Goal: Communication & Community: Answer question/provide support

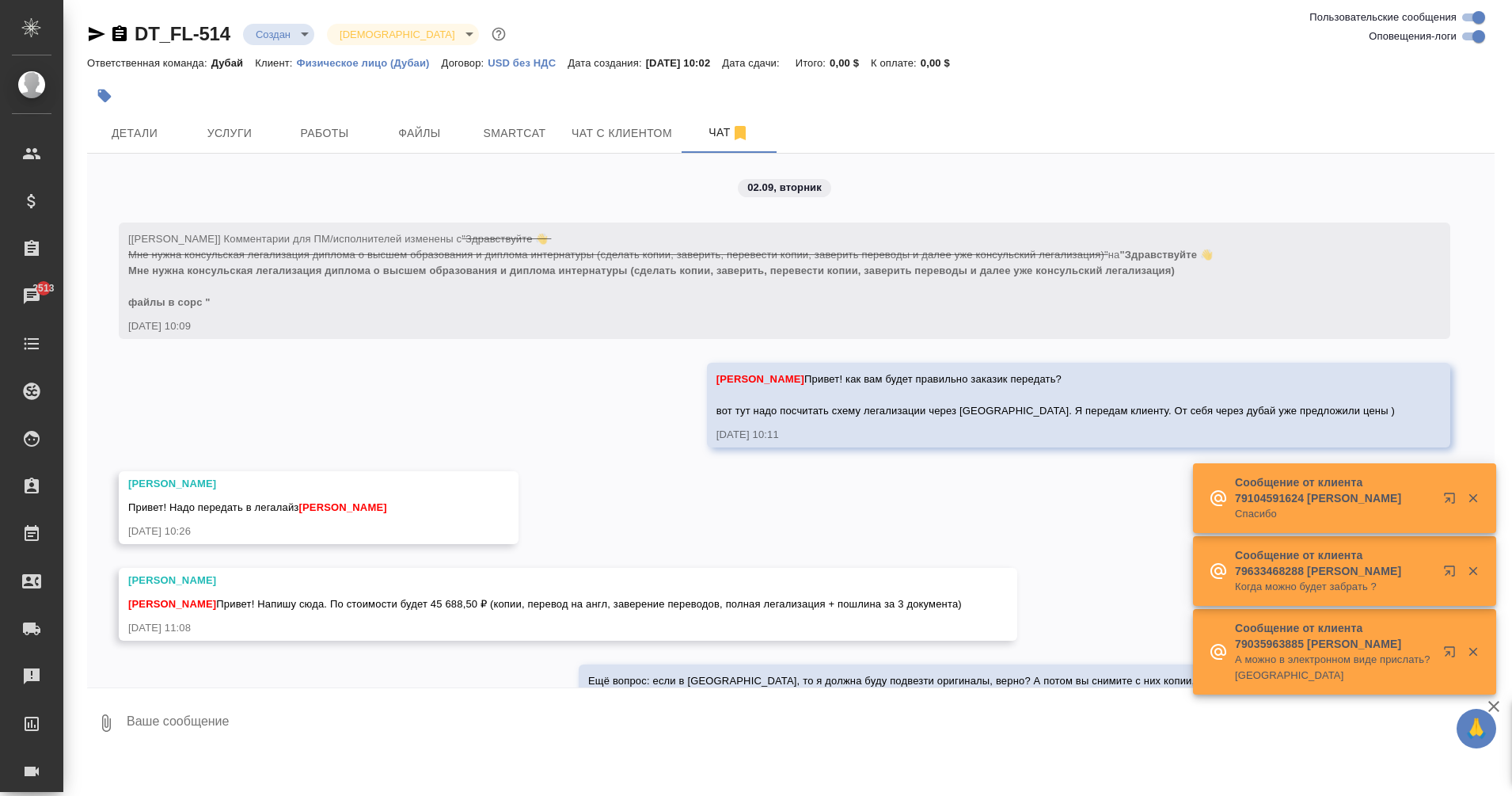
scroll to position [259, 0]
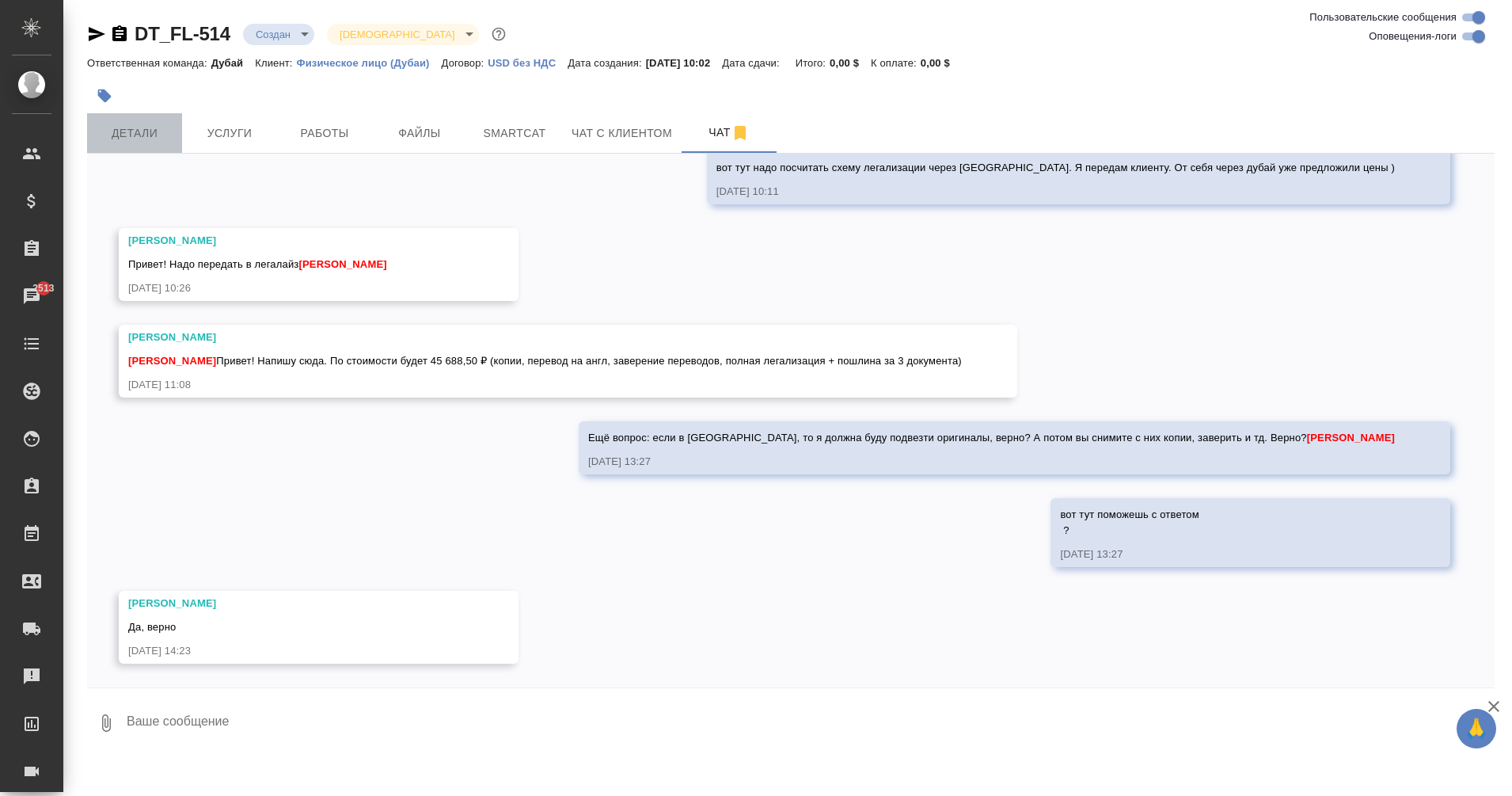
click at [129, 137] on span "Детали" at bounding box center [135, 134] width 76 height 20
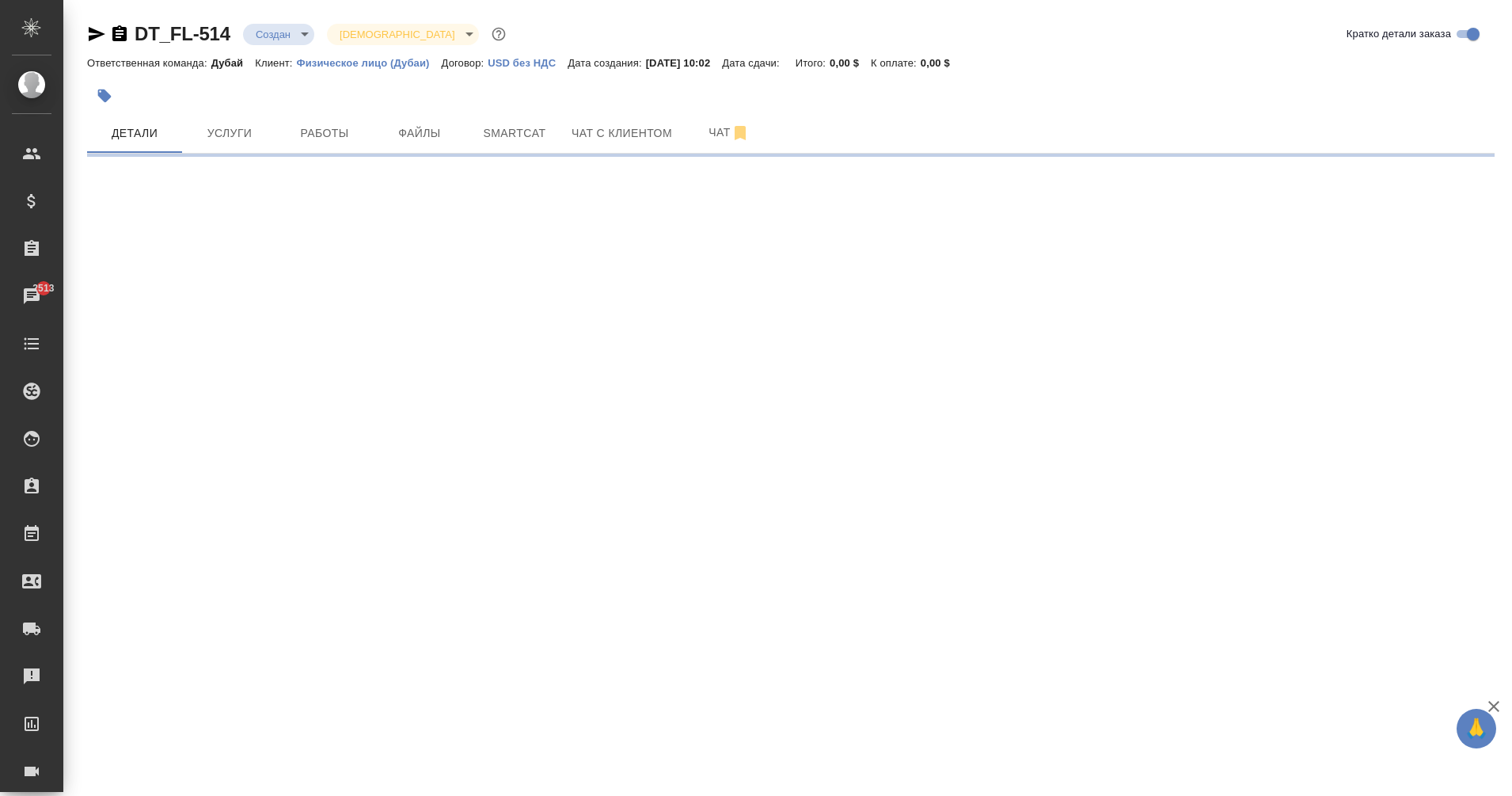
select select "RU"
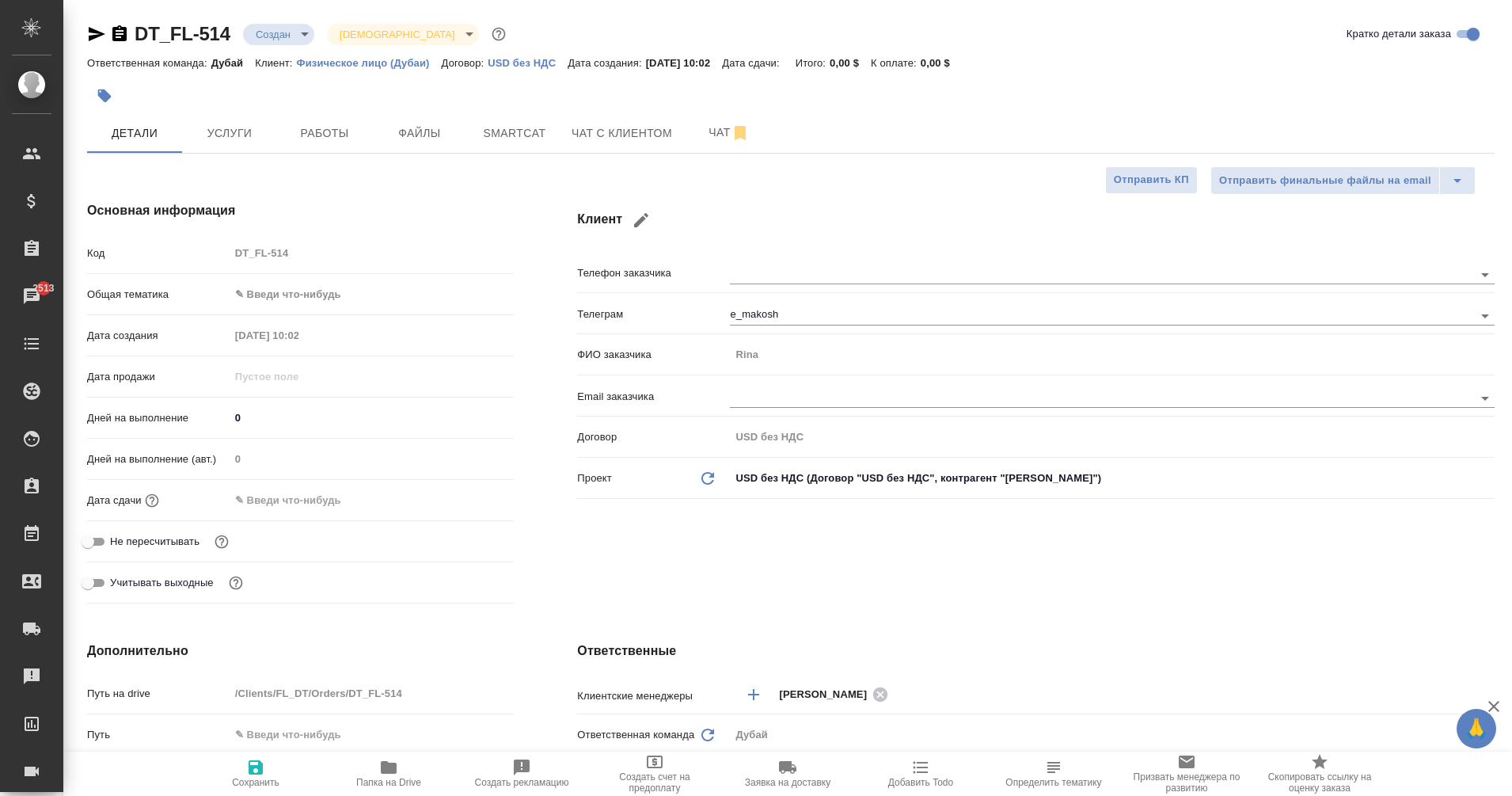
type textarea "x"
type input "Козлова Мария"
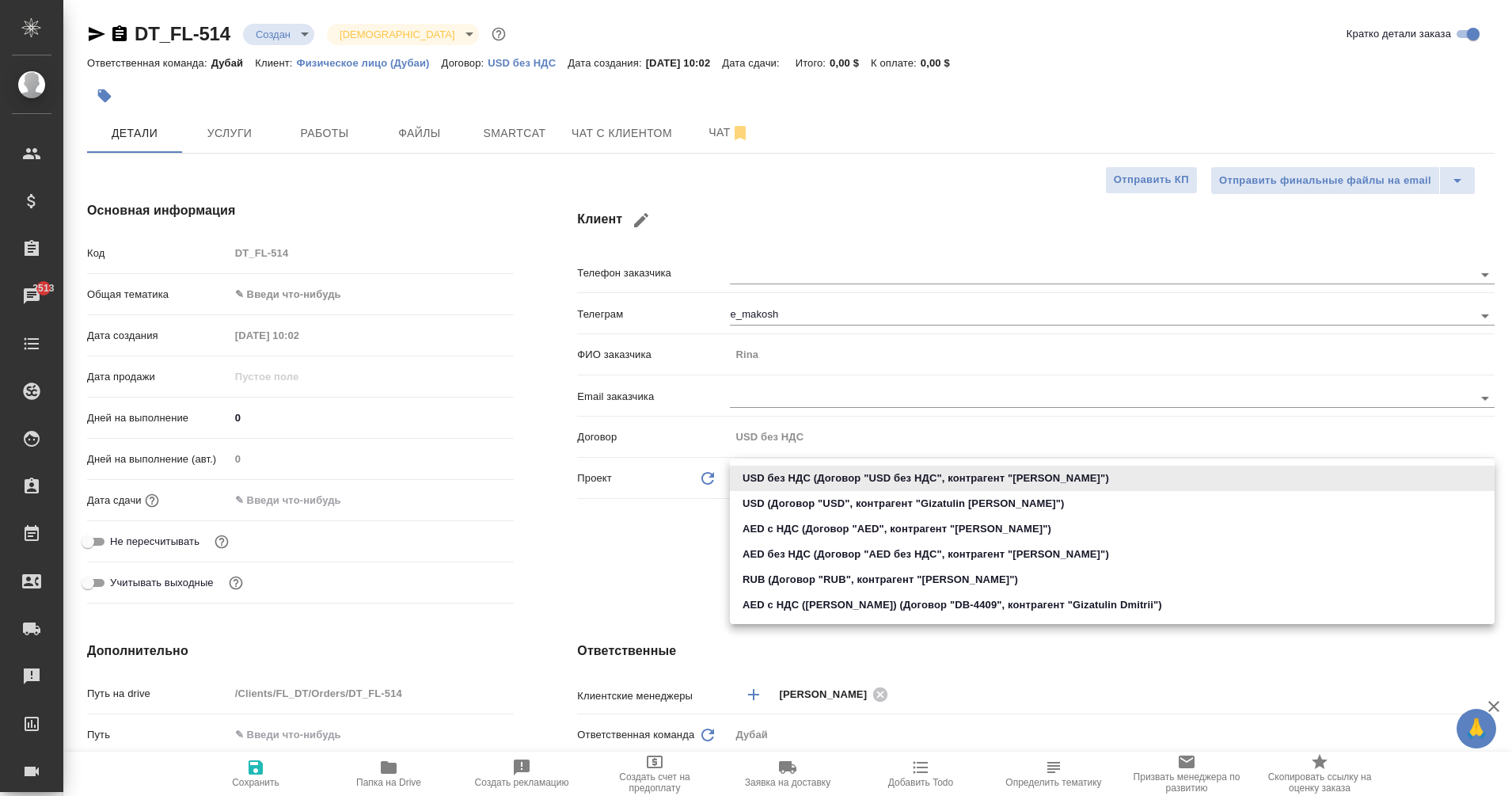
click at [801, 474] on body "🙏 .cls-1 fill:#fff; AWATERA Eganian Margarita Клиенты Спецификации Заказы 2513 …" at bounding box center [756, 398] width 1512 height 796
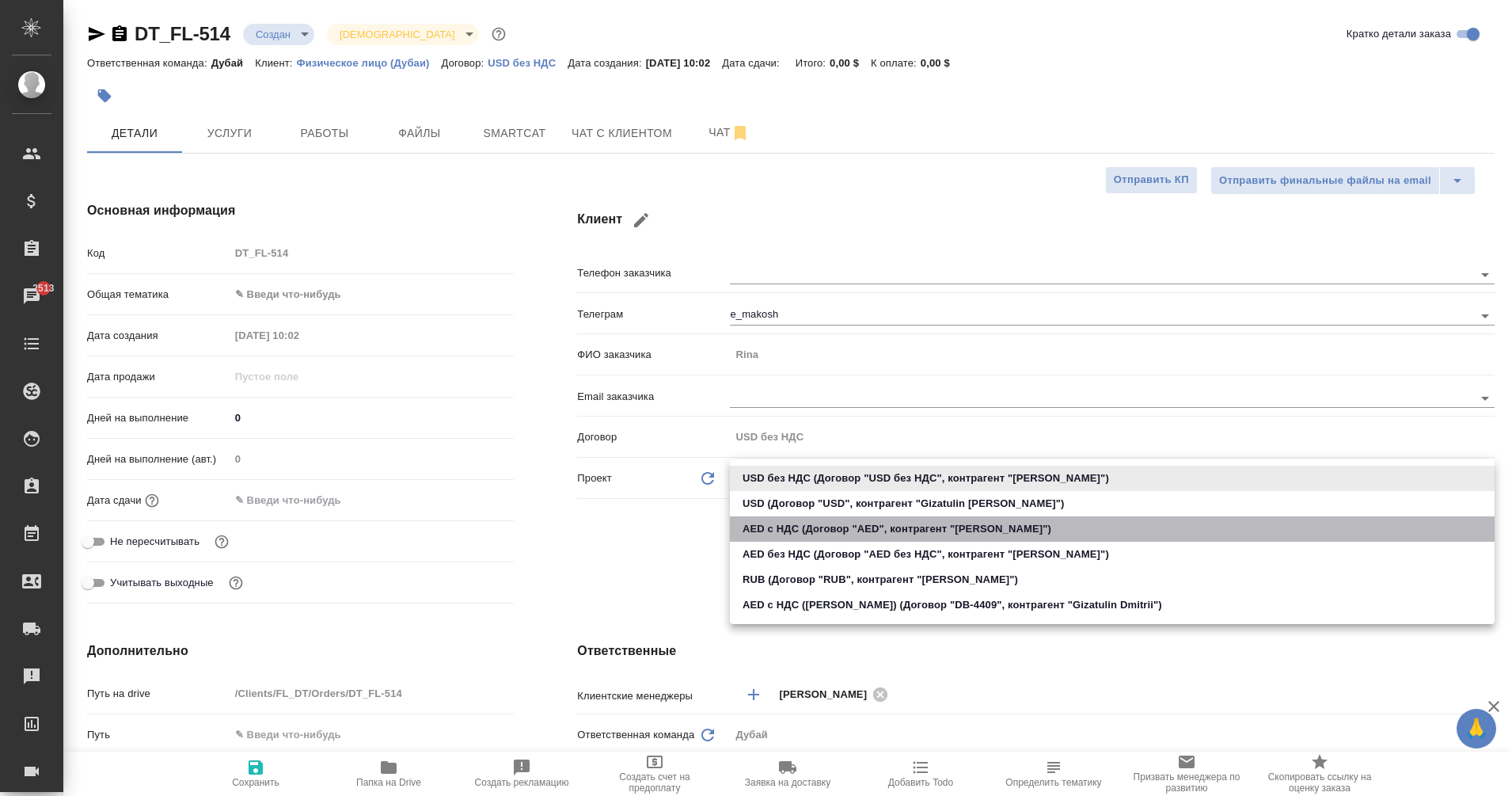
click at [798, 533] on li "AED с НДС (Договор "AED", контрагент "Alexander Andronov")" at bounding box center [1112, 529] width 765 height 25
type input "62bd3db191301e8857acdaa0"
type textarea "x"
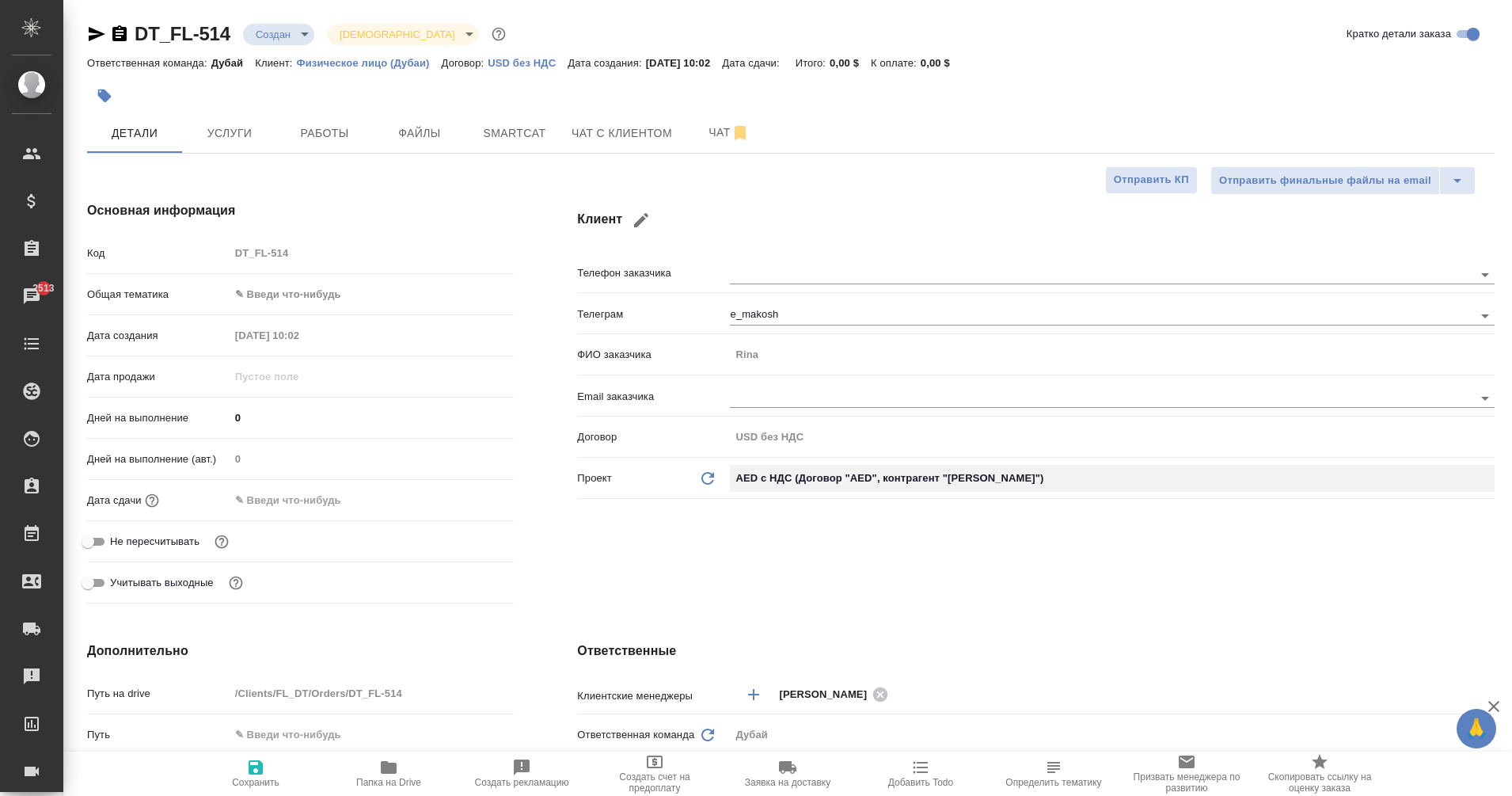
type input "AED"
type textarea "x"
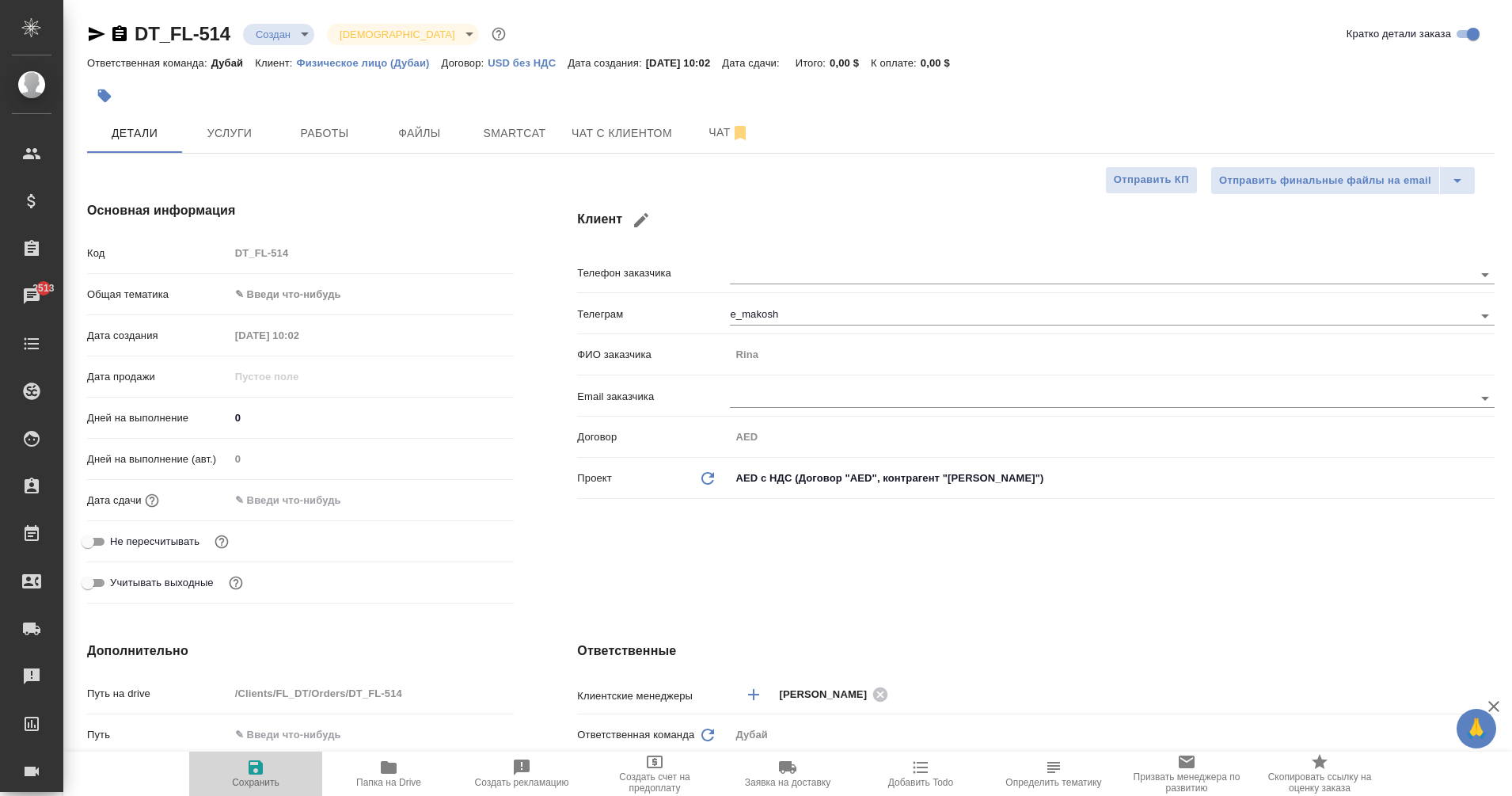
click at [259, 773] on icon "button" at bounding box center [255, 767] width 14 height 14
type textarea "x"
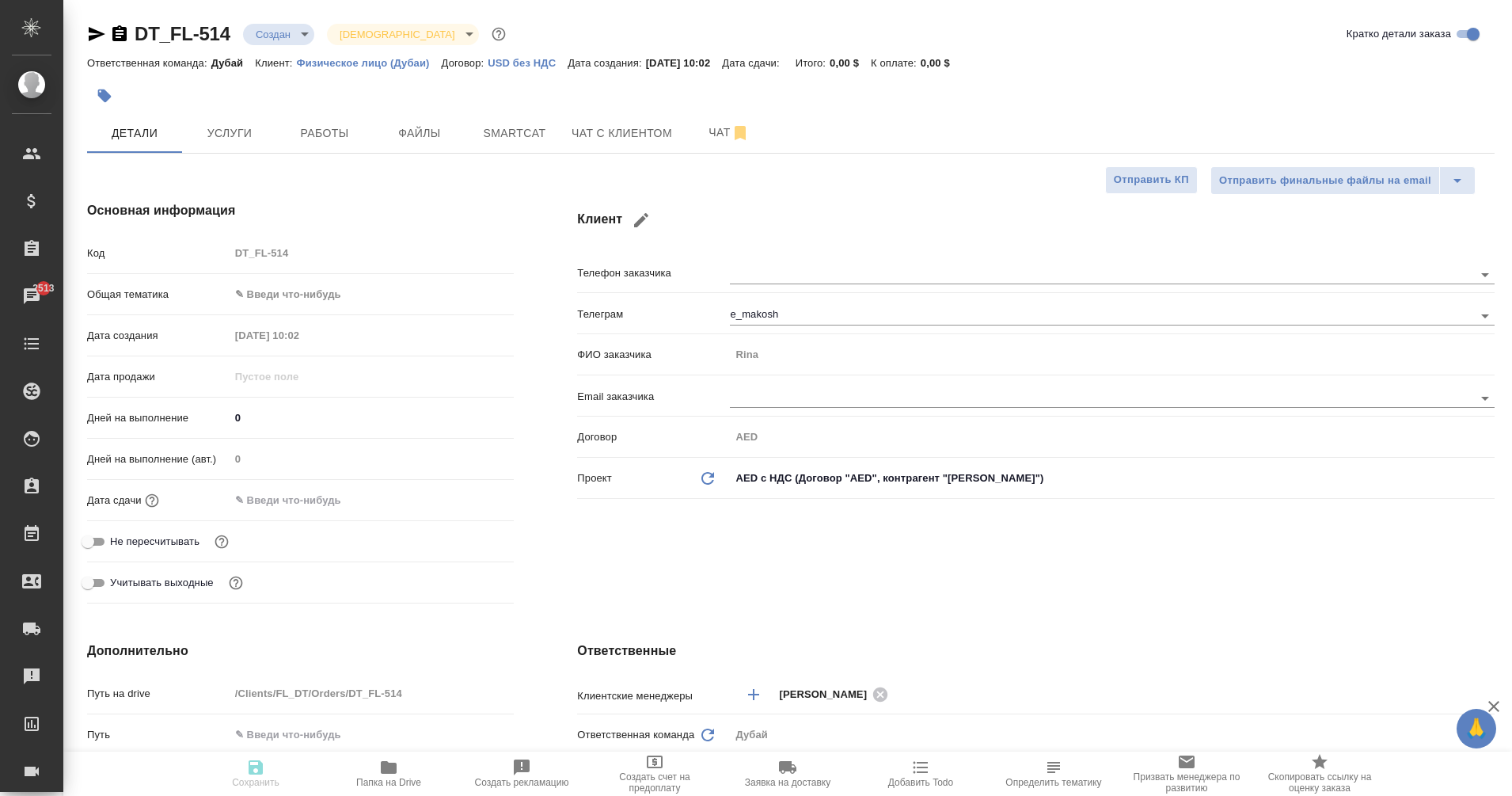
type textarea "x"
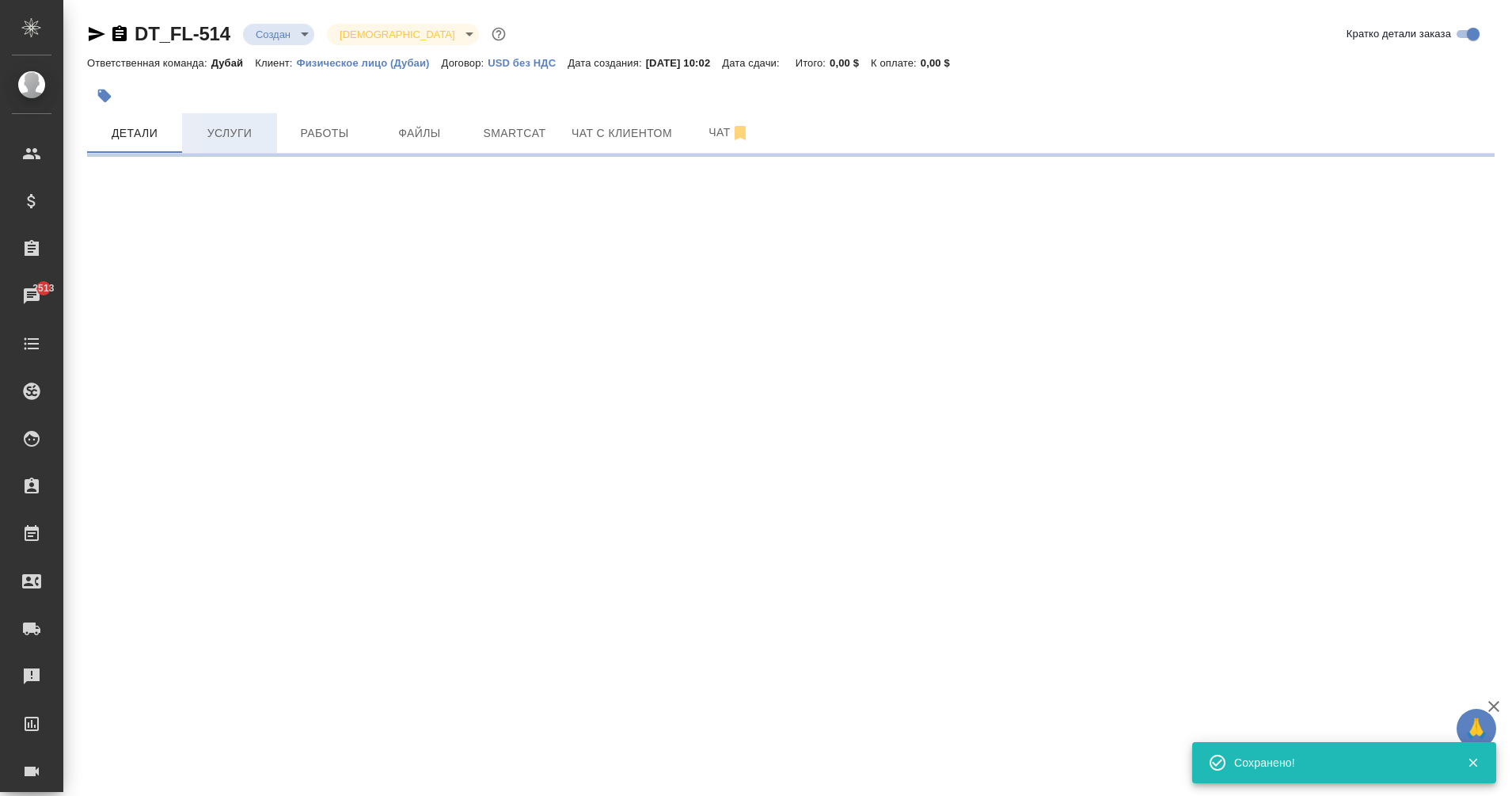
select select "RU"
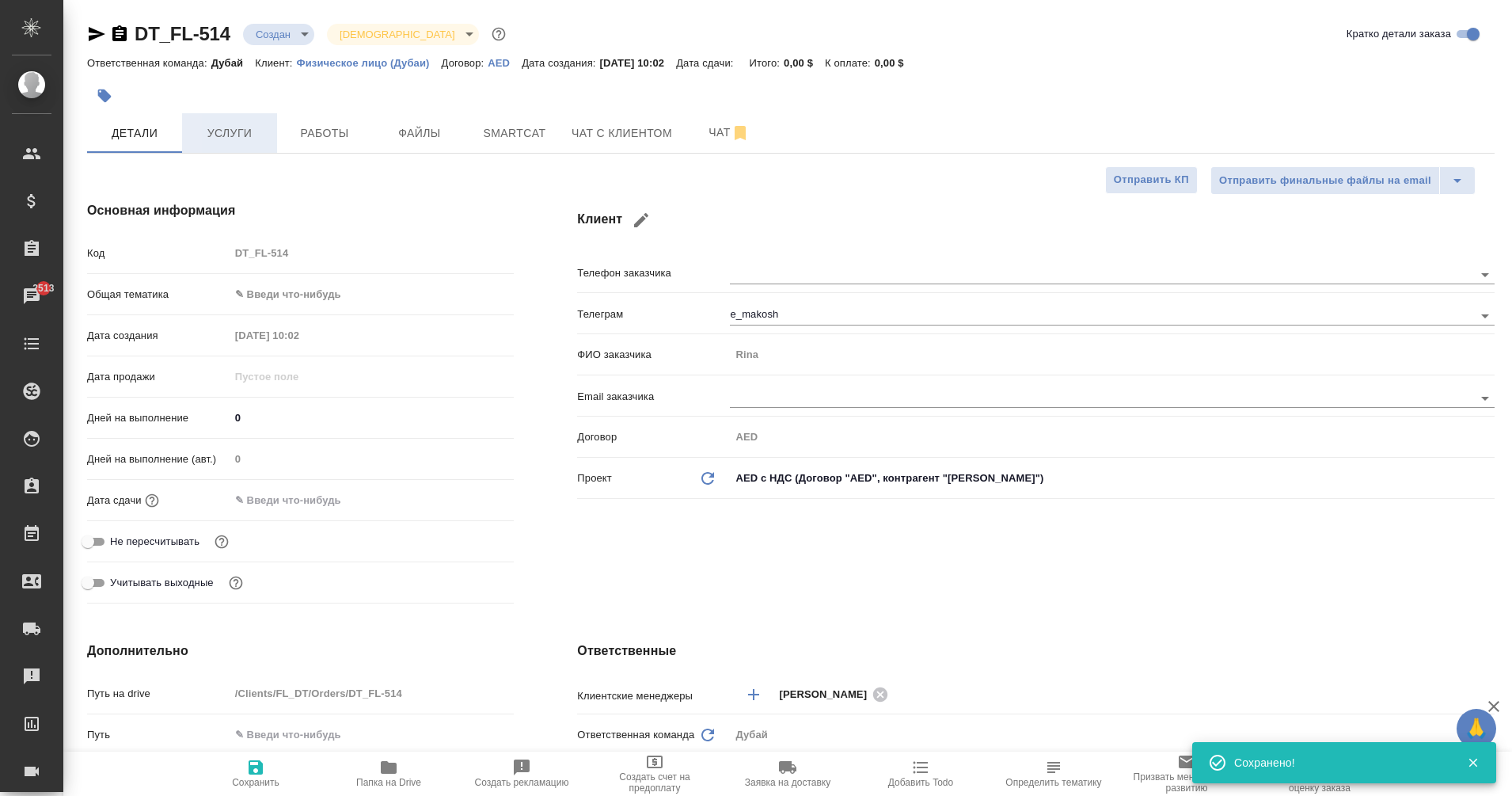
type textarea "x"
drag, startPoint x: 228, startPoint y: 135, endPoint x: 214, endPoint y: 131, distance: 14.6
click at [214, 131] on span "Услуги" at bounding box center [229, 134] width 76 height 20
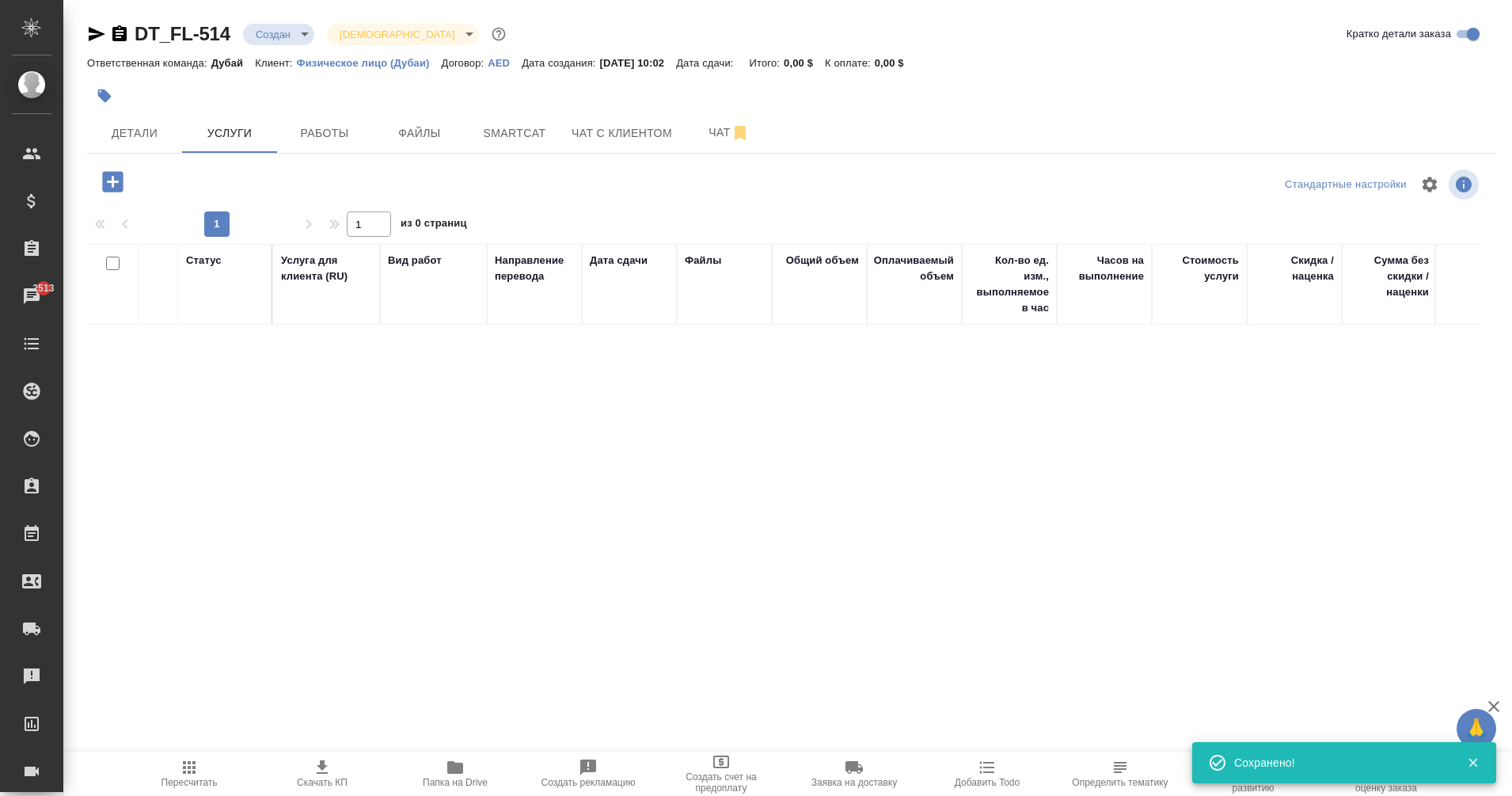
click at [120, 185] on icon "button" at bounding box center [112, 181] width 21 height 21
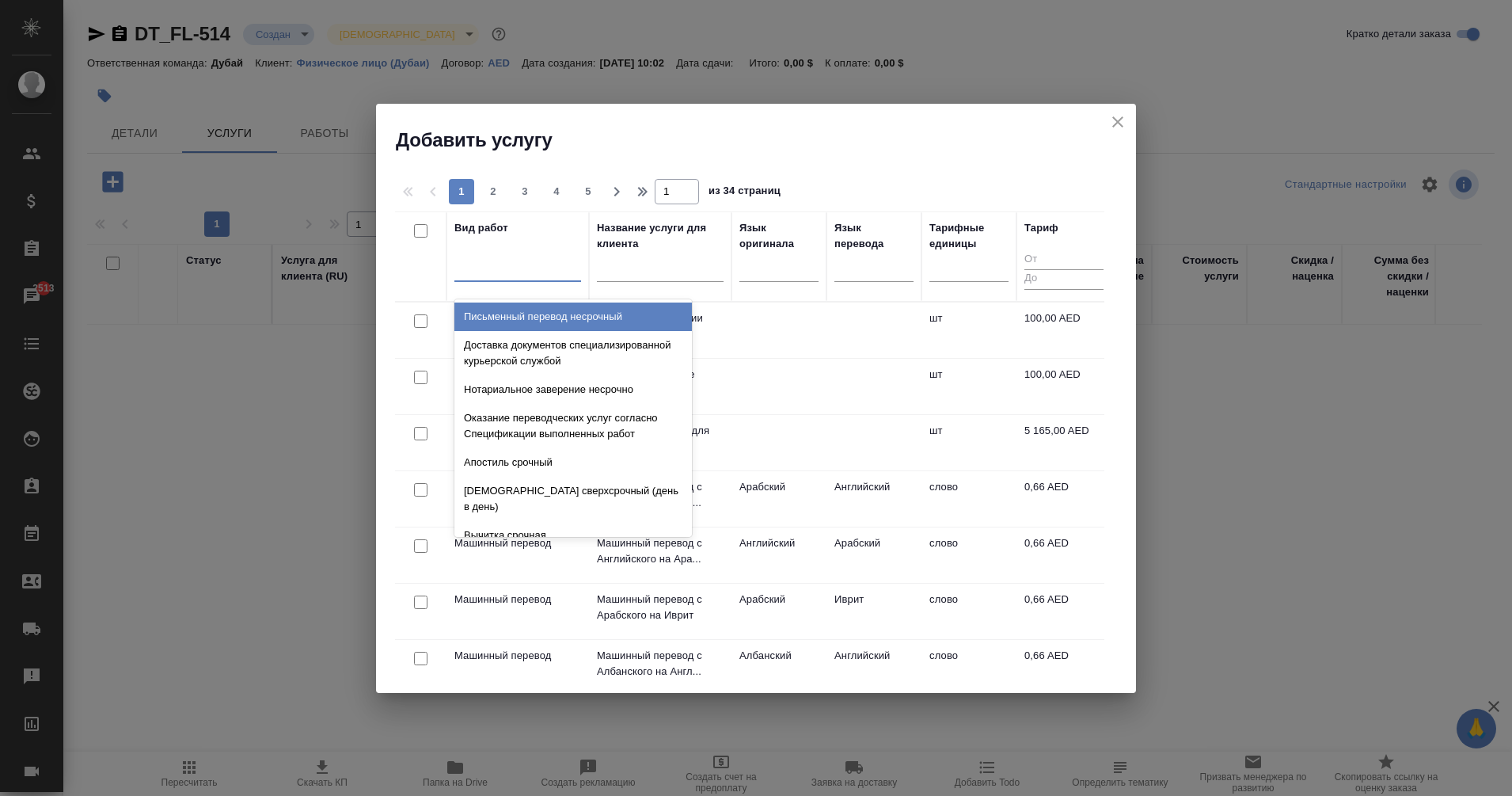
click at [540, 274] on div at bounding box center [518, 265] width 127 height 23
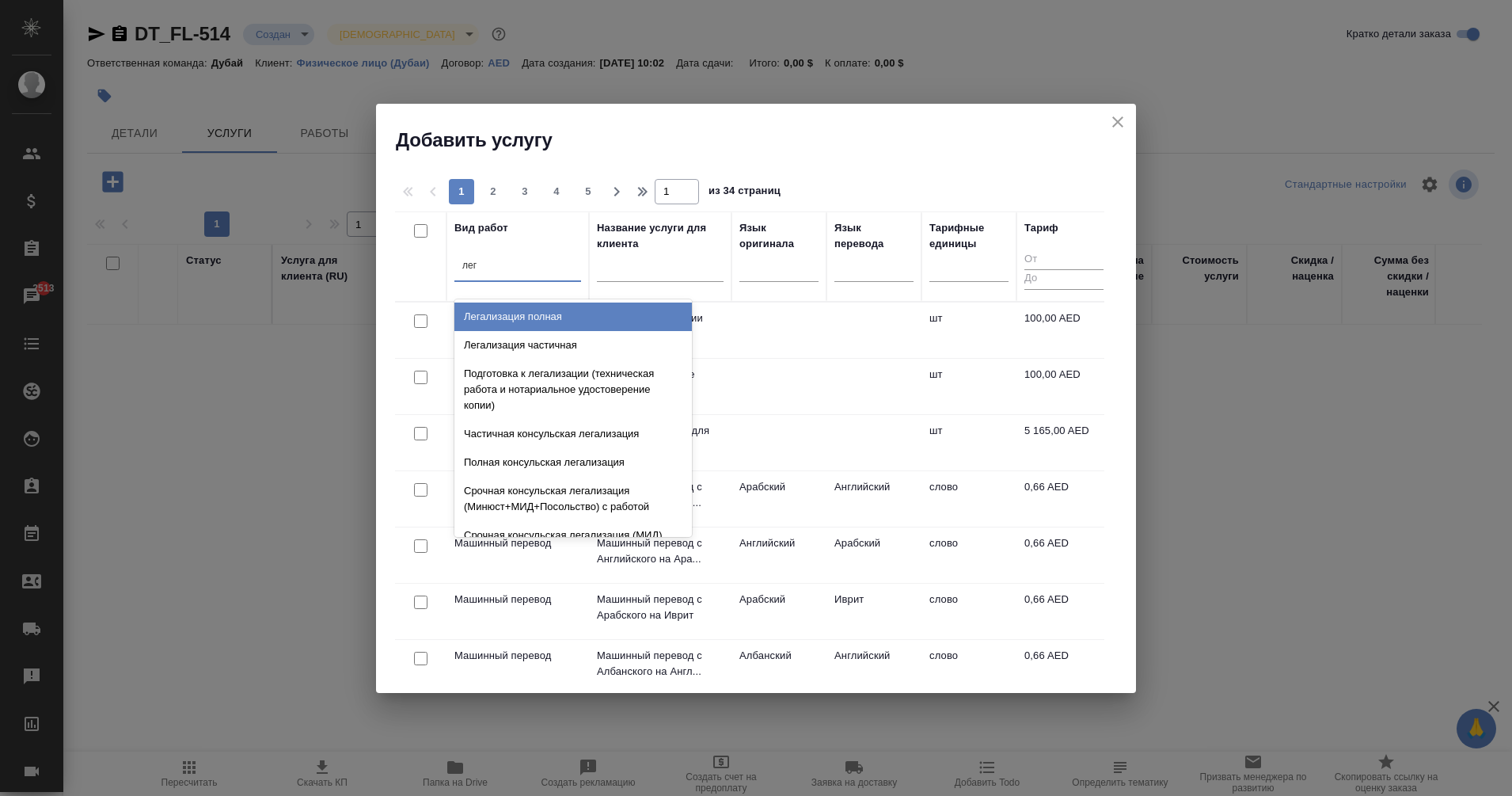
type input "лега"
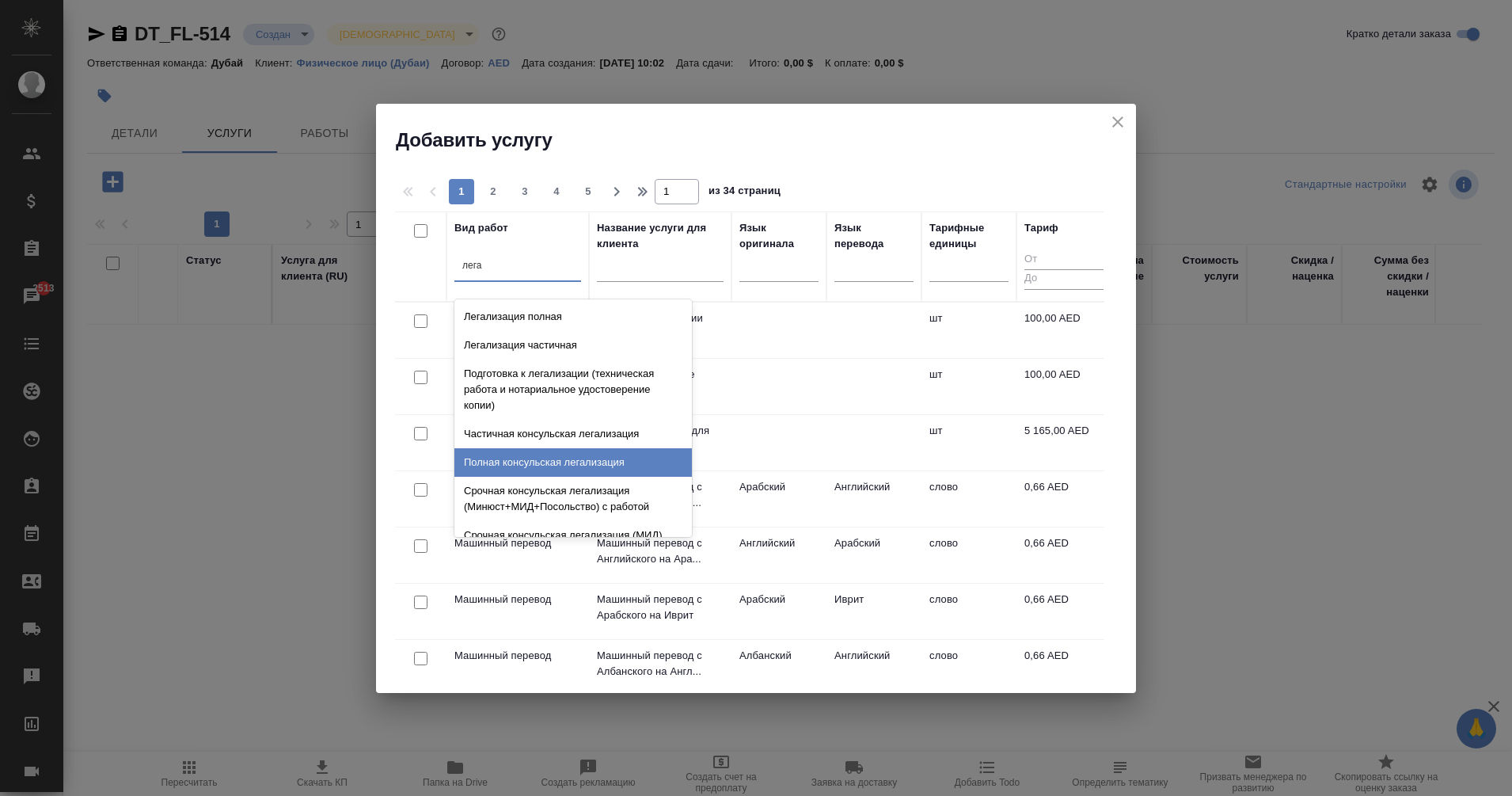
click at [602, 462] on div "Полная консульская легализация" at bounding box center [573, 462] width 237 height 28
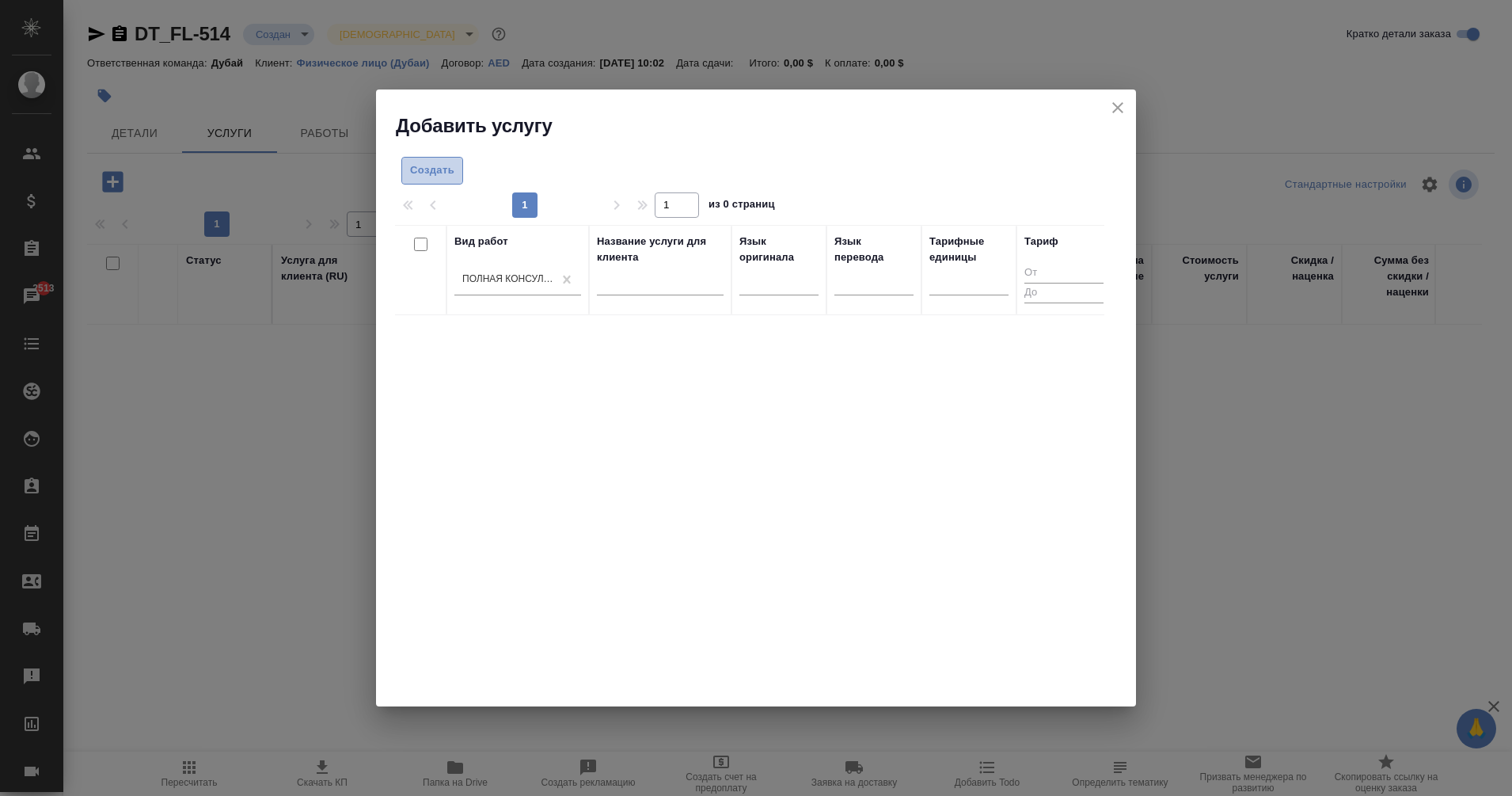
click at [417, 173] on span "Создать" at bounding box center [432, 171] width 44 height 18
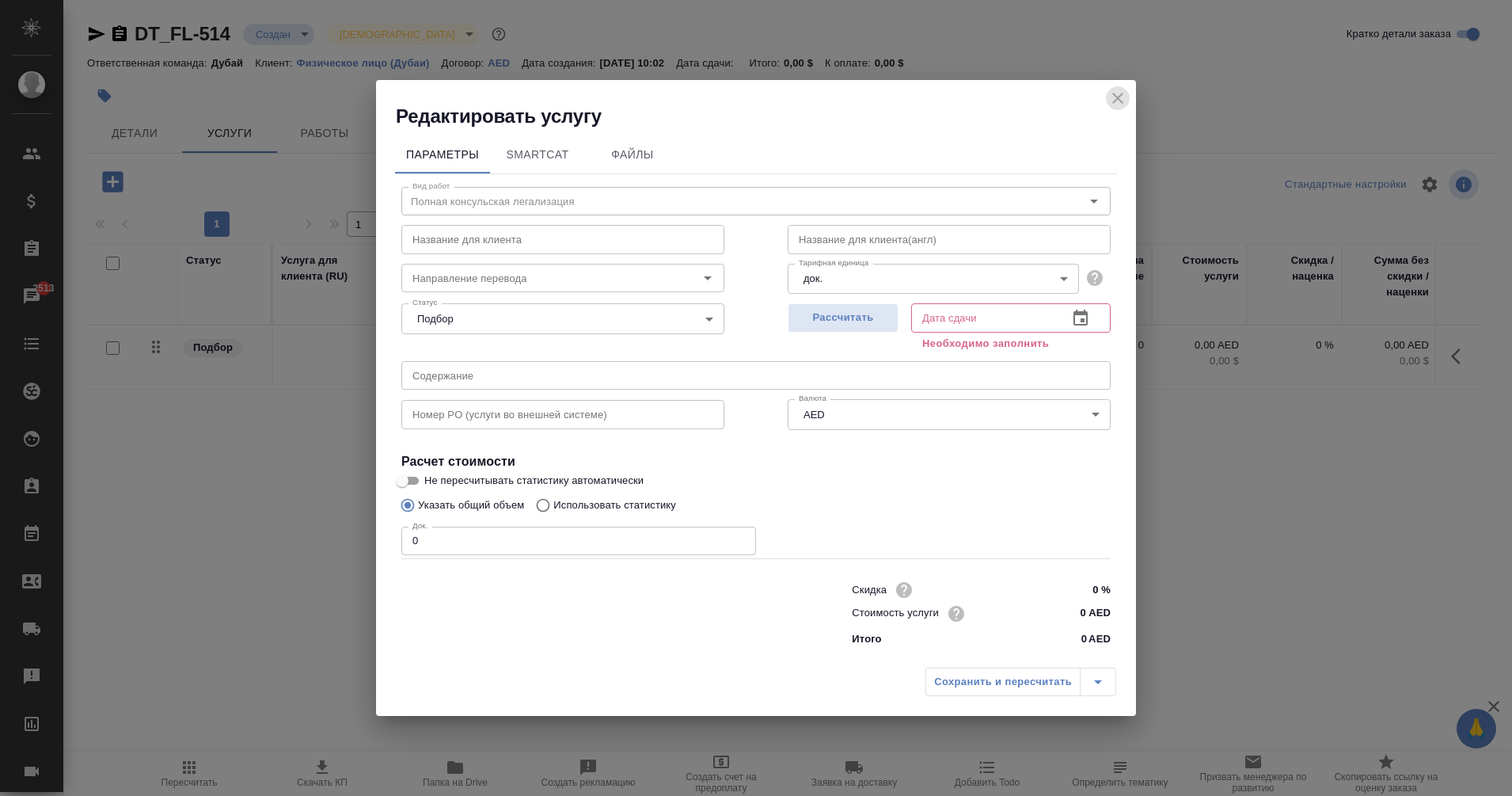
click at [1112, 103] on icon "close" at bounding box center [1117, 98] width 19 height 19
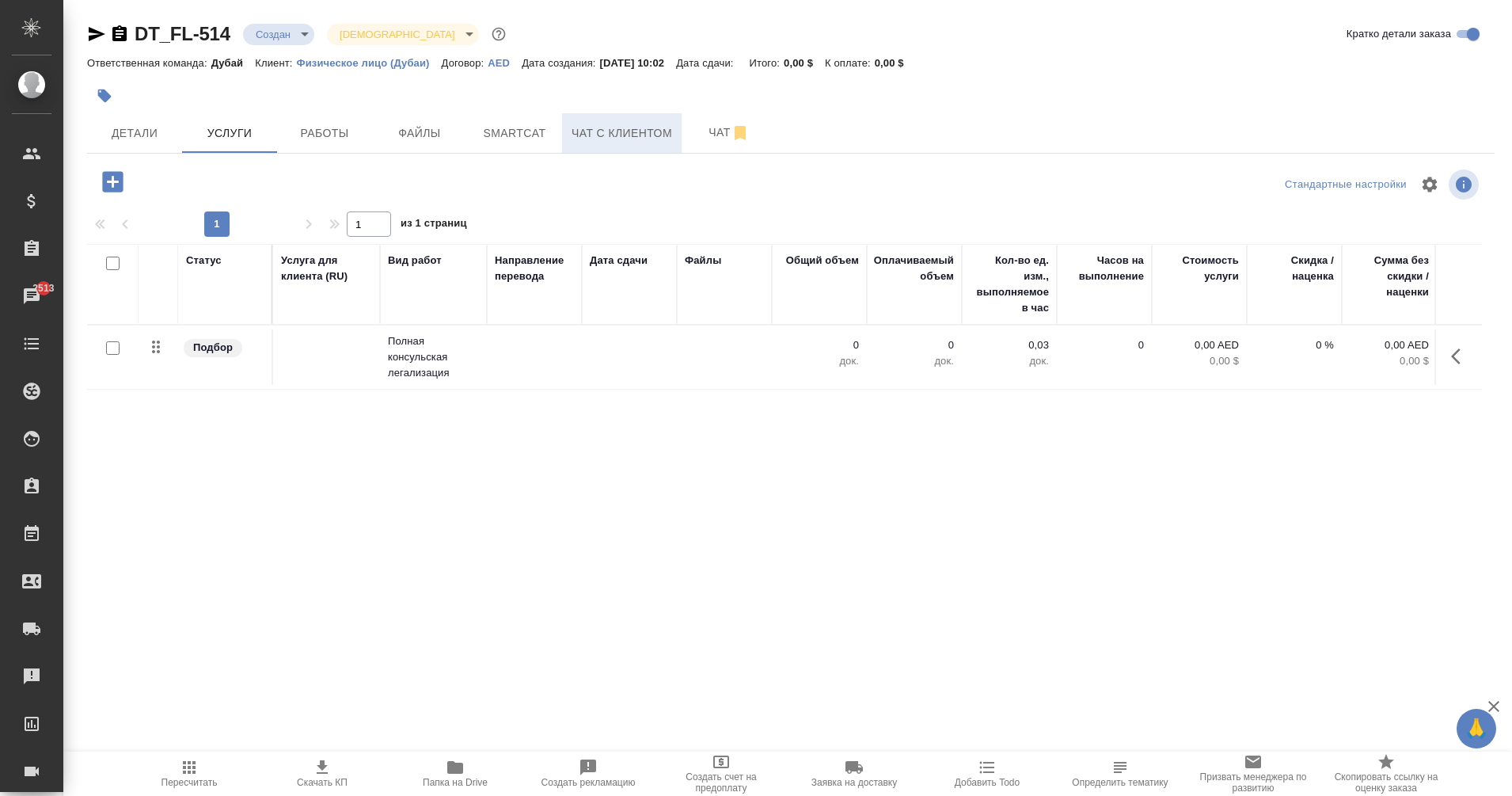
click at [639, 149] on button "Чат с клиентом" at bounding box center [622, 132] width 120 height 39
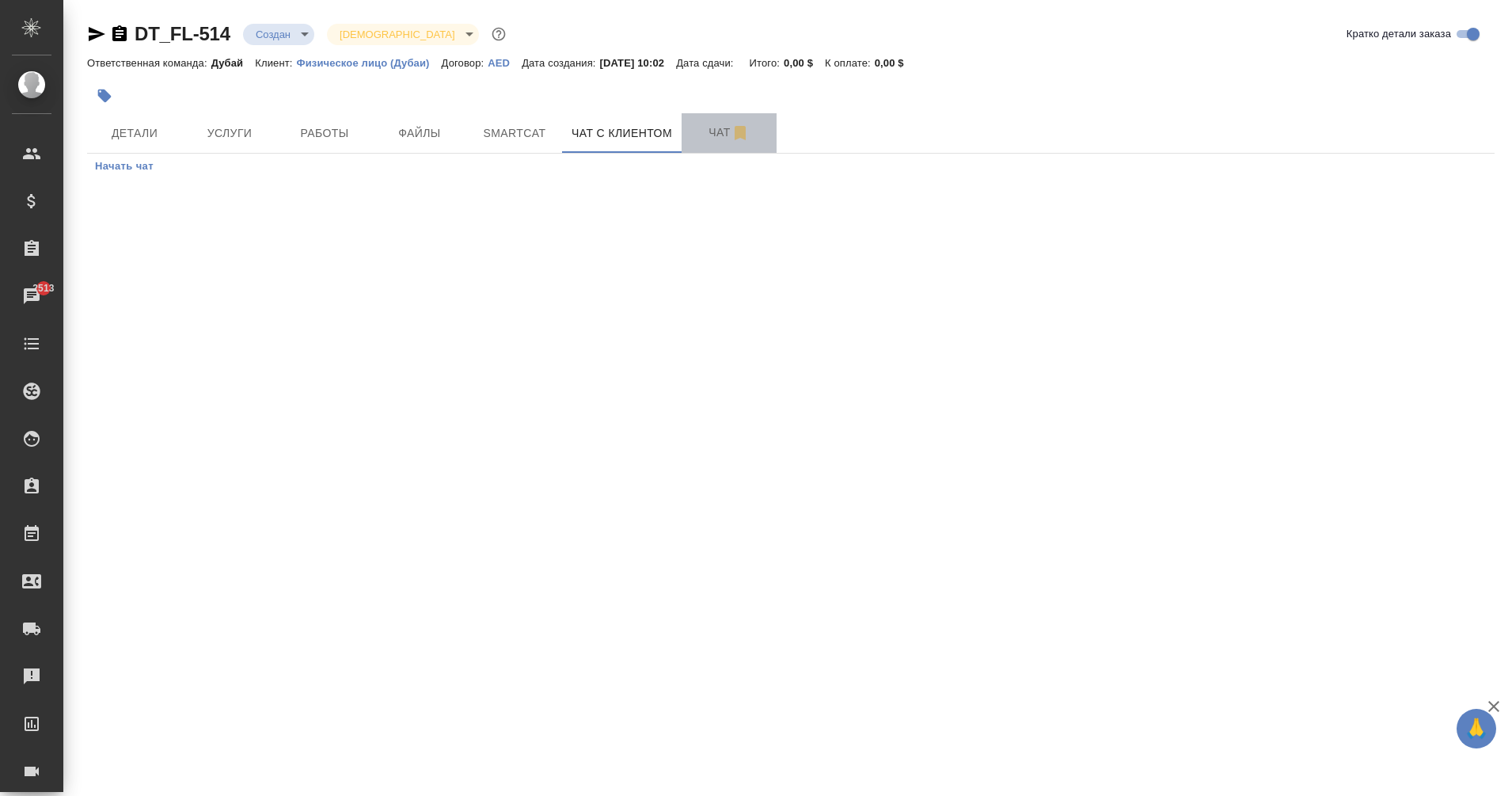
click at [706, 128] on span "Чат" at bounding box center [729, 133] width 76 height 20
click at [255, 138] on span "Услуги" at bounding box center [229, 134] width 76 height 20
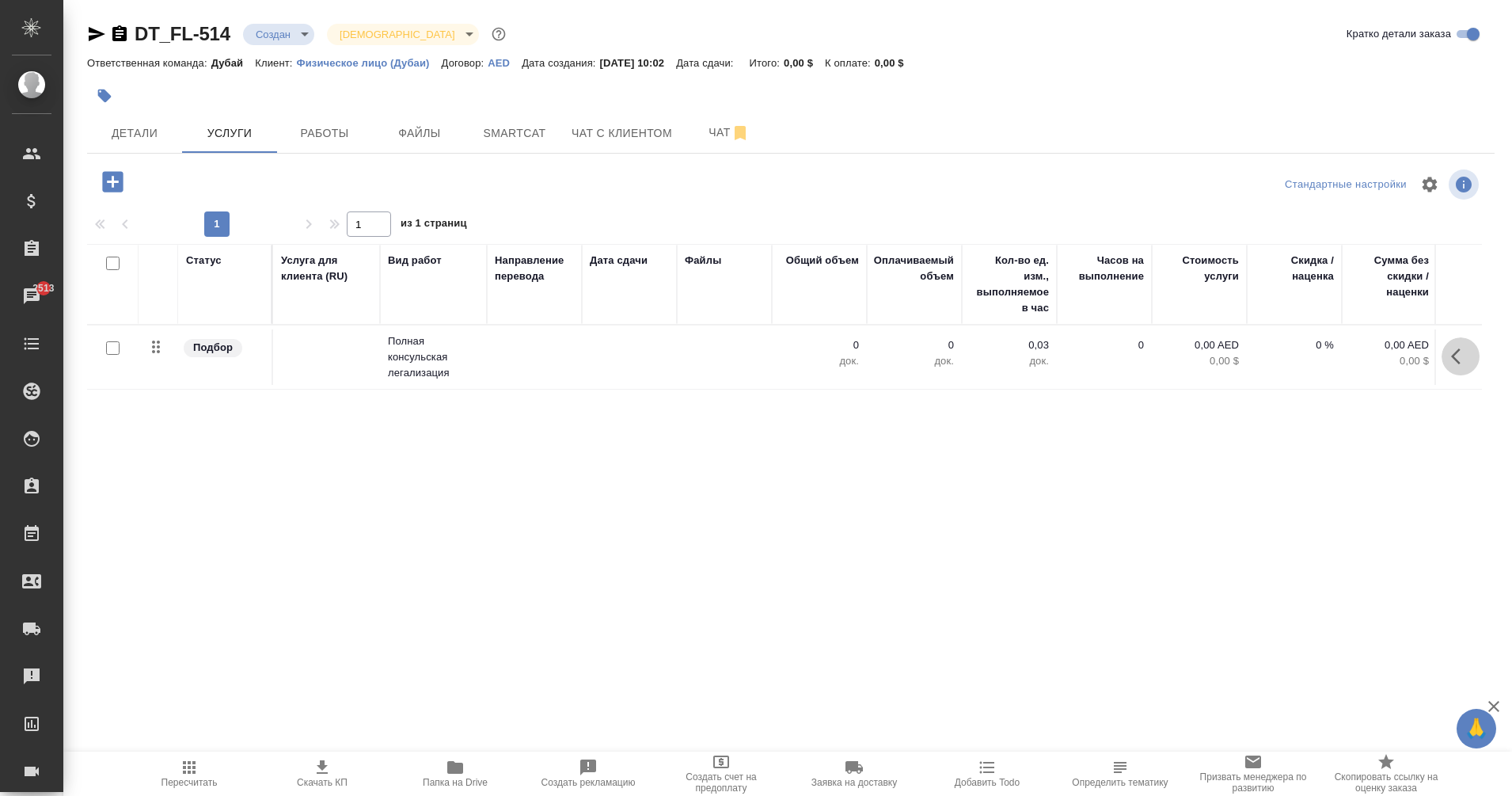
click at [1448, 356] on button "button" at bounding box center [1460, 356] width 38 height 38
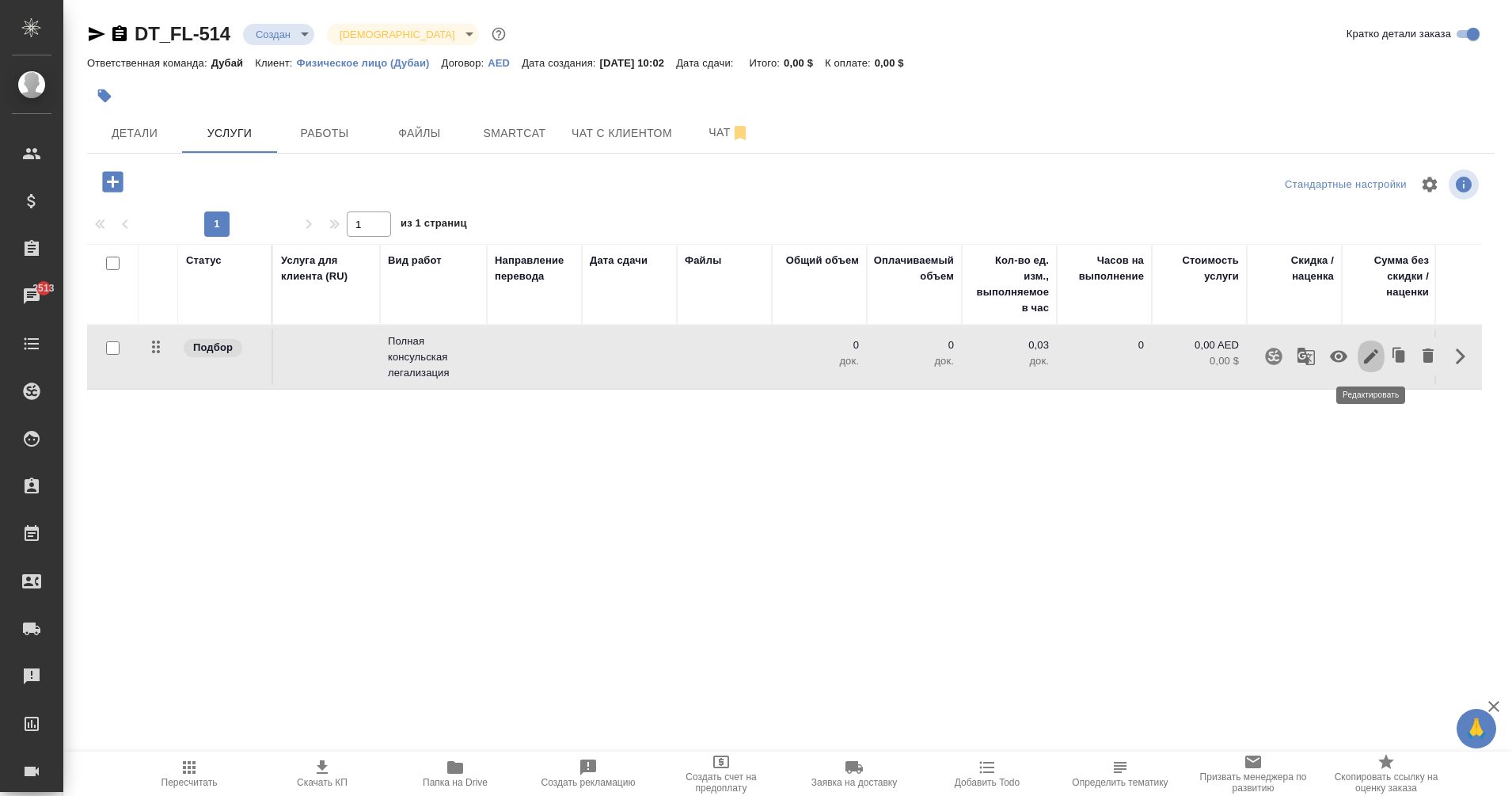
click at [1374, 356] on icon "button" at bounding box center [1371, 356] width 14 height 14
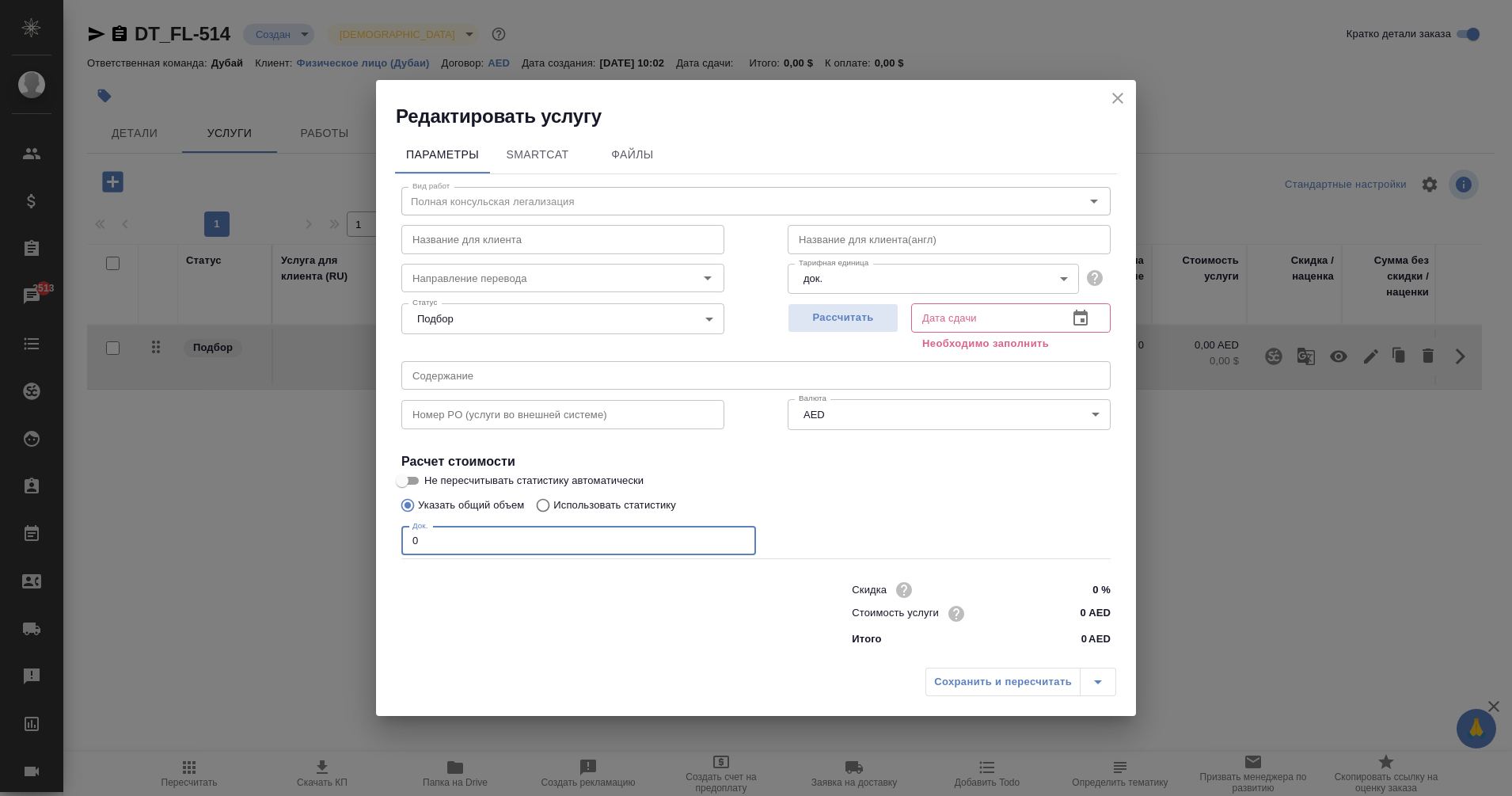
drag, startPoint x: 456, startPoint y: 541, endPoint x: 365, endPoint y: 548, distance: 91.3
click at [365, 548] on div "Редактировать услугу Параметры SmartCat Файлы Вид работ Полная консульская лега…" at bounding box center [756, 398] width 1512 height 796
type input "3658"
click at [1084, 316] on icon "button" at bounding box center [1081, 318] width 19 height 19
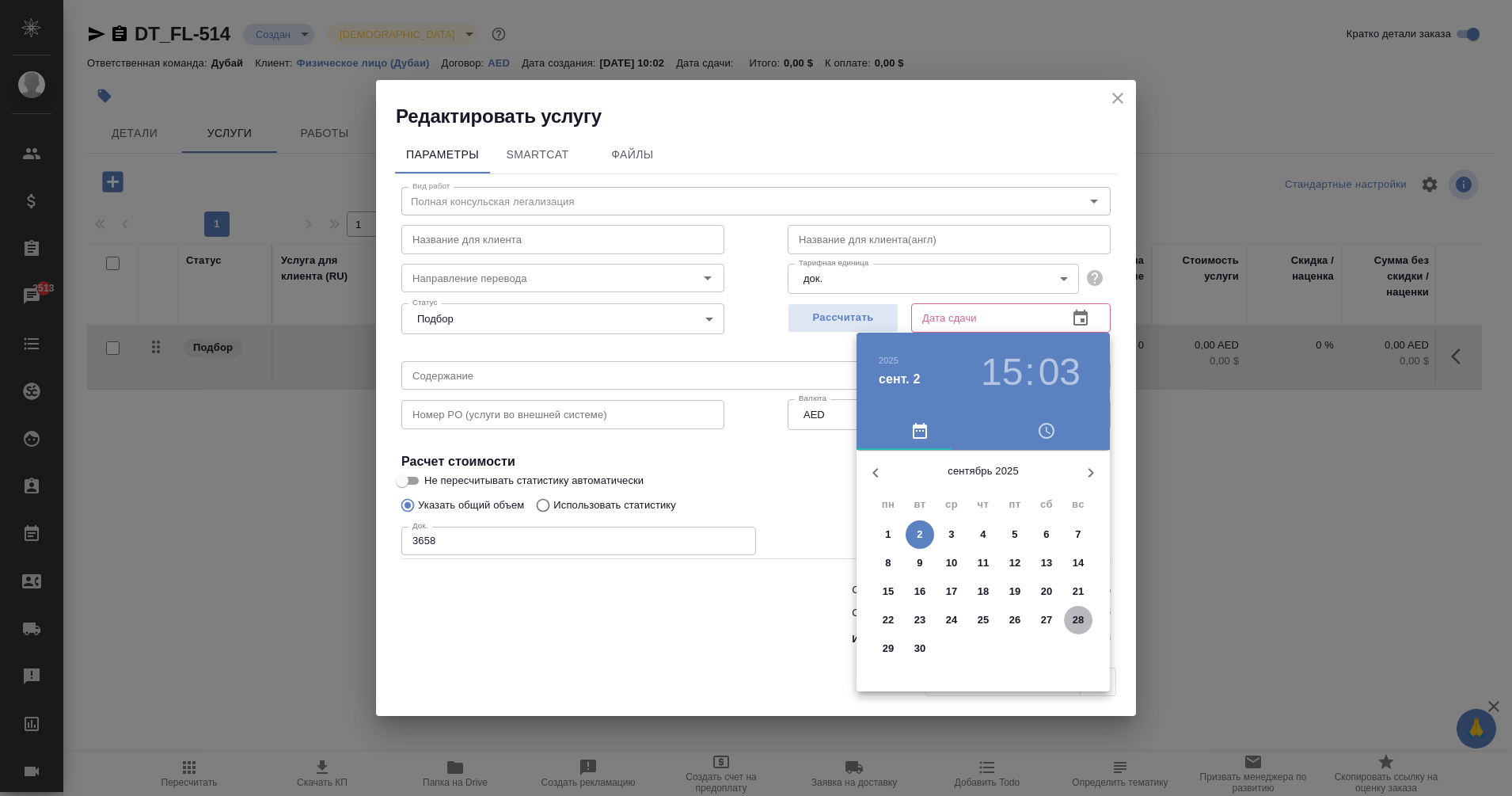
click at [1081, 620] on p "28" at bounding box center [1079, 620] width 12 height 16
type input "28.09.2025 15:03"
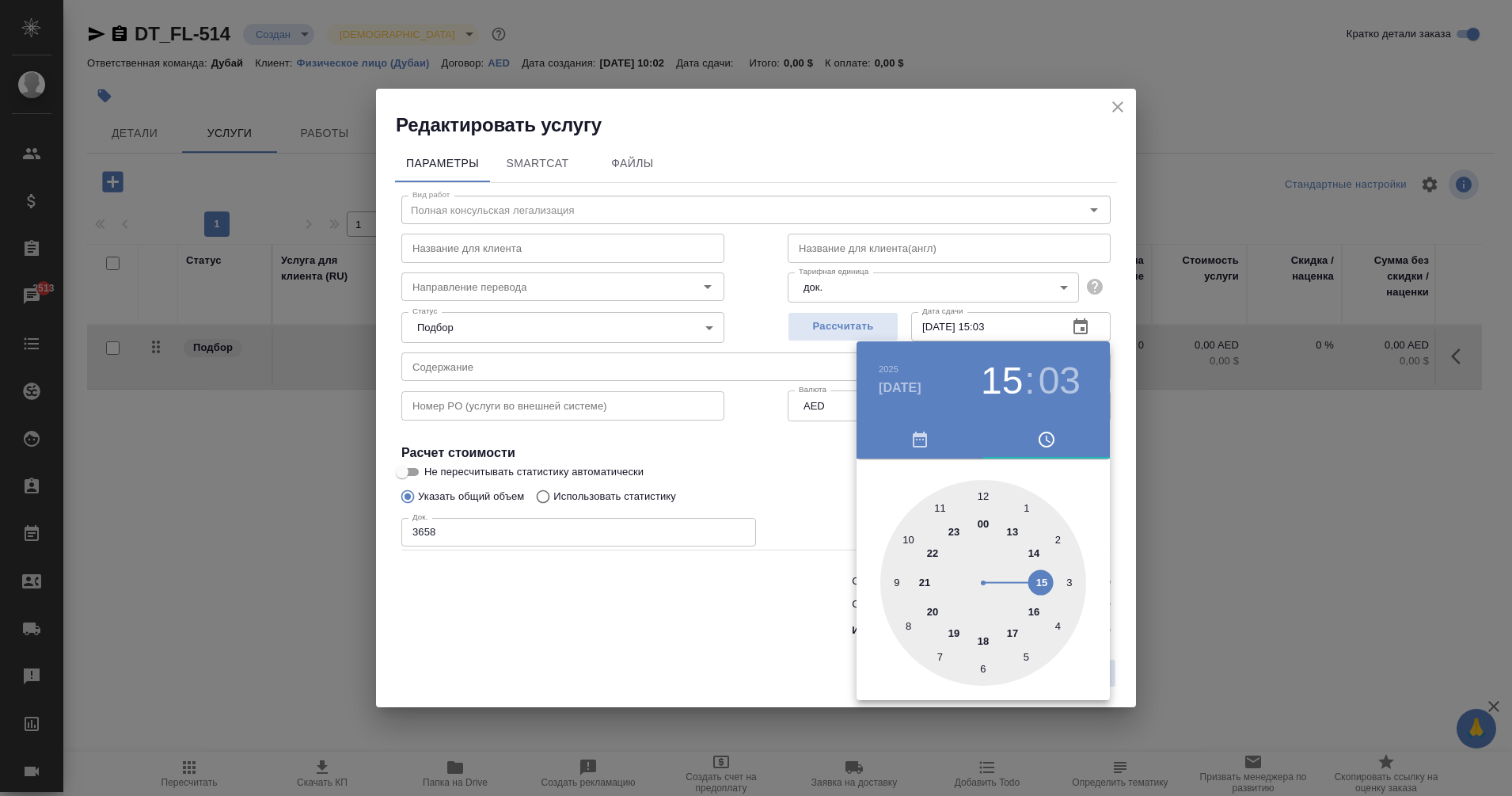
click at [720, 580] on div at bounding box center [756, 398] width 1512 height 796
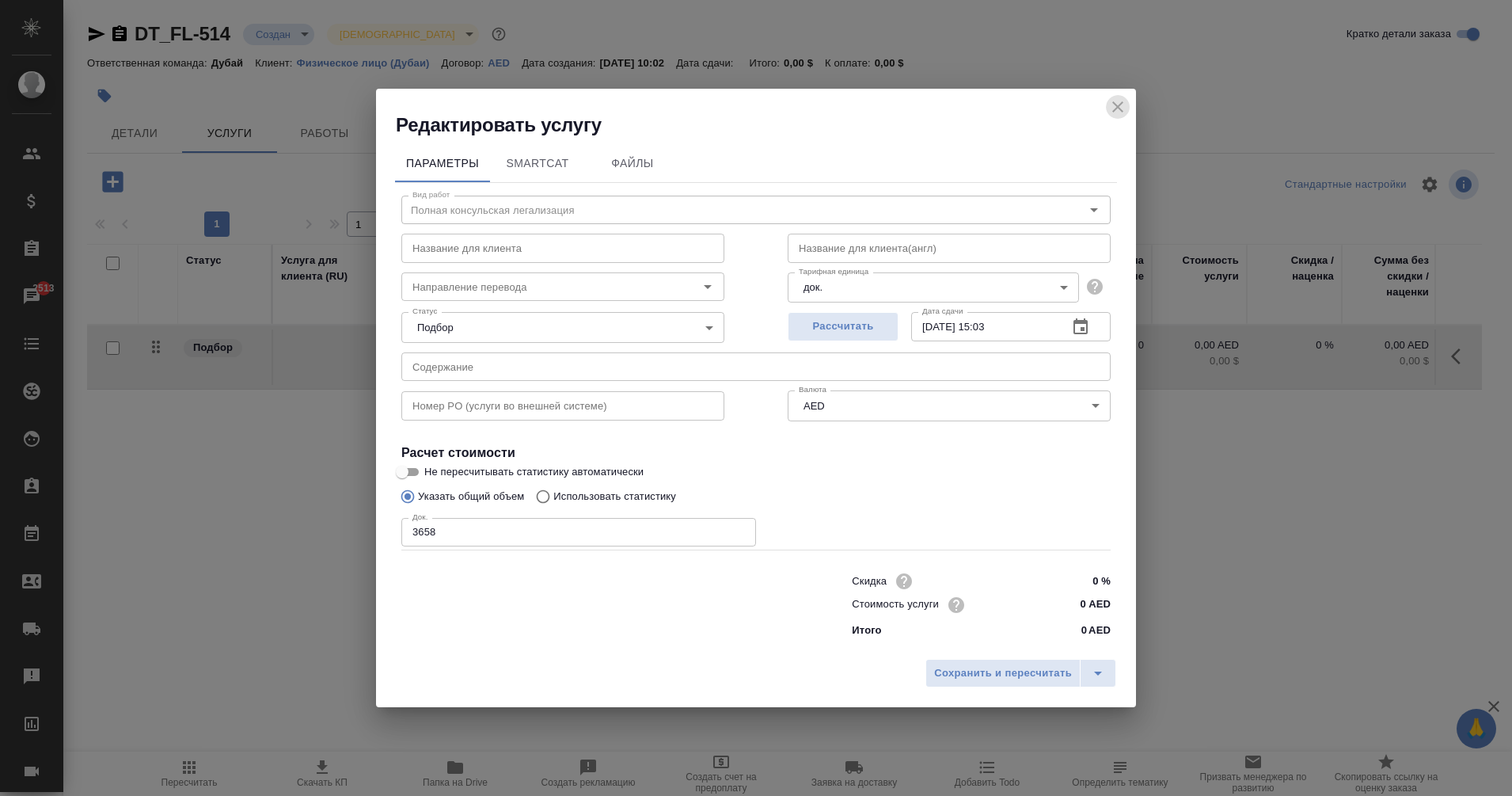
click at [1107, 113] on button "close" at bounding box center [1117, 107] width 23 height 23
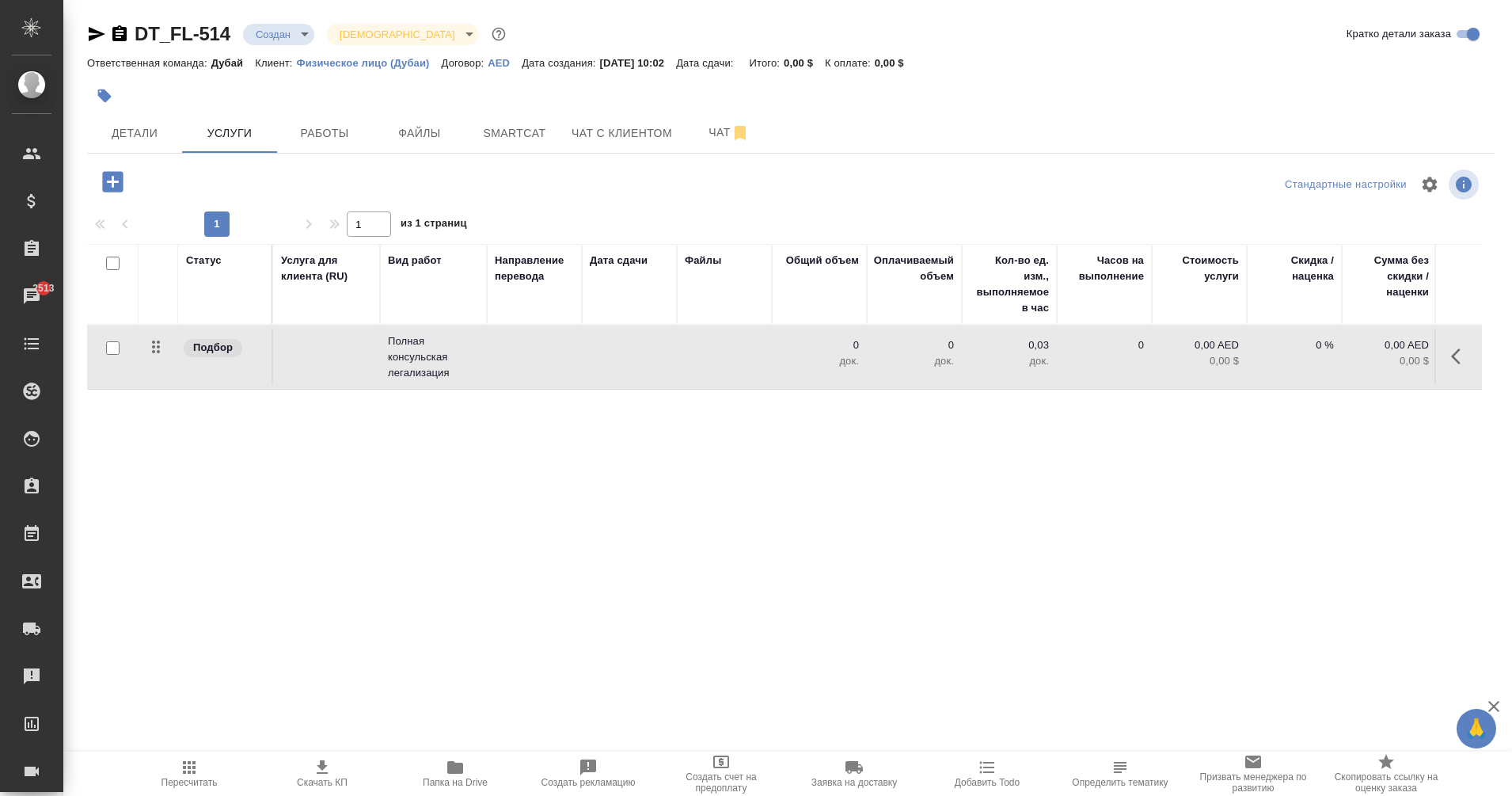
click at [112, 350] on input "checkbox" at bounding box center [113, 348] width 13 height 13
checkbox input "true"
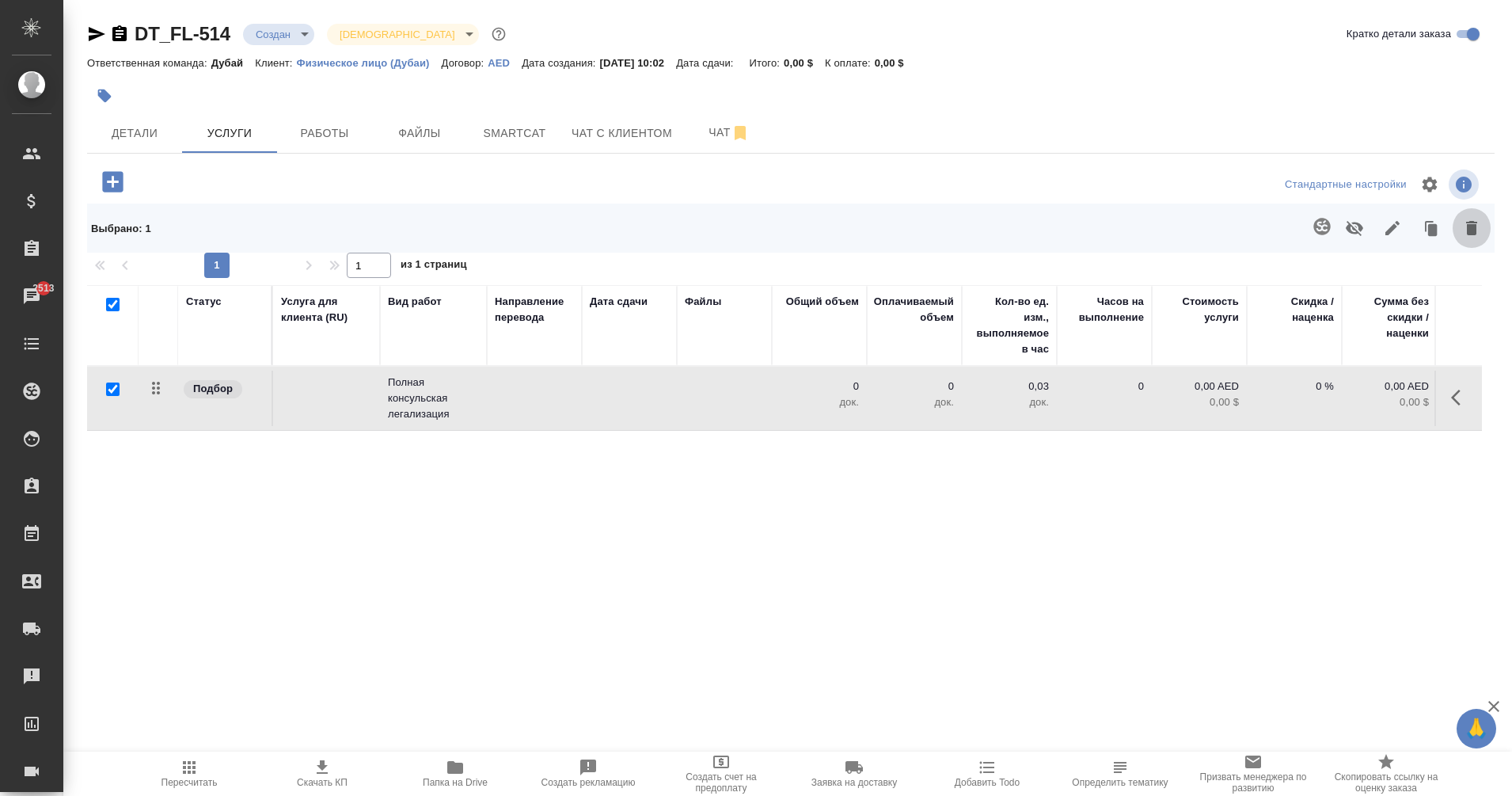
click at [1483, 224] on button "button" at bounding box center [1471, 227] width 38 height 41
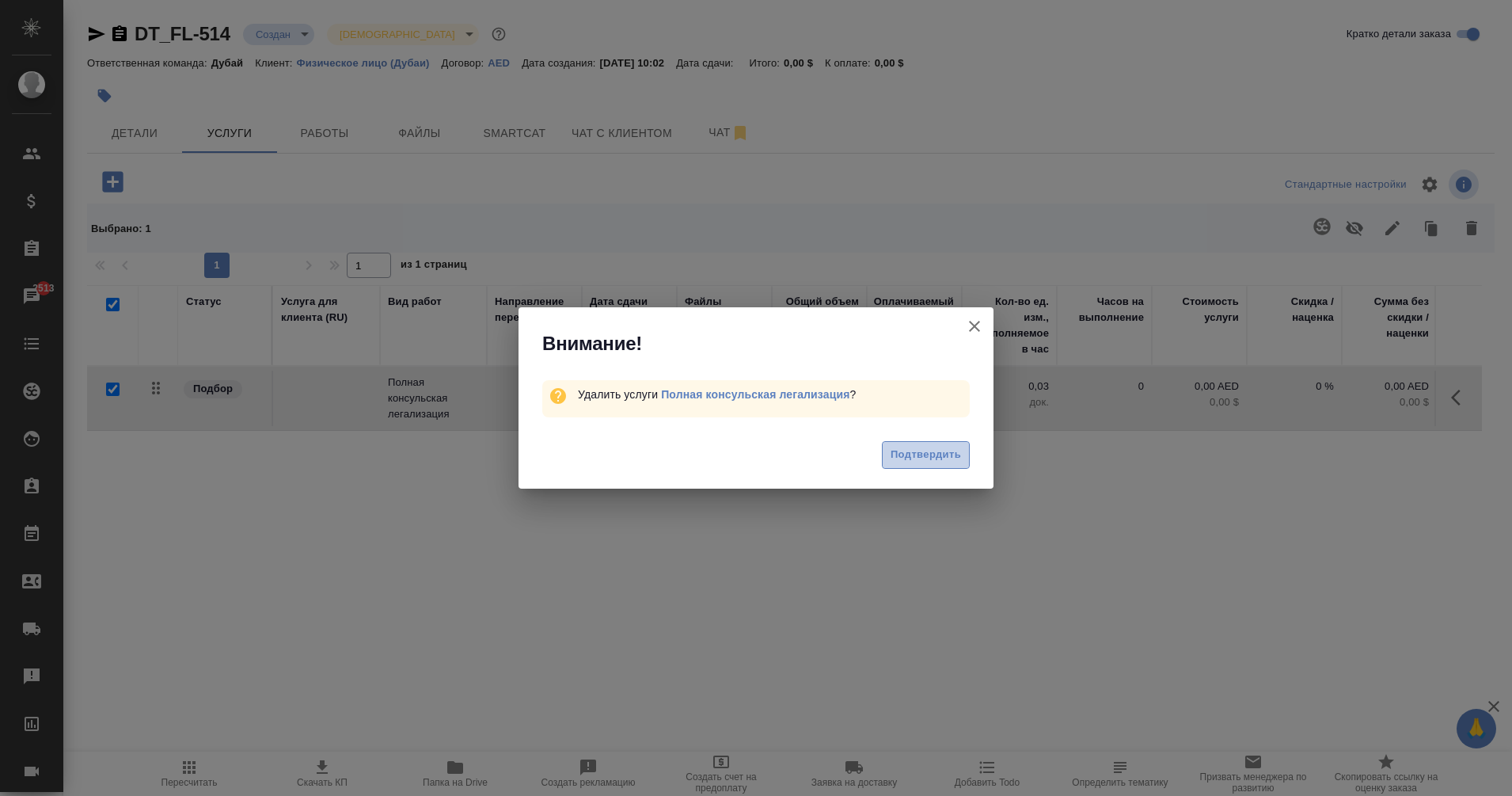
click at [911, 451] on span "Подтвердить" at bounding box center [926, 455] width 70 height 18
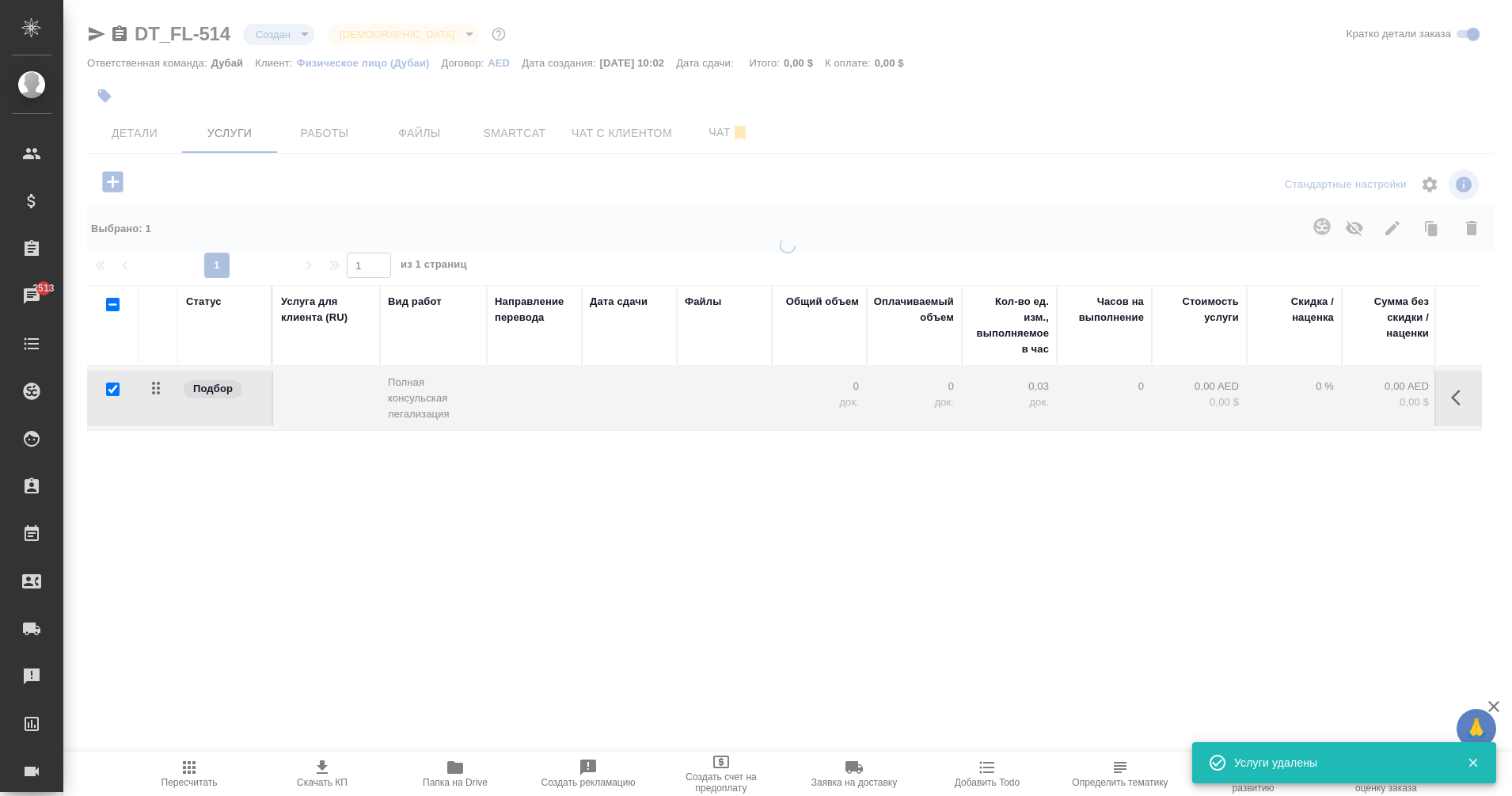
checkbox input "false"
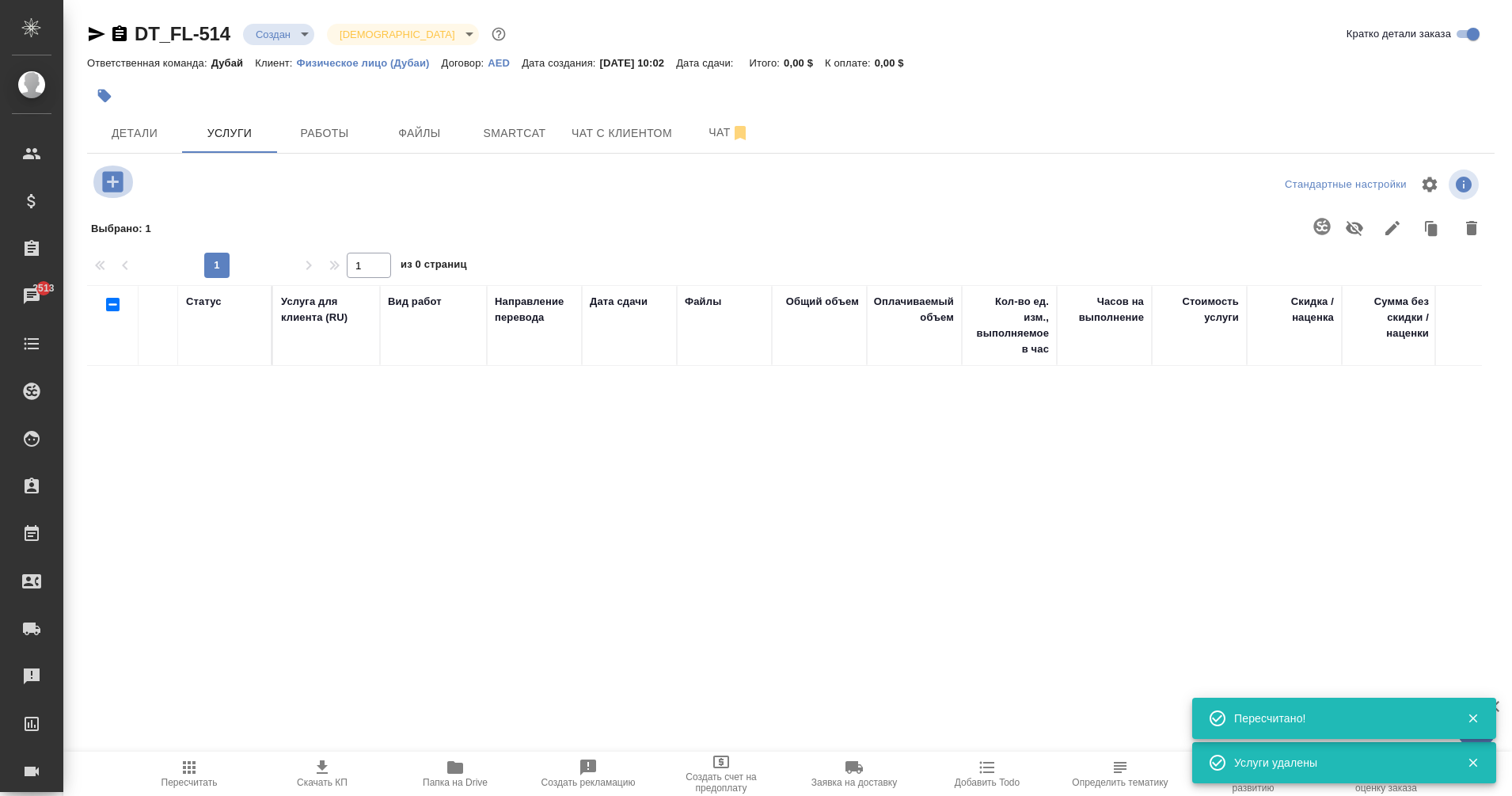
click at [115, 183] on icon "button" at bounding box center [112, 181] width 21 height 21
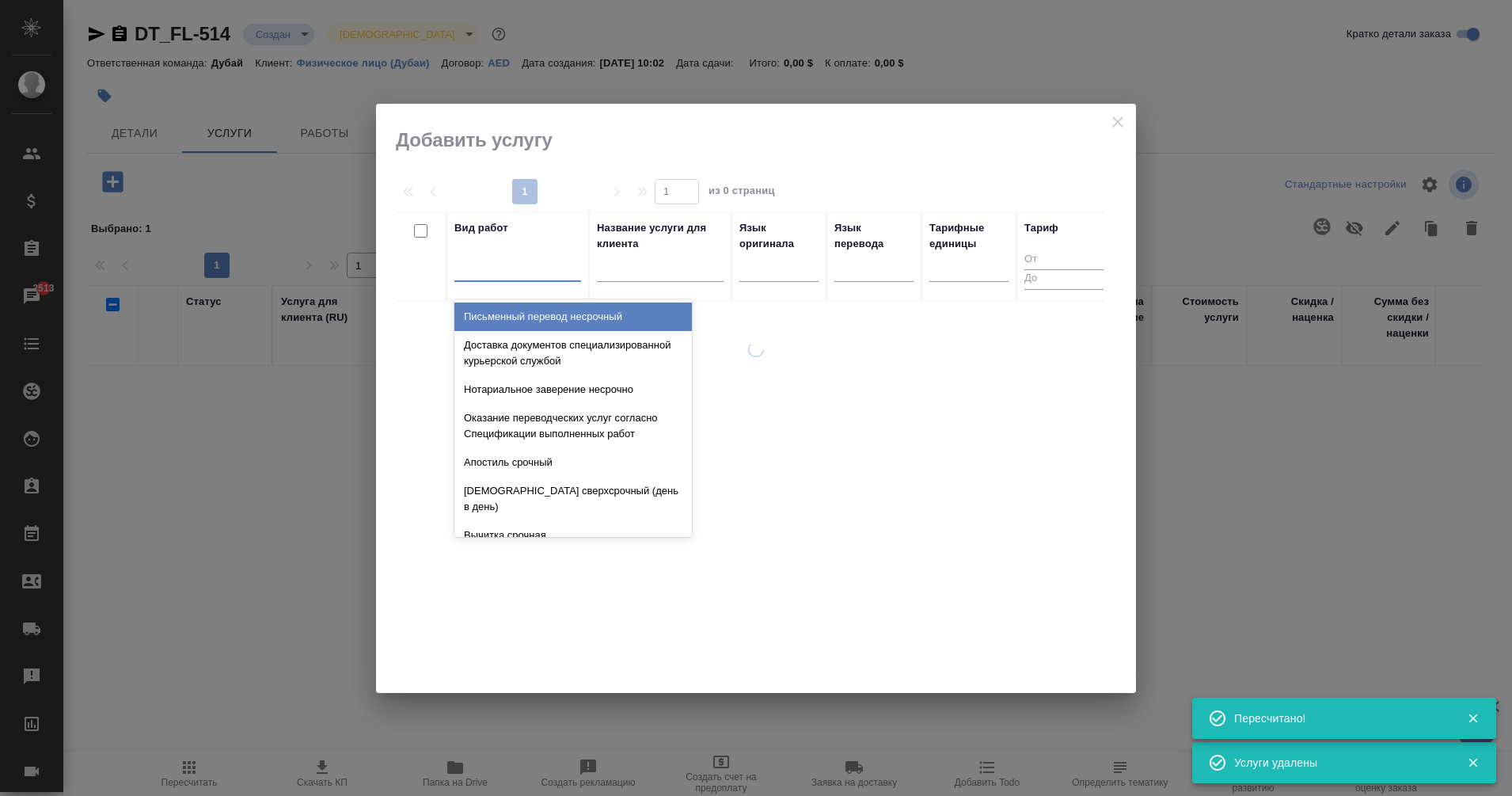
click at [518, 266] on div at bounding box center [518, 265] width 127 height 23
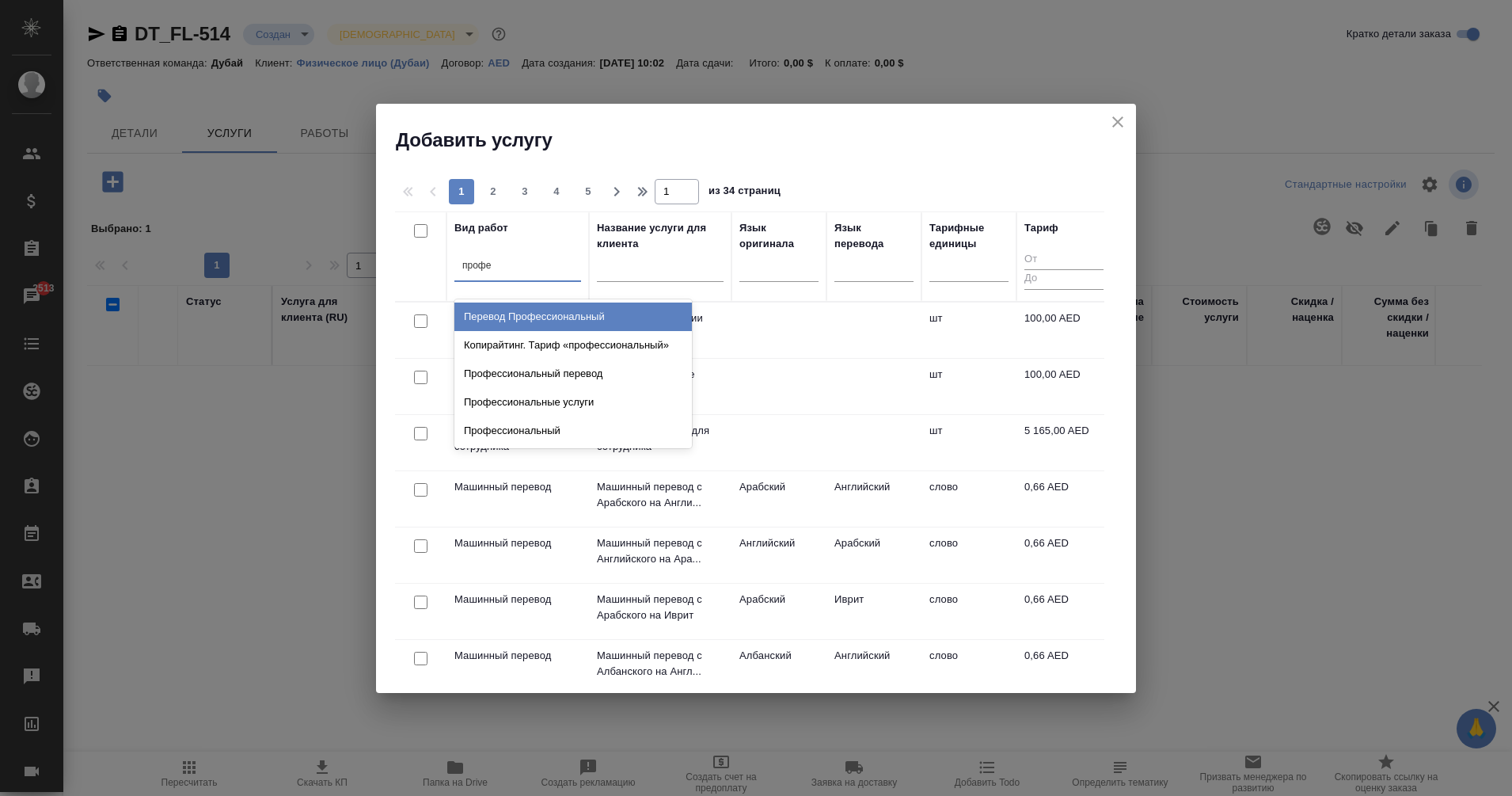
type input "профес"
click at [603, 319] on div "Перевод Профессиональный" at bounding box center [573, 317] width 237 height 28
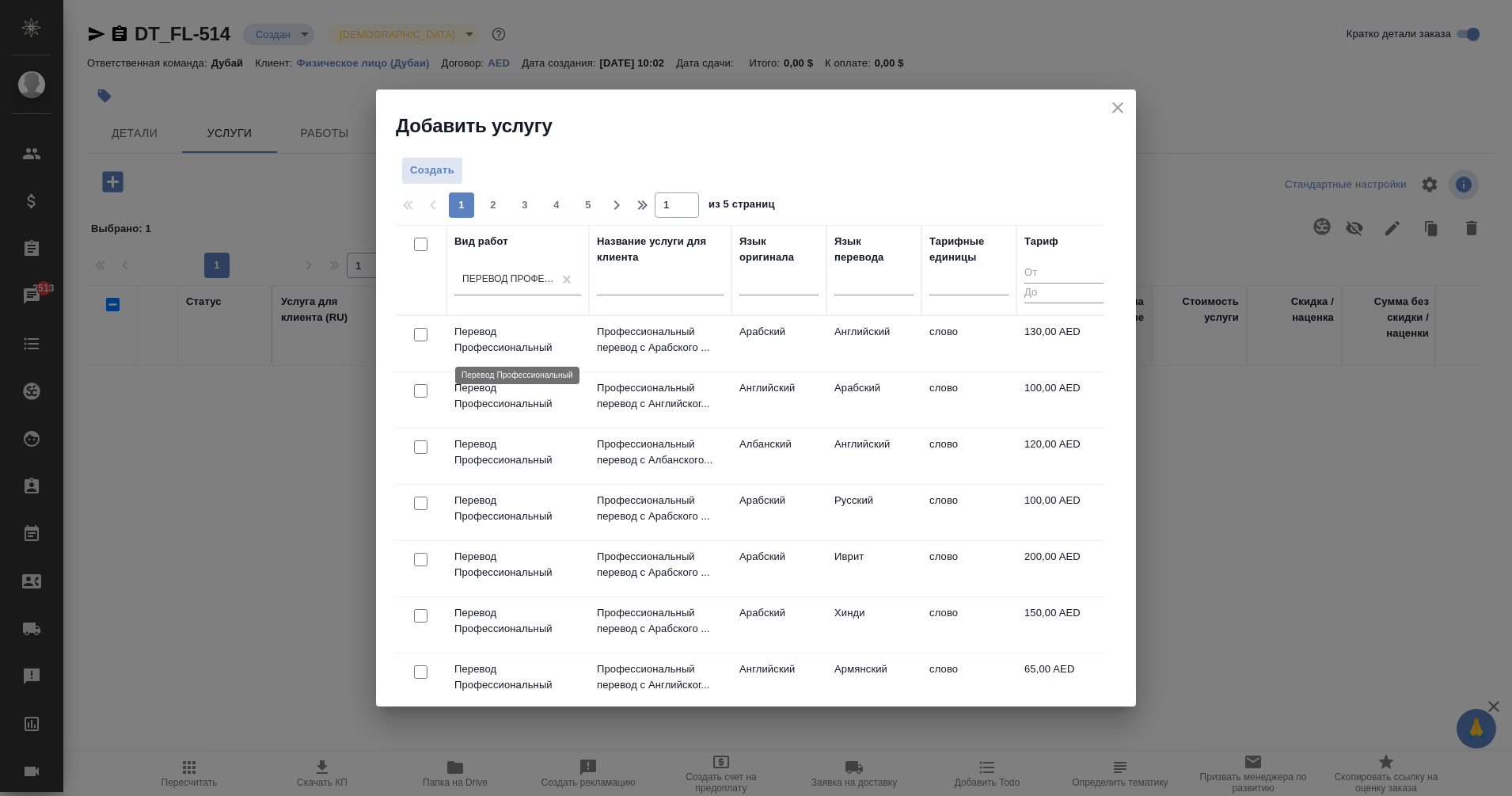
click at [530, 336] on p "Перевод Профессиональный" at bounding box center [518, 339] width 127 height 32
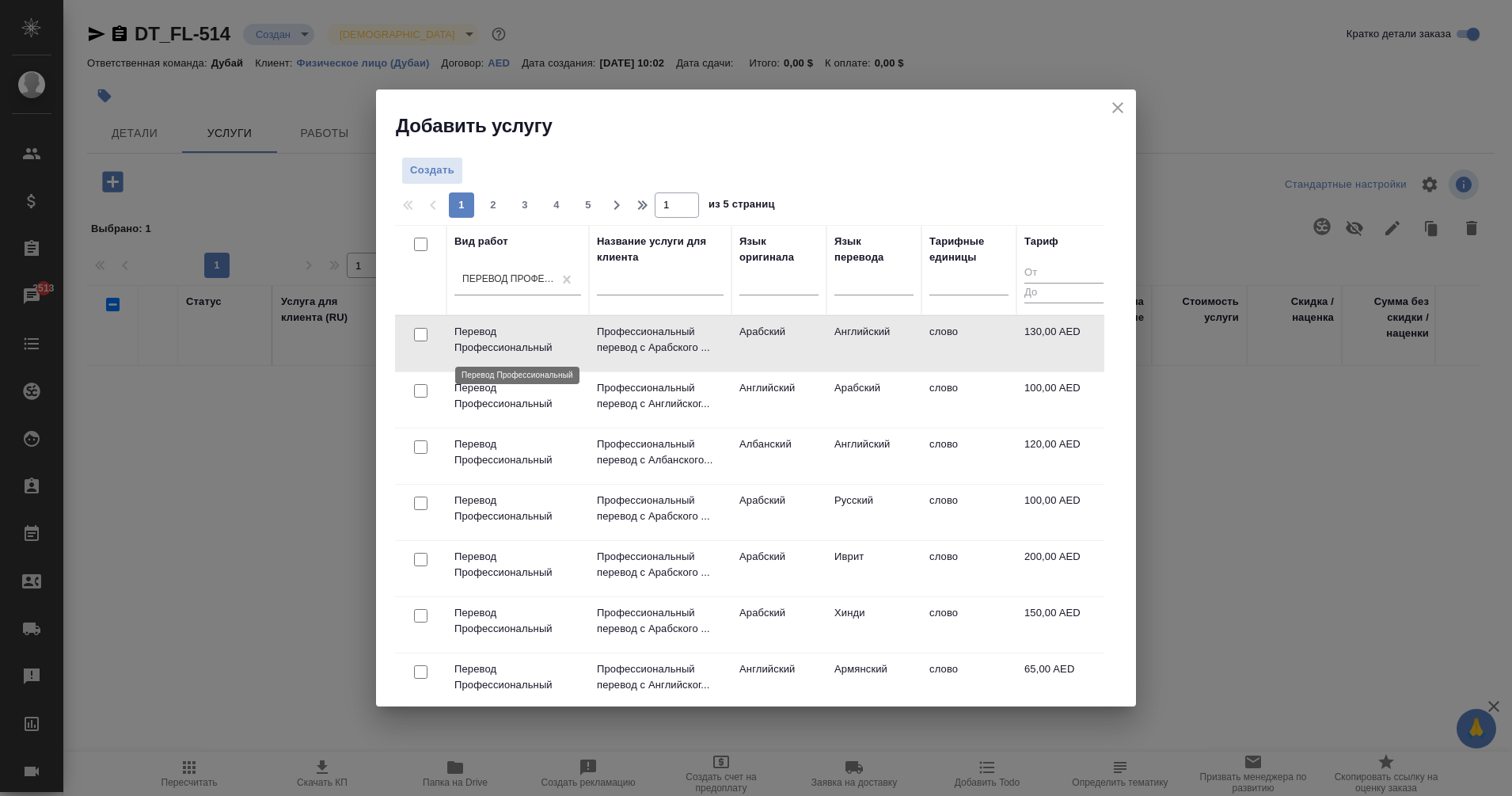
click at [530, 336] on p "Перевод Профессиональный" at bounding box center [518, 339] width 127 height 32
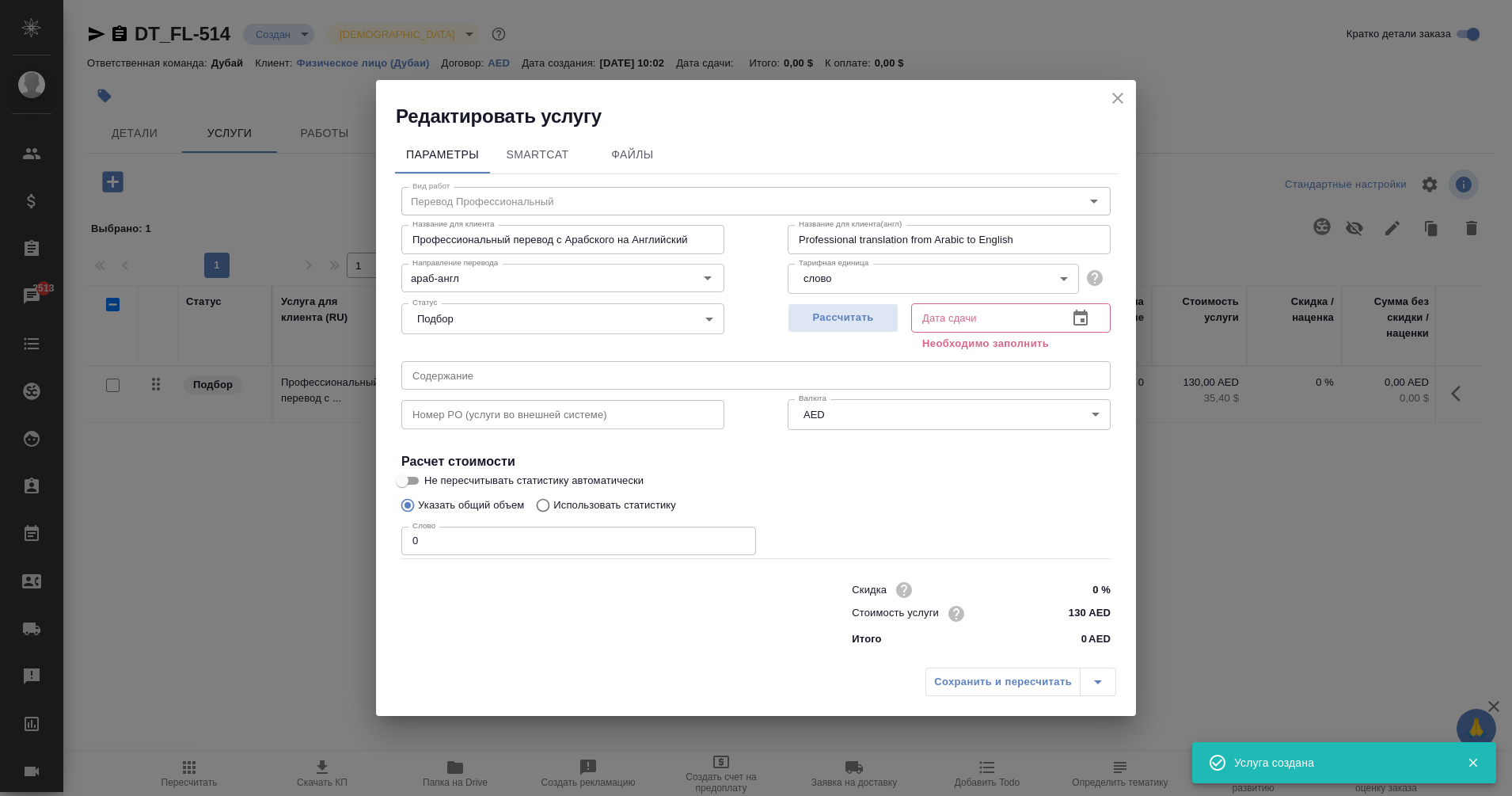
click at [1109, 94] on icon "close" at bounding box center [1117, 98] width 19 height 19
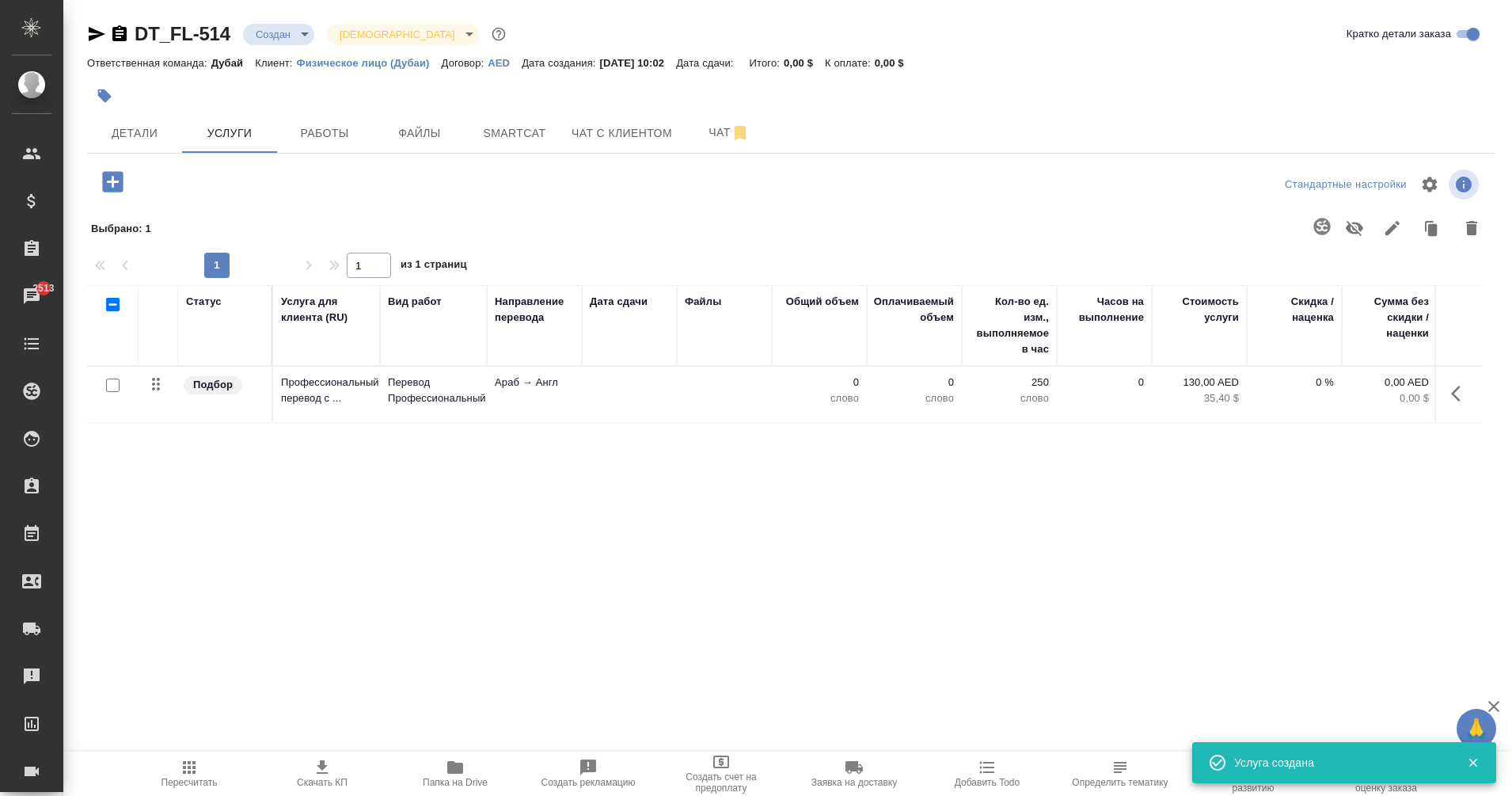
click at [1459, 384] on icon "button" at bounding box center [1460, 393] width 19 height 19
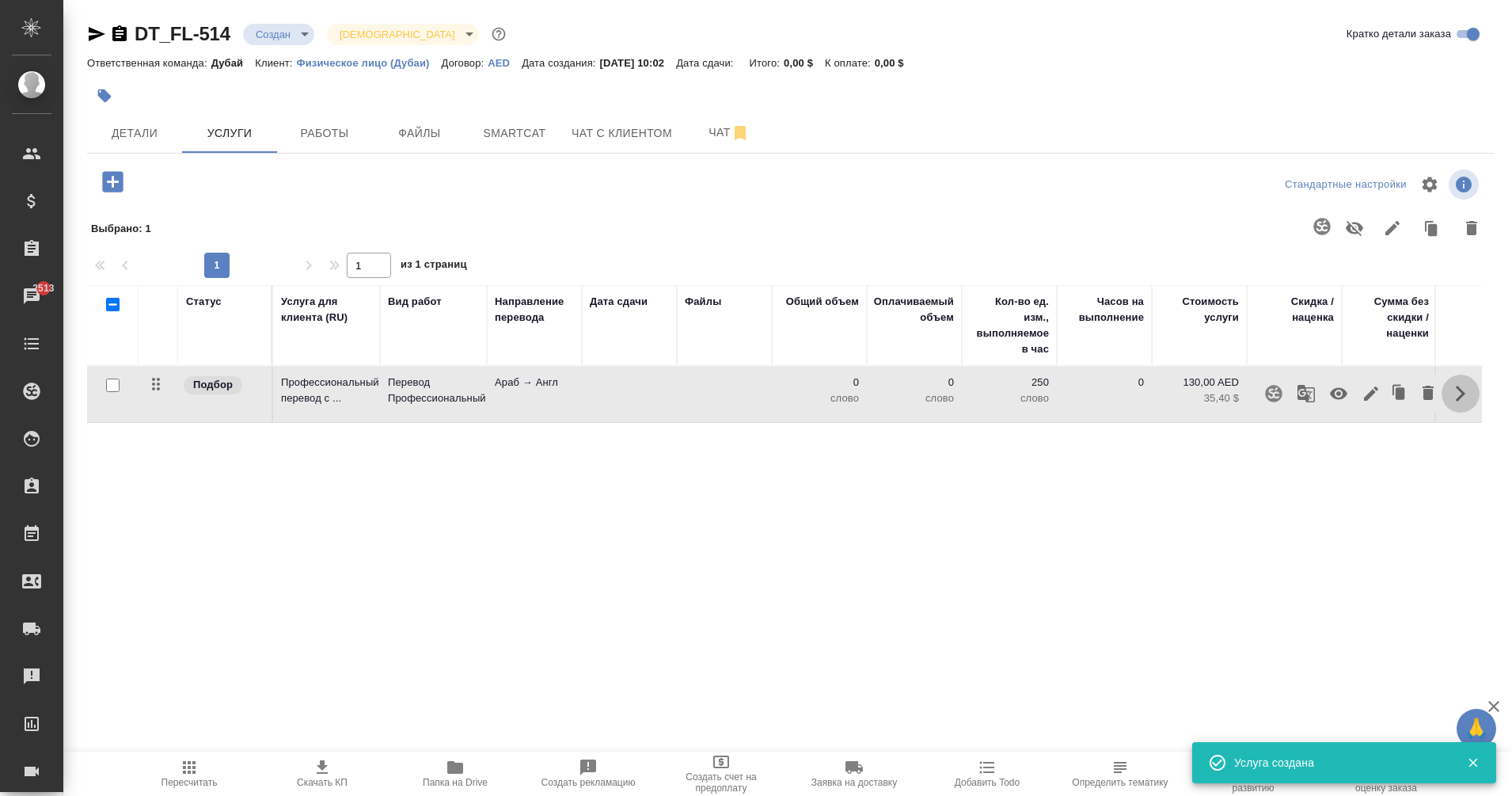
click at [1443, 395] on button "button" at bounding box center [1460, 393] width 38 height 38
click at [1440, 395] on td at bounding box center [1458, 395] width 48 height 55
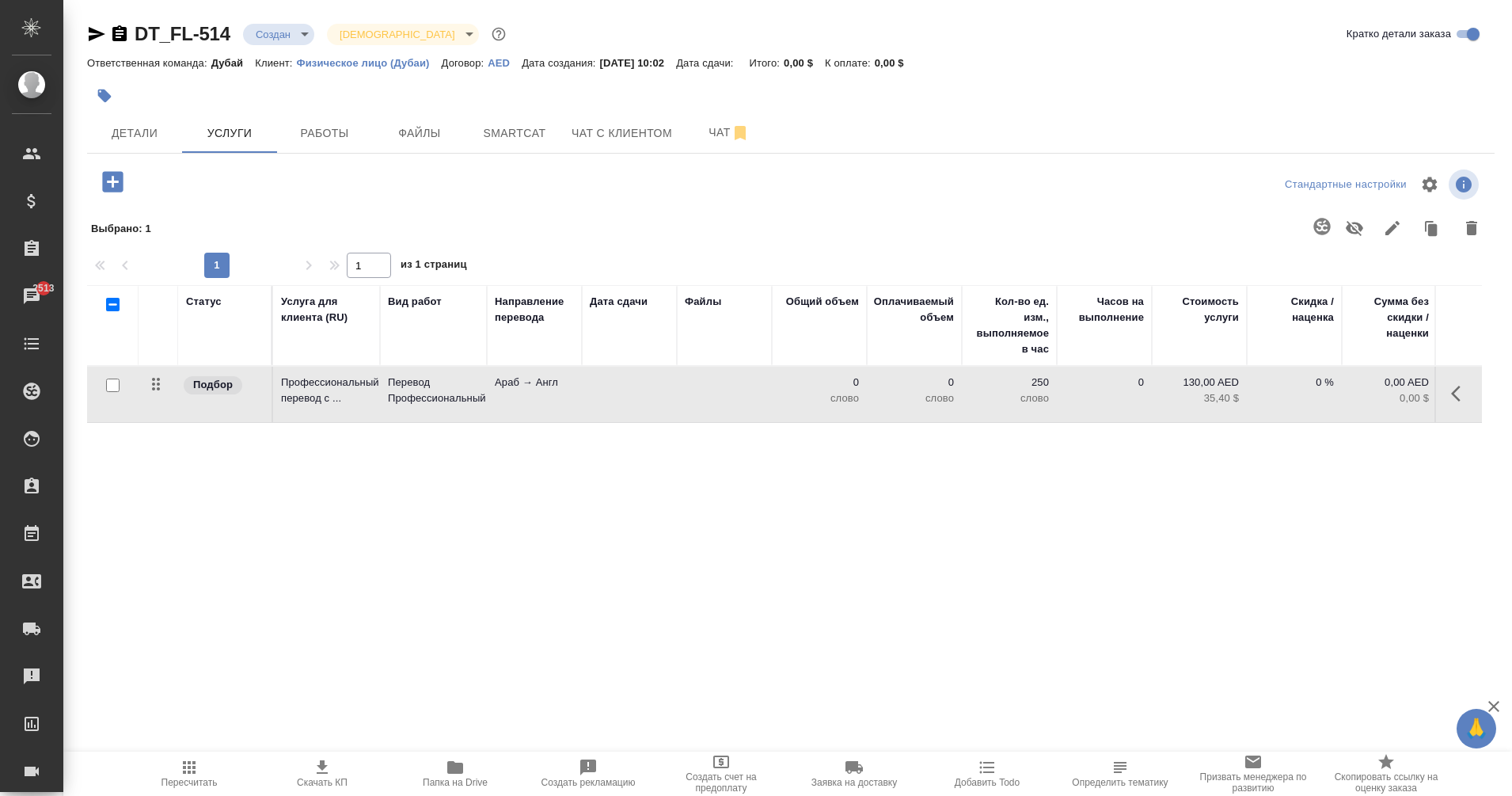
click at [1450, 398] on button "button" at bounding box center [1460, 393] width 38 height 38
click at [1433, 397] on icon "button" at bounding box center [1428, 392] width 11 height 14
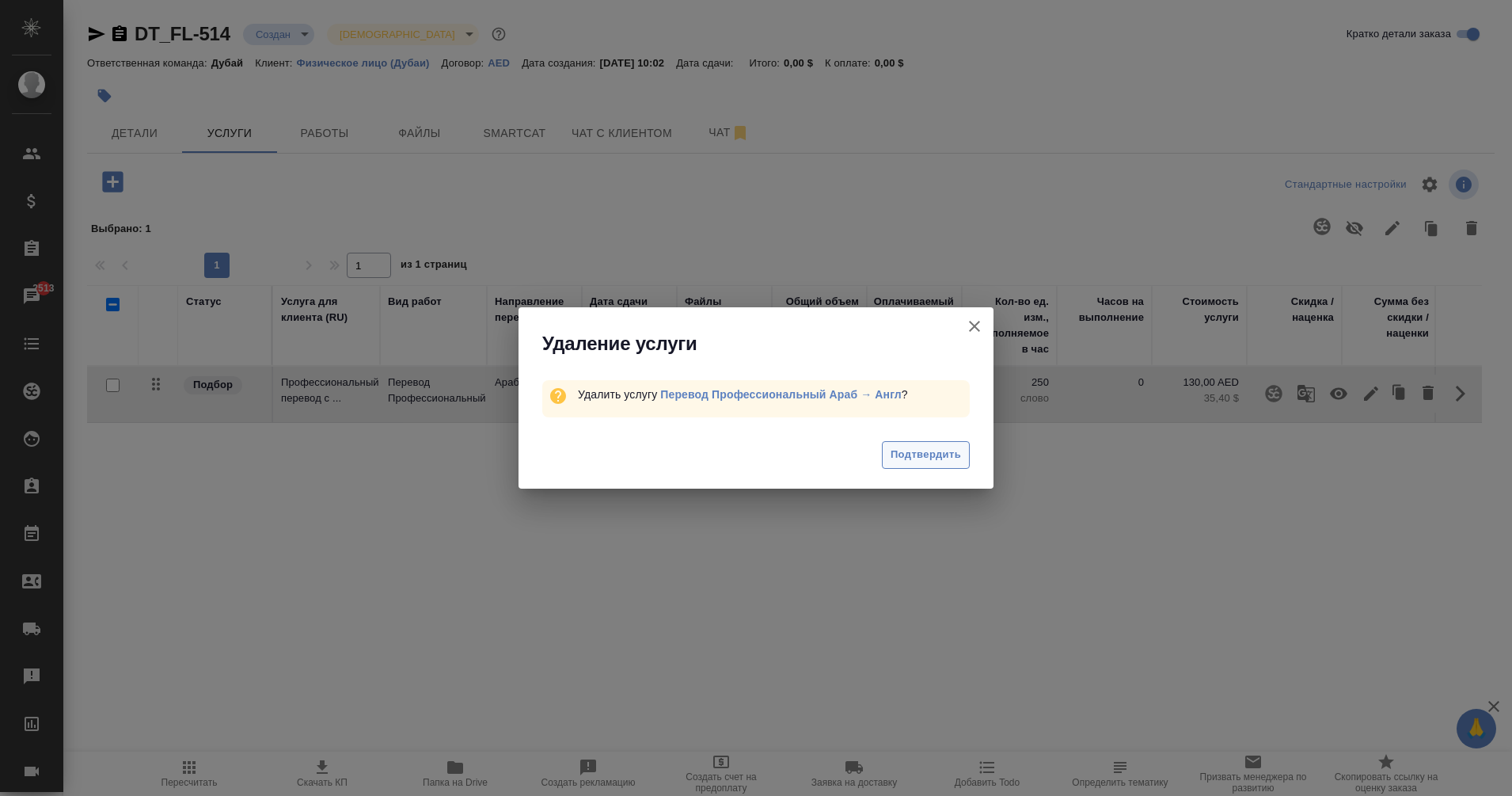
click at [924, 457] on span "Подтвердить" at bounding box center [926, 455] width 70 height 18
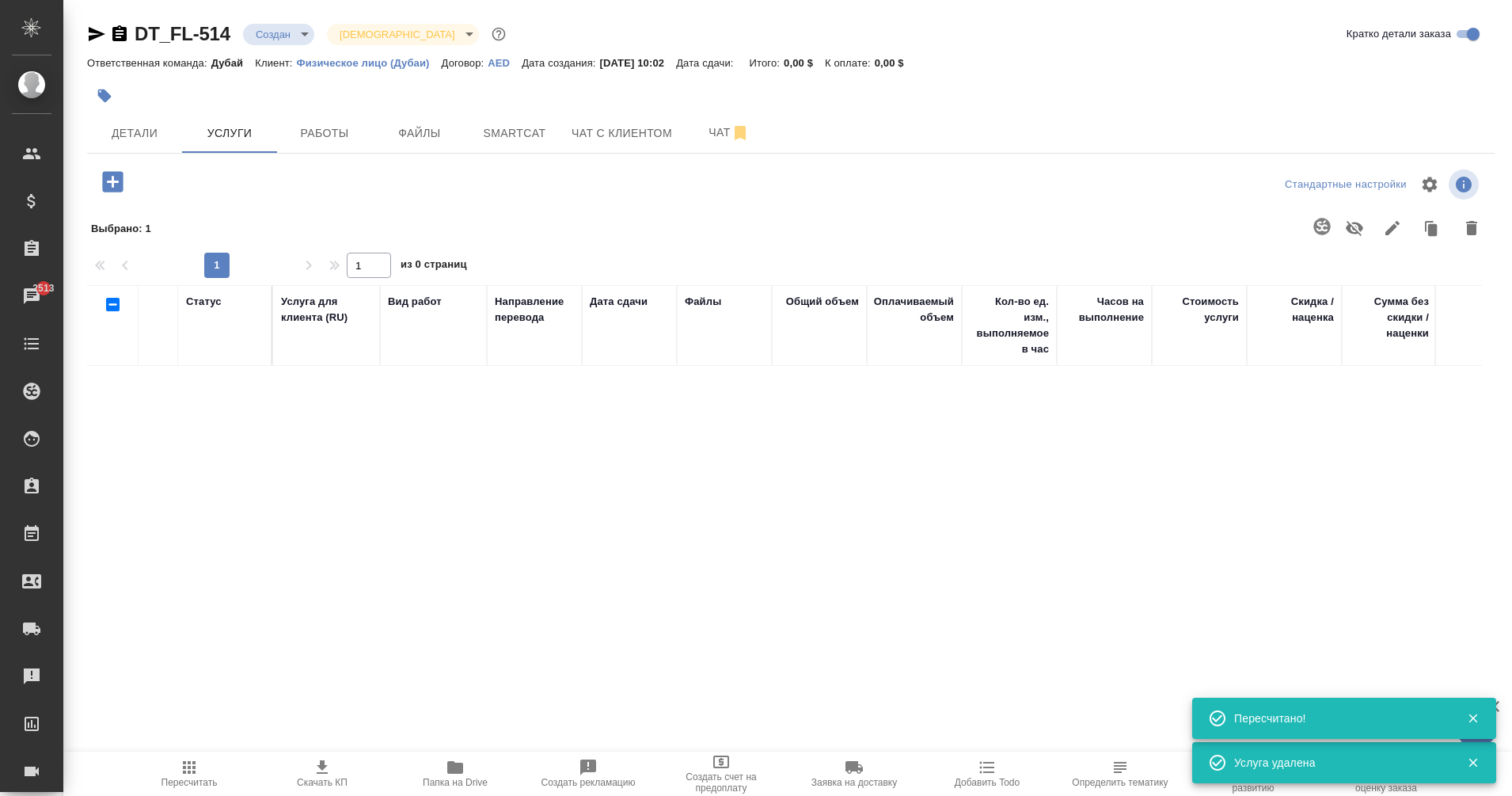
click at [115, 177] on icon "button" at bounding box center [112, 181] width 21 height 21
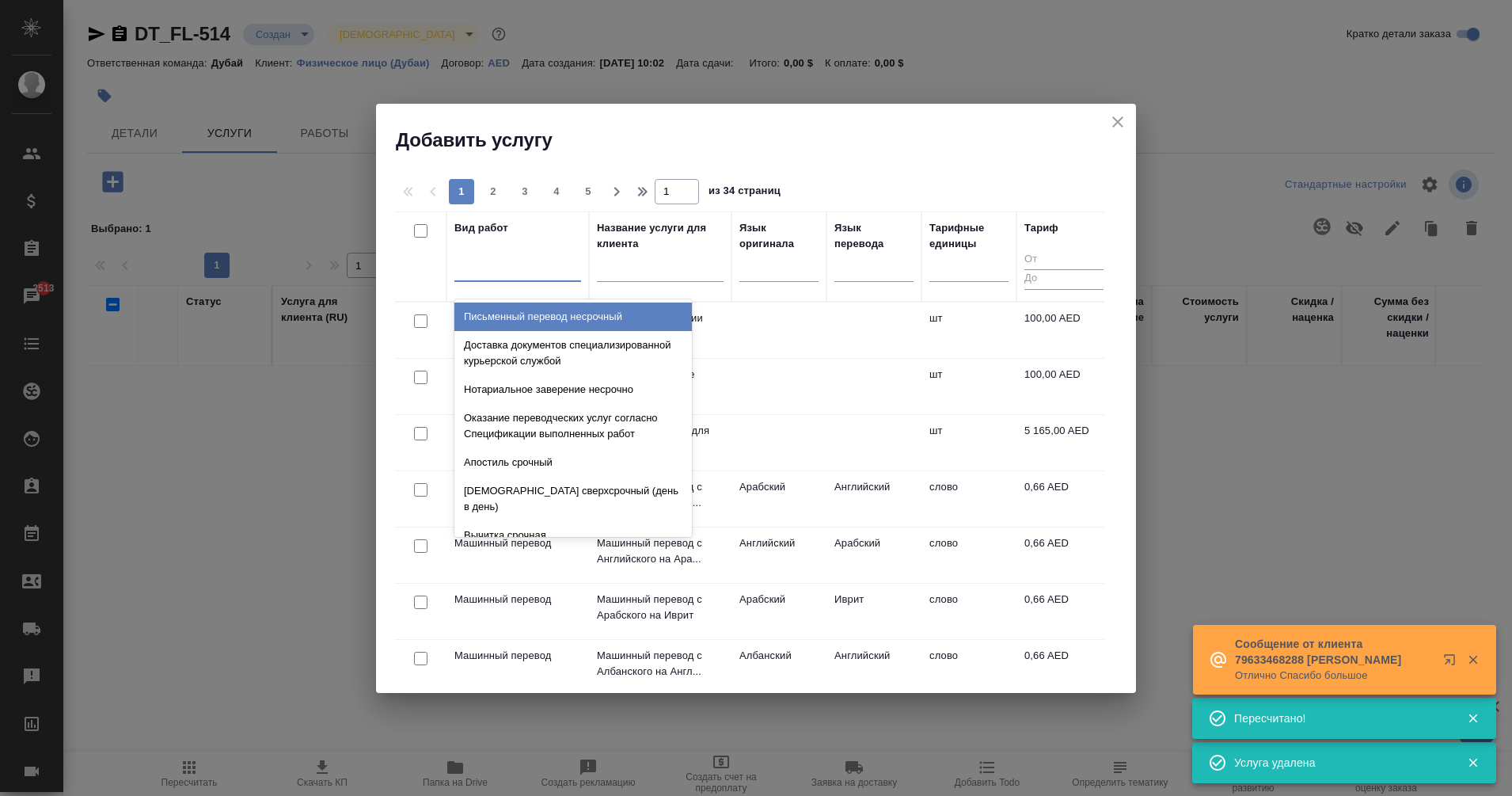
click at [513, 275] on div at bounding box center [518, 265] width 127 height 23
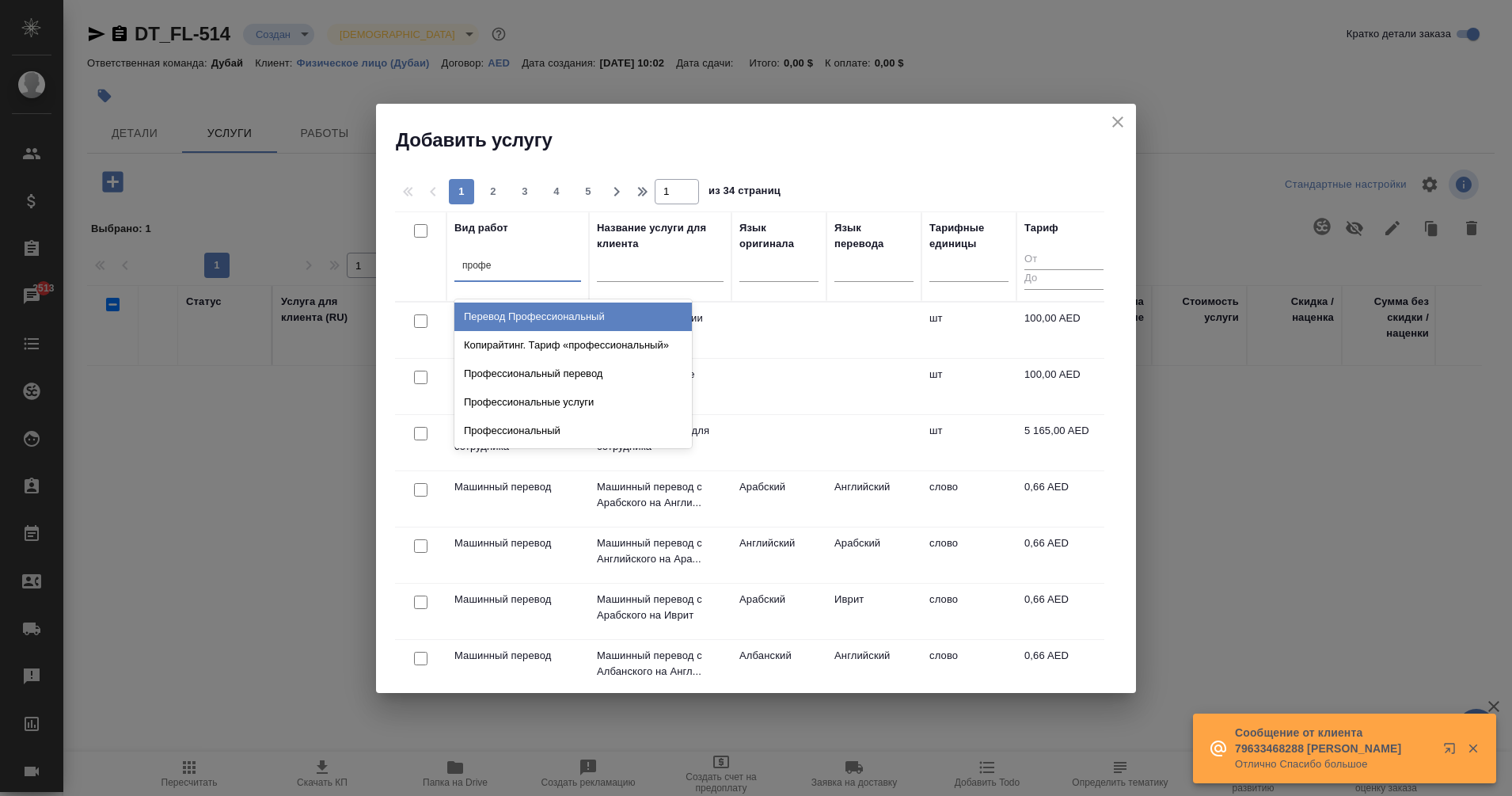
type input "профес"
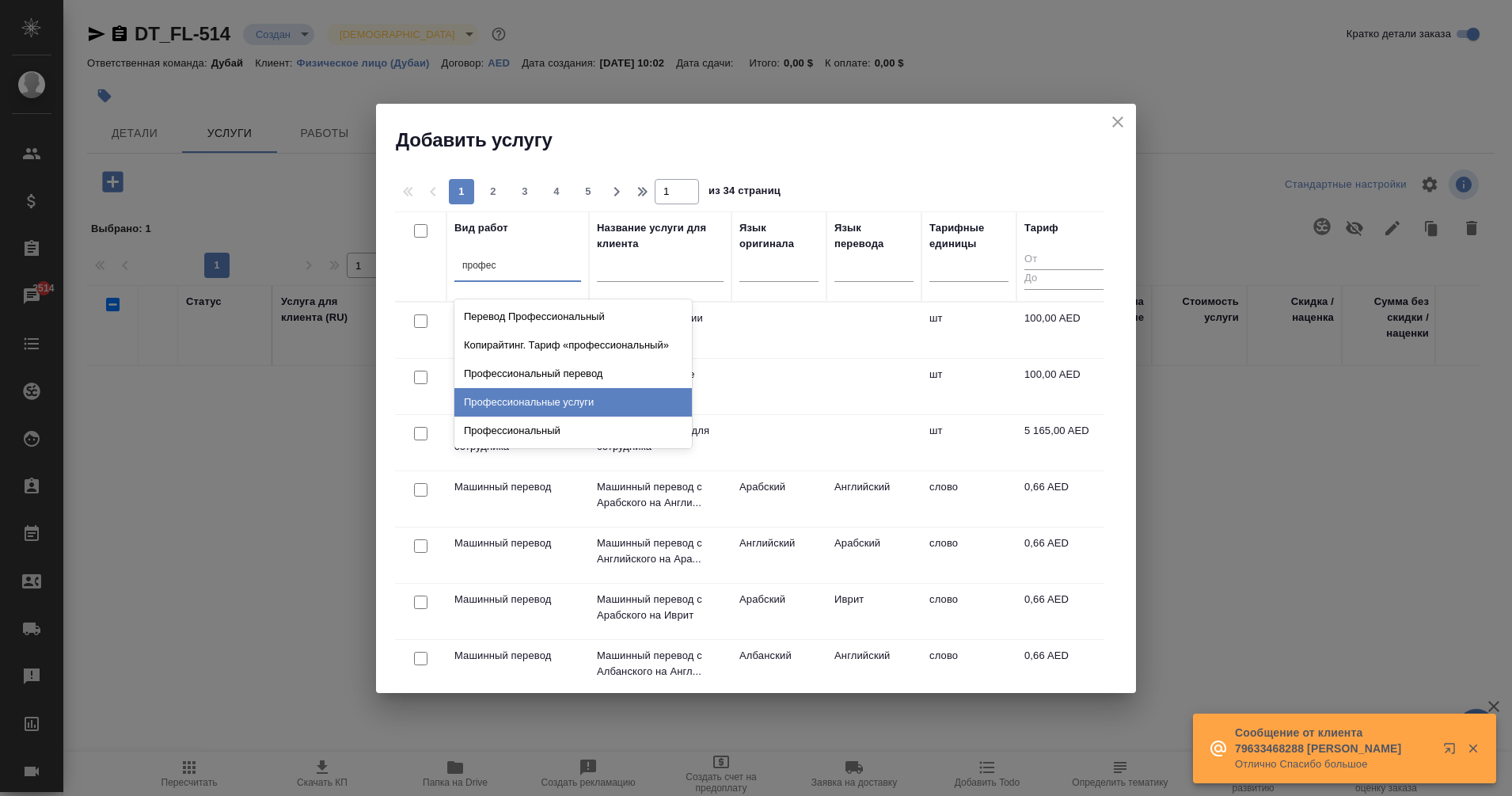
click at [588, 400] on div "Профессиональные услуги" at bounding box center [573, 402] width 237 height 28
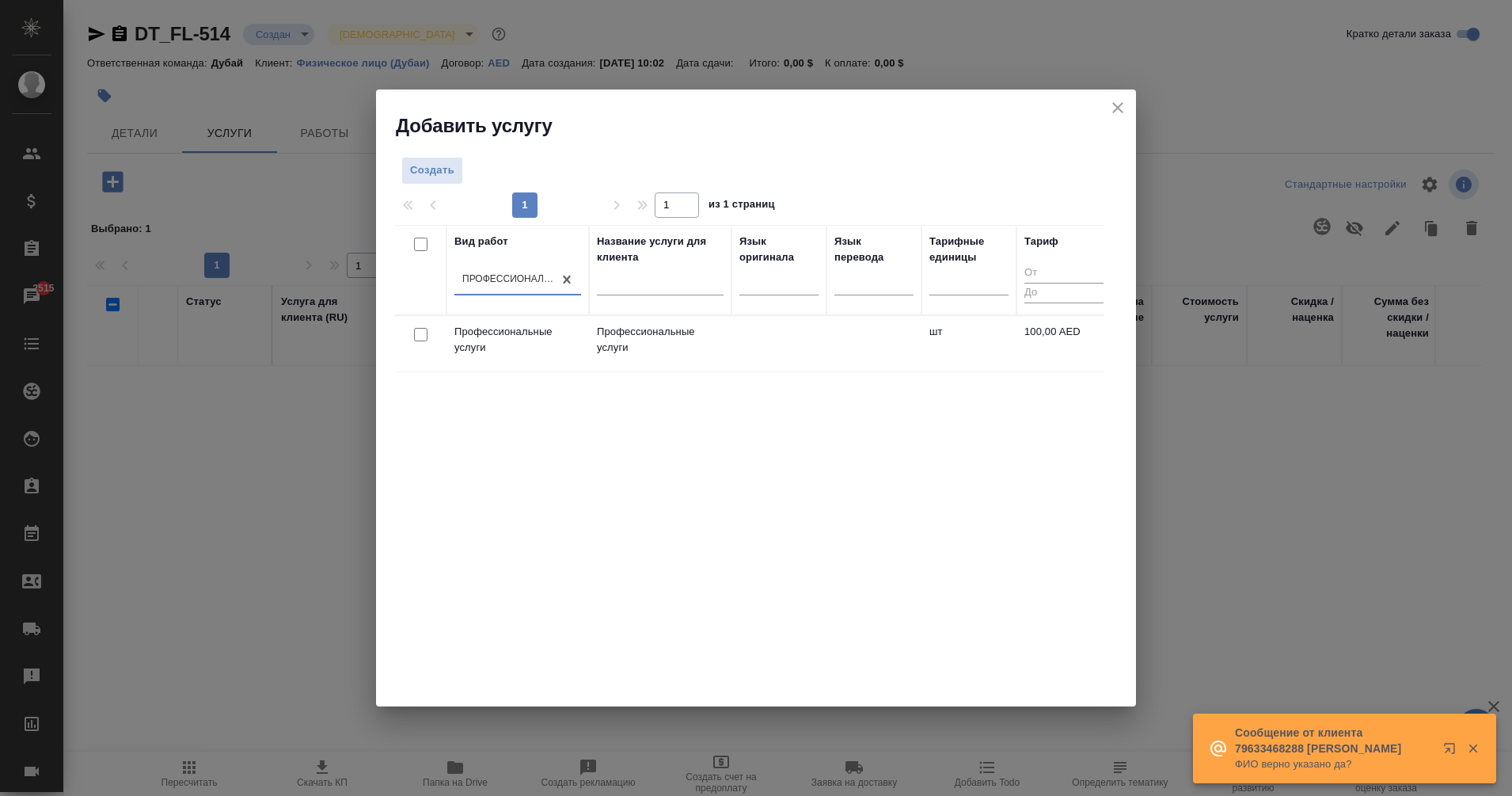
click at [426, 338] on input "checkbox" at bounding box center [420, 334] width 13 height 13
checkbox input "true"
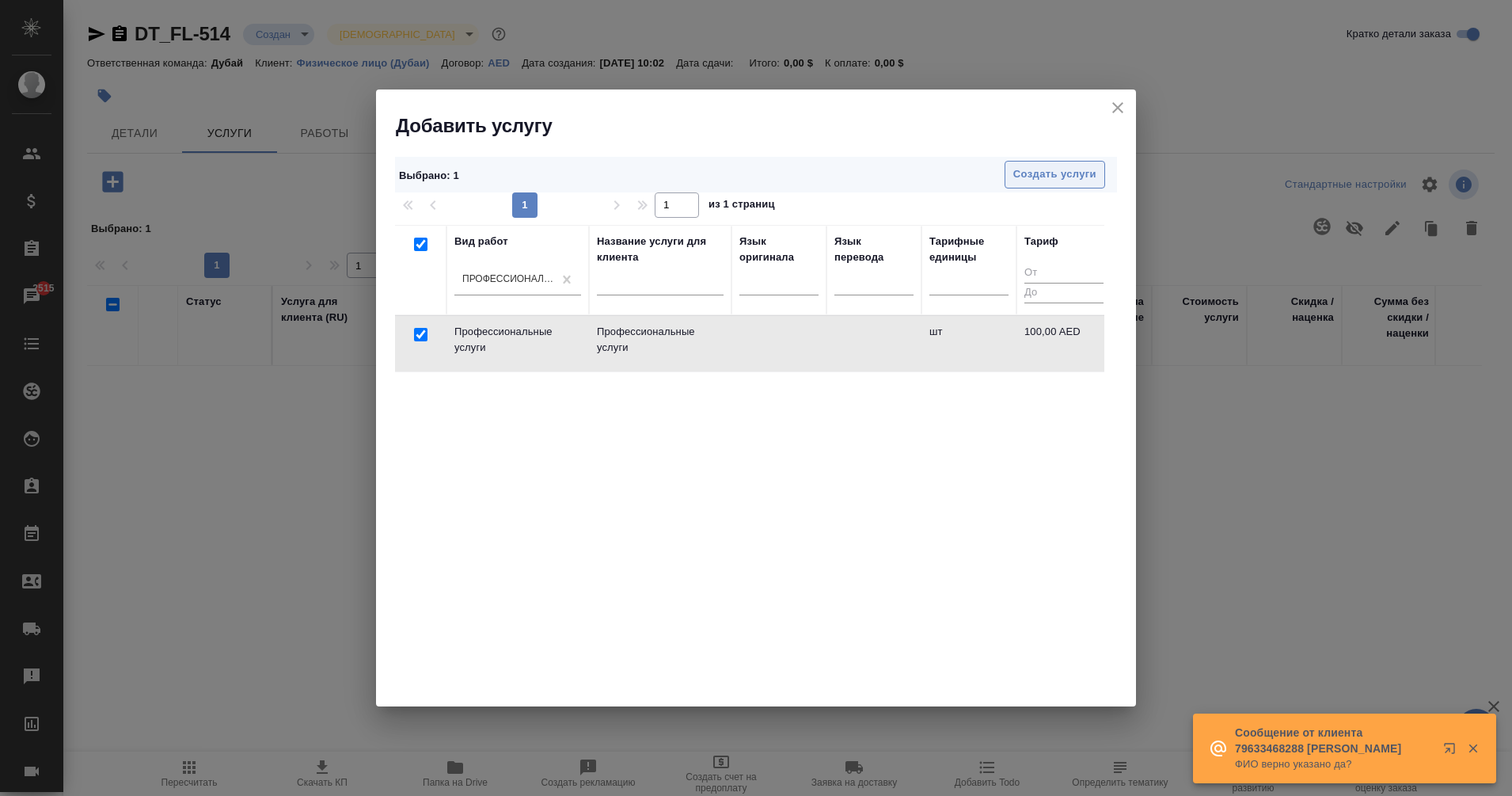
click at [1052, 180] on span "Создать услуги" at bounding box center [1055, 175] width 83 height 18
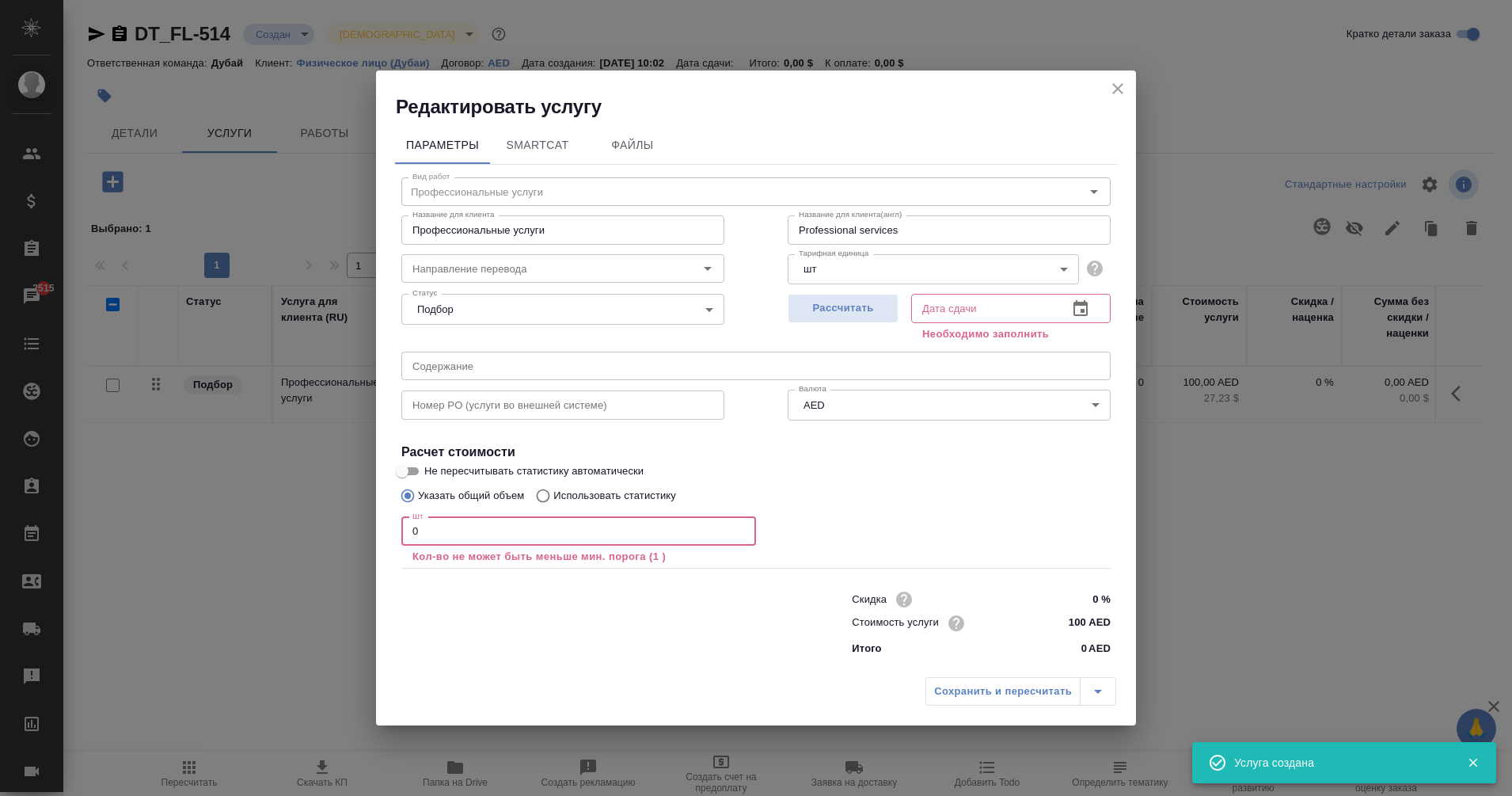
drag, startPoint x: 595, startPoint y: 531, endPoint x: 217, endPoint y: 558, distance: 379.0
click at [217, 558] on div "Редактировать услугу Параметры SmartCat Файлы Вид работ Профессиональные услуги…" at bounding box center [756, 398] width 1512 height 796
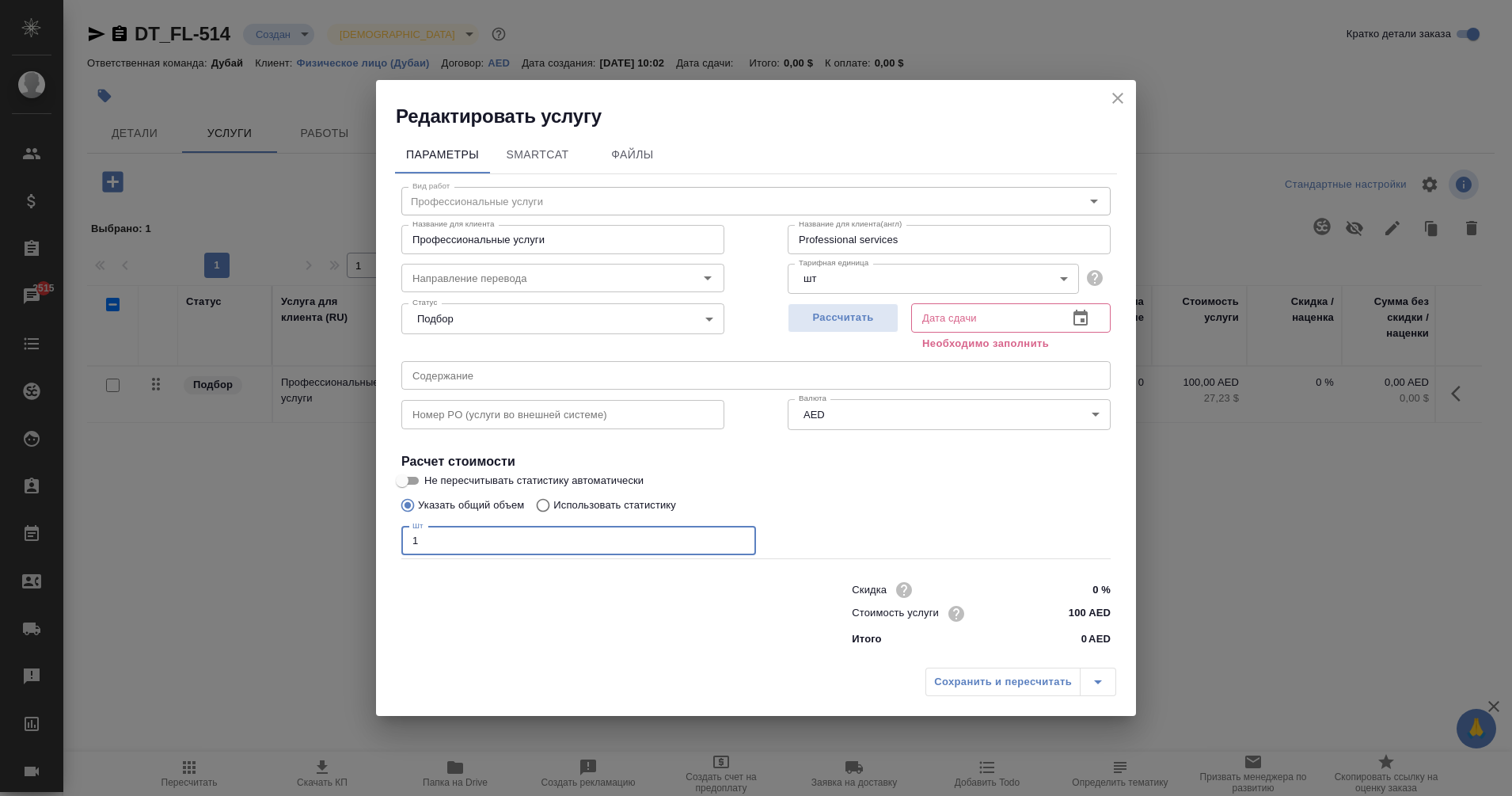
type input "1"
click at [1077, 613] on input "100 AED" at bounding box center [1081, 613] width 58 height 23
drag, startPoint x: 1077, startPoint y: 613, endPoint x: 1058, endPoint y: 612, distance: 19.0
click at [1058, 612] on input "100 AED" at bounding box center [1081, 613] width 58 height 23
type input "0 AED"
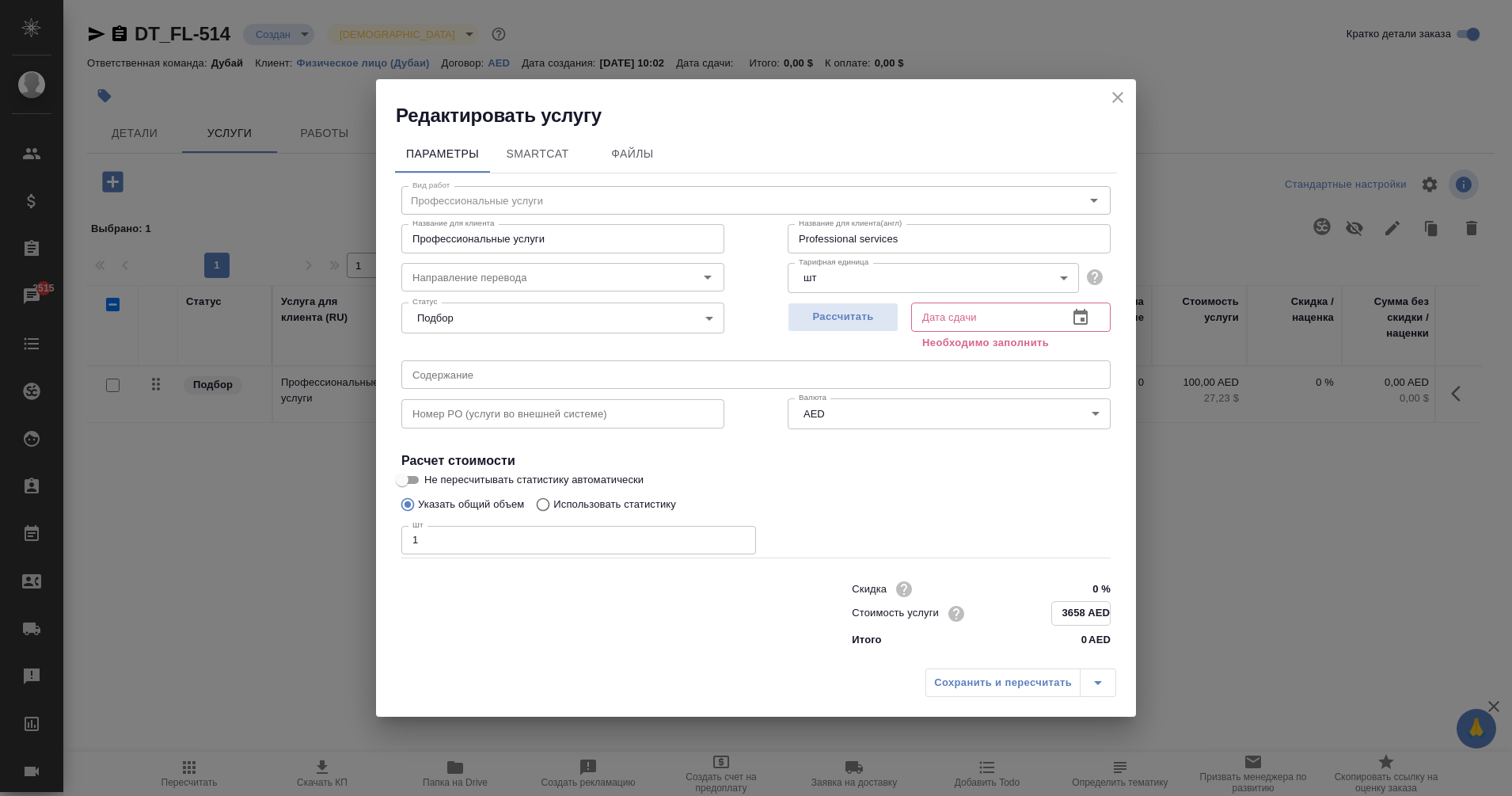
type input "3658 AED"
click at [1076, 325] on icon "button" at bounding box center [1081, 318] width 19 height 19
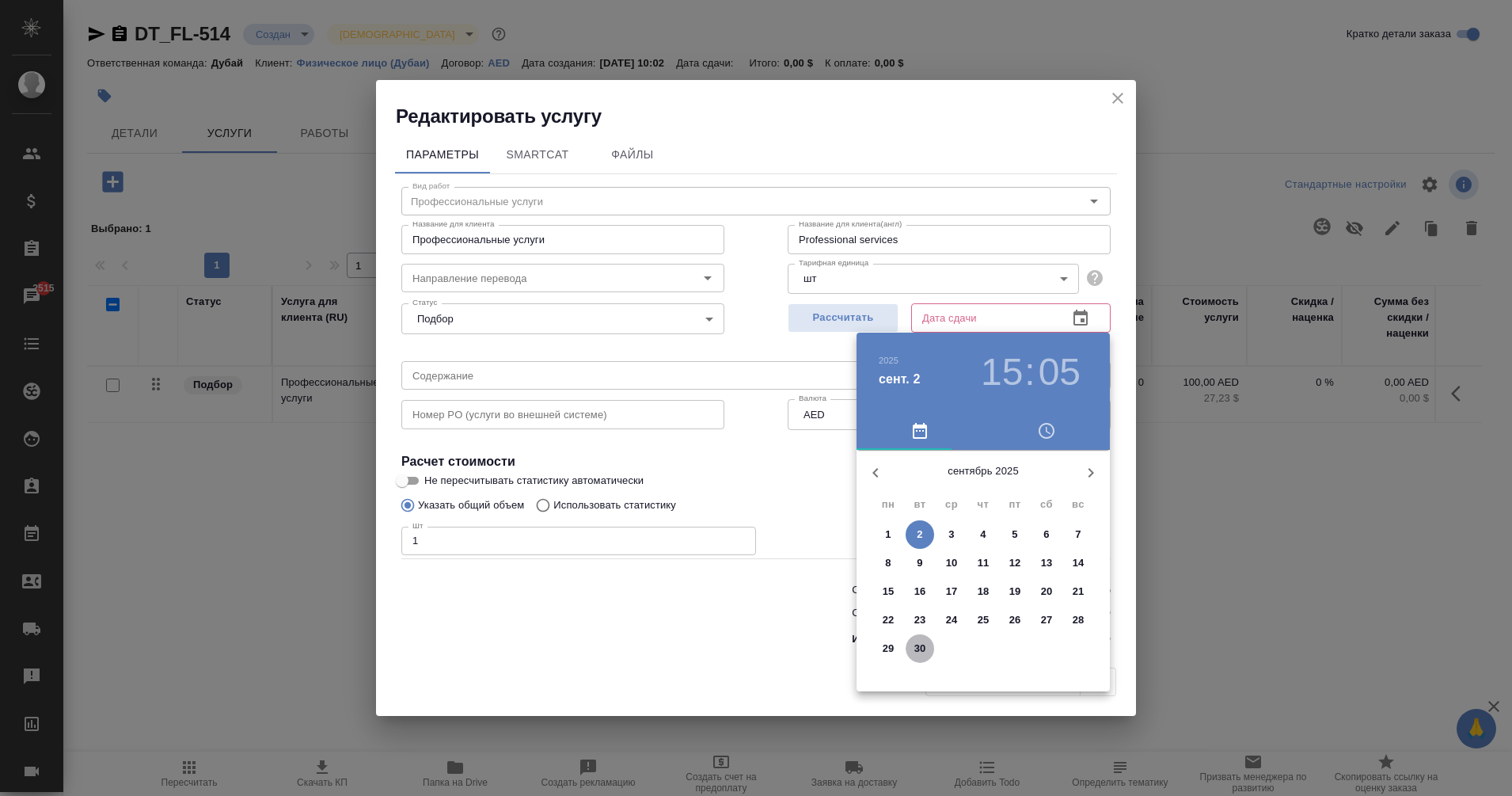
click at [926, 652] on span "30" at bounding box center [920, 648] width 28 height 16
type input "30.09.2025 15:05"
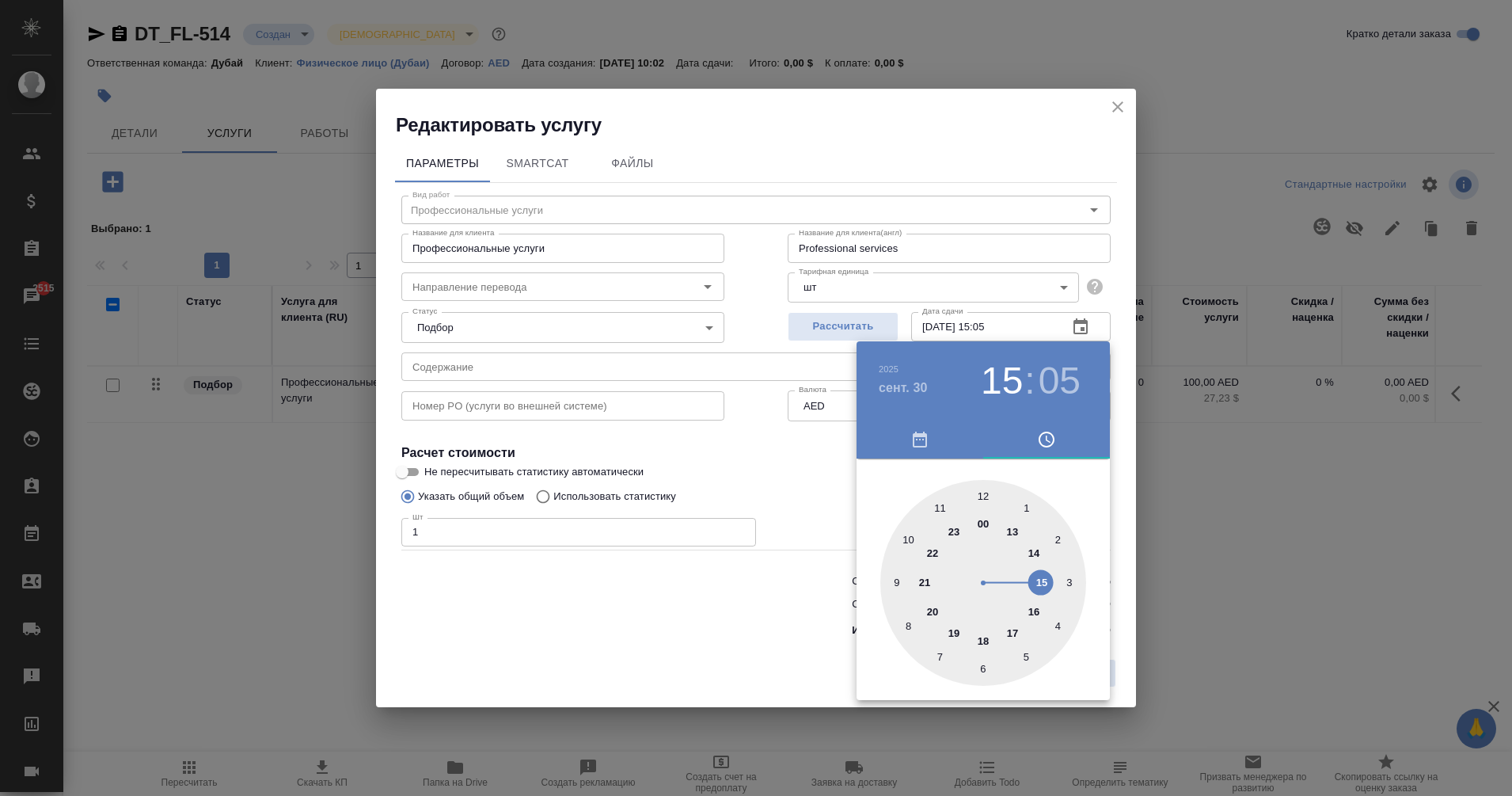
click at [790, 605] on div at bounding box center [756, 398] width 1512 height 796
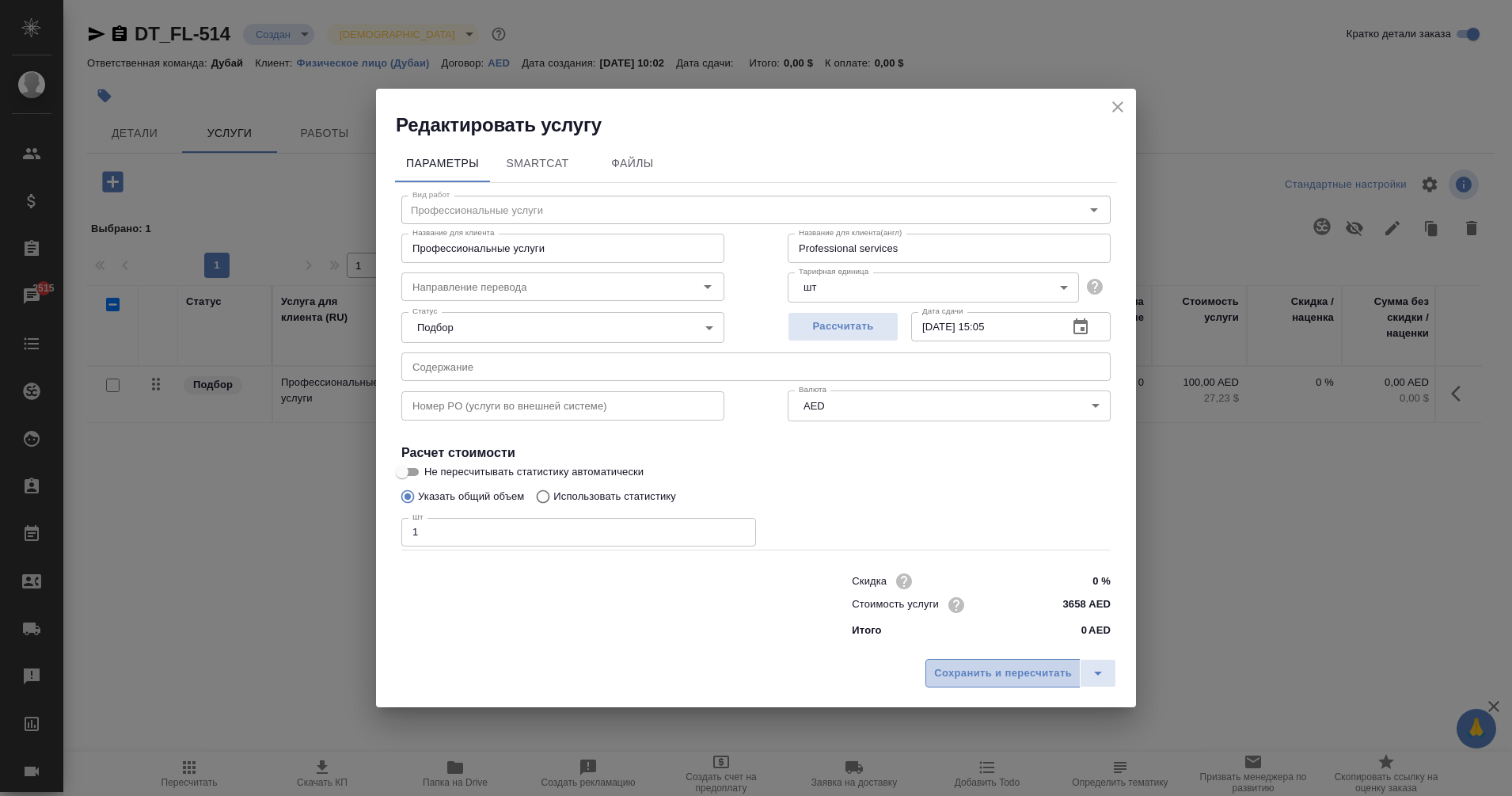
click at [995, 670] on span "Сохранить и пересчитать" at bounding box center [1003, 674] width 138 height 18
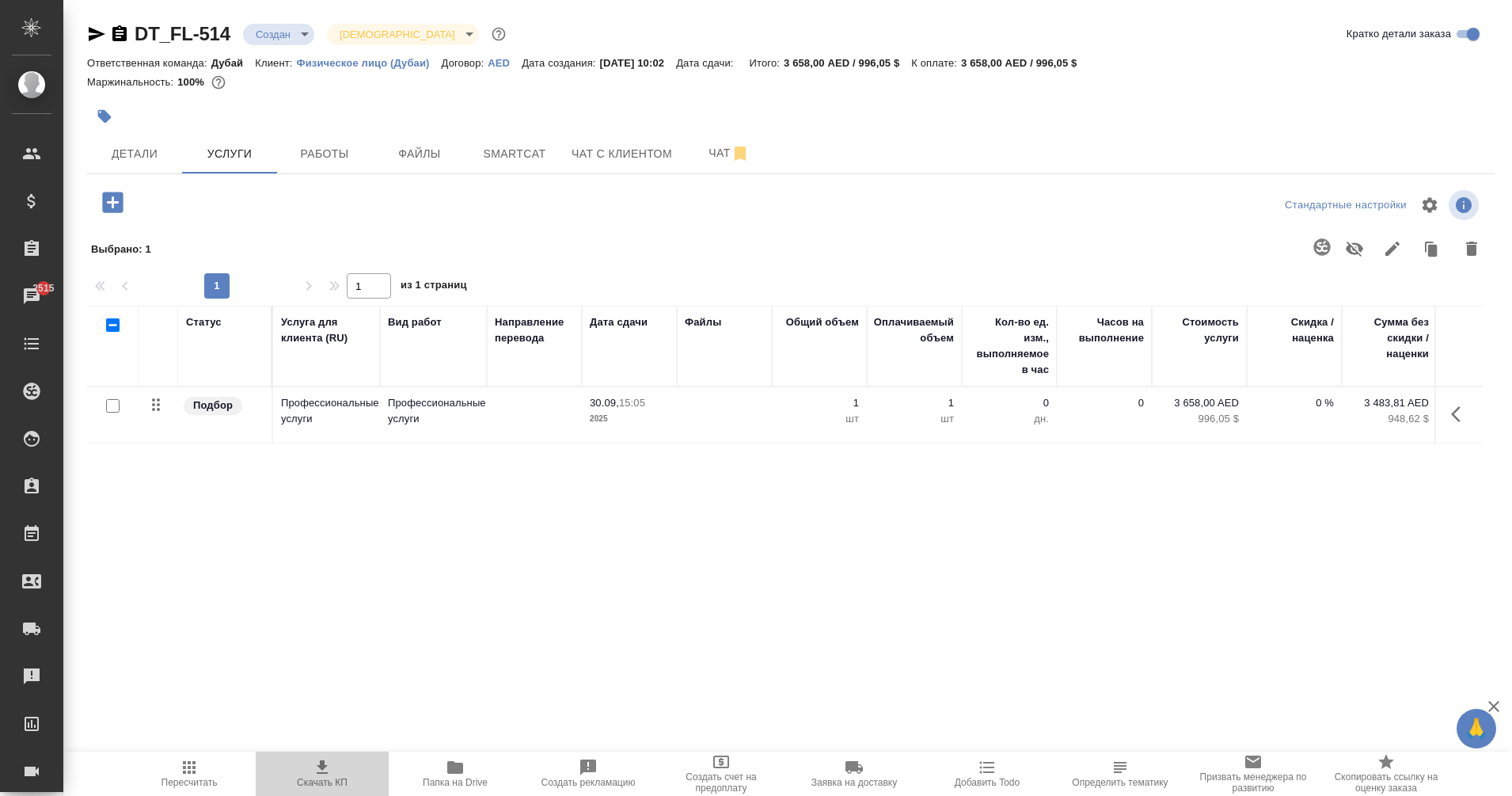
click at [325, 773] on icon "button" at bounding box center [322, 767] width 11 height 13
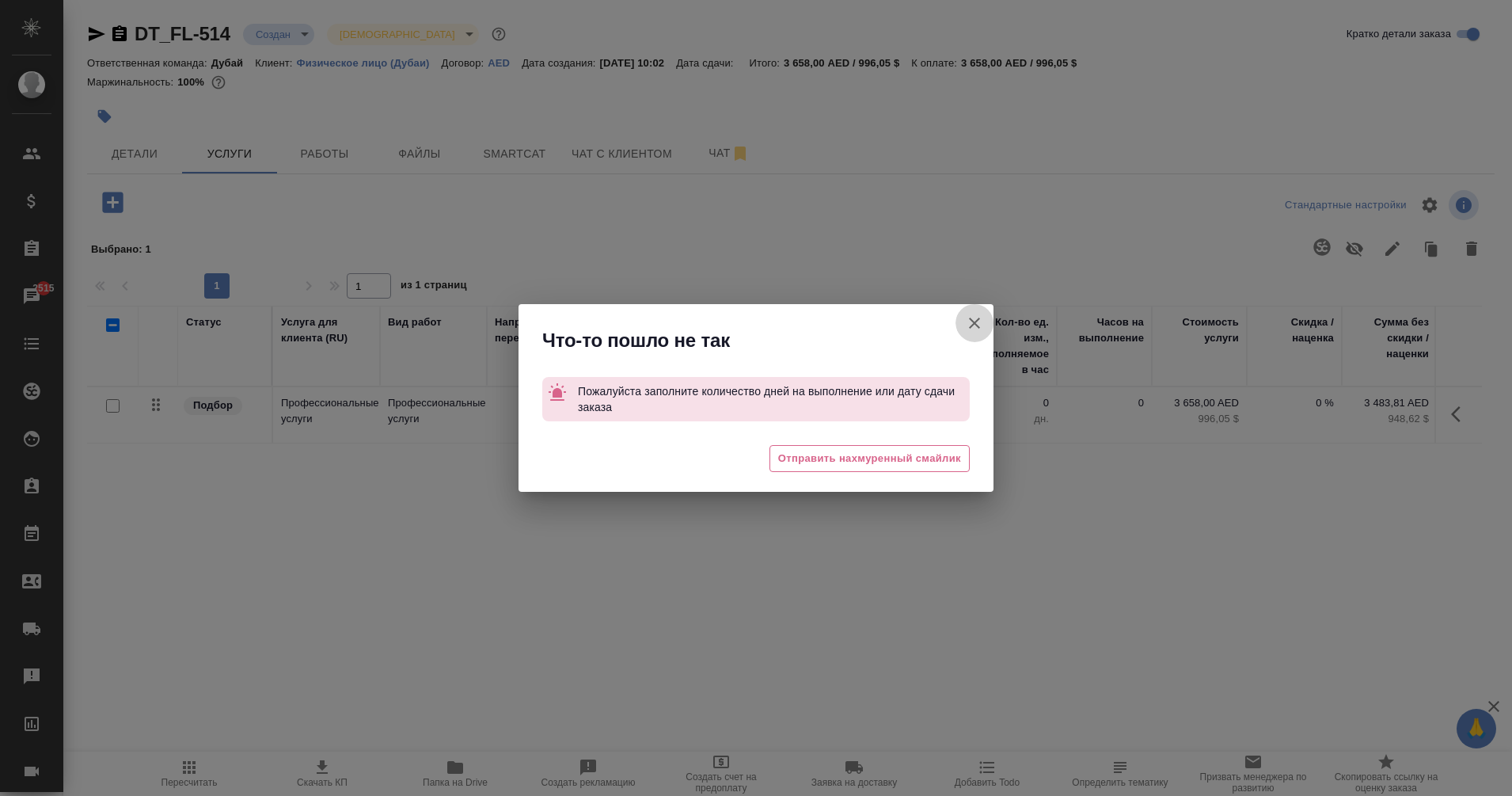
click at [970, 331] on icon "button" at bounding box center [975, 323] width 19 height 19
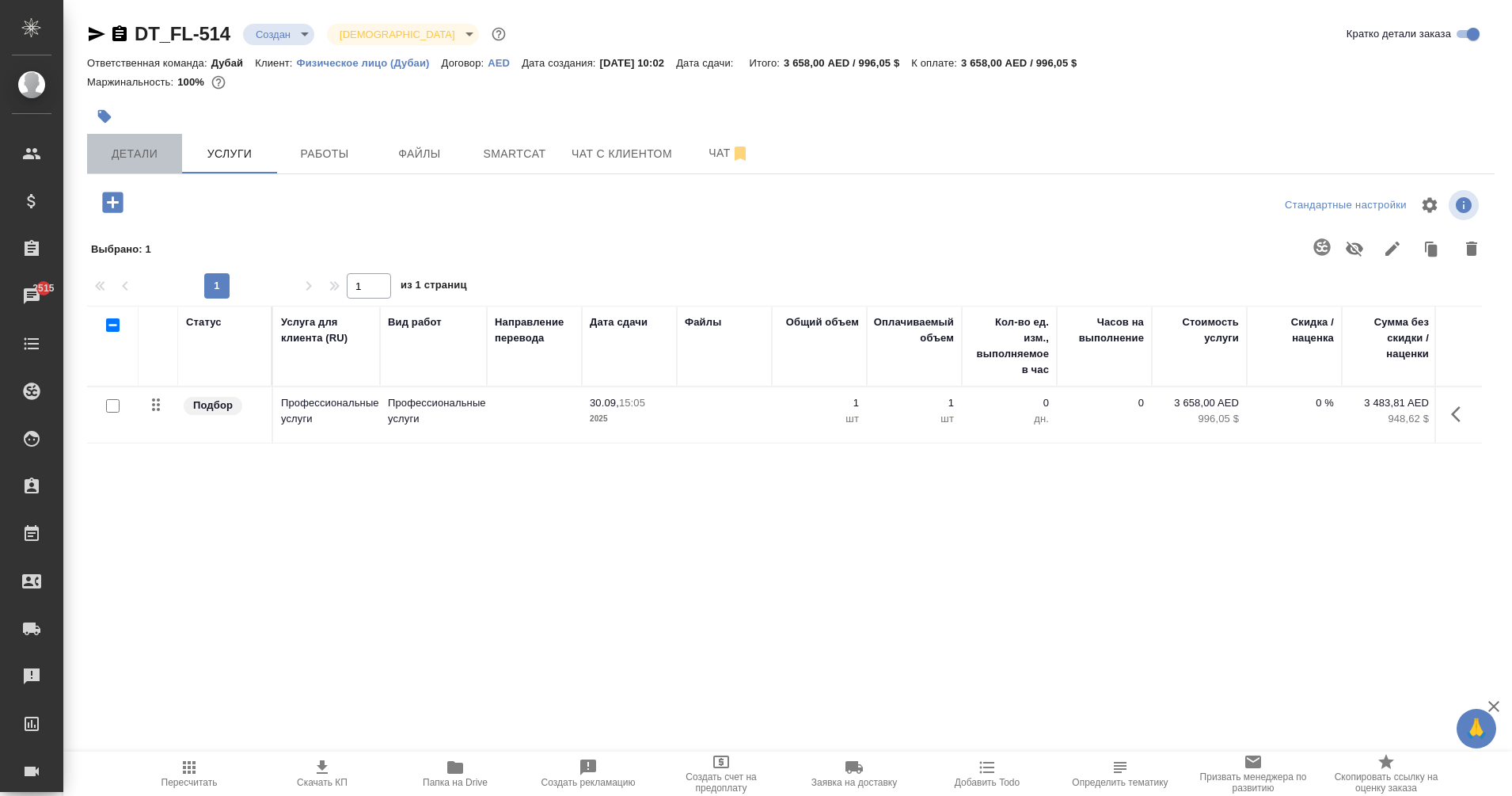
click at [147, 168] on button "Детали" at bounding box center [135, 153] width 95 height 39
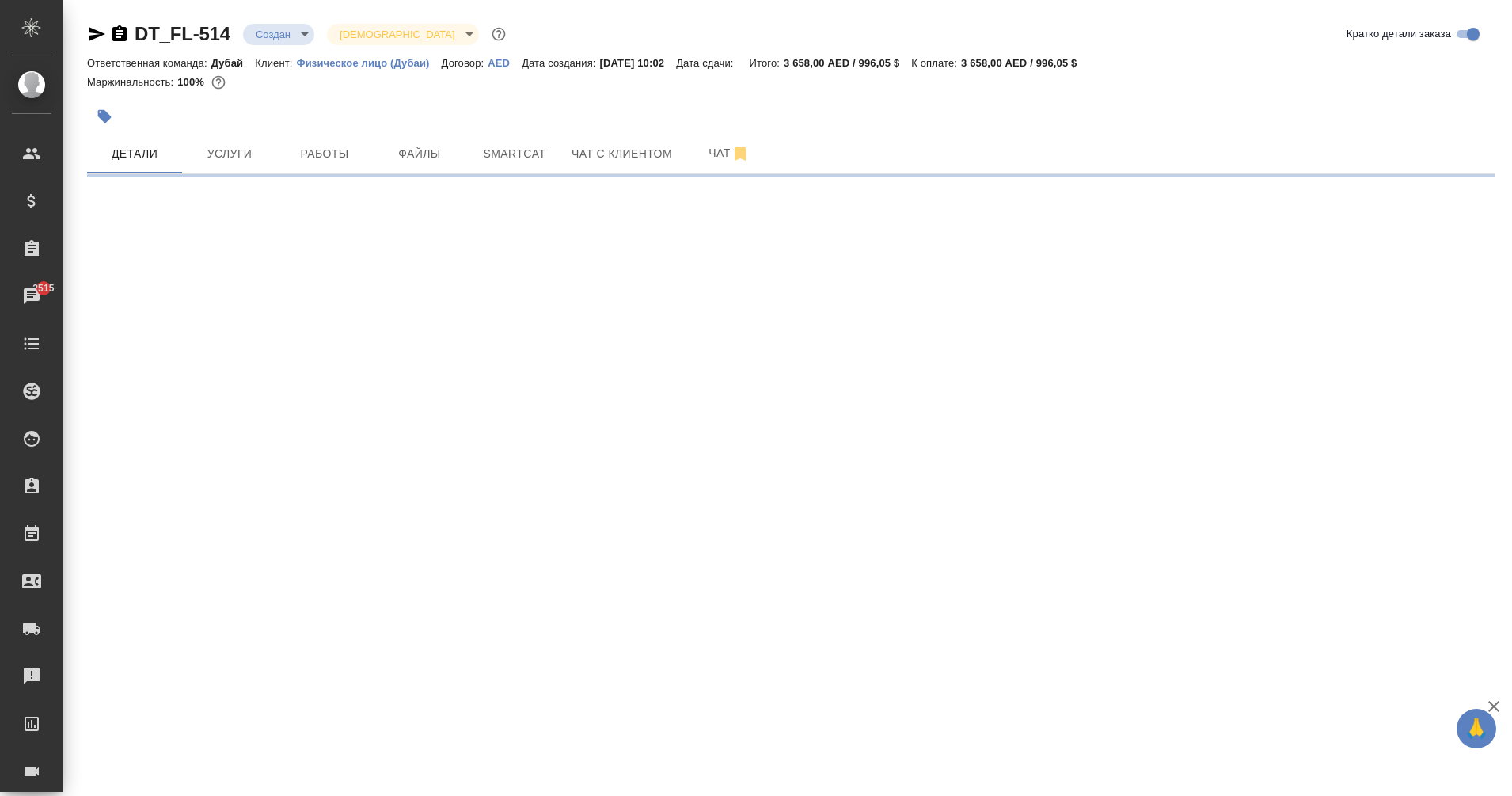
select select "RU"
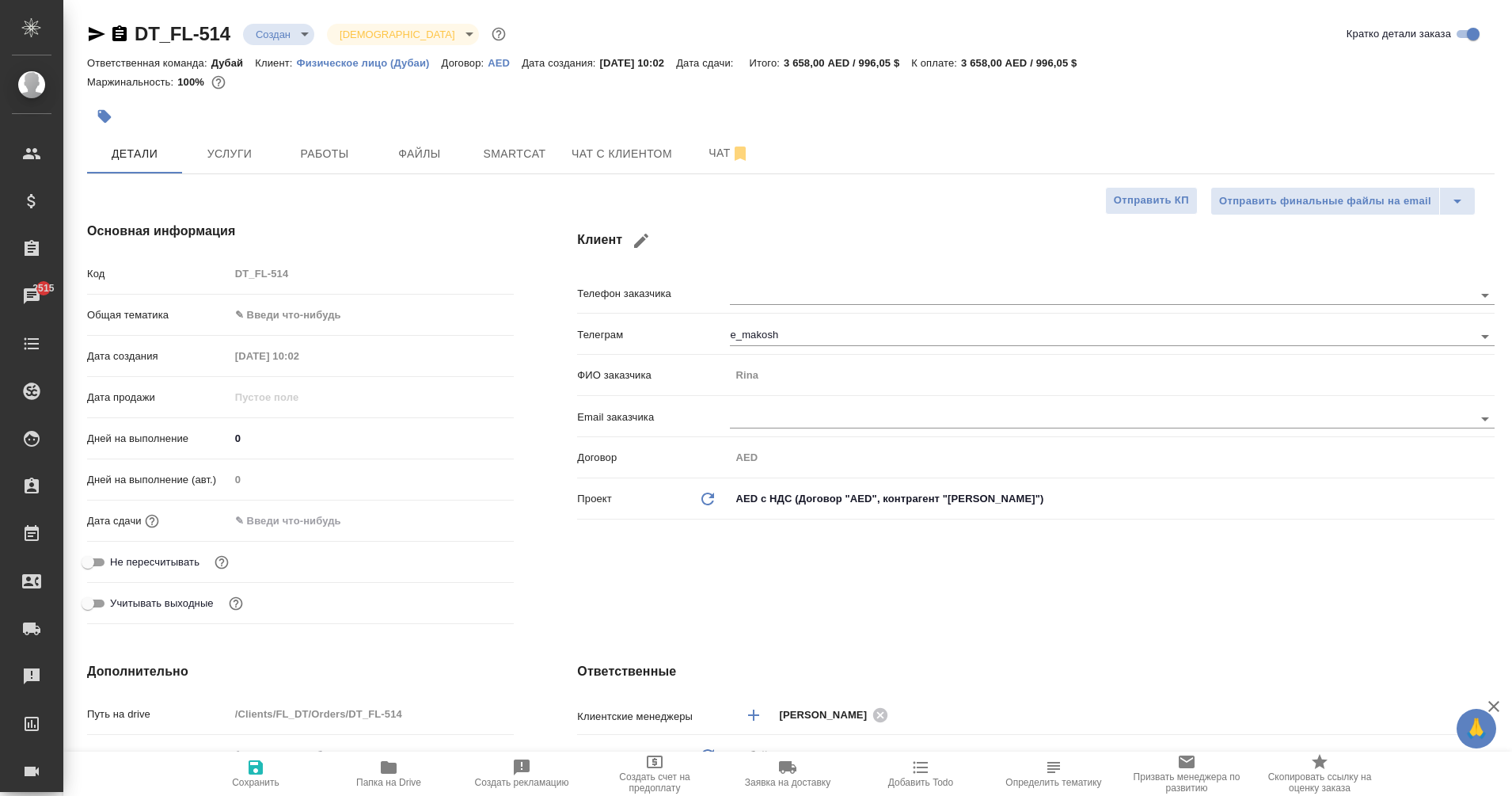
type textarea "x"
drag, startPoint x: 262, startPoint y: 437, endPoint x: 210, endPoint y: 437, distance: 52.0
click at [210, 437] on div "Дней на выполнение 0" at bounding box center [300, 438] width 427 height 28
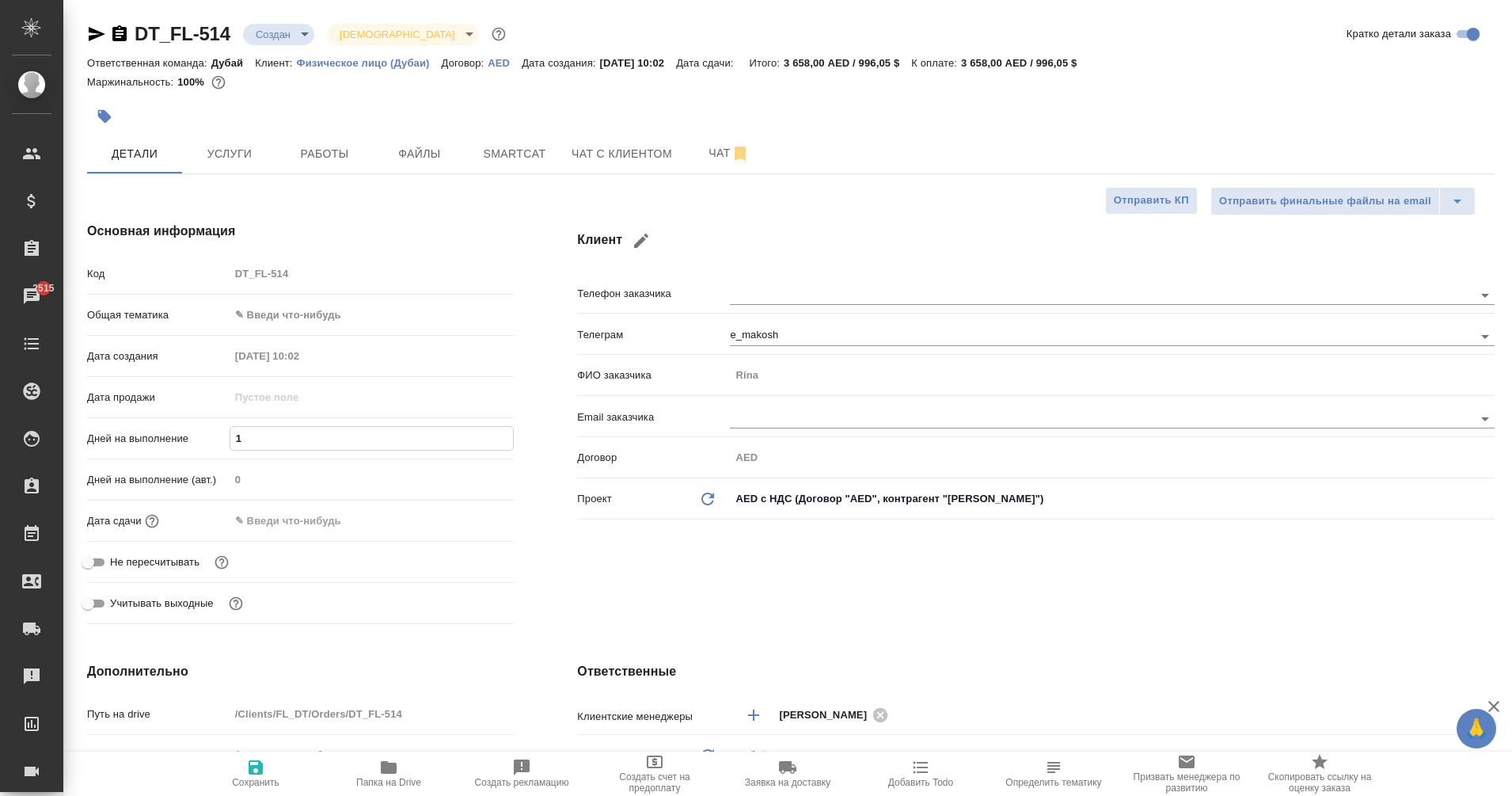
type input "16"
type textarea "x"
type input "16"
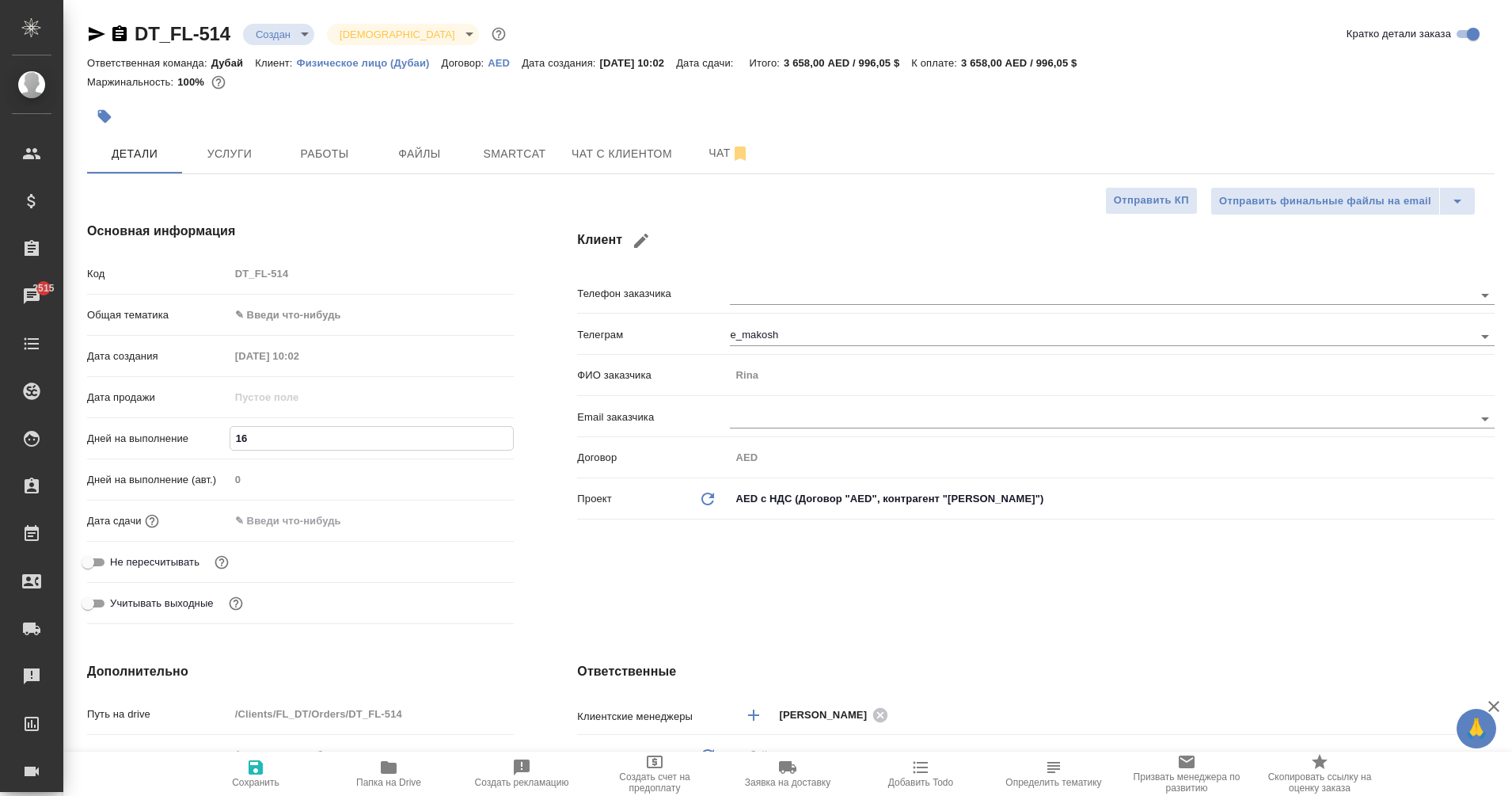
click at [247, 524] on input "text" at bounding box center [299, 520] width 139 height 23
click at [465, 520] on icon "button" at bounding box center [467, 519] width 14 height 16
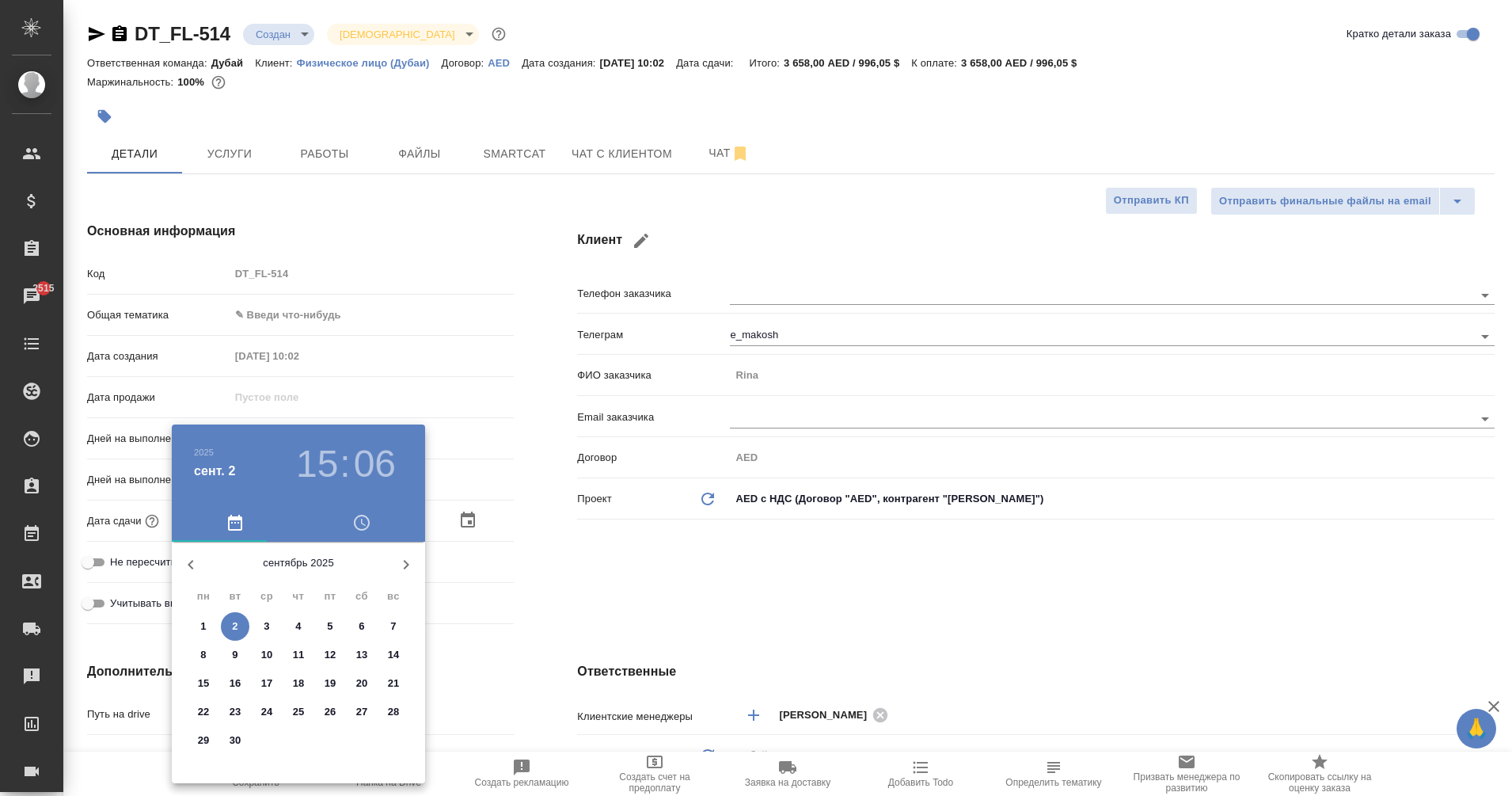
click at [232, 740] on p "30" at bounding box center [236, 740] width 12 height 16
type input "30.09.2025 15:06"
type textarea "x"
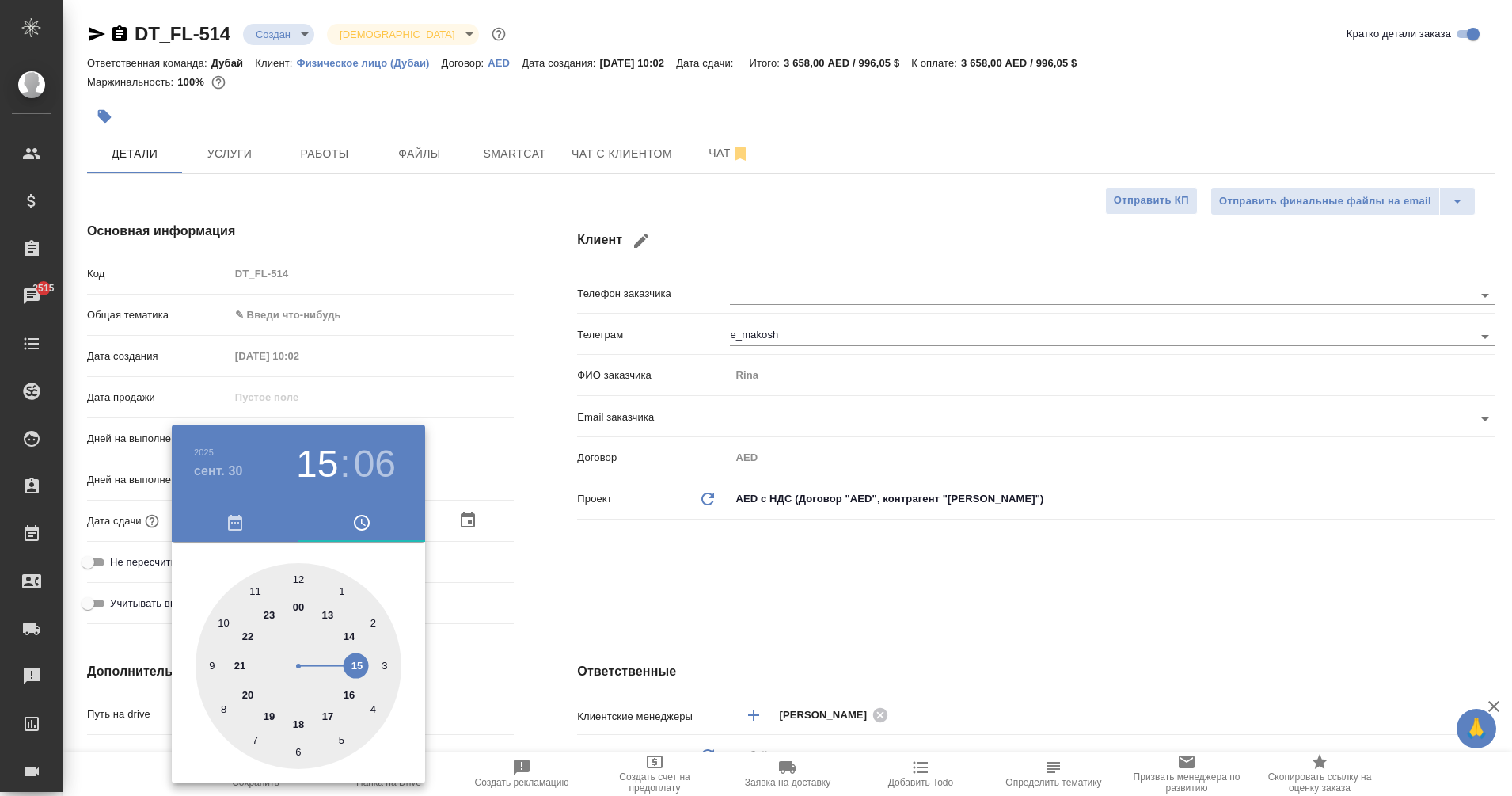
click at [587, 602] on div at bounding box center [756, 398] width 1512 height 796
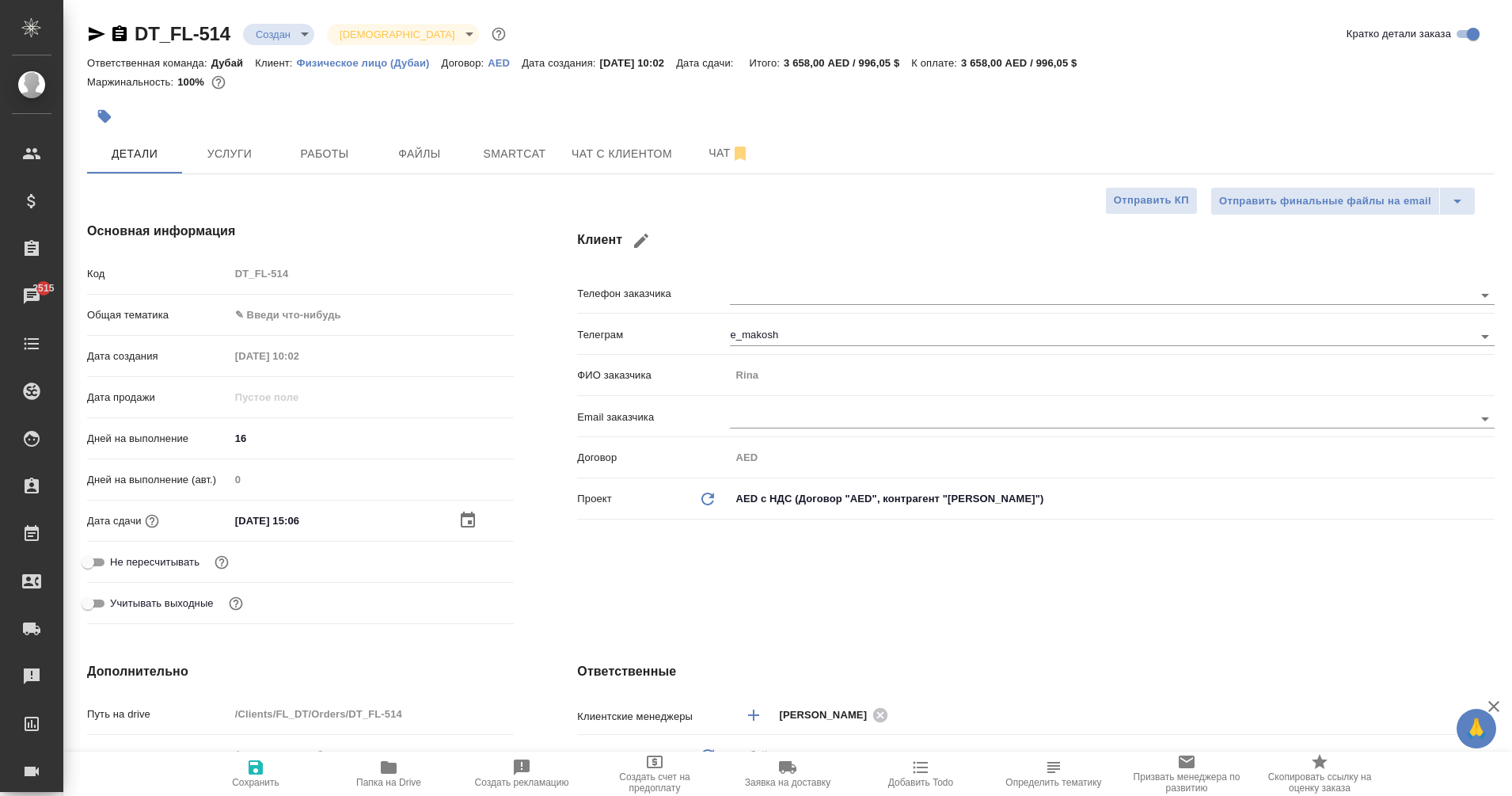
click at [274, 773] on span "Сохранить" at bounding box center [256, 773] width 114 height 30
type textarea "x"
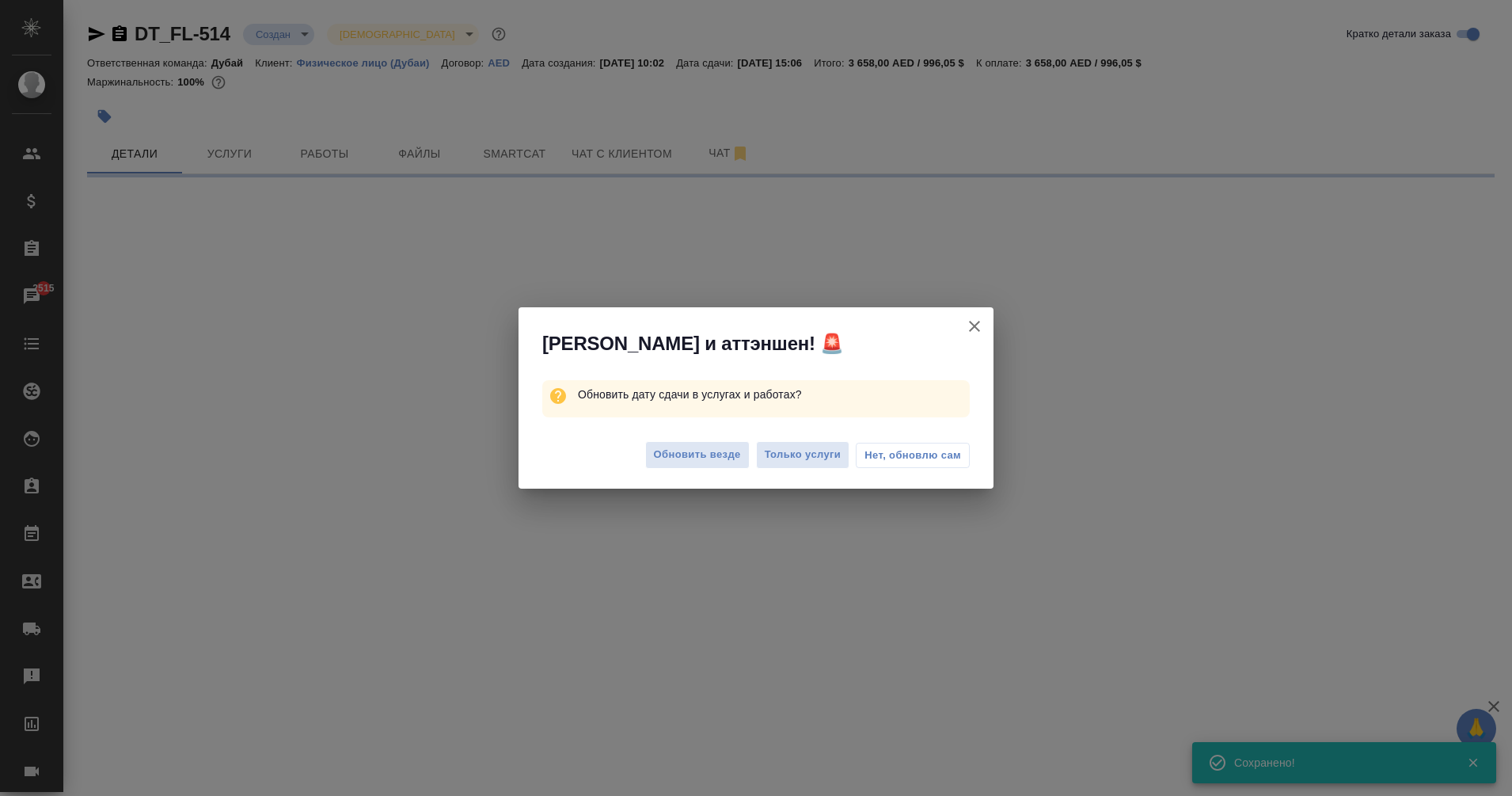
select select "RU"
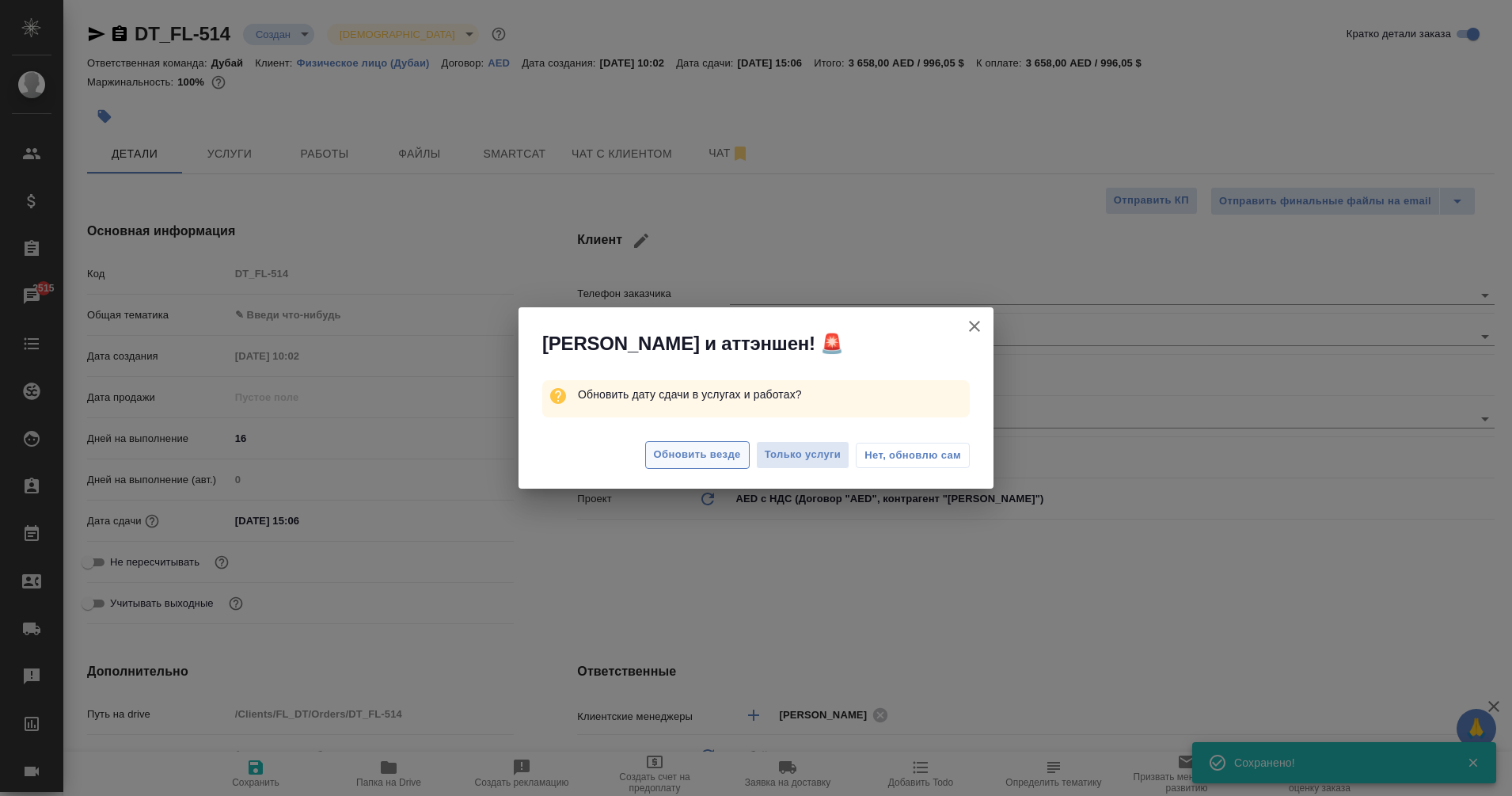
type textarea "x"
click at [710, 466] on button "Обновить везде" at bounding box center [697, 455] width 104 height 28
type textarea "x"
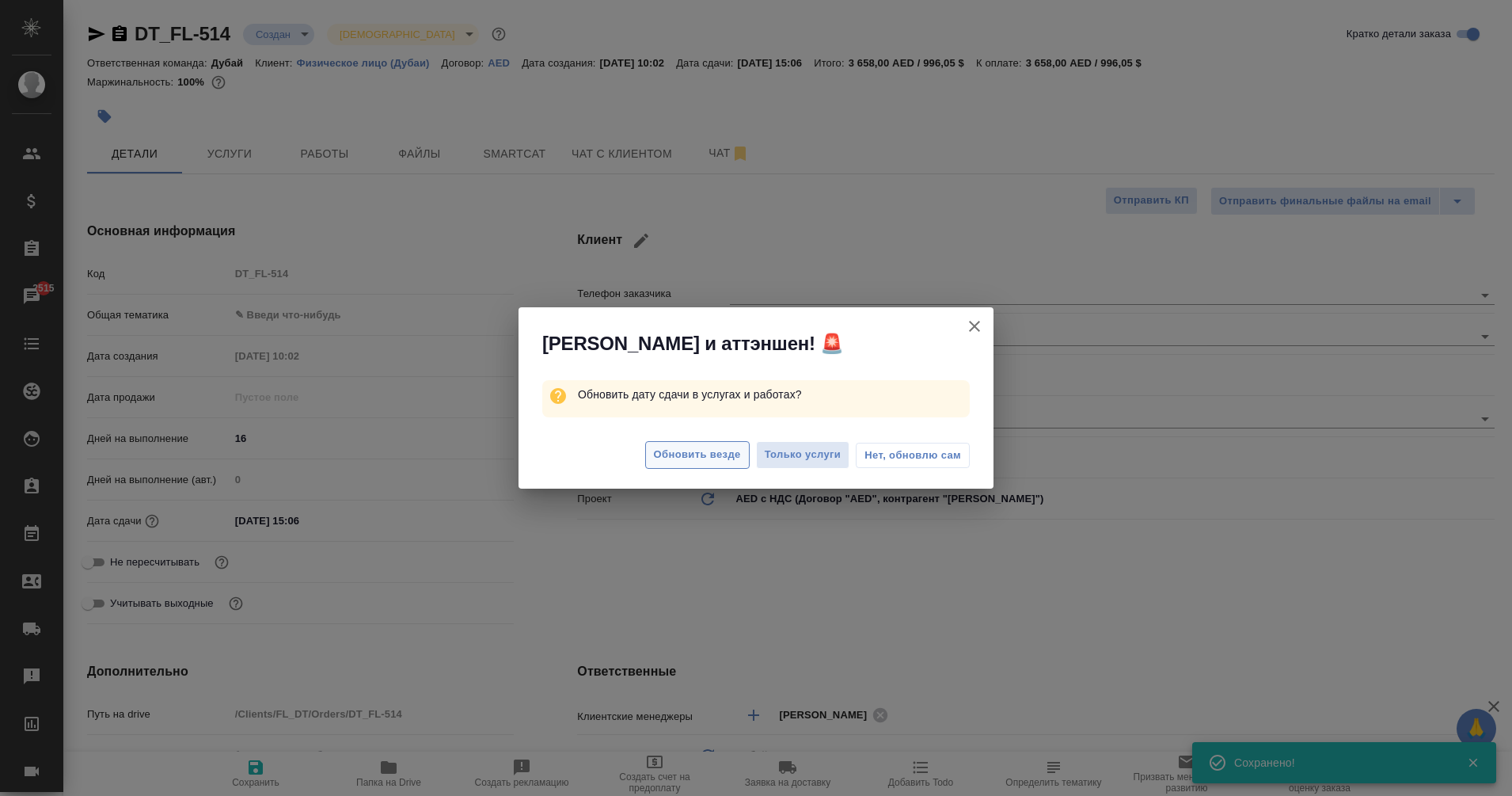
type textarea "x"
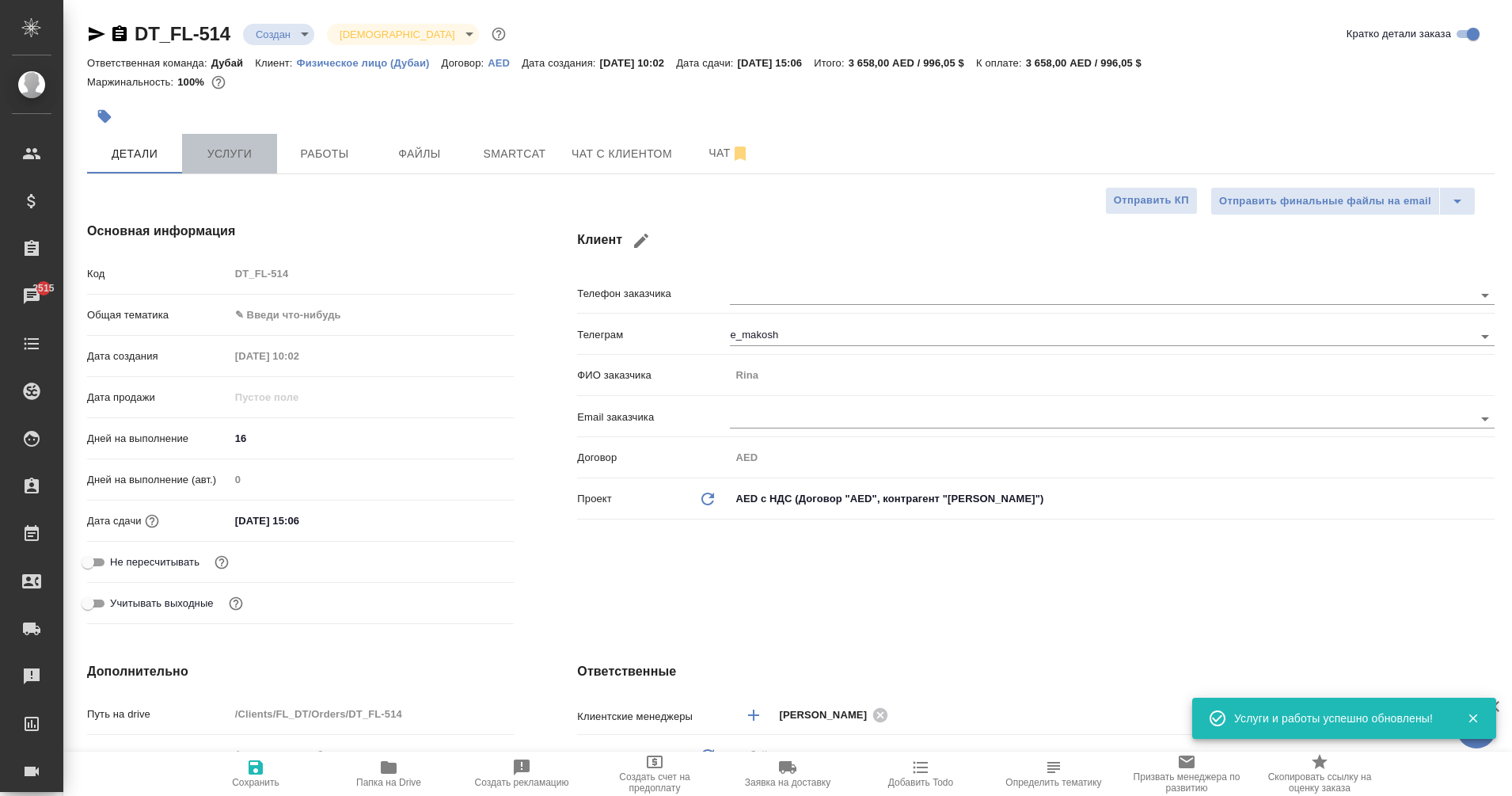
click at [248, 160] on span "Услуги" at bounding box center [229, 154] width 76 height 20
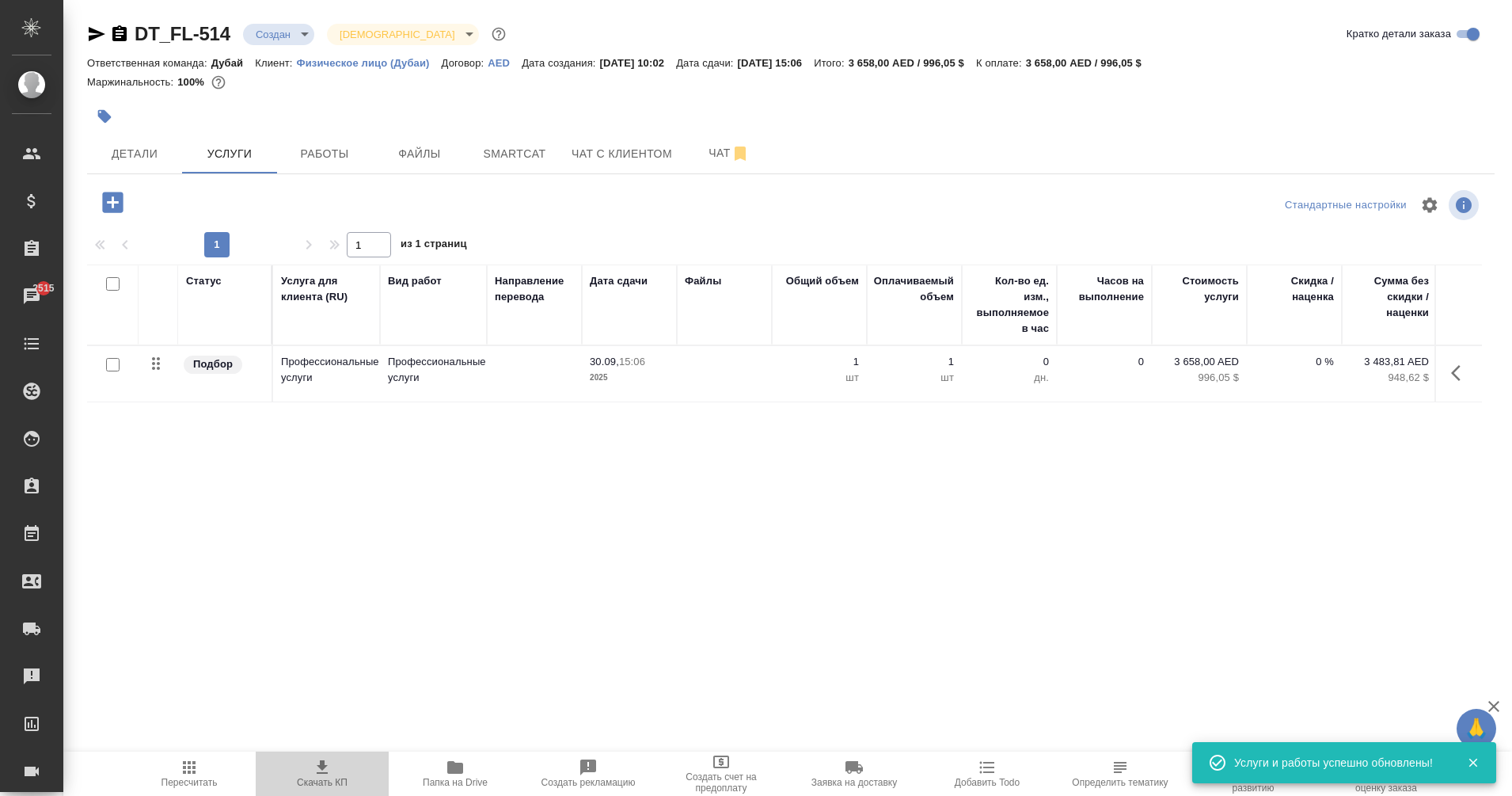
click at [343, 777] on span "Скачать КП" at bounding box center [322, 782] width 51 height 11
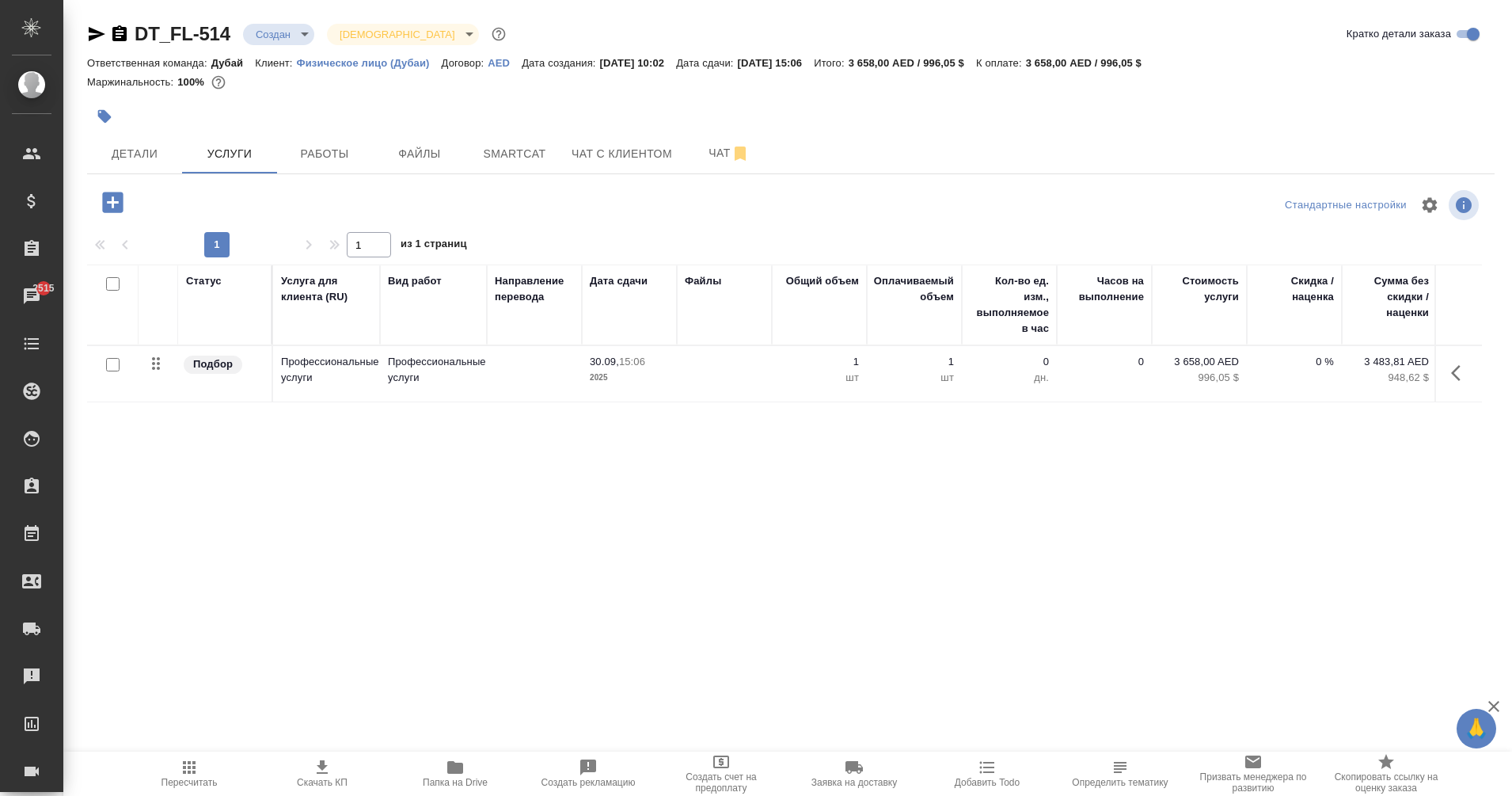
click at [829, 191] on div at bounding box center [792, 205] width 470 height 38
click at [111, 161] on span "Детали" at bounding box center [135, 154] width 76 height 20
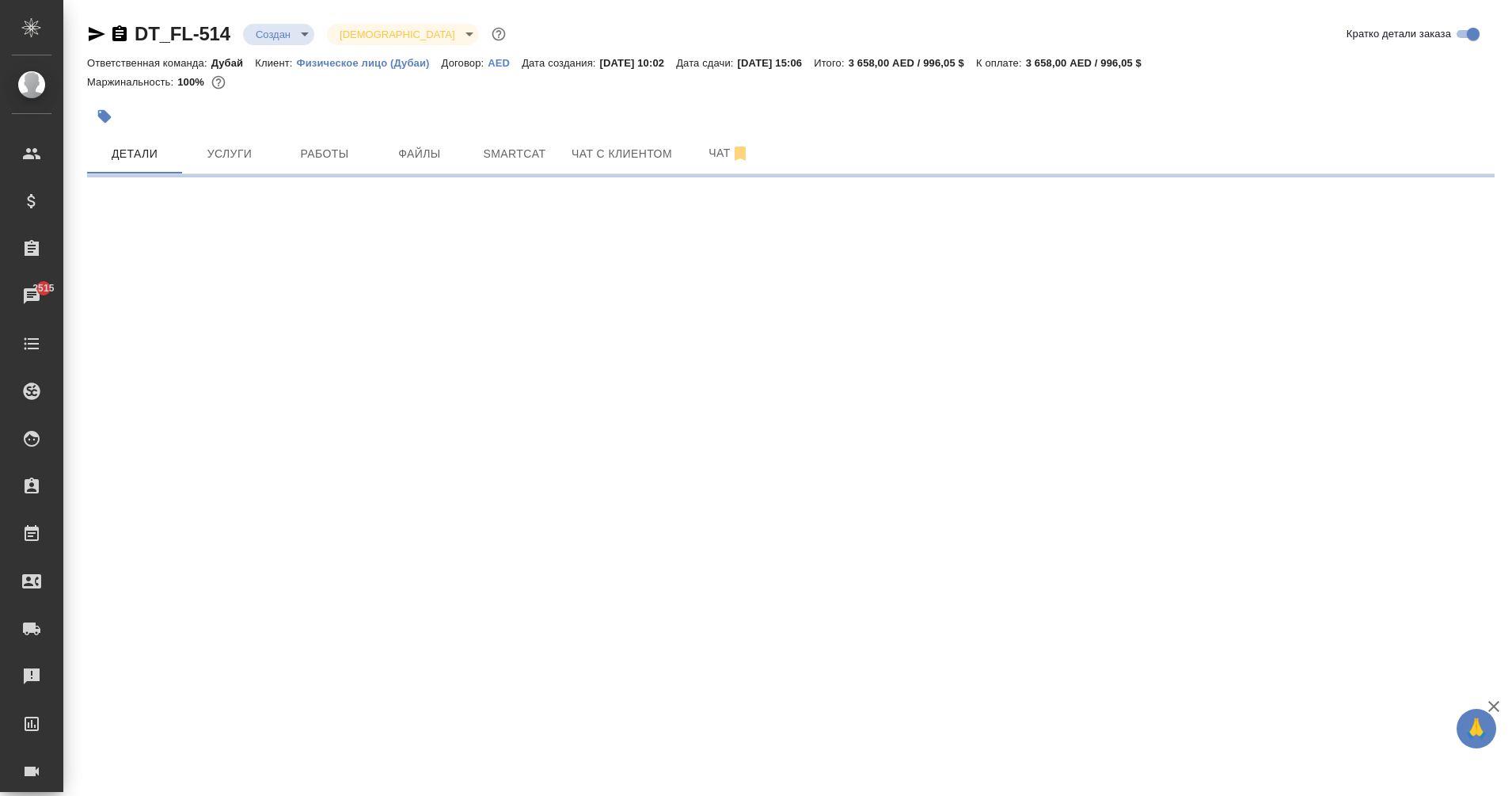
select select "RU"
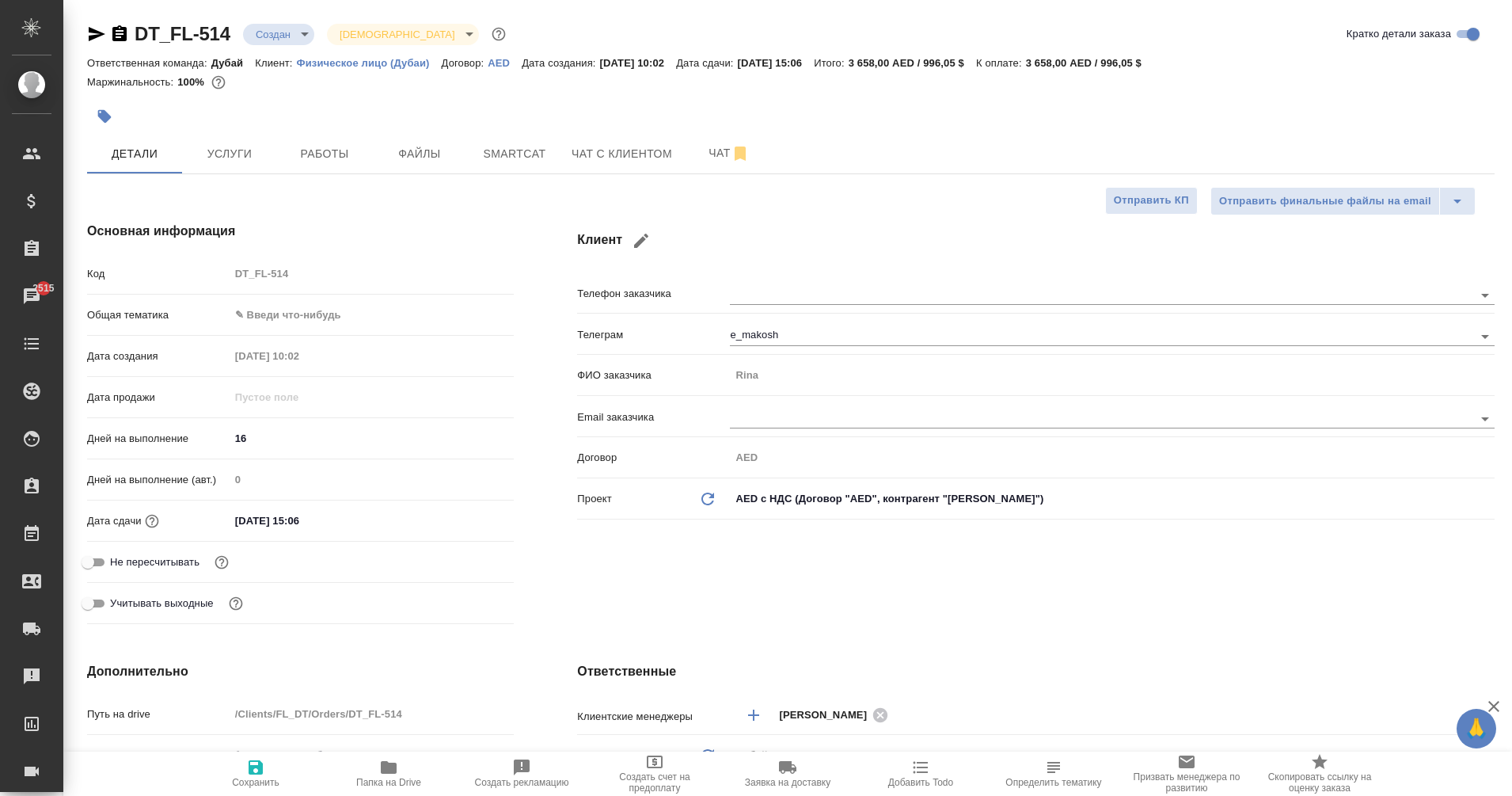
type textarea "x"
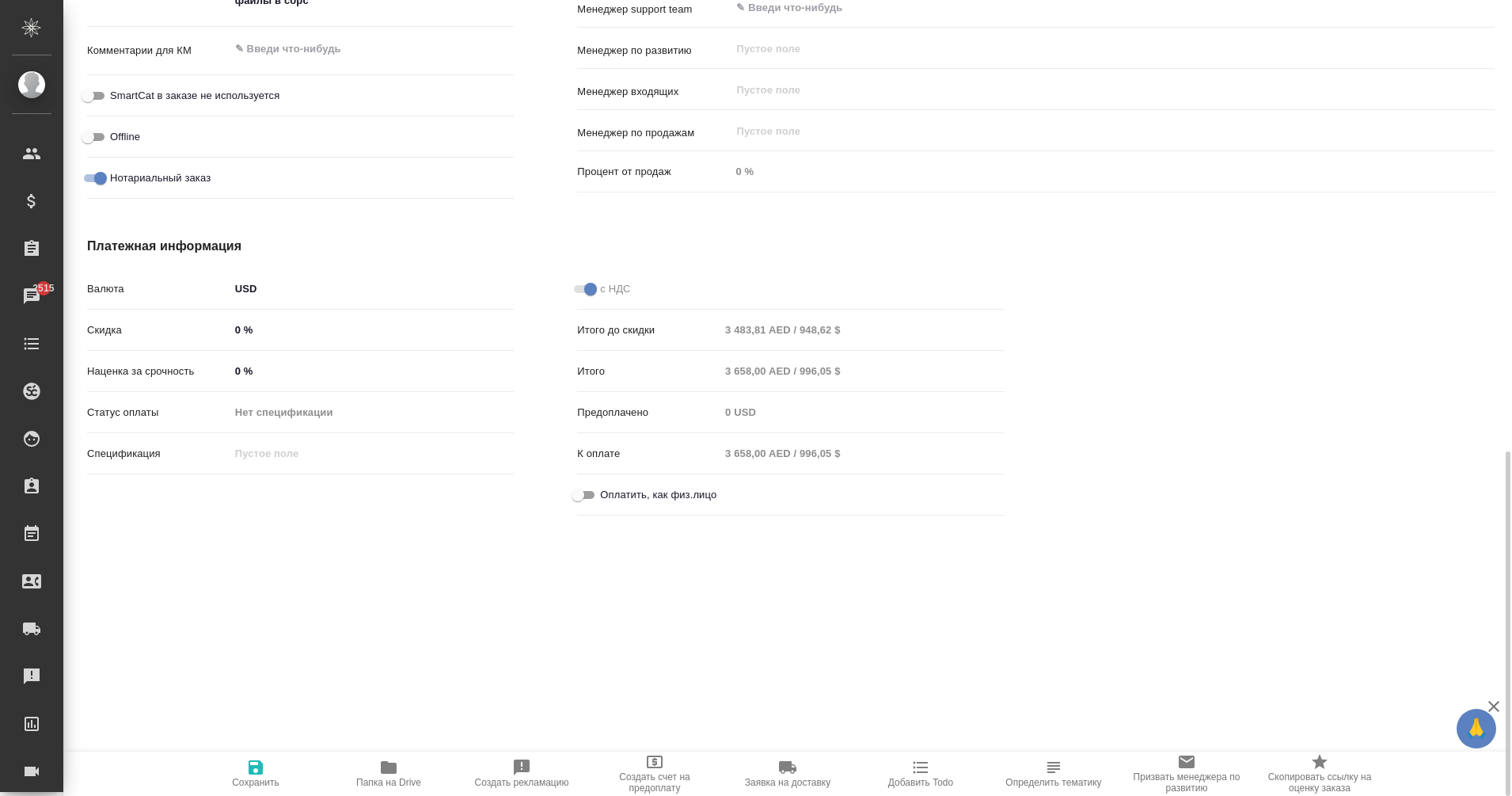
scroll to position [1078, 0]
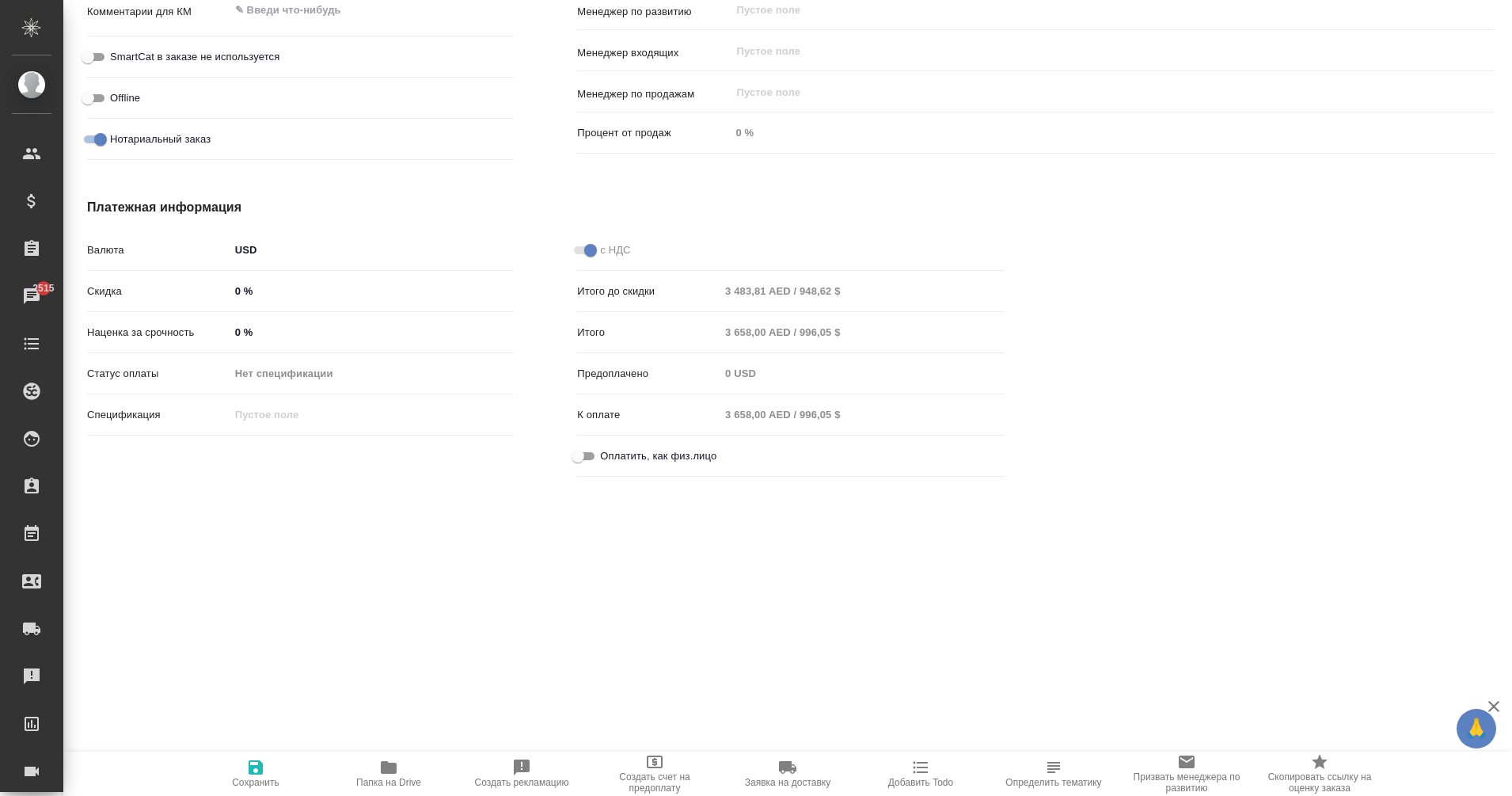
click at [600, 452] on span "Оплатить, как физ.лицо" at bounding box center [658, 456] width 116 height 16
click at [600, 452] on input "Оплатить, как физ.лицо" at bounding box center [578, 456] width 57 height 19
checkbox input "true"
type textarea "x"
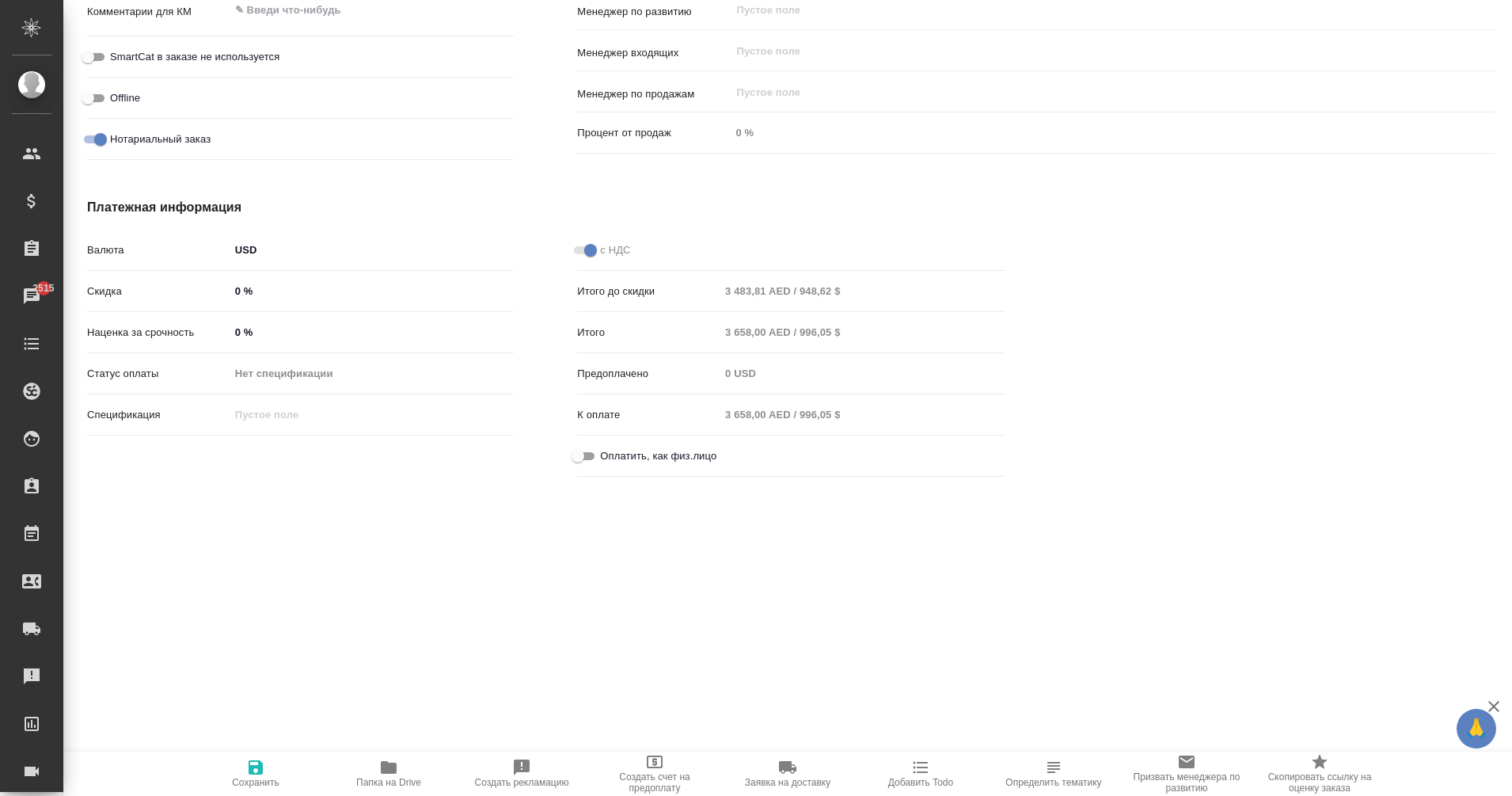
type textarea "x"
click at [252, 773] on icon "button" at bounding box center [255, 767] width 14 height 14
type textarea "x"
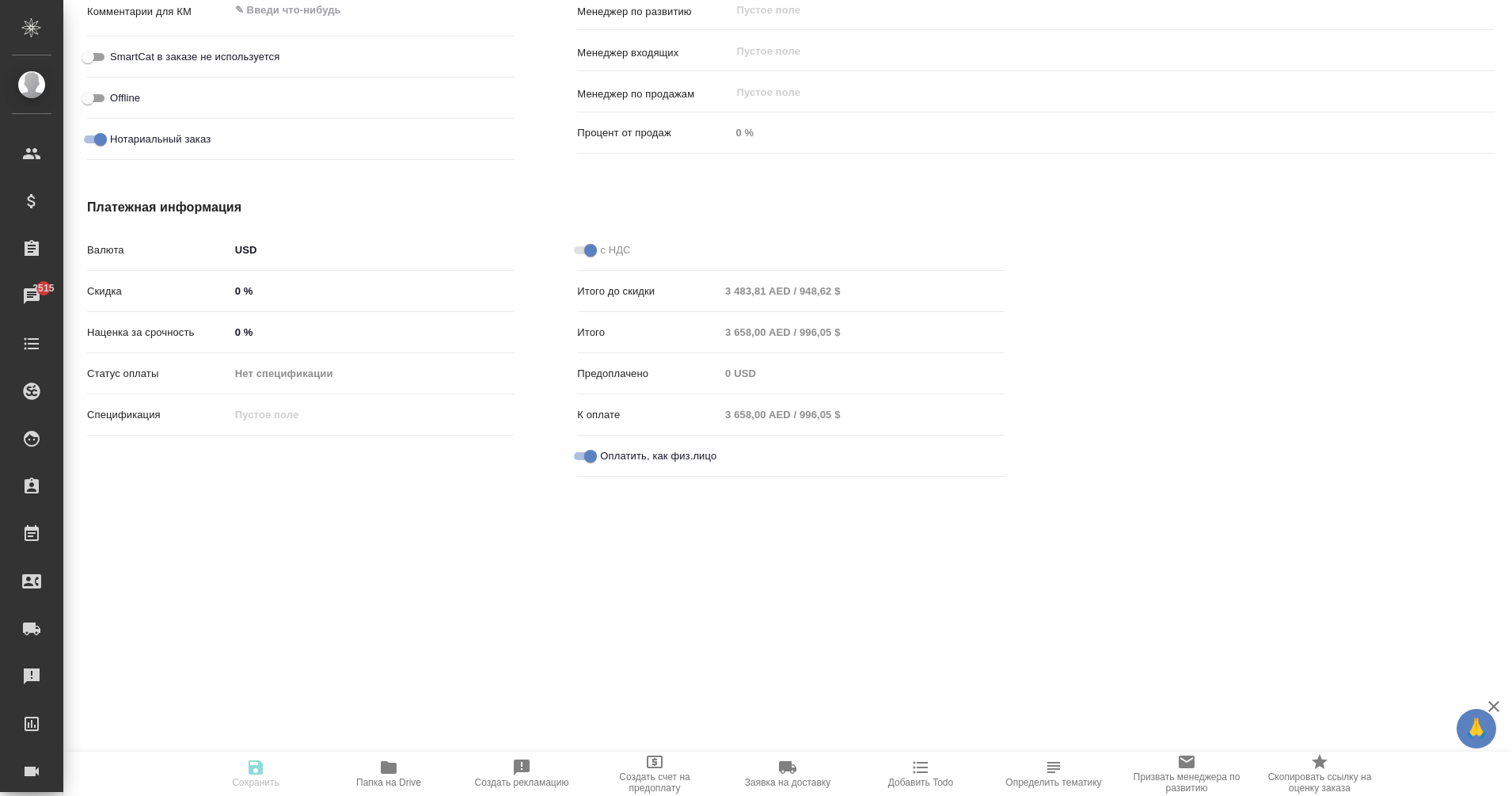
type textarea "x"
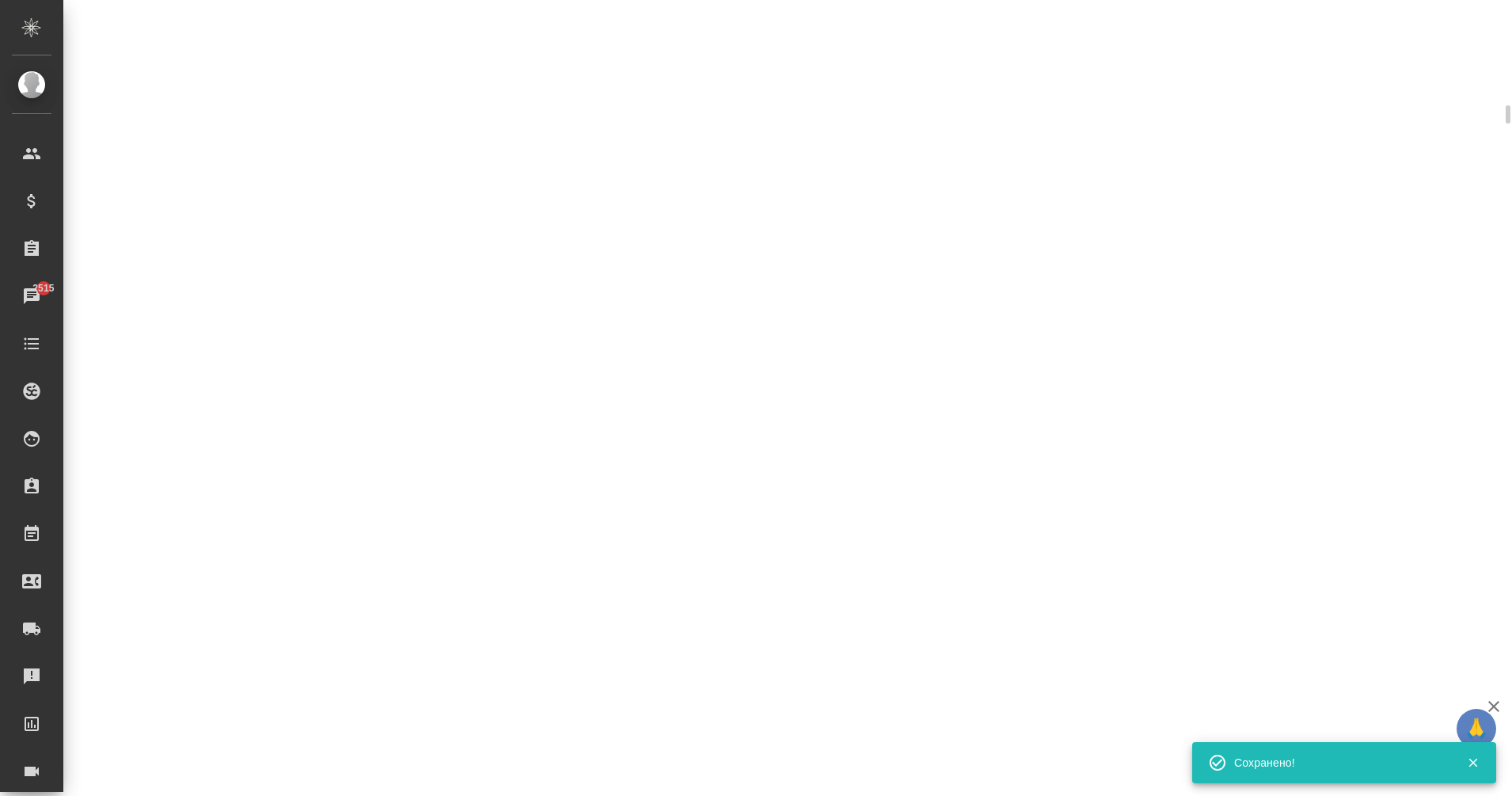
select select "RU"
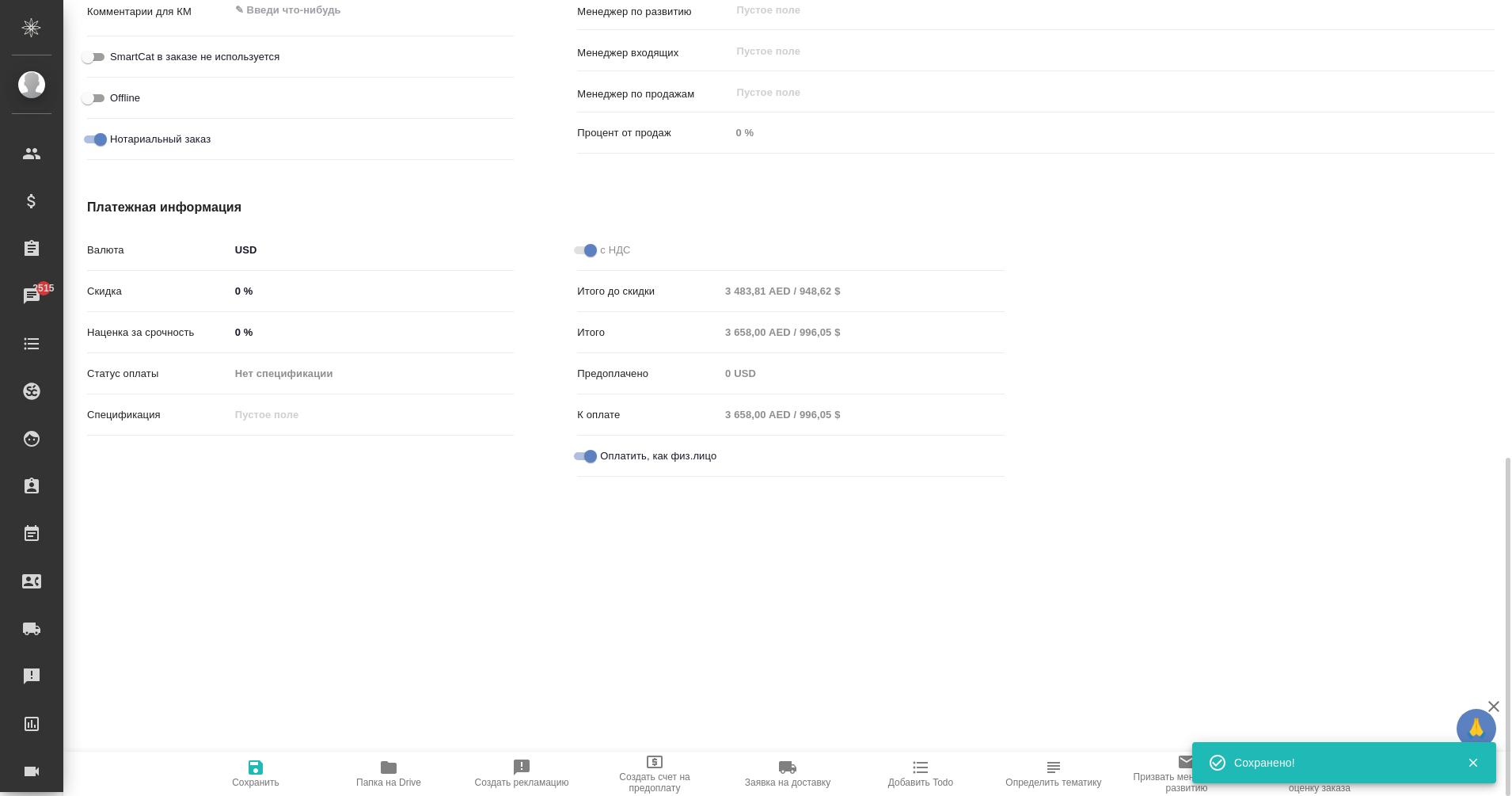
type textarea "x"
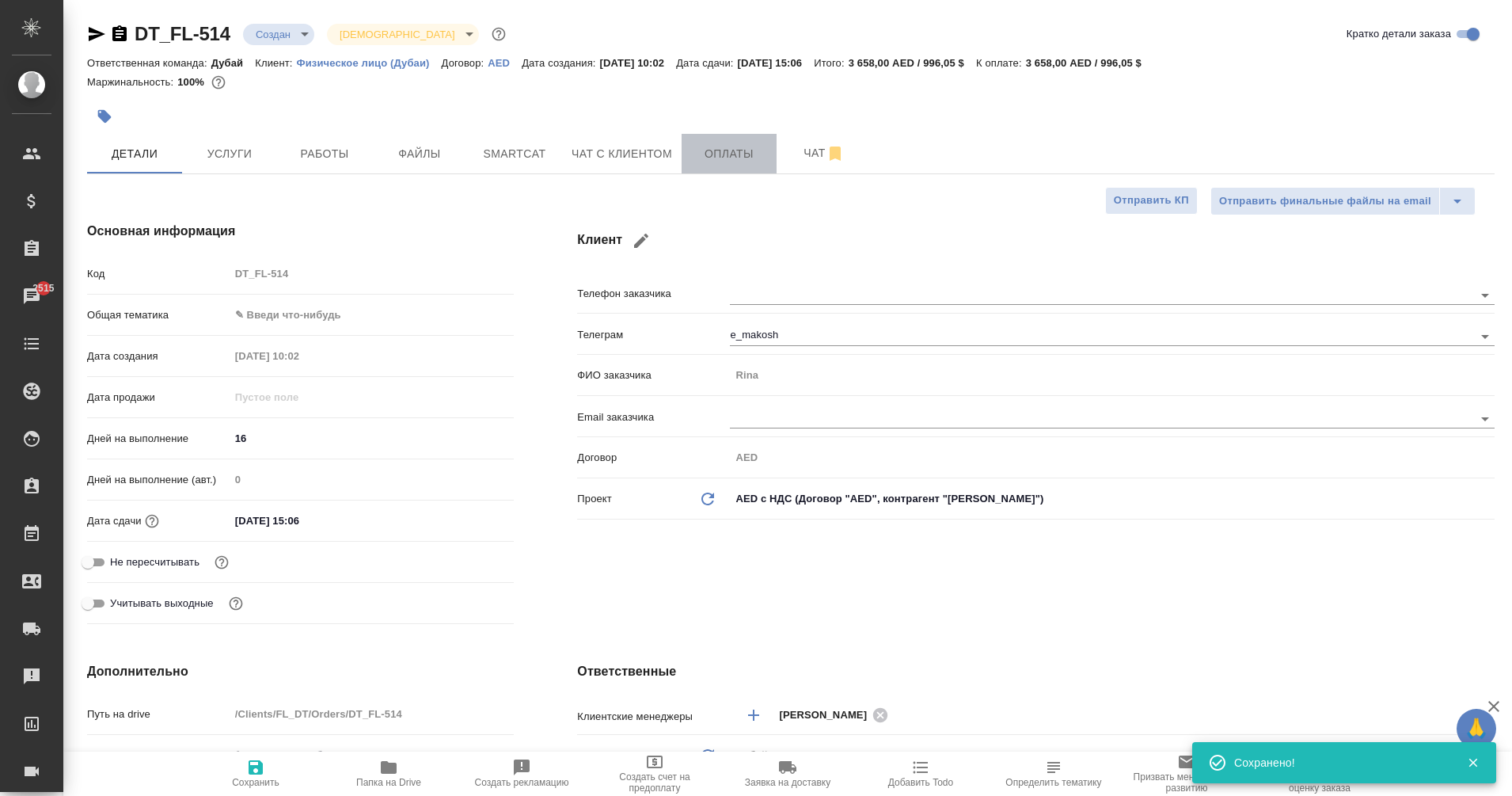
click at [713, 169] on button "Оплаты" at bounding box center [730, 153] width 95 height 39
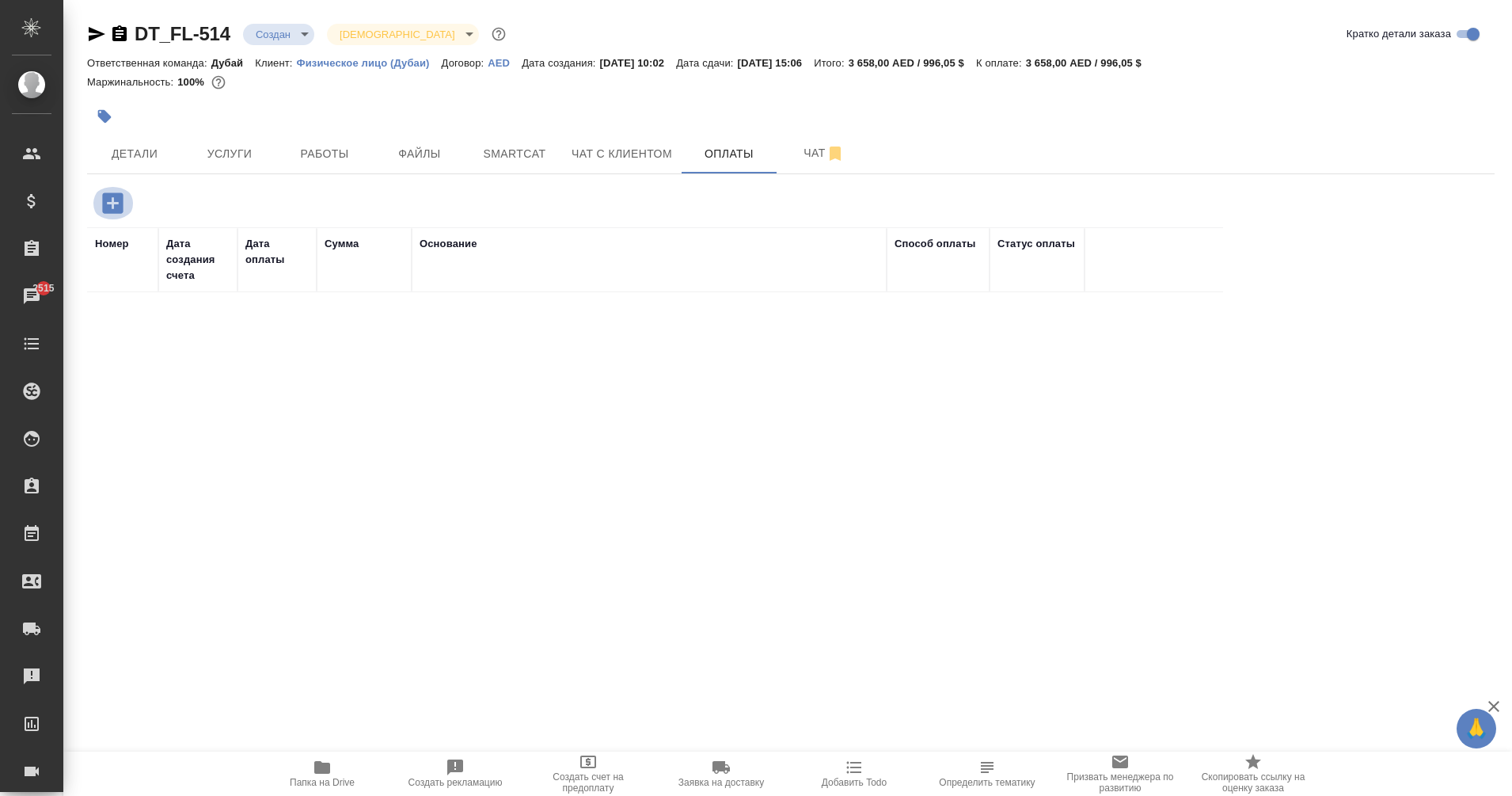
click at [114, 207] on icon "button" at bounding box center [112, 202] width 21 height 21
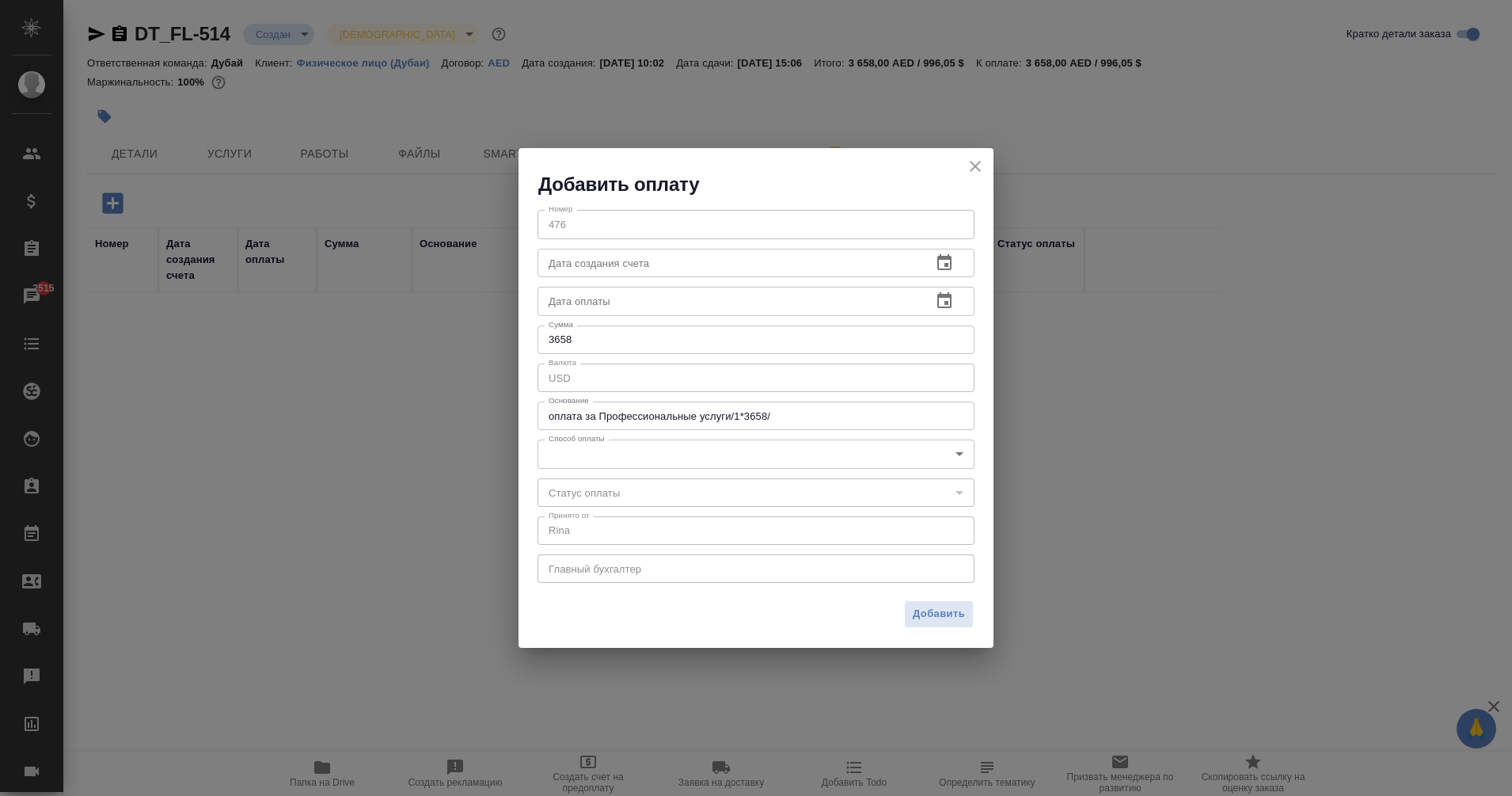
click at [691, 457] on body "🙏 .cls-1 fill:#fff; AWATERA Eganian Margarita Клиенты Спецификации Заказы 2515 …" at bounding box center [756, 398] width 1512 height 796
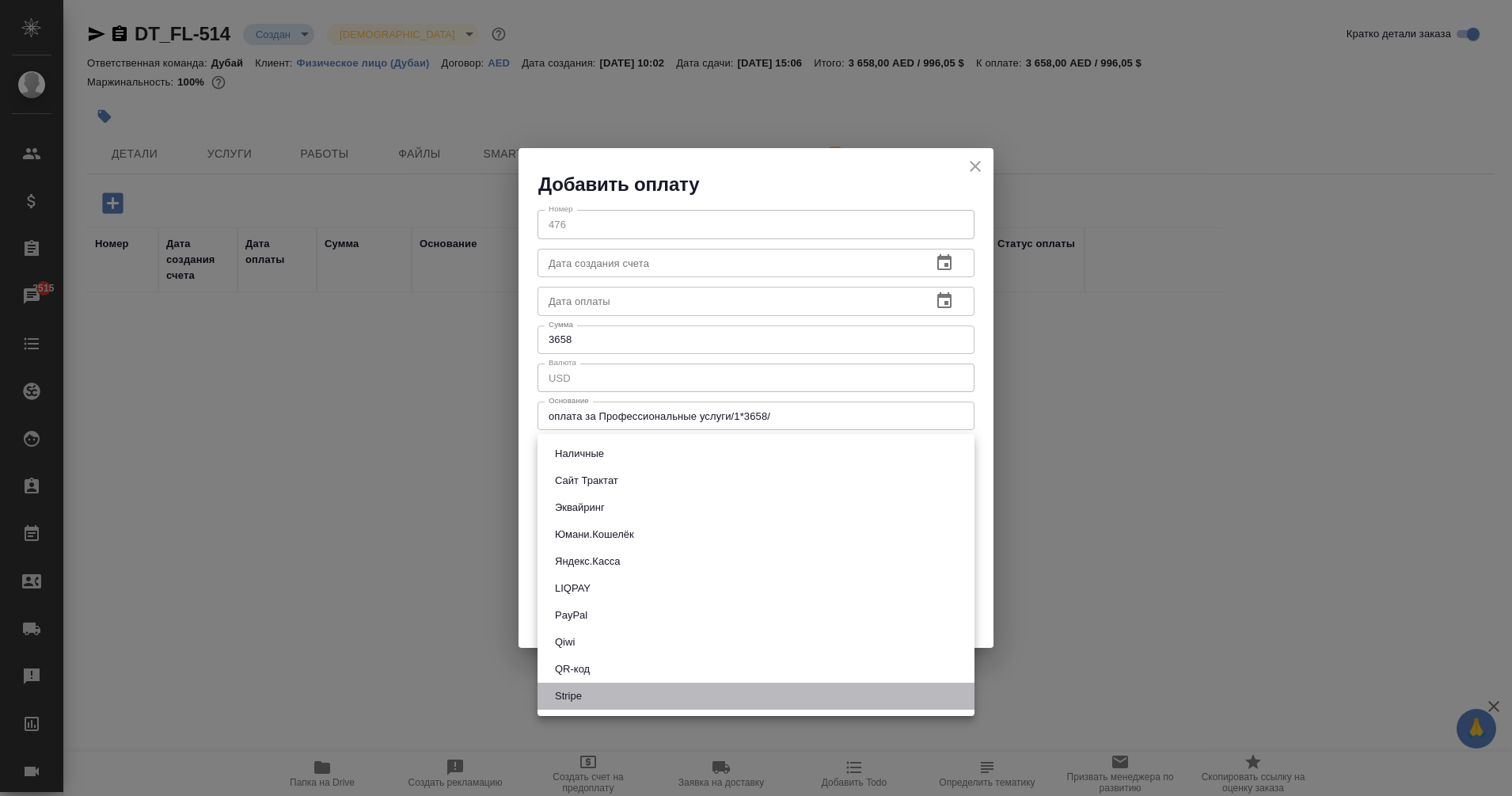
click at [588, 694] on li "Stripe" at bounding box center [756, 696] width 437 height 27
type input "stripe"
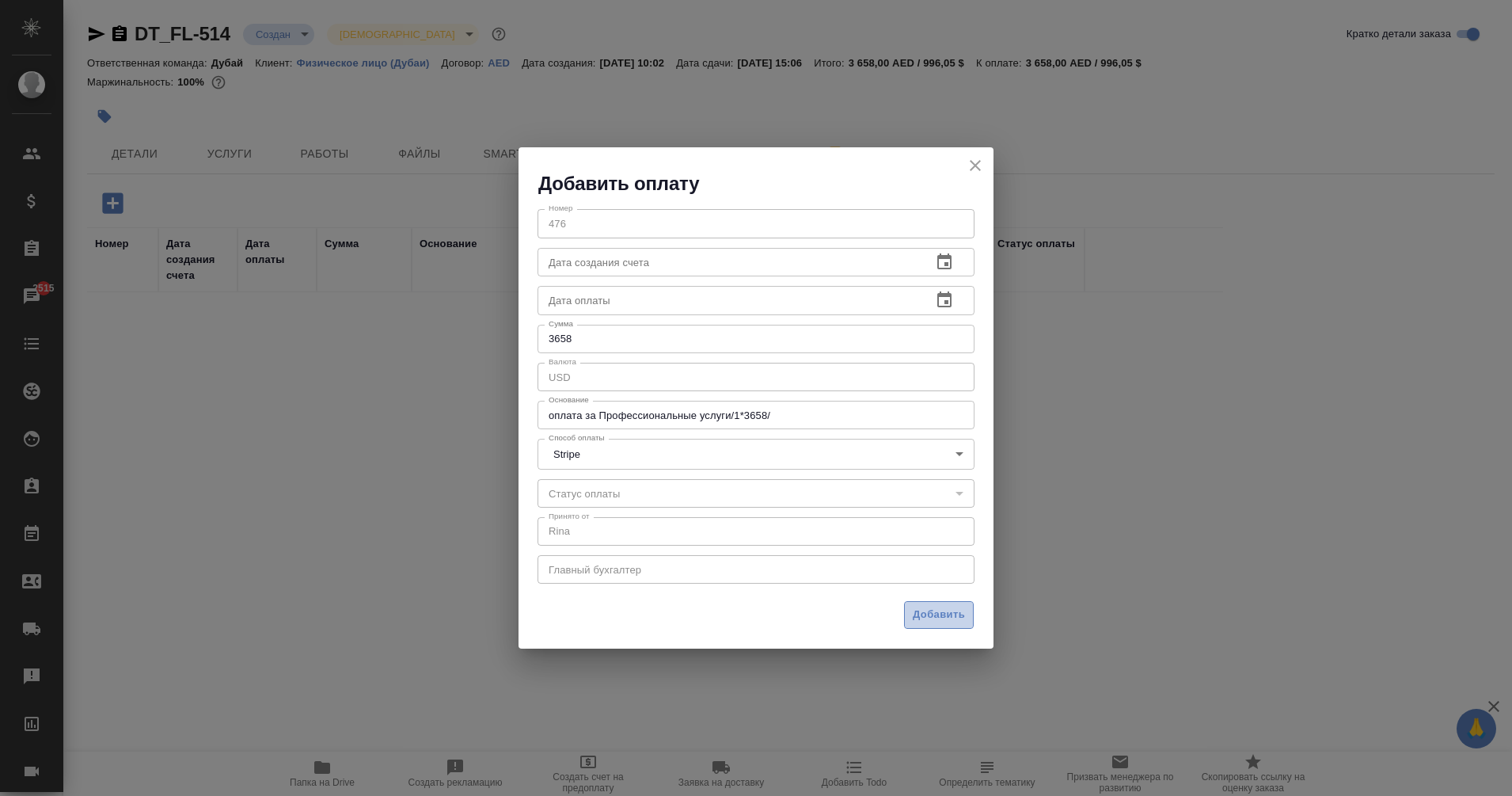
click at [945, 619] on span "Добавить" at bounding box center [939, 615] width 53 height 18
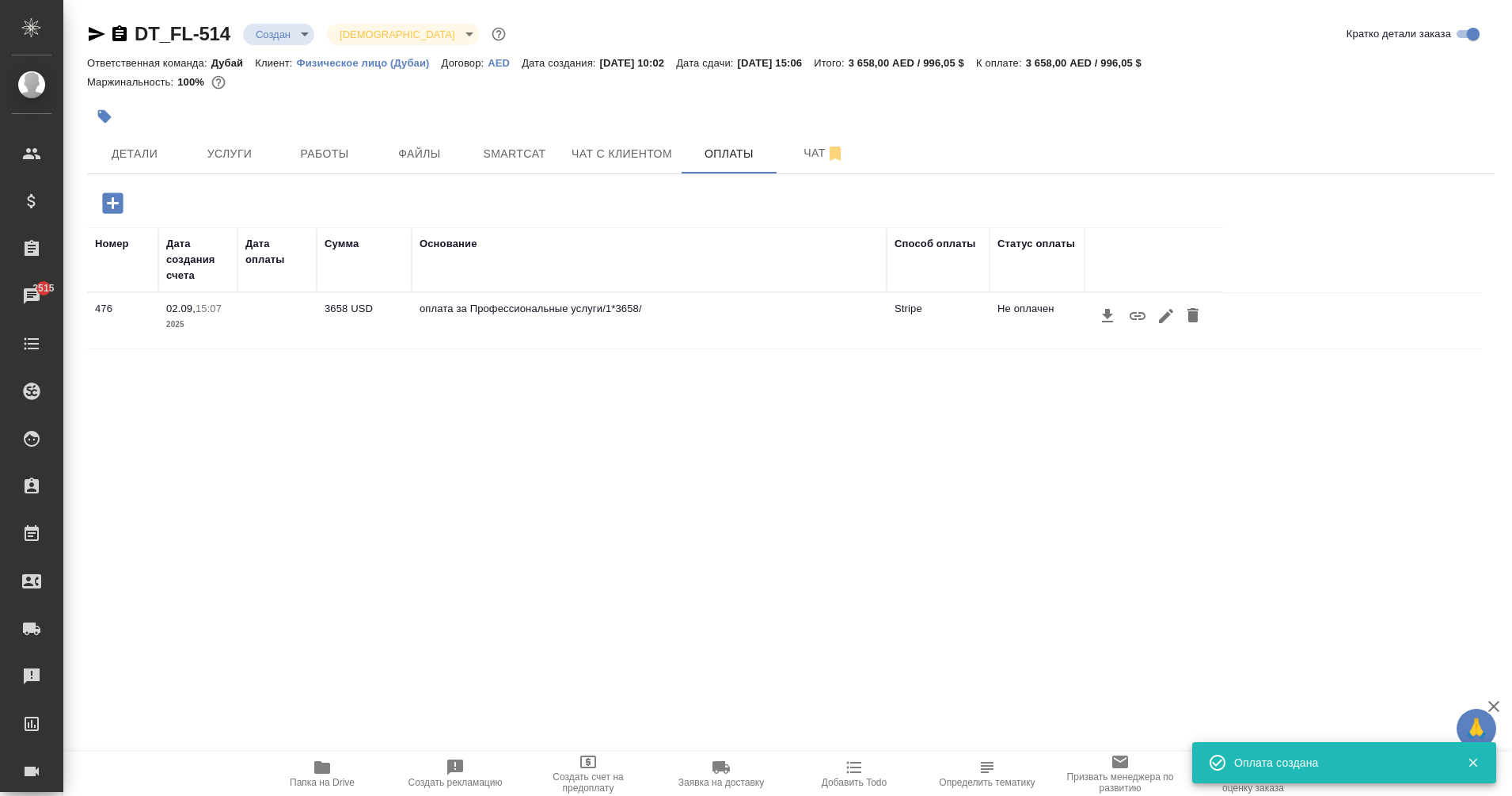
click at [356, 308] on td "3658 USD" at bounding box center [364, 320] width 95 height 55
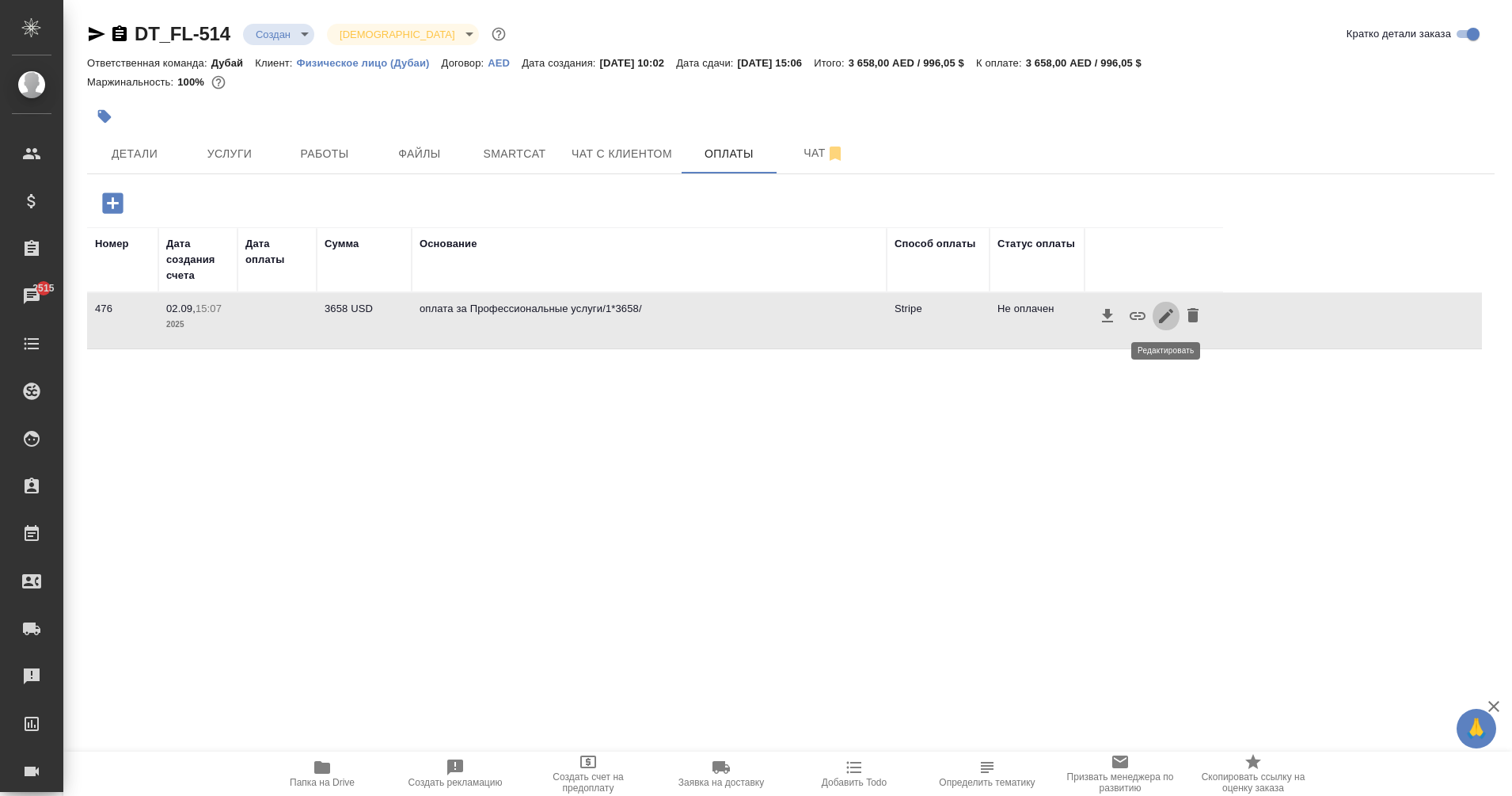
click at [1165, 313] on icon "button" at bounding box center [1166, 316] width 19 height 19
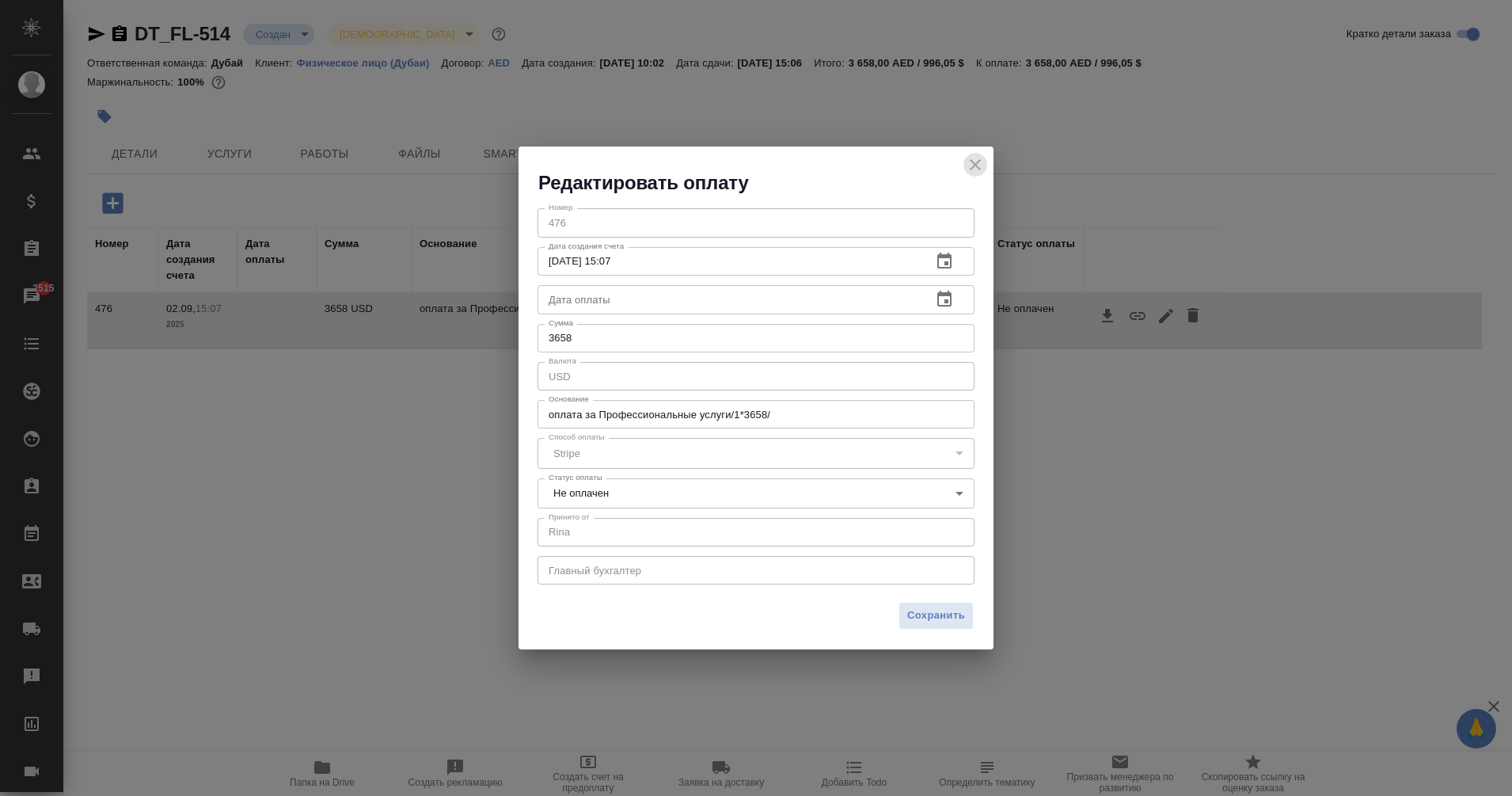
click at [978, 164] on icon "close" at bounding box center [975, 165] width 19 height 19
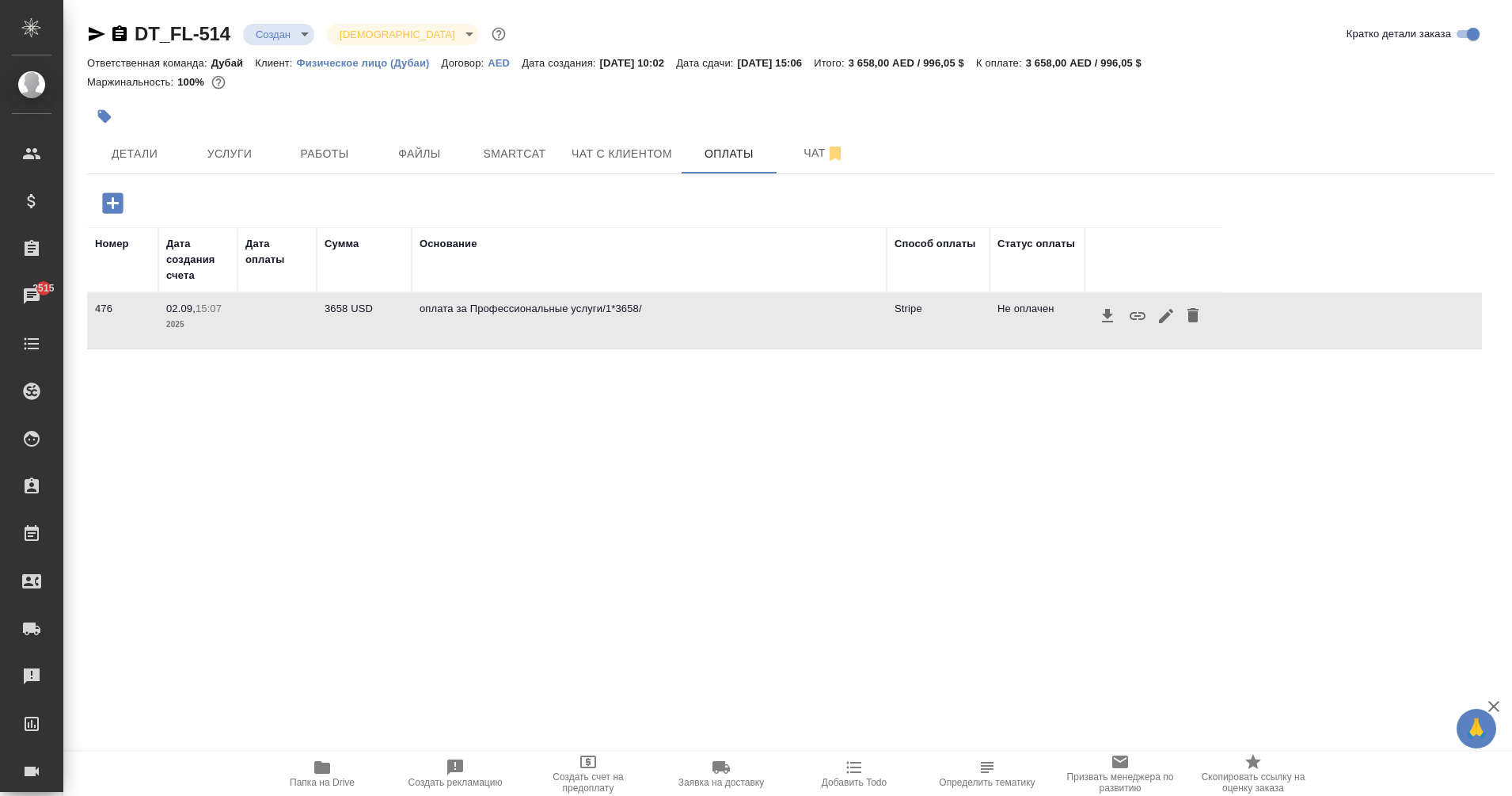
click at [1188, 319] on icon "button" at bounding box center [1193, 315] width 19 height 19
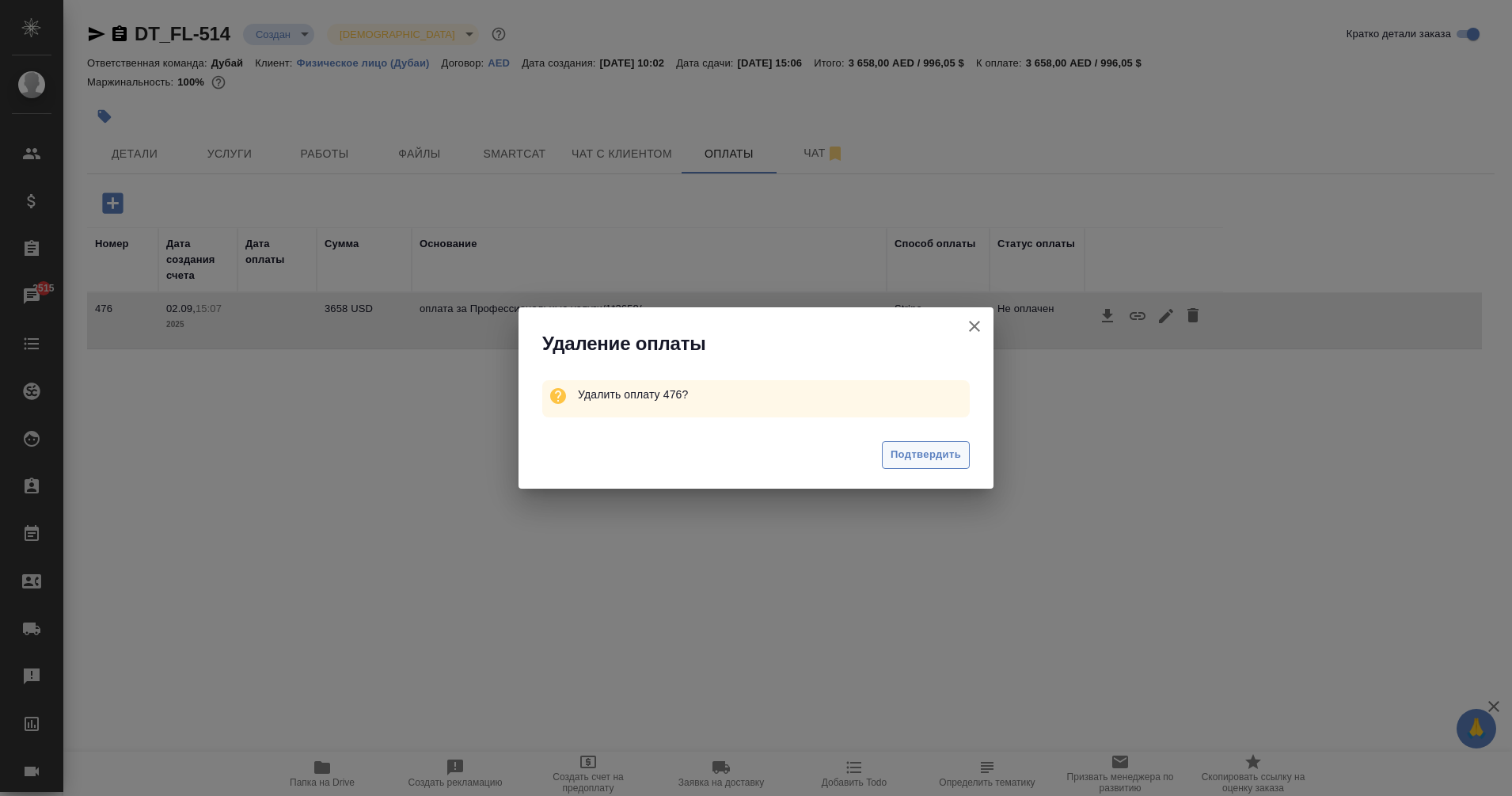
click at [930, 455] on span "Подтвердить" at bounding box center [926, 455] width 70 height 18
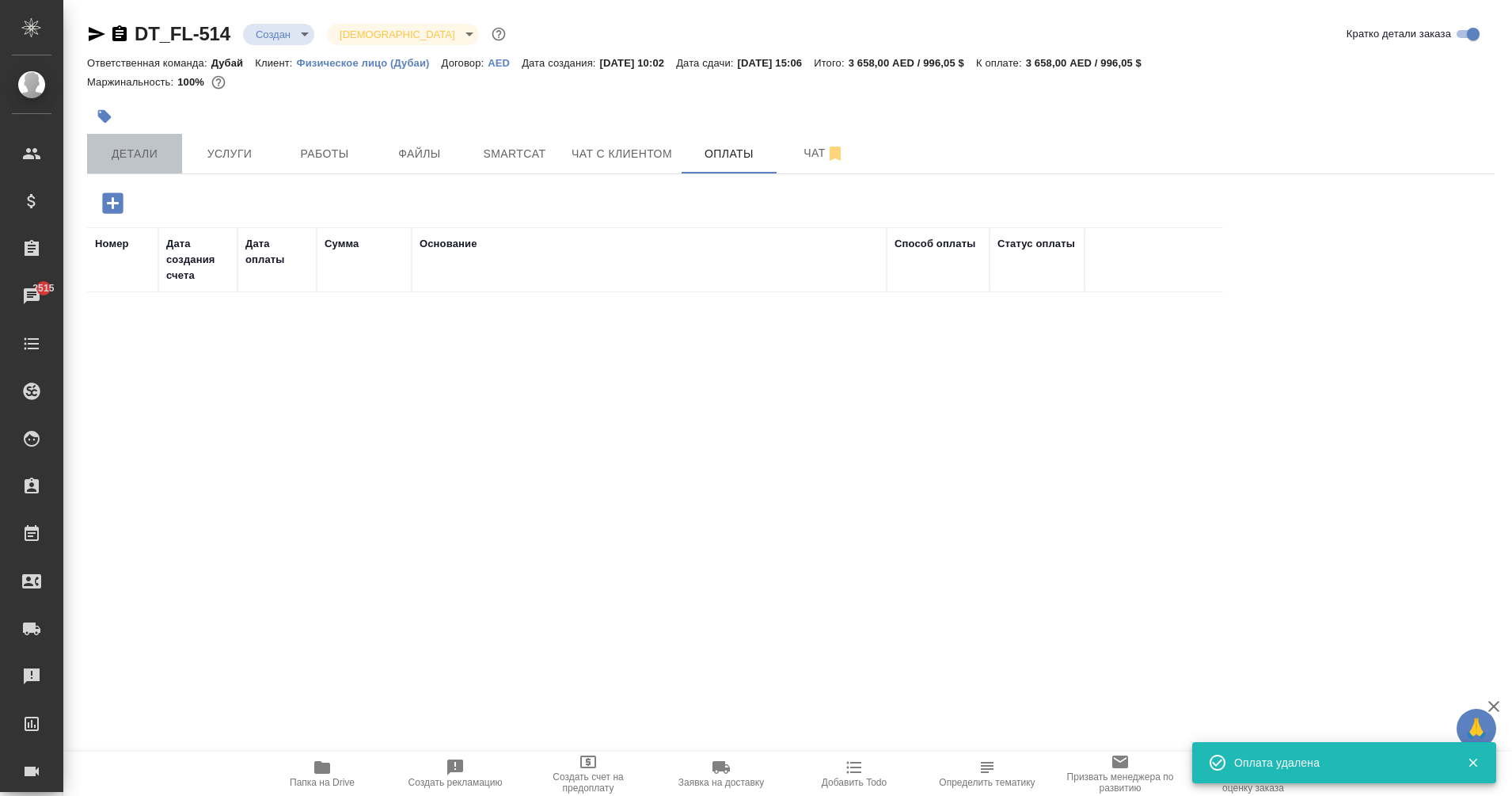
click at [115, 148] on span "Детали" at bounding box center [135, 154] width 76 height 20
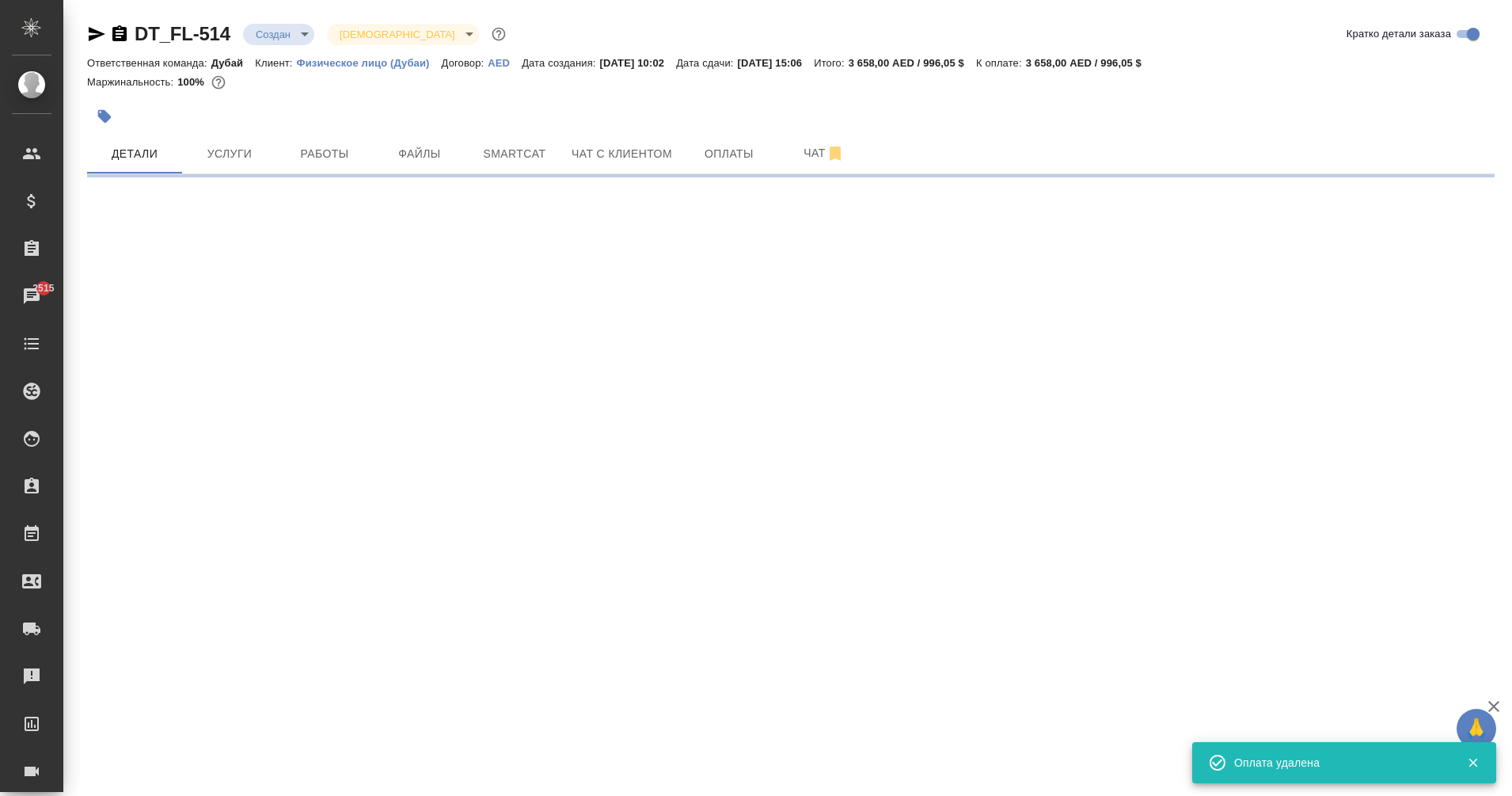
select select "RU"
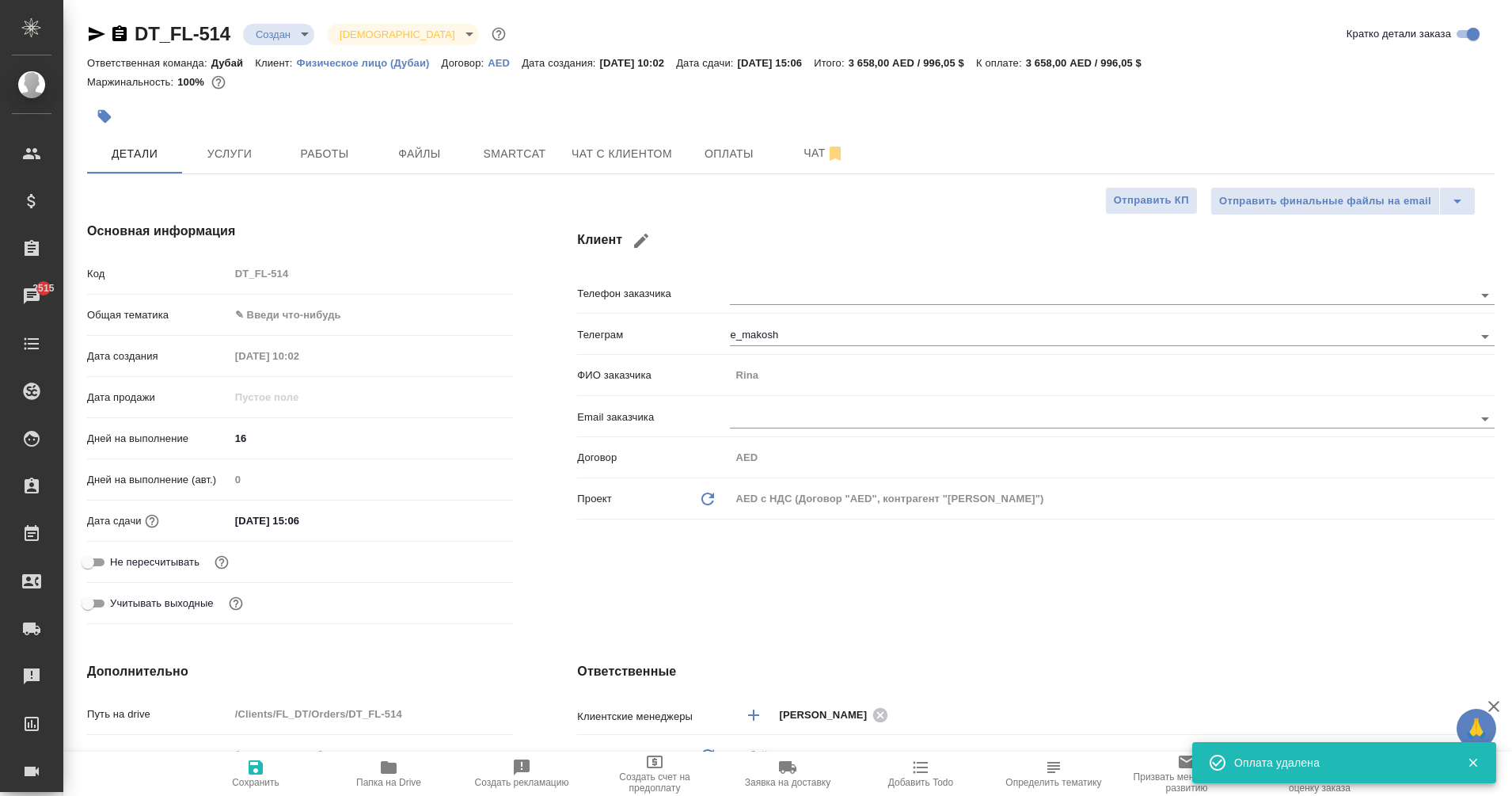
type textarea "x"
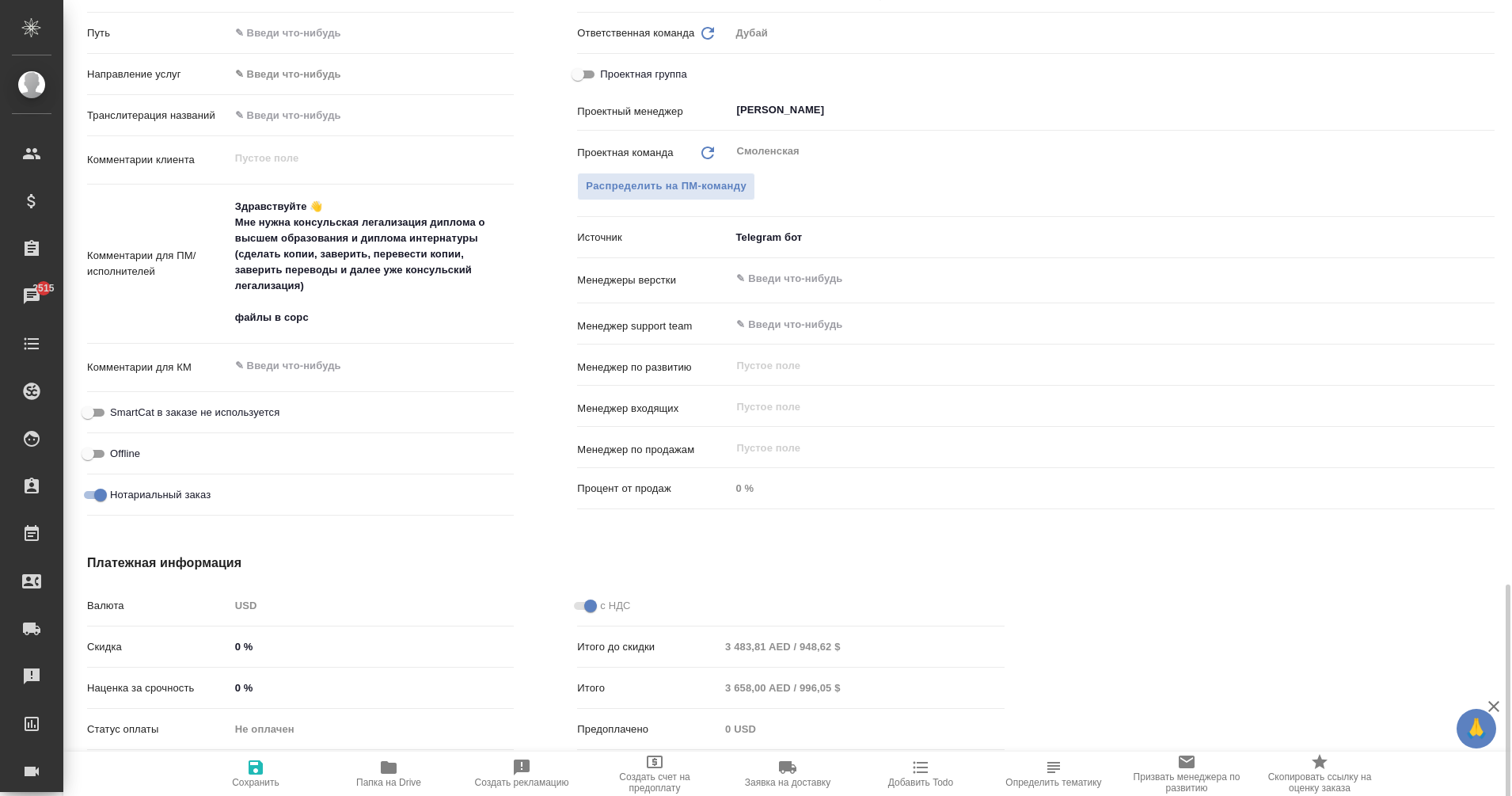
scroll to position [921, 0]
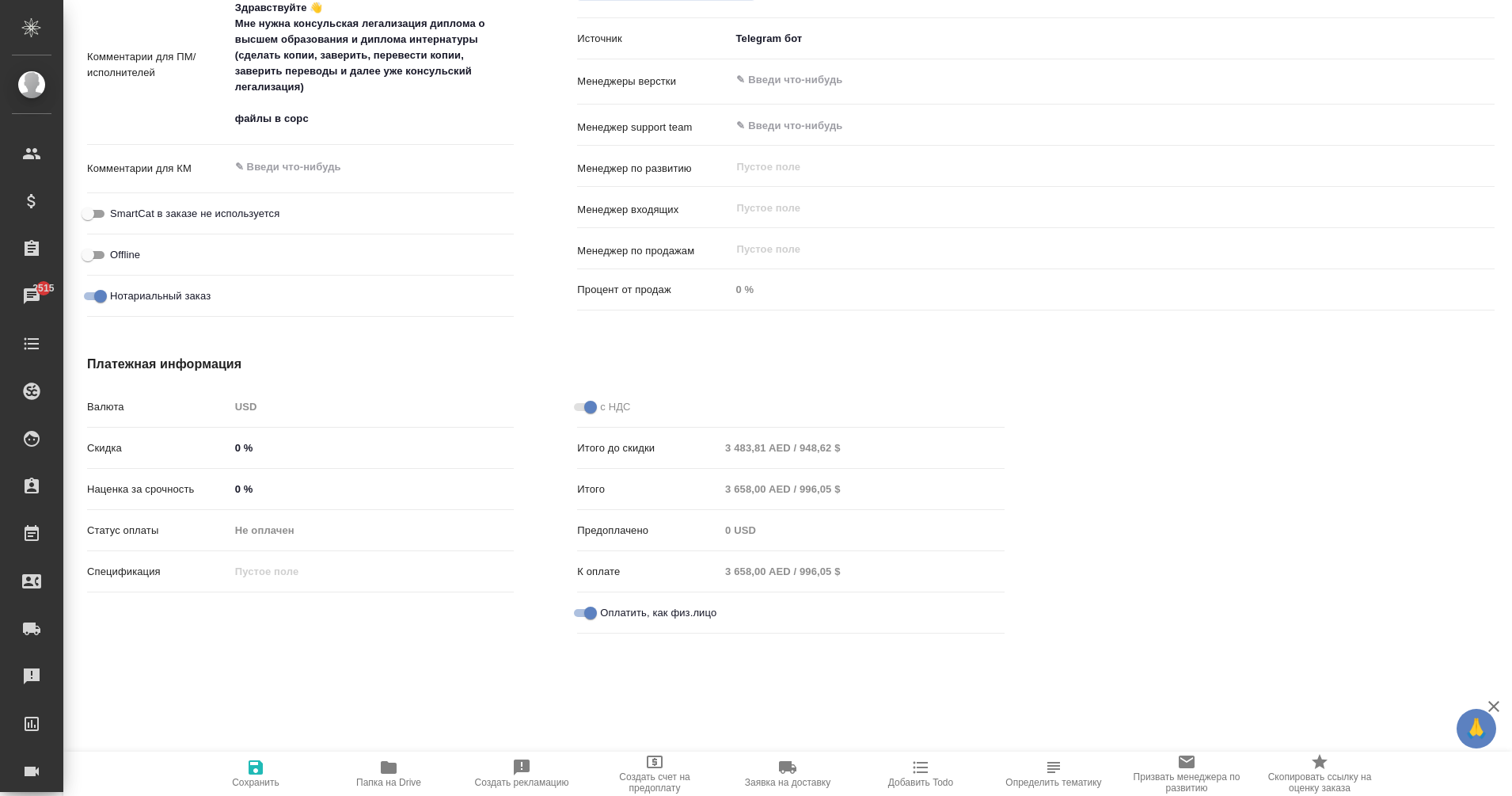
click at [771, 704] on div "DT_FL-514 Создан new Святая троица holyTrinity Кратко детали заказа Ответственн…" at bounding box center [788, 398] width 1449 height 796
click at [262, 406] on div "USD" at bounding box center [372, 407] width 285 height 27
click at [230, 400] on div "USD" at bounding box center [372, 407] width 285 height 27
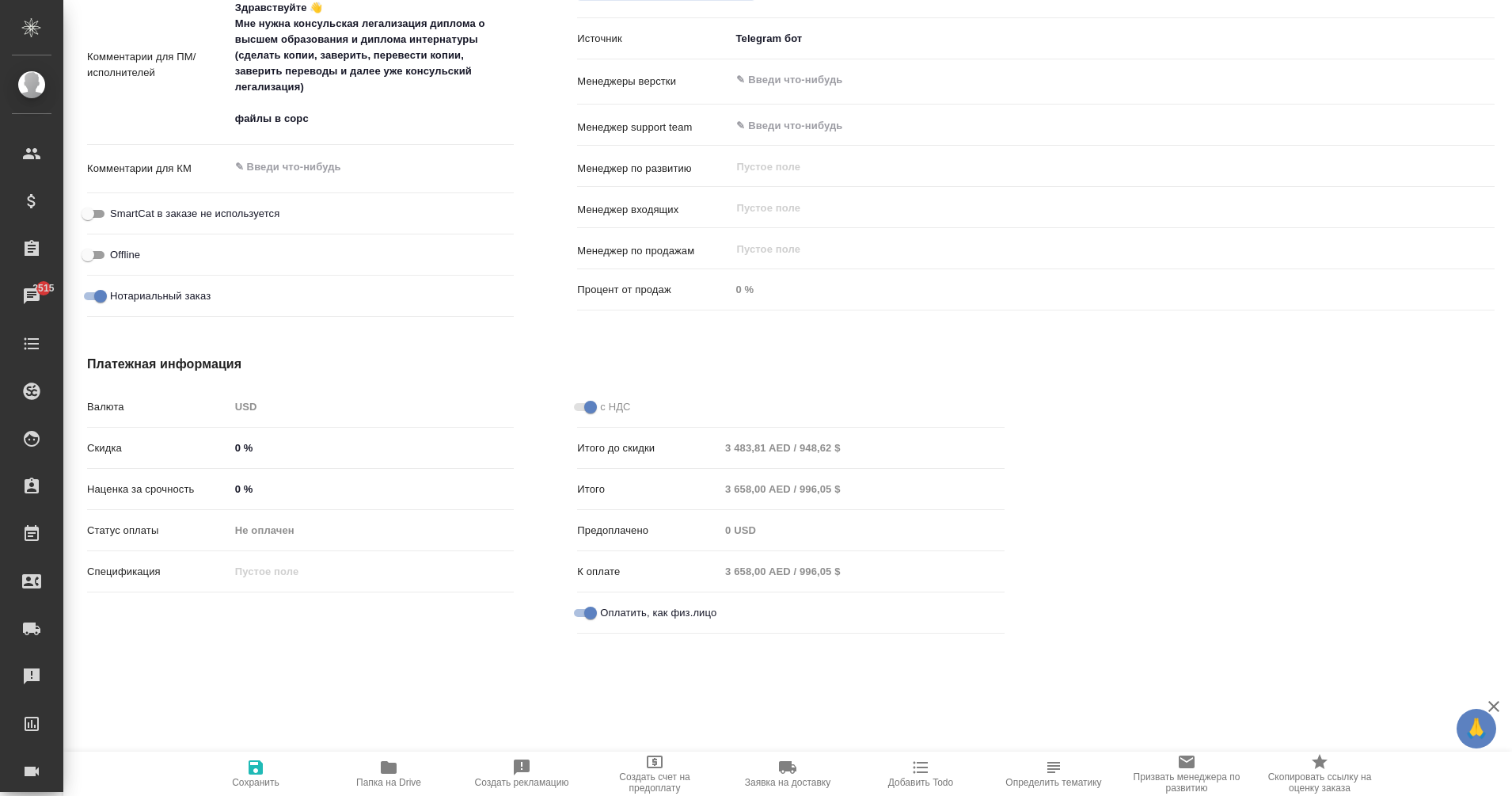
click at [230, 400] on div "USD" at bounding box center [372, 407] width 285 height 27
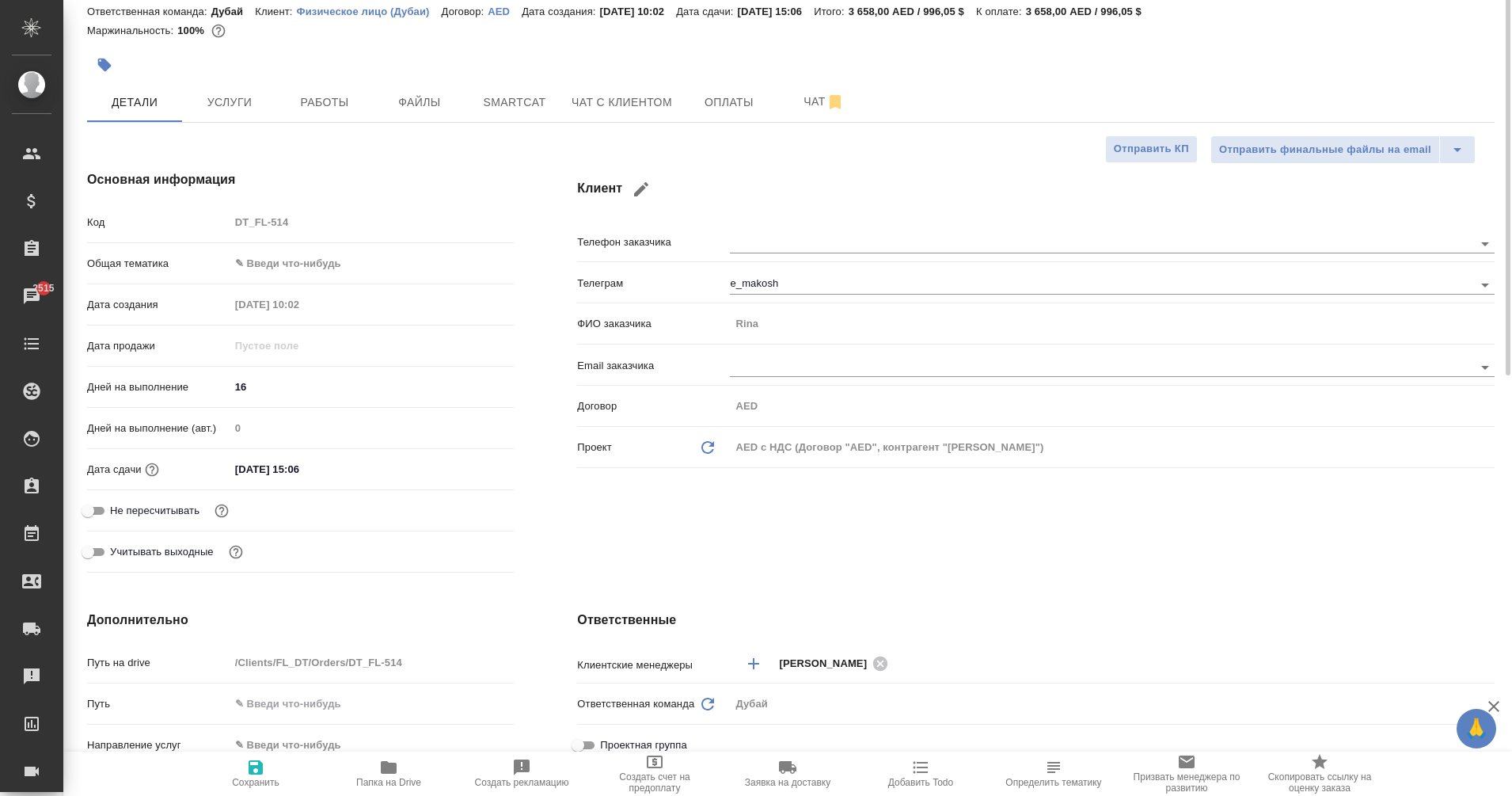
scroll to position [0, 0]
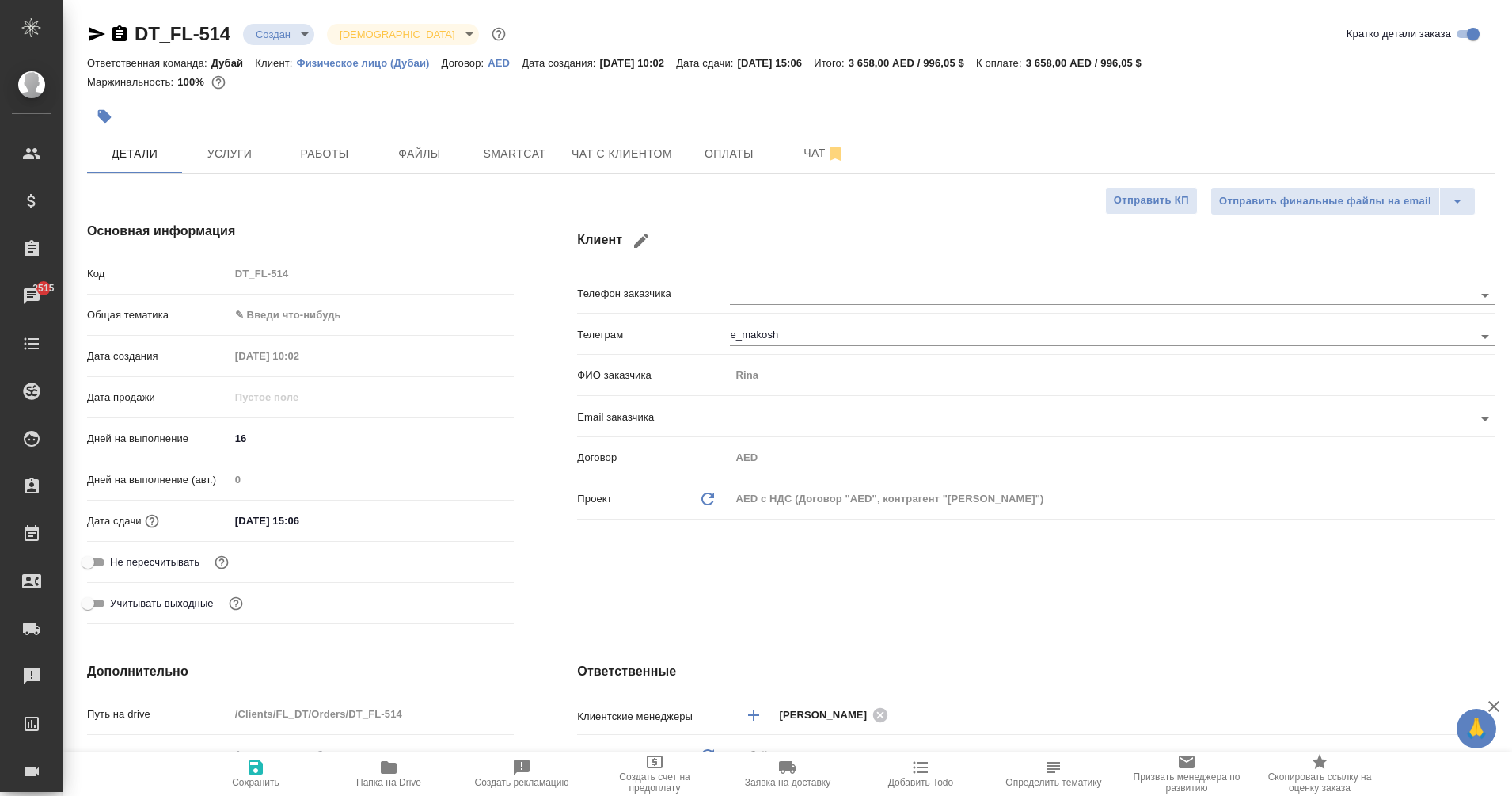
drag, startPoint x: 701, startPoint y: 500, endPoint x: 735, endPoint y: 523, distance: 41.0
click at [735, 523] on div "Проект Обновить данные AED с НДС (Договор "AED", контрагент "Alexander Andronov…" at bounding box center [1036, 505] width 918 height 41
click at [408, 63] on p "Физическое лицо (Дубаи)" at bounding box center [369, 63] width 145 height 12
type textarea "x"
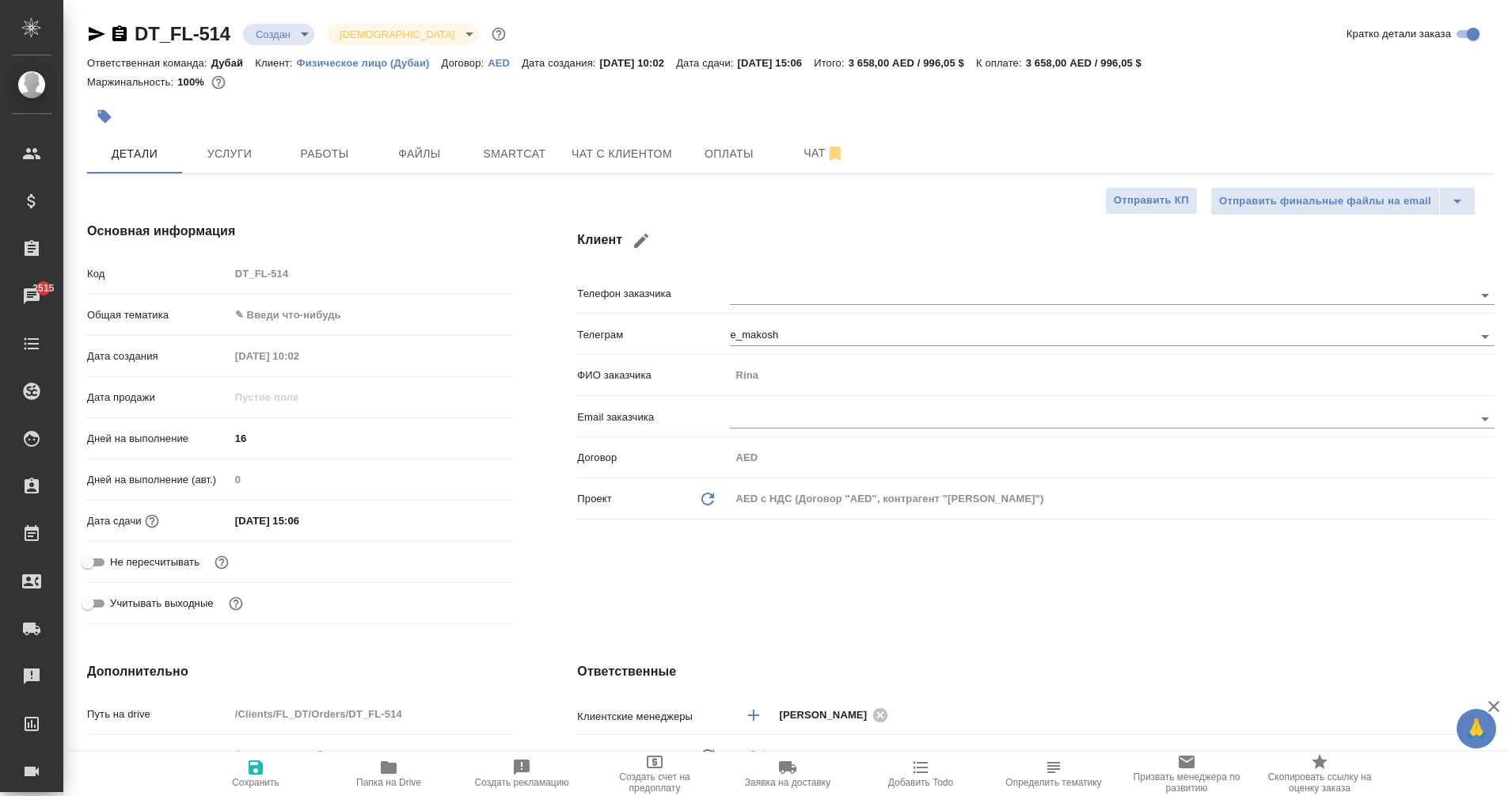
type textarea "x"
click at [98, 34] on icon "button" at bounding box center [97, 33] width 17 height 14
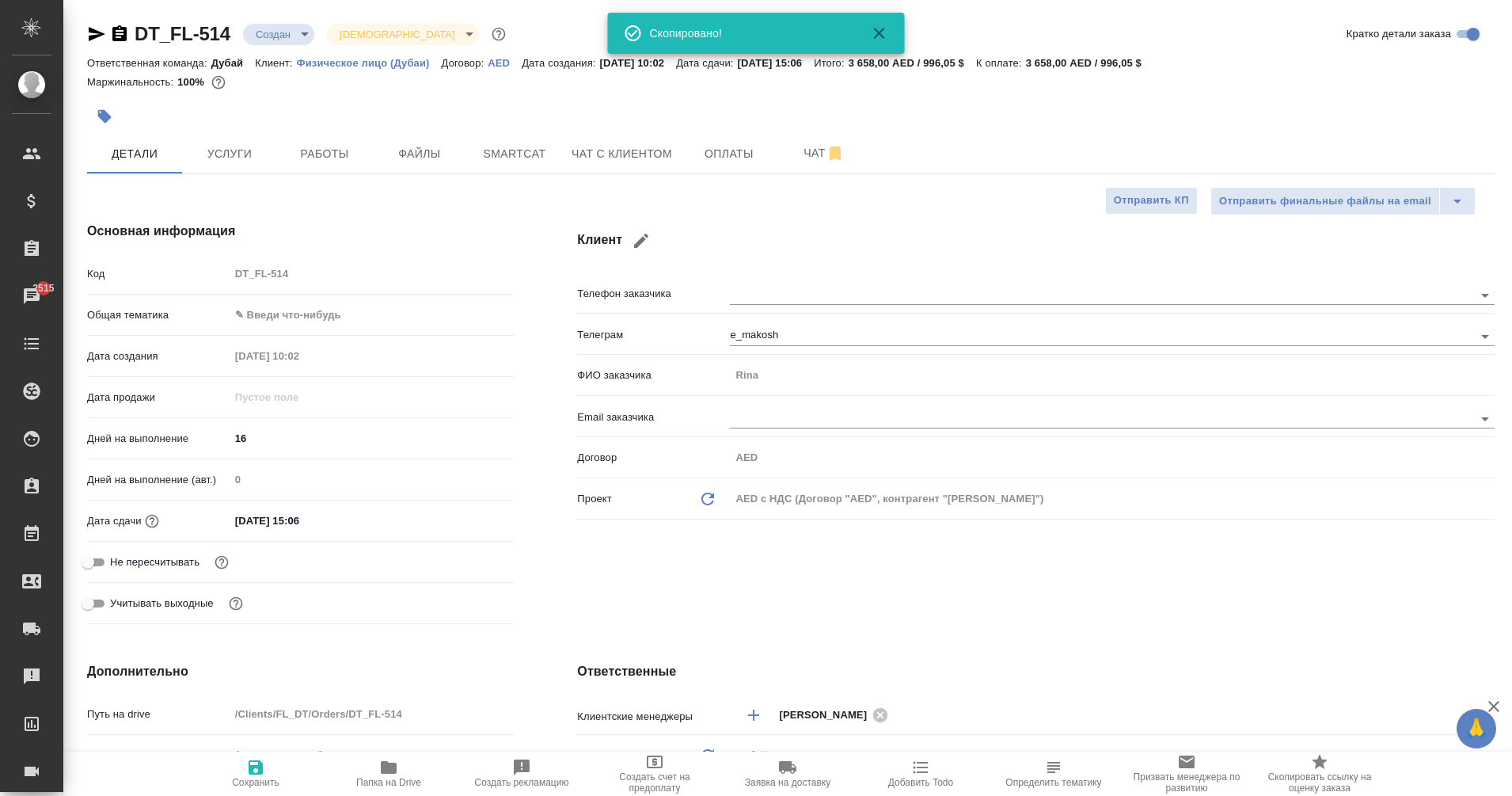
type textarea "x"
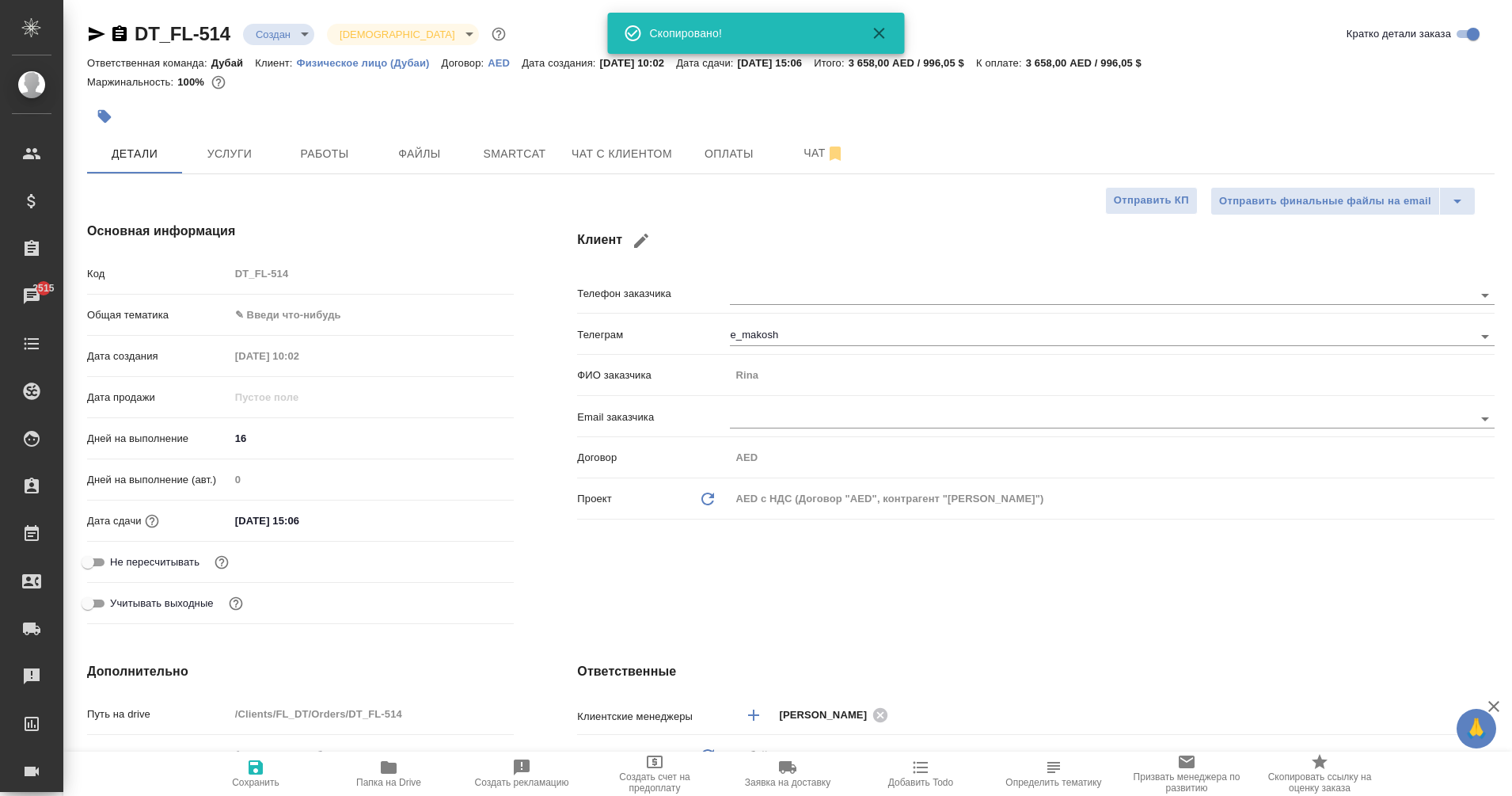
type textarea "x"
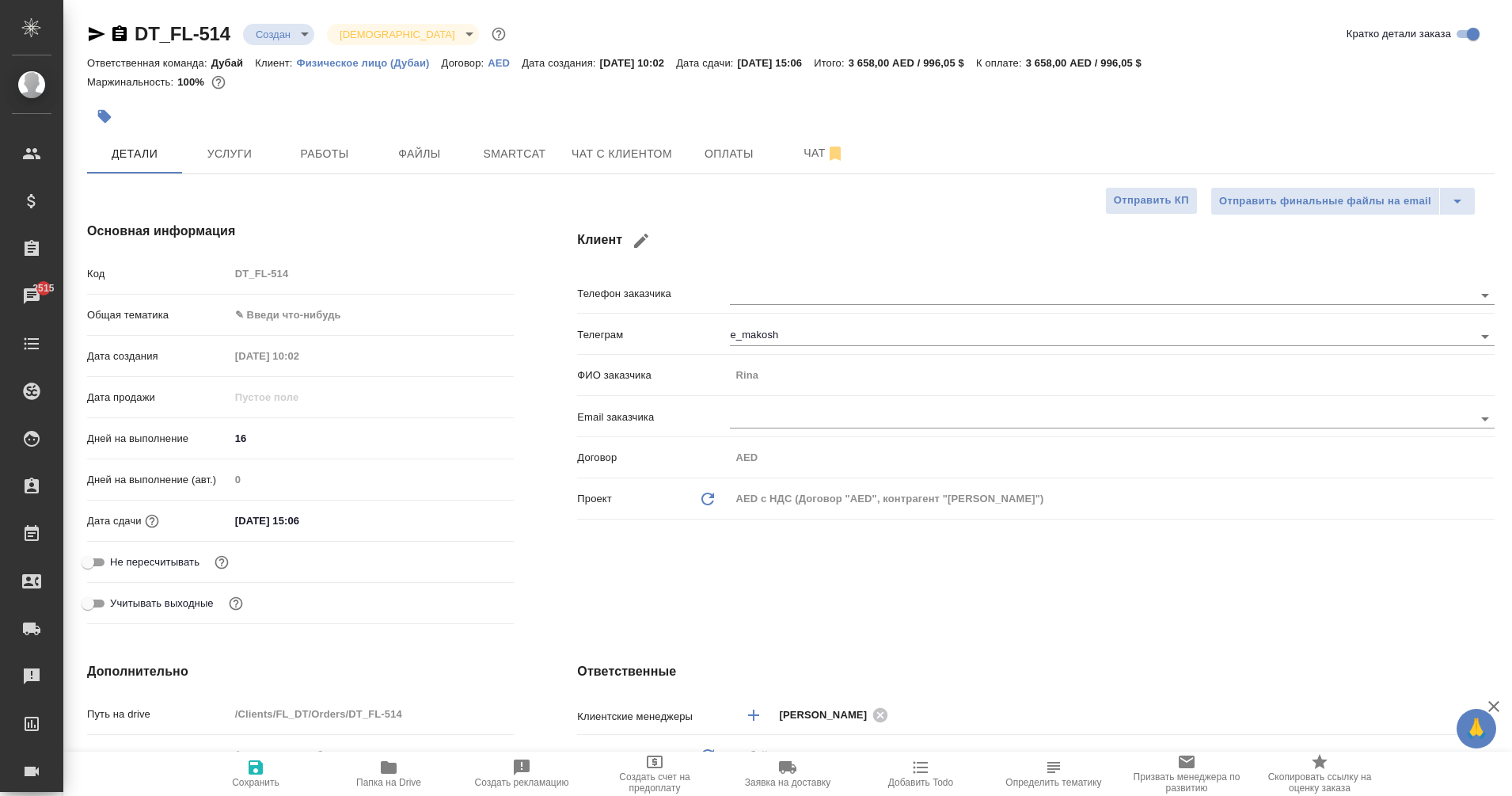
click at [922, 80] on div "Маржинальность: 100%" at bounding box center [791, 82] width 1408 height 21
type textarea "x"
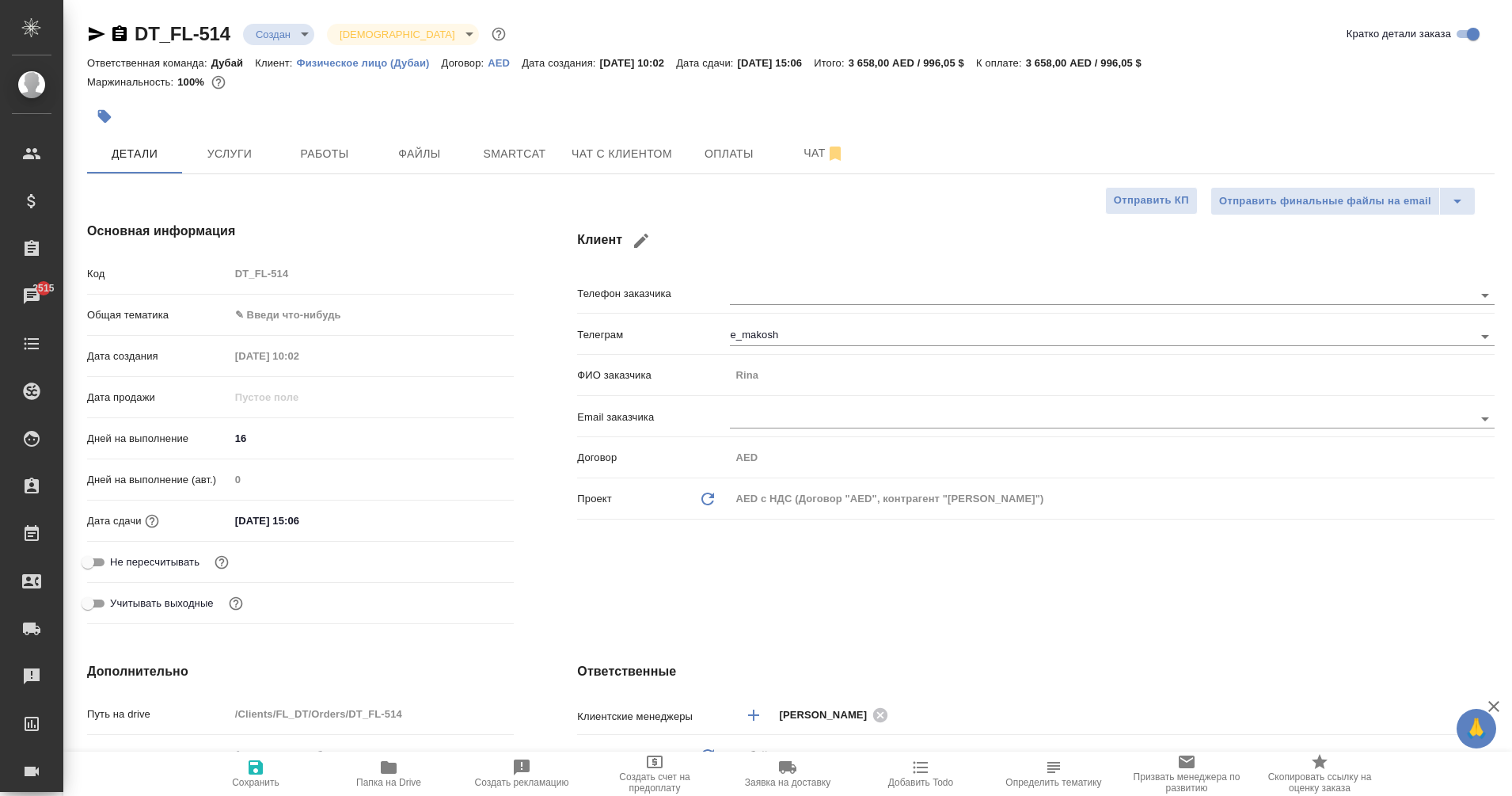
type textarea "x"
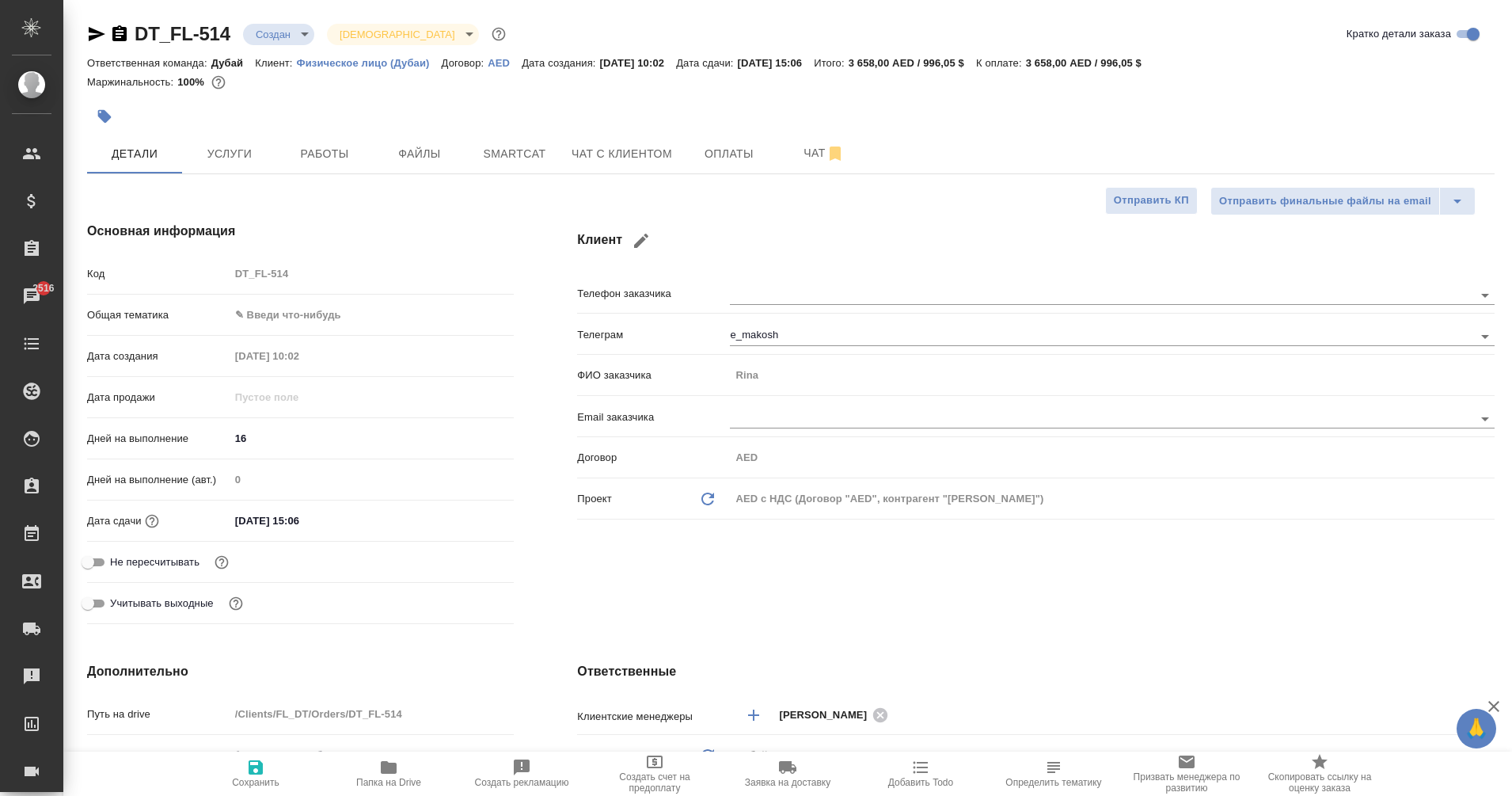
type textarea "x"
drag, startPoint x: 893, startPoint y: 64, endPoint x: 957, endPoint y: 65, distance: 64.0
click at [957, 65] on p "3 658,00 AED / 996,05 $" at bounding box center [912, 63] width 128 height 12
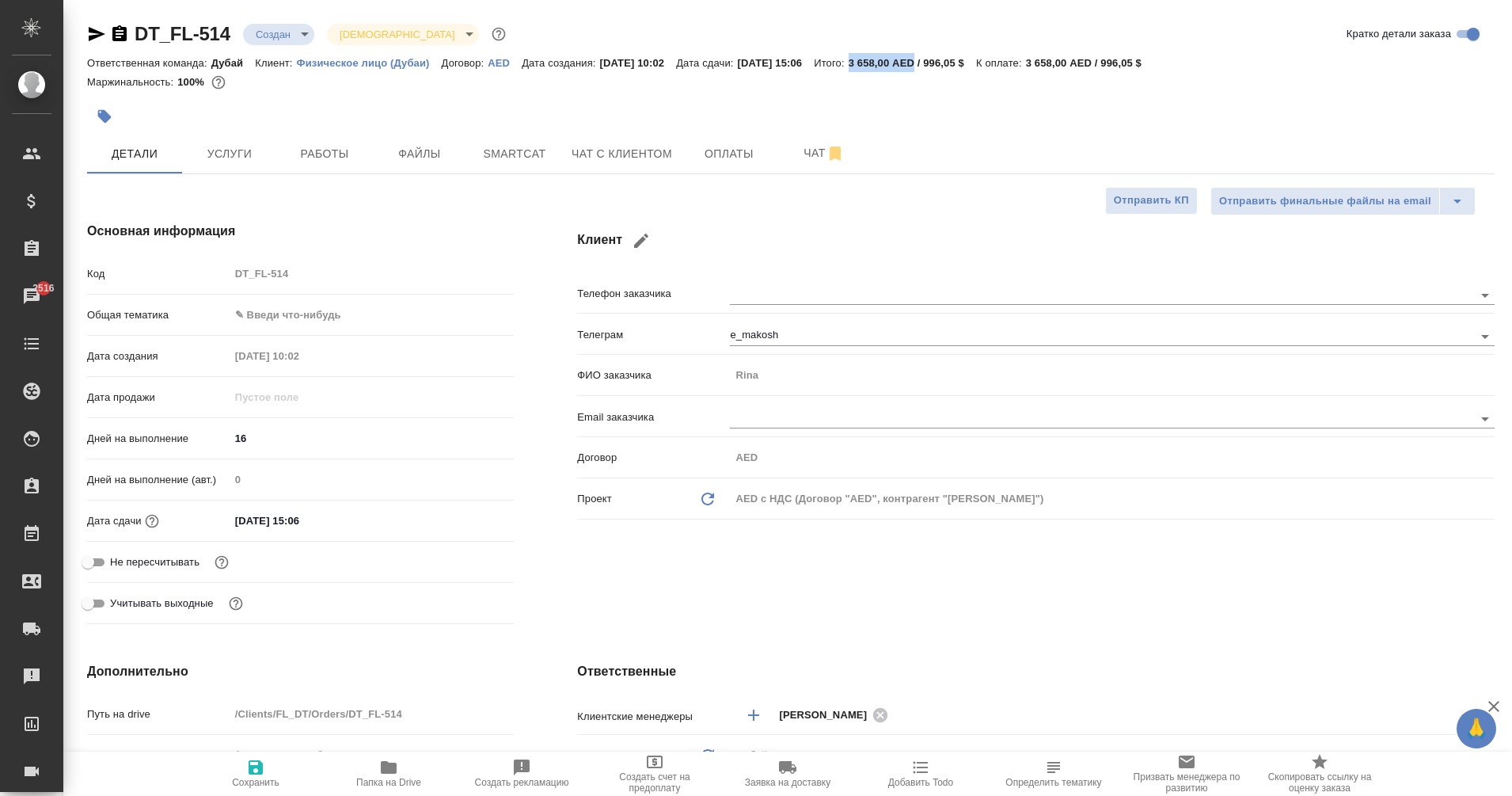
copy p "3 658,00 AED"
type textarea "x"
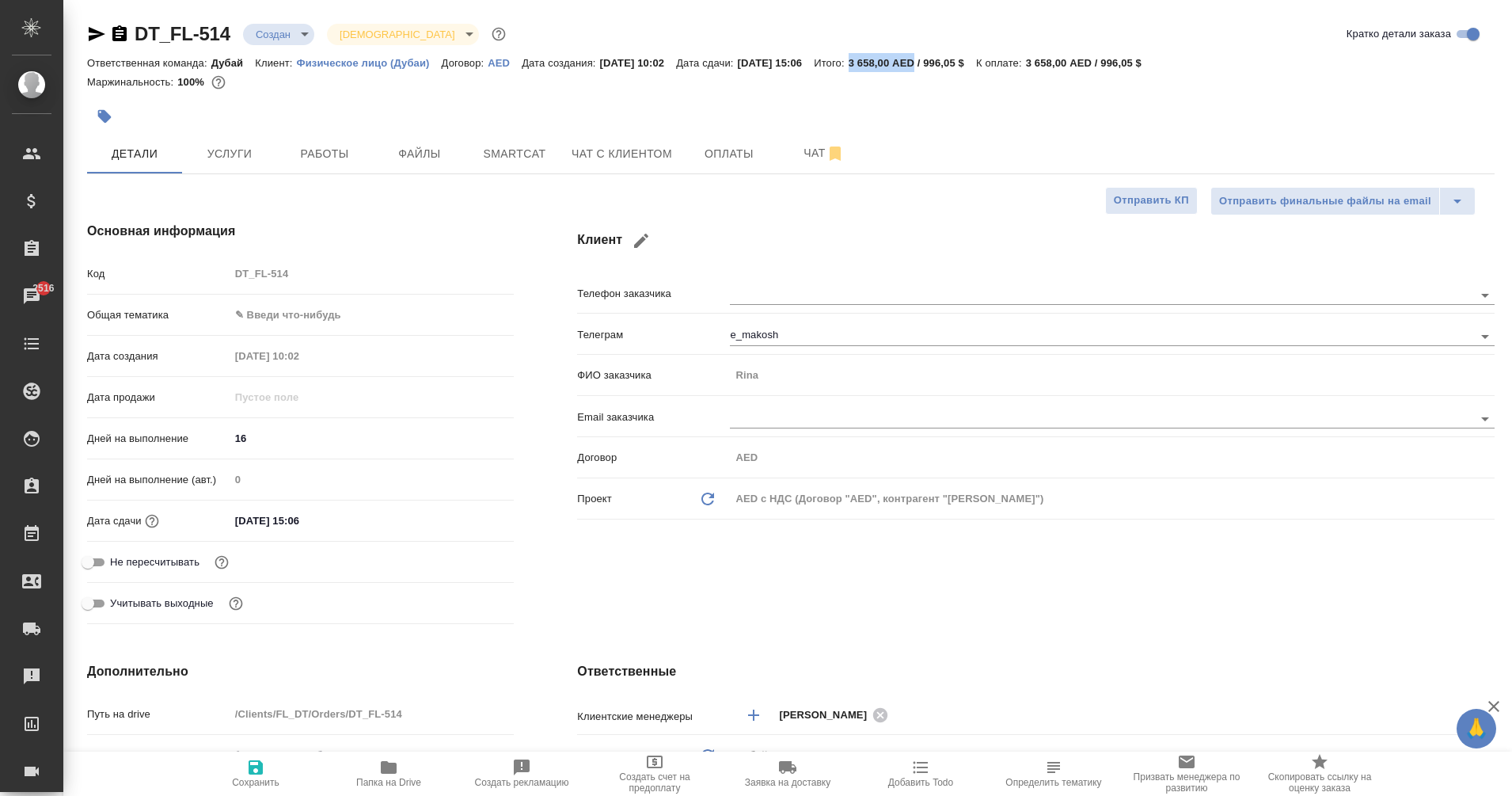
type textarea "x"
click at [255, 159] on span "Услуги" at bounding box center [229, 154] width 76 height 20
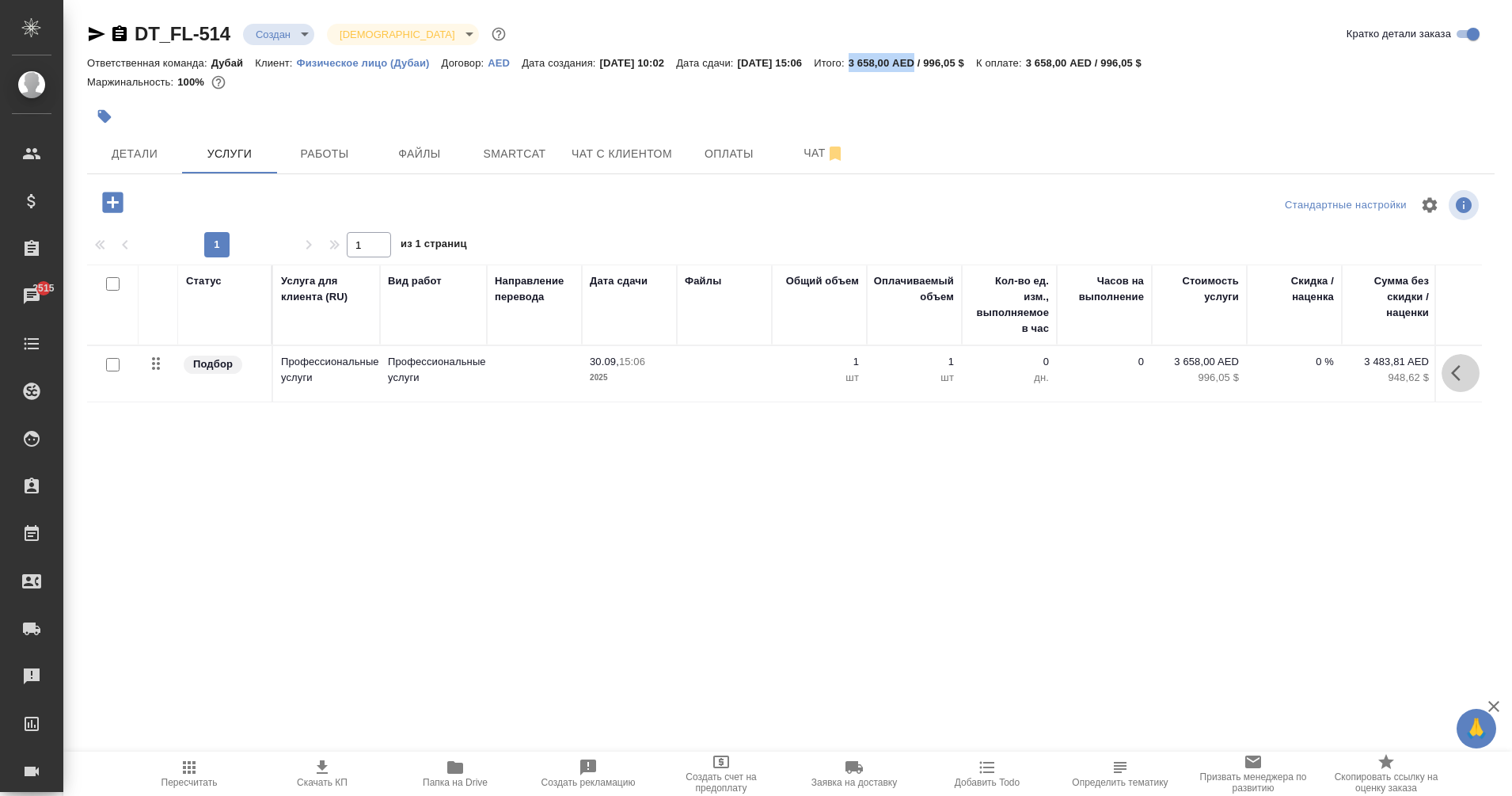
click at [1451, 368] on icon "button" at bounding box center [1455, 373] width 9 height 16
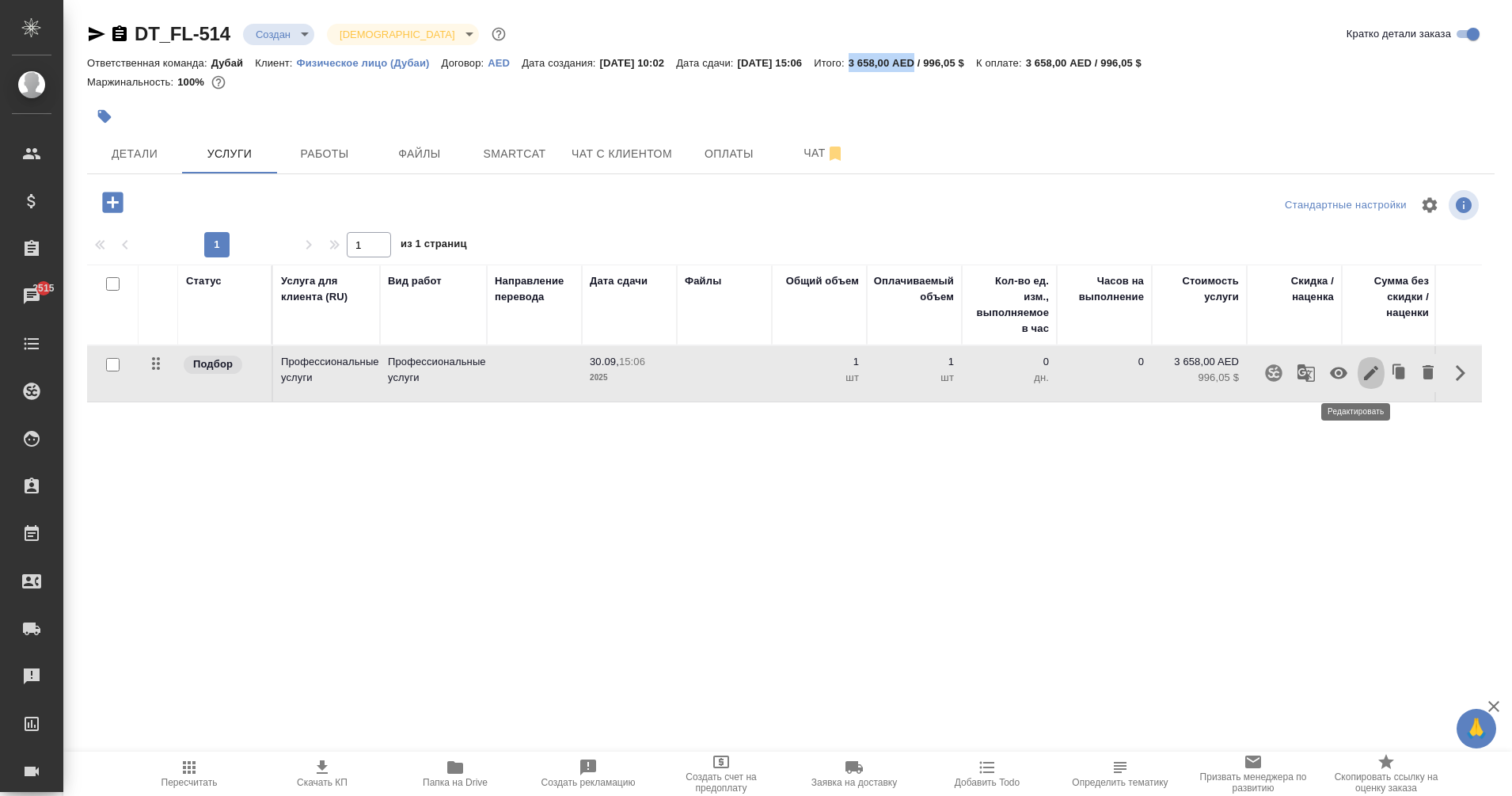
click at [1364, 372] on icon "button" at bounding box center [1371, 373] width 14 height 14
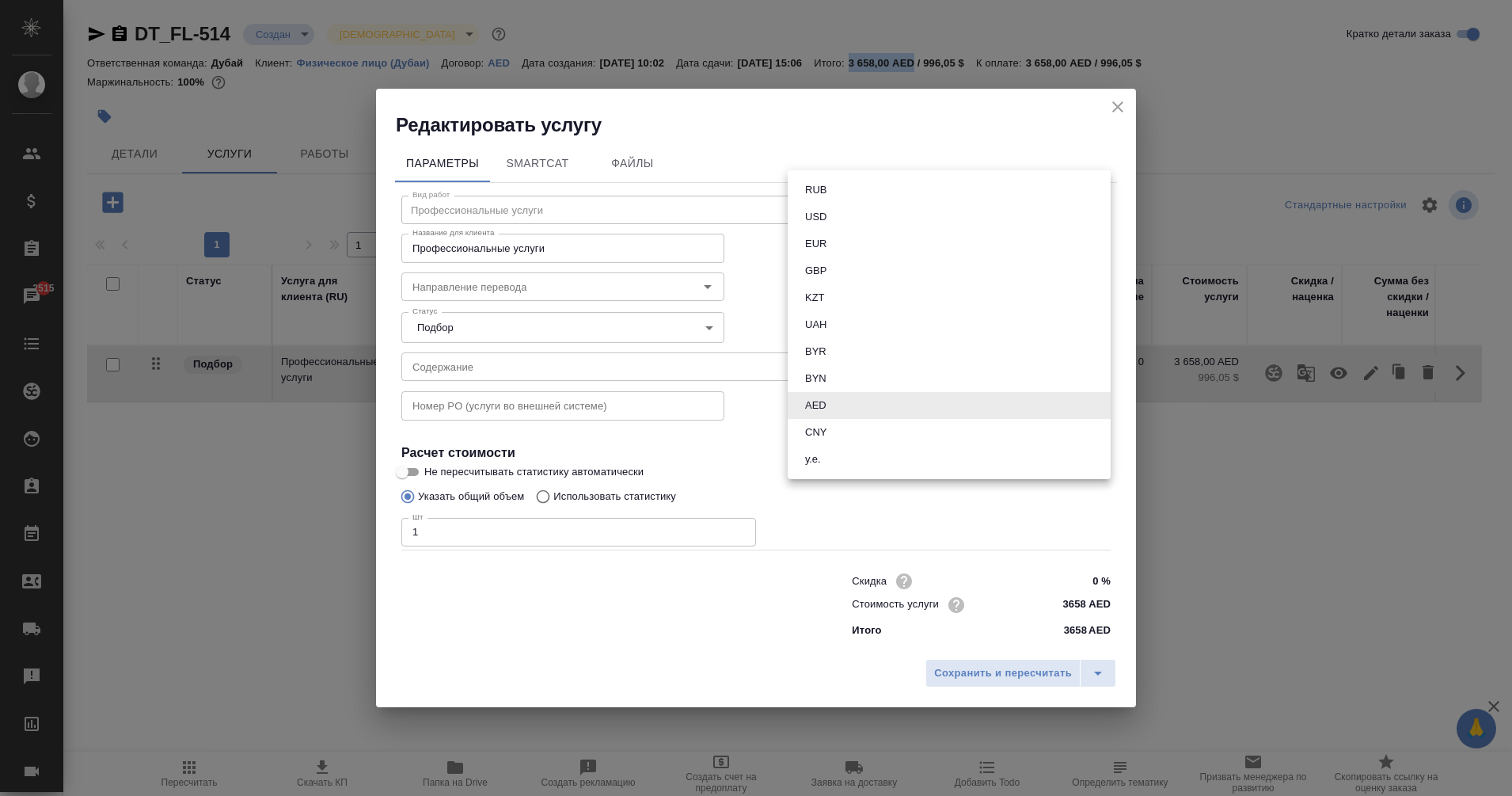
click at [875, 410] on body "🙏 .cls-1 fill:#fff; AWATERA Eganian Margarita Клиенты Спецификации Заказы 2515 …" at bounding box center [756, 398] width 1512 height 796
click at [875, 410] on li "AED" at bounding box center [949, 406] width 323 height 27
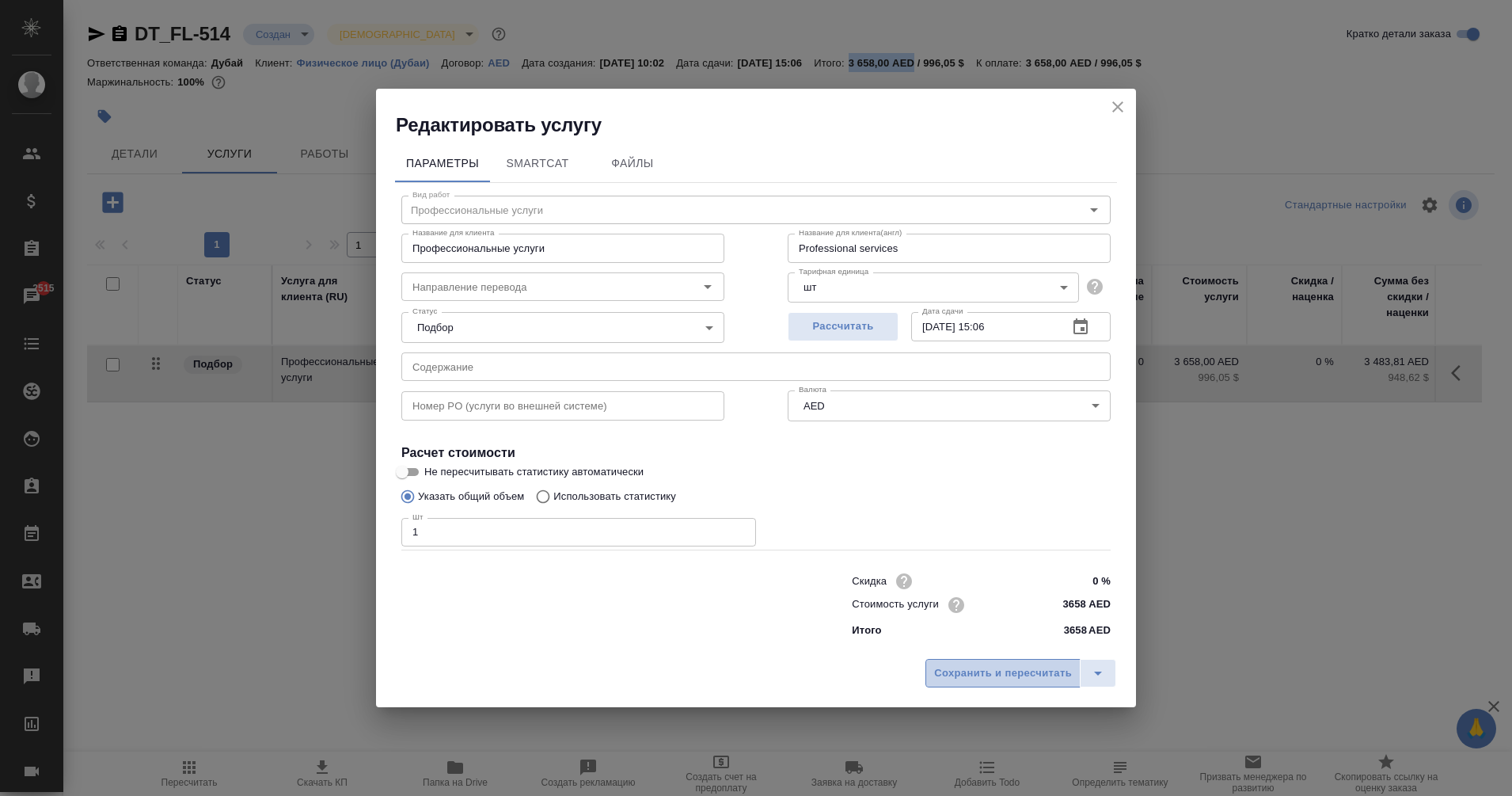
click at [984, 674] on span "Сохранить и пересчитать" at bounding box center [1003, 674] width 138 height 18
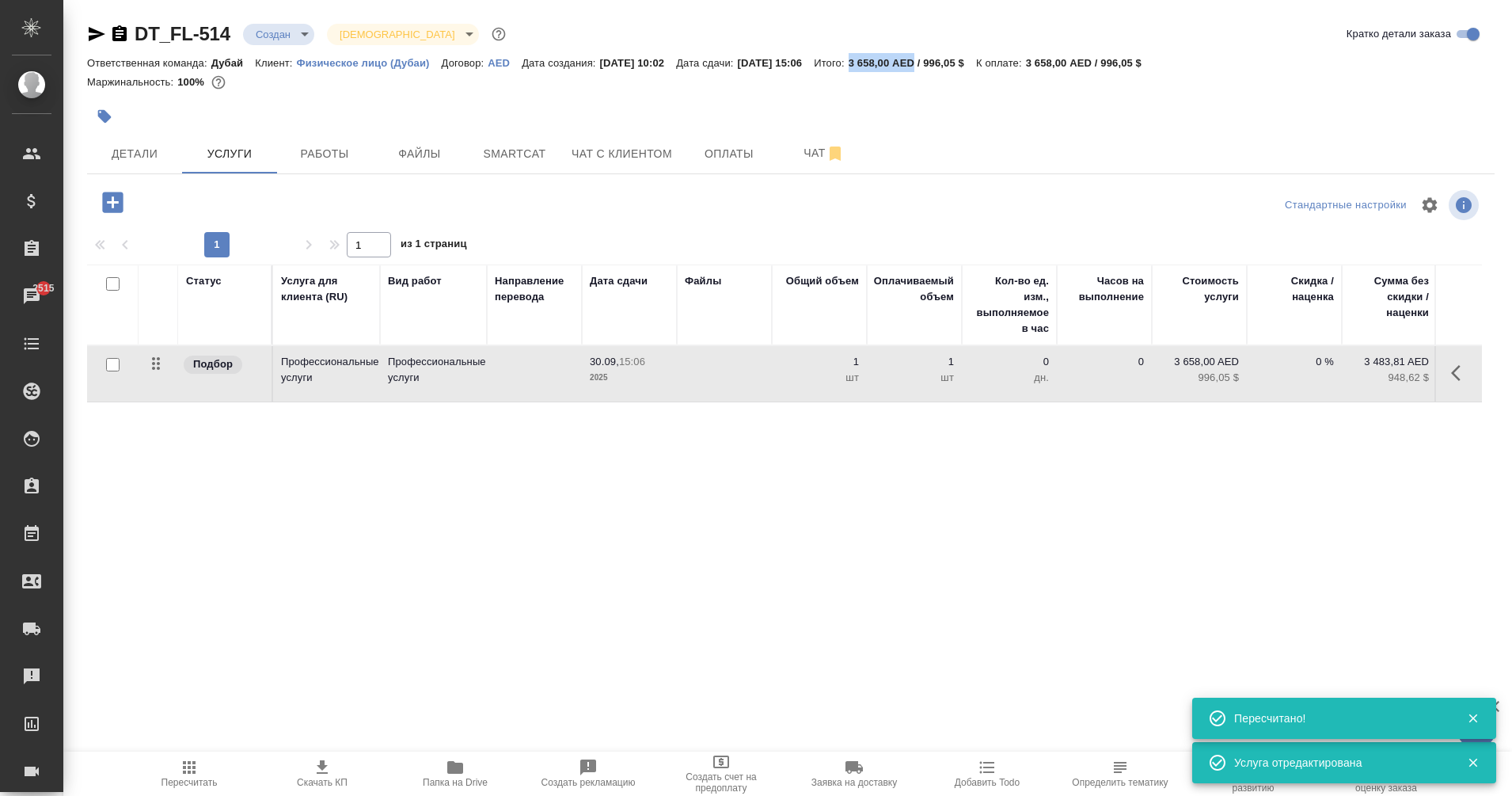
click at [1204, 374] on p "996,05 $" at bounding box center [1199, 377] width 79 height 16
click at [1204, 374] on input "3658" at bounding box center [1209, 365] width 58 height 23
click at [1102, 507] on div "Статус Услуга для клиента (RU) Вид работ Направление перевода Дата сдачи Файлы …" at bounding box center [784, 434] width 1395 height 340
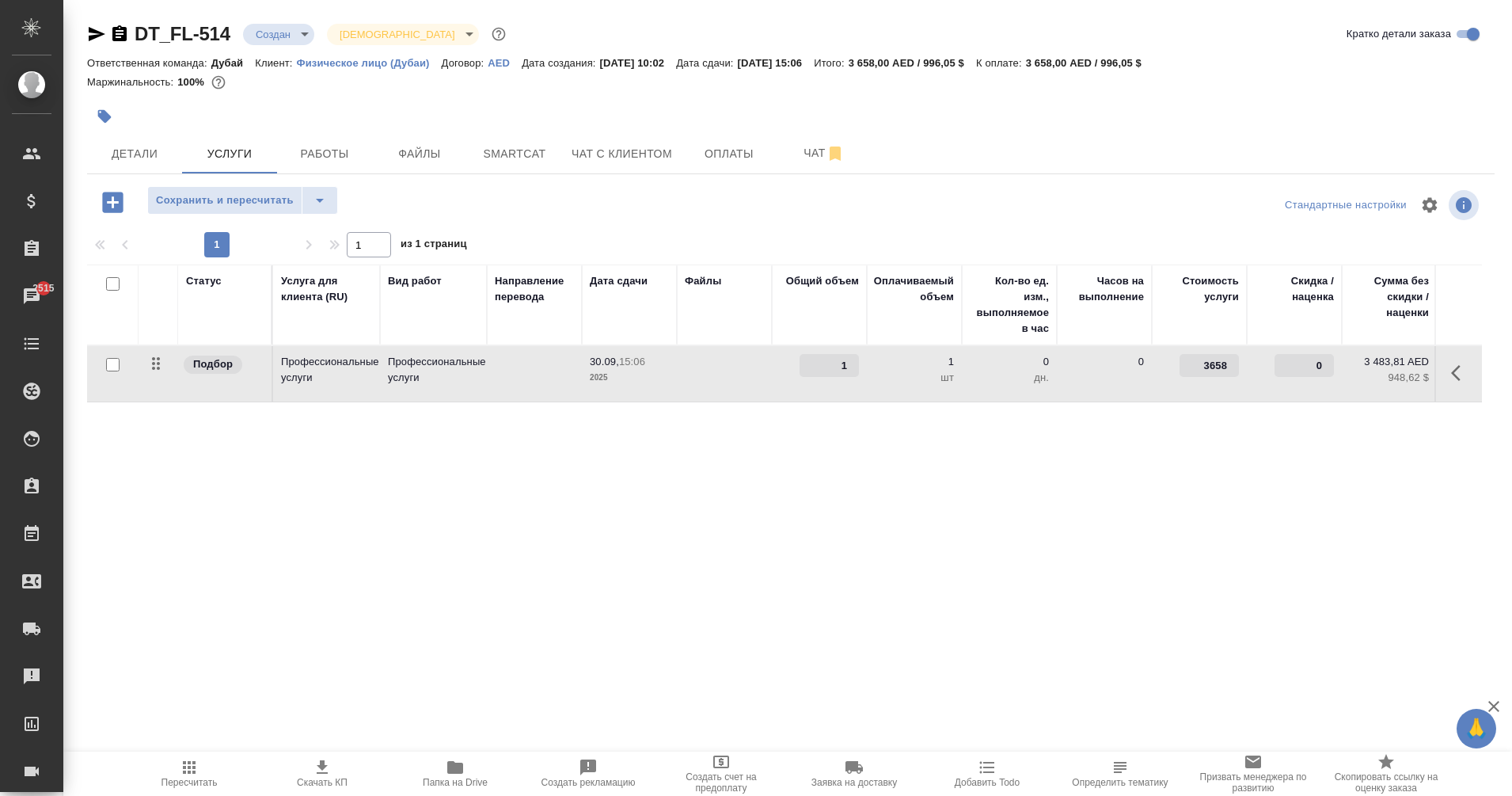
click at [1402, 380] on p "948,62 $" at bounding box center [1389, 377] width 79 height 16
click at [1153, 63] on p "3 658,00 AED / 996,05 $" at bounding box center [1090, 63] width 128 height 12
click at [157, 143] on button "Детали" at bounding box center [135, 153] width 95 height 39
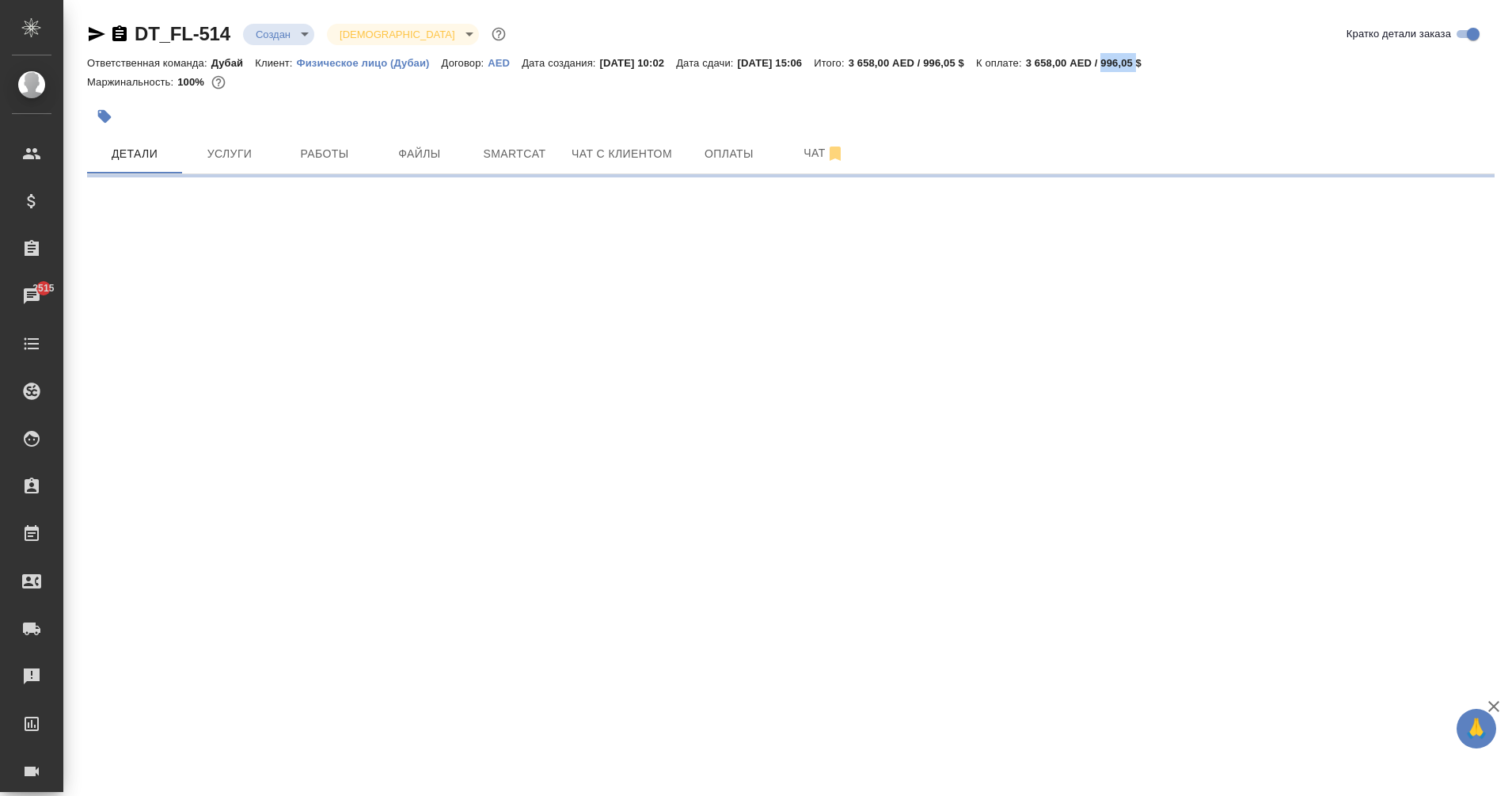
select select "RU"
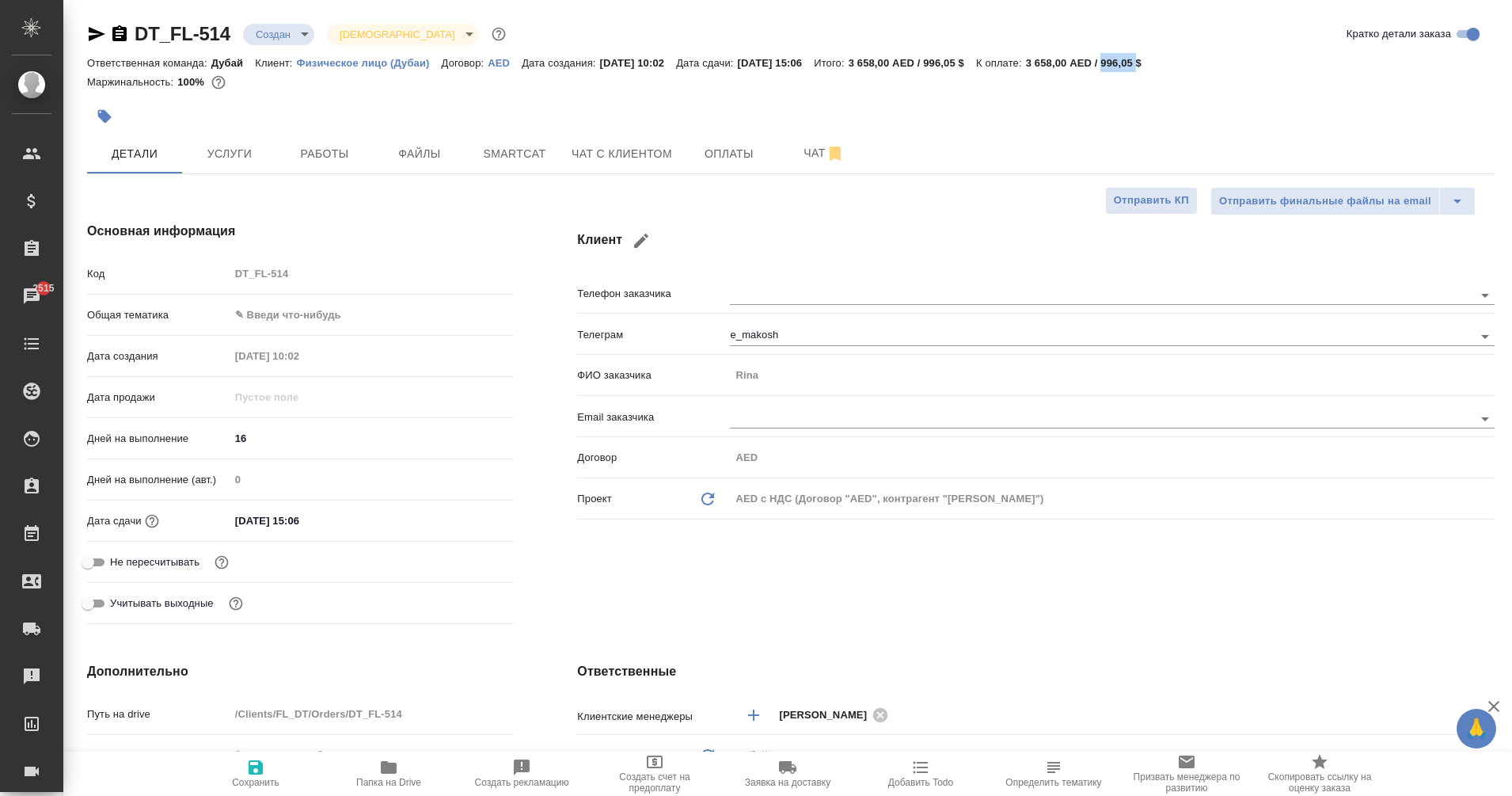
type textarea "x"
click at [507, 61] on p "AED" at bounding box center [505, 63] width 34 height 12
type textarea "x"
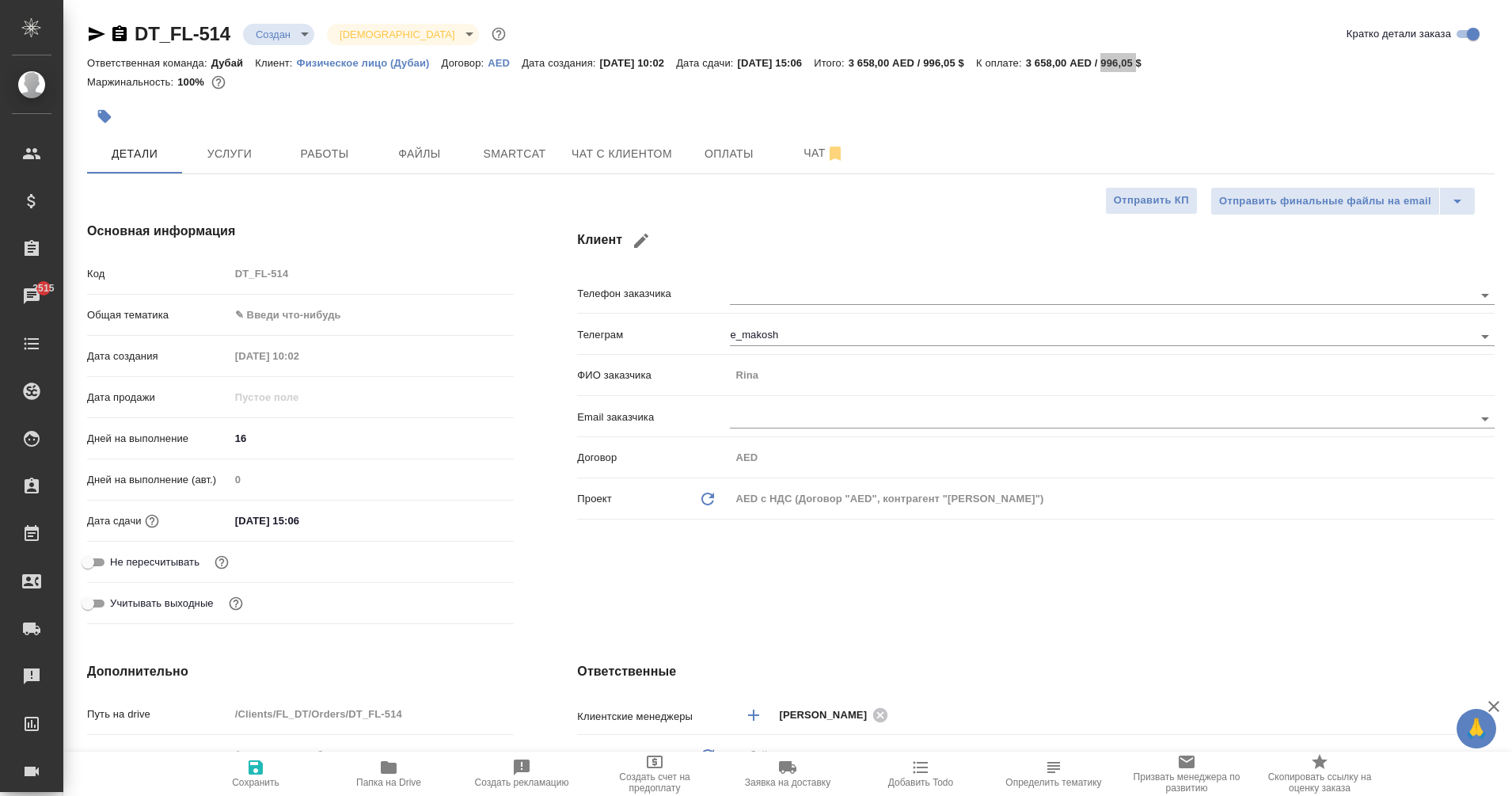
type textarea "x"
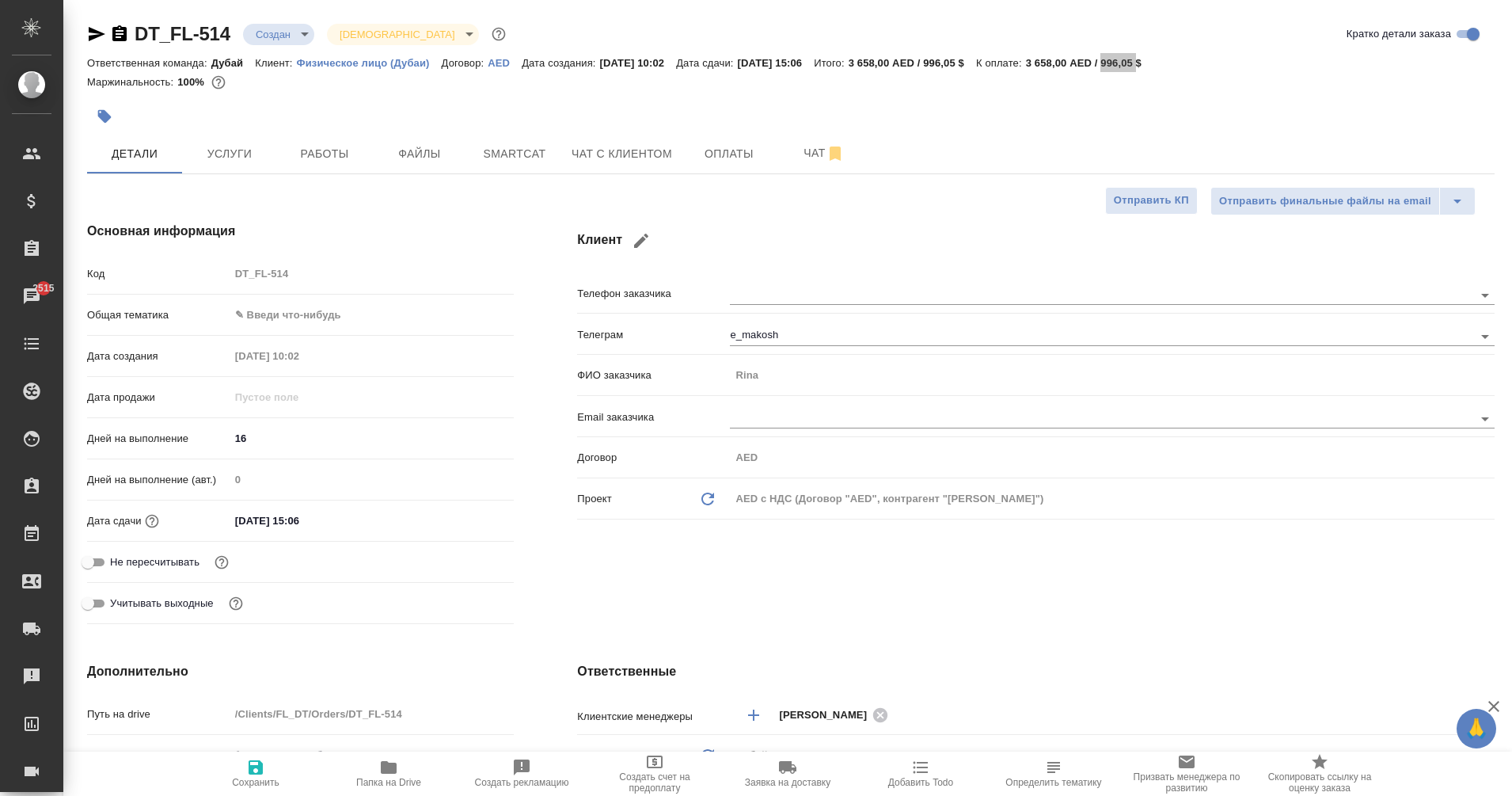
type textarea "x"
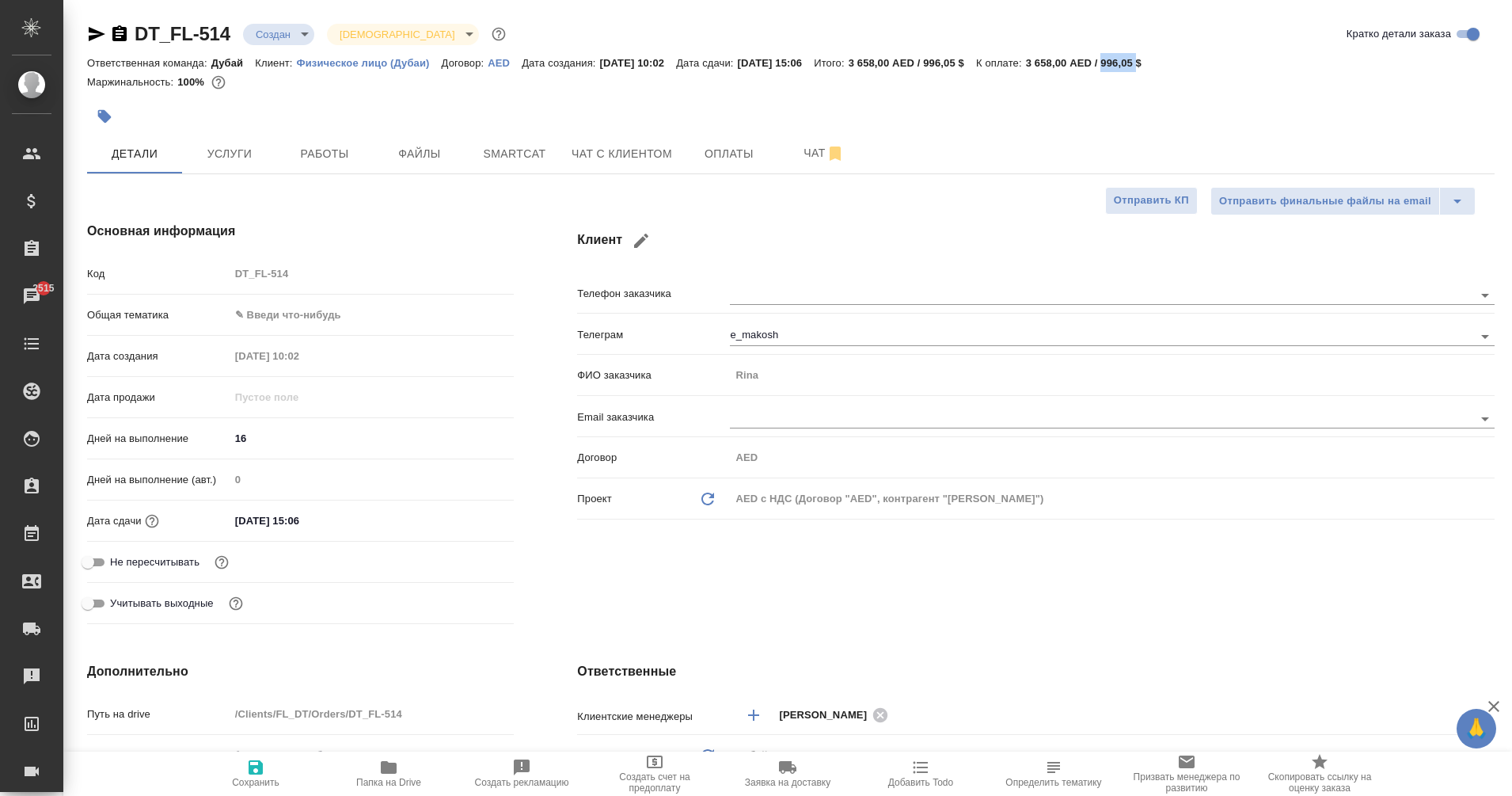
type textarea "x"
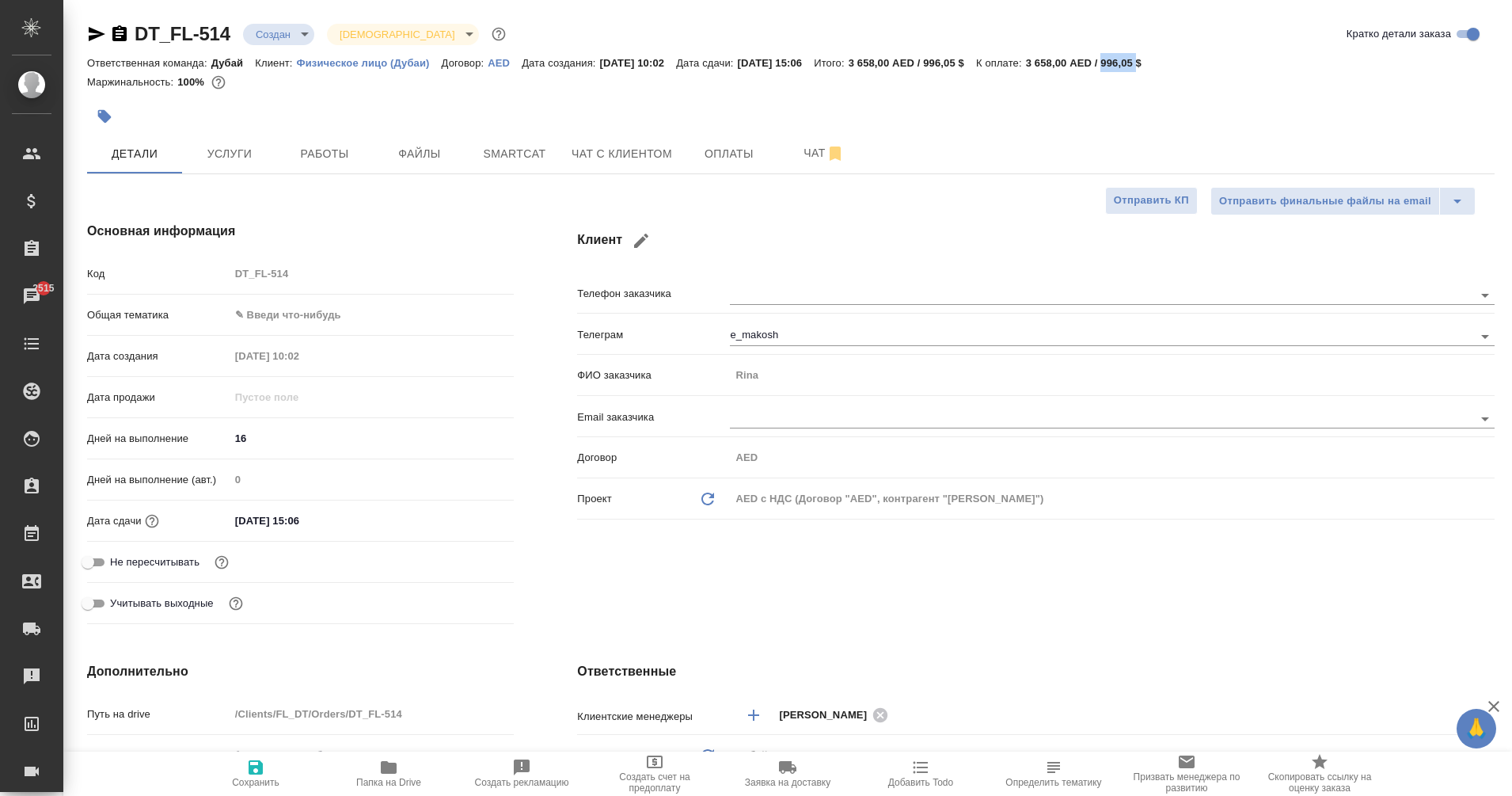
type textarea "x"
click at [303, 34] on body "🙏 .cls-1 fill:#fff; AWATERA Eganian Margarita Клиенты Спецификации Заказы 2515 …" at bounding box center [756, 398] width 1512 height 796
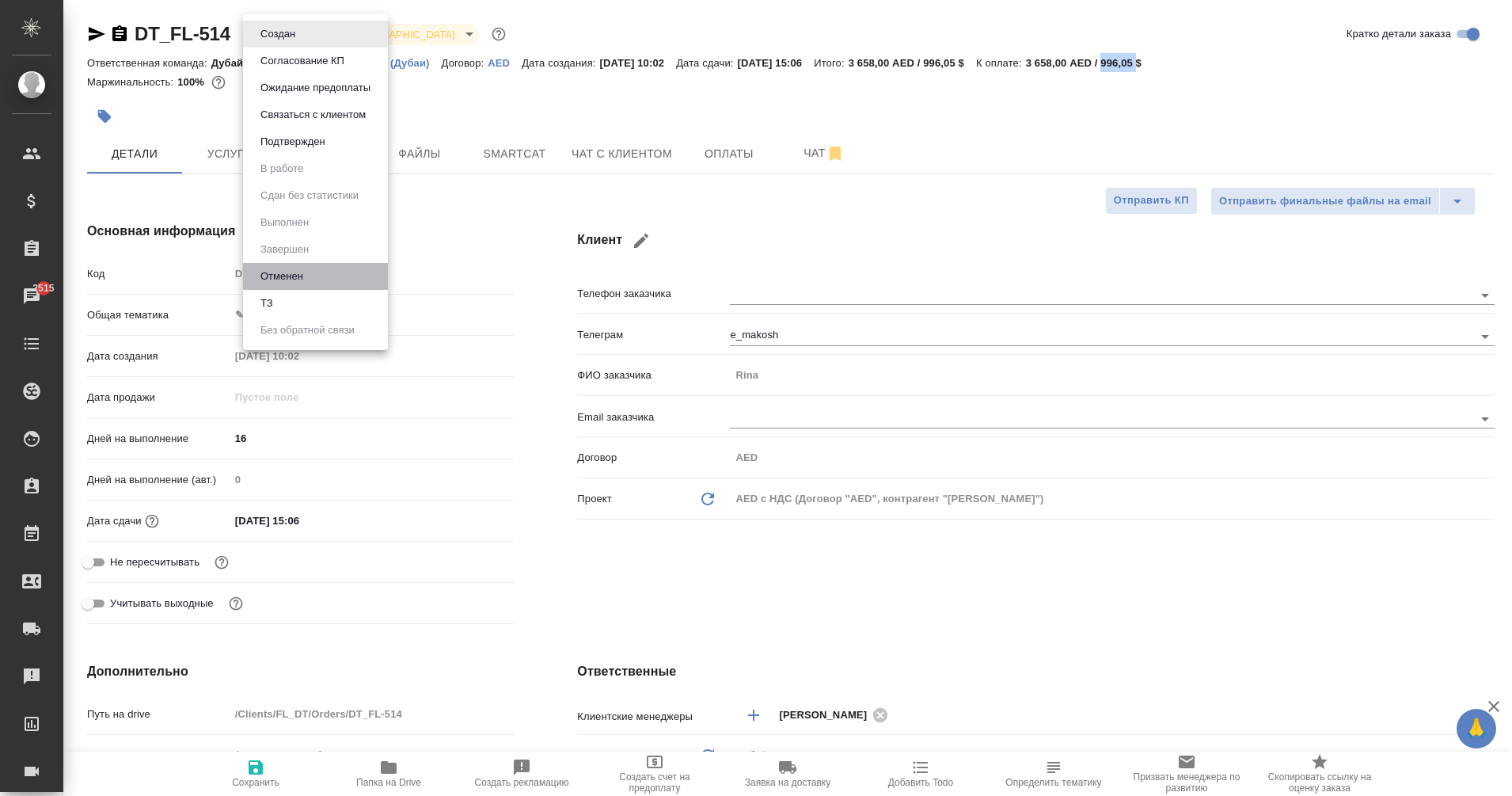
click at [314, 280] on li "Отменен" at bounding box center [315, 276] width 145 height 27
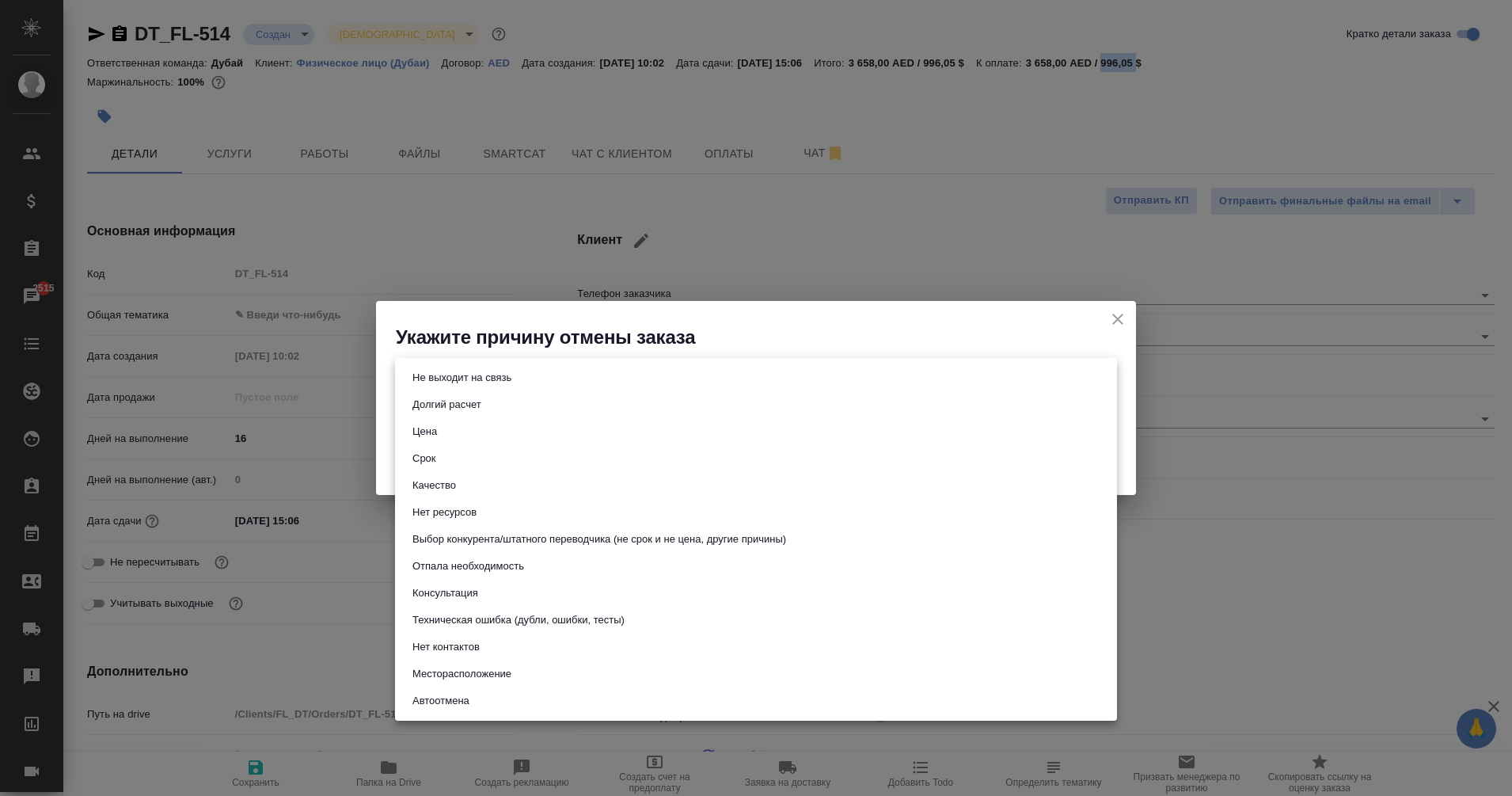
click at [491, 379] on body "🙏 .cls-1 fill:#fff; AWATERA Eganian Margarita Клиенты Спецификации Заказы 2515 …" at bounding box center [756, 398] width 1512 height 796
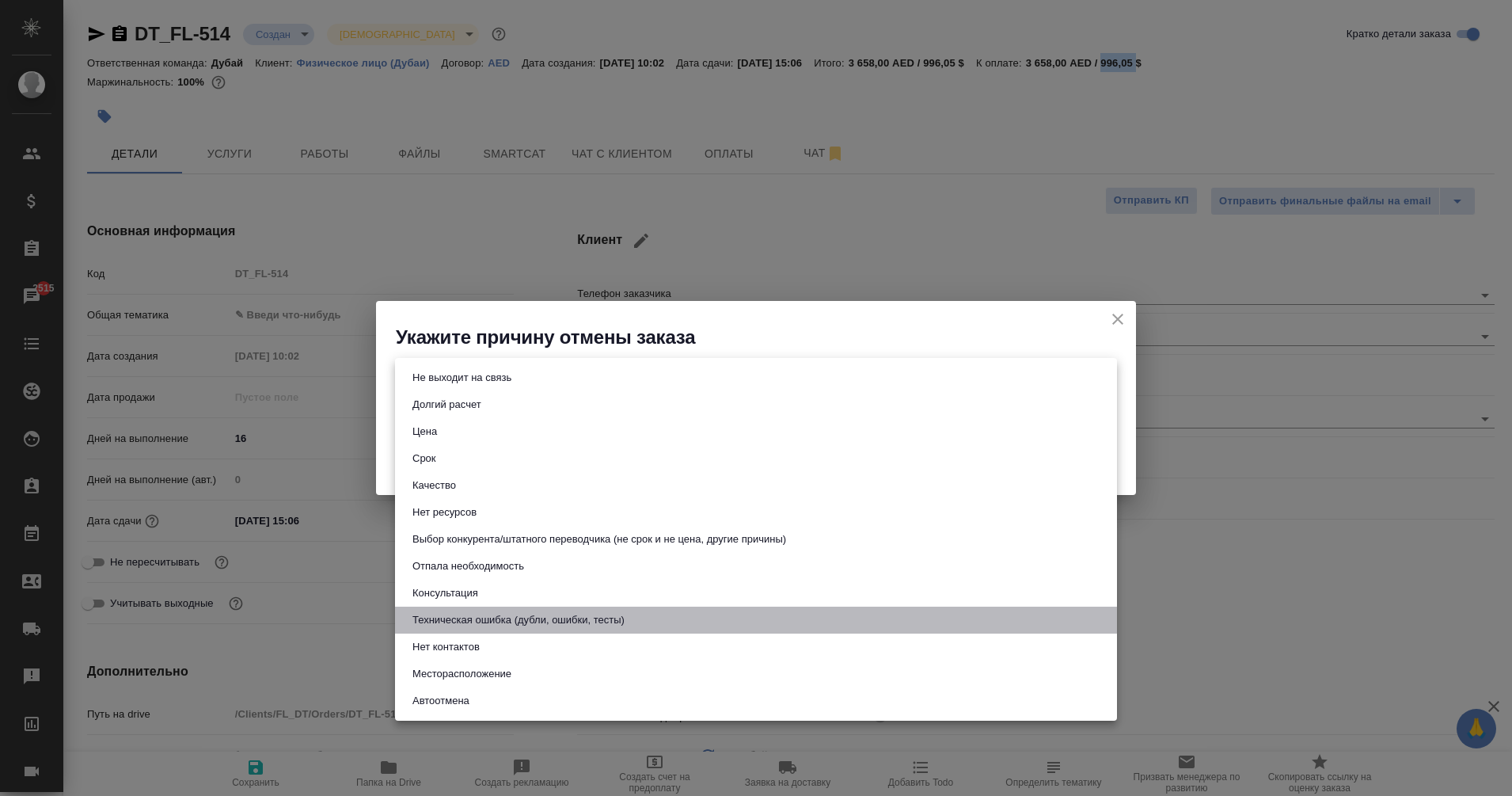
click at [615, 612] on button "Техническая ошибка (дубли, ошибки, тесты)" at bounding box center [518, 620] width 221 height 18
type input "technicalError"
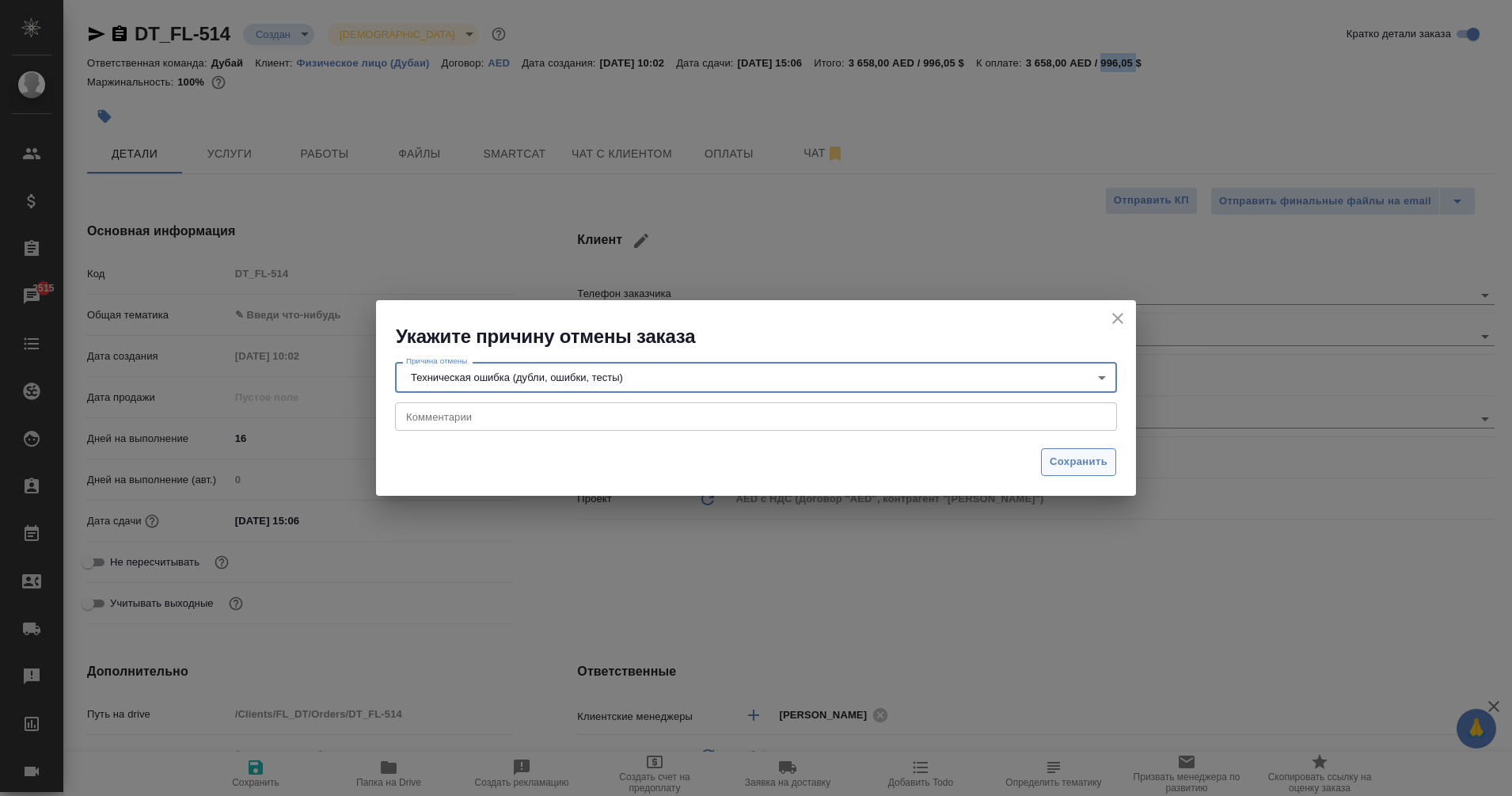
click at [1080, 459] on span "Сохранить" at bounding box center [1078, 462] width 58 height 18
type textarea "x"
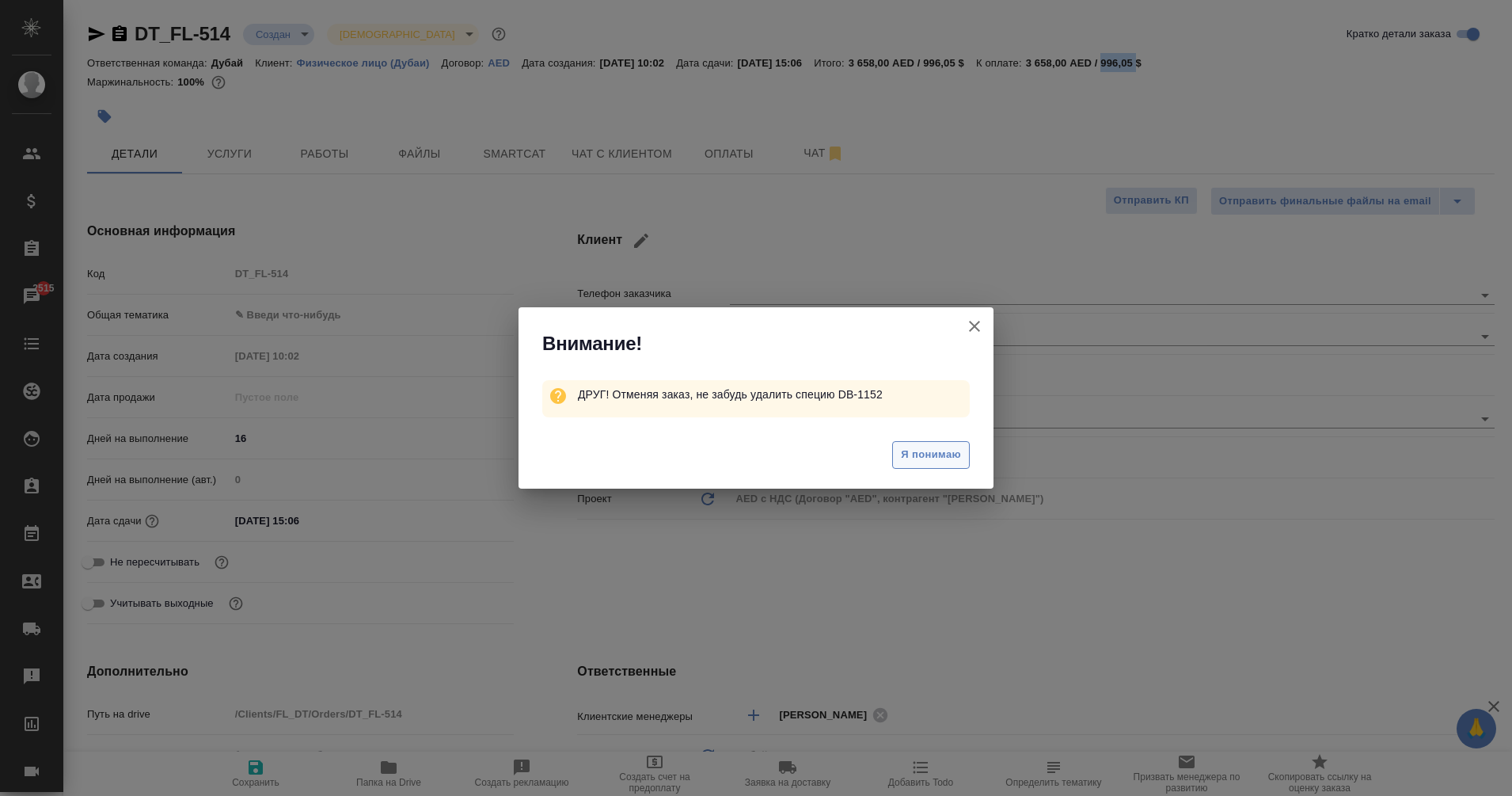
click at [934, 454] on span "Я понимаю" at bounding box center [931, 455] width 60 height 18
type textarea "x"
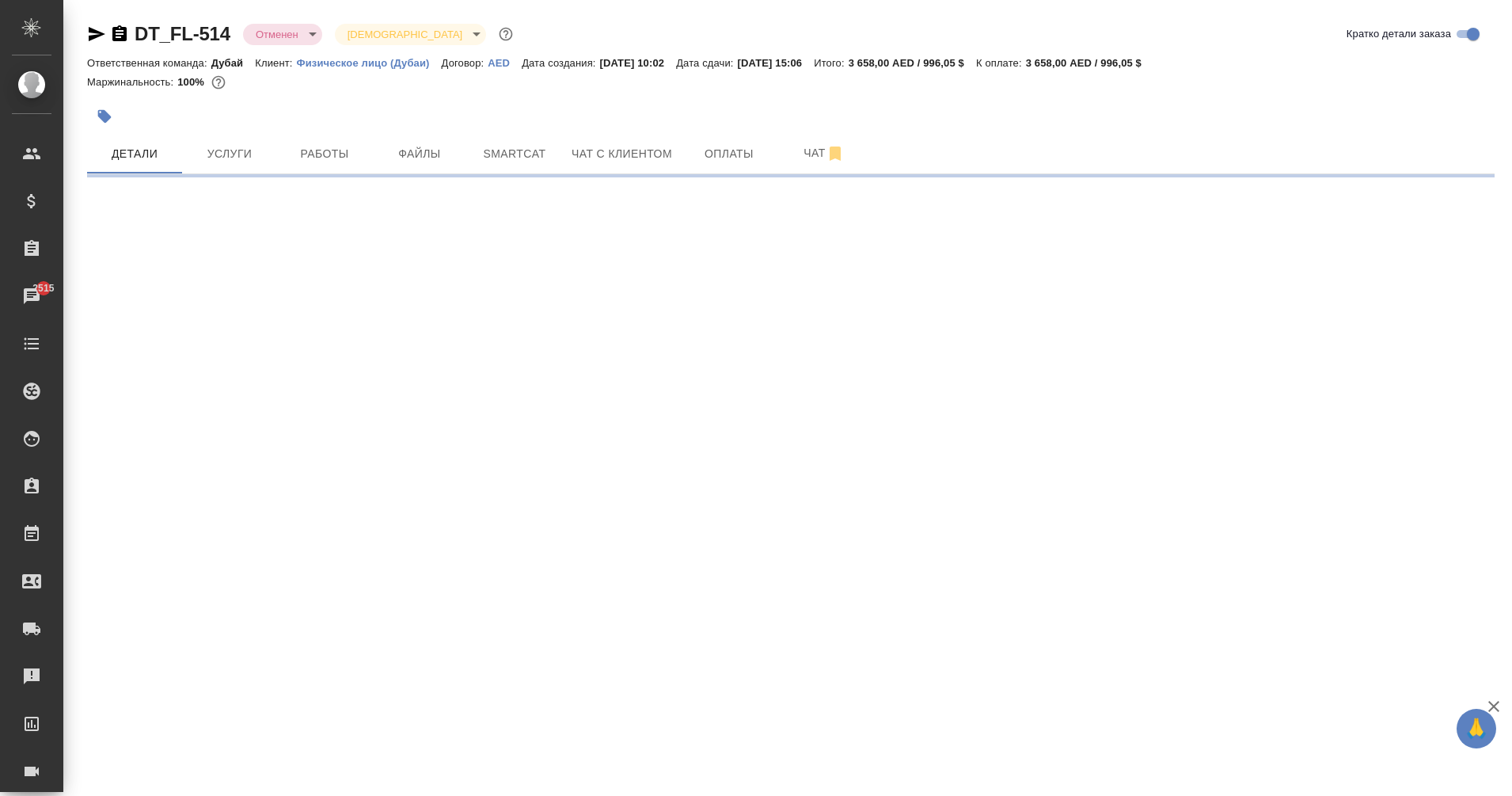
select select "RU"
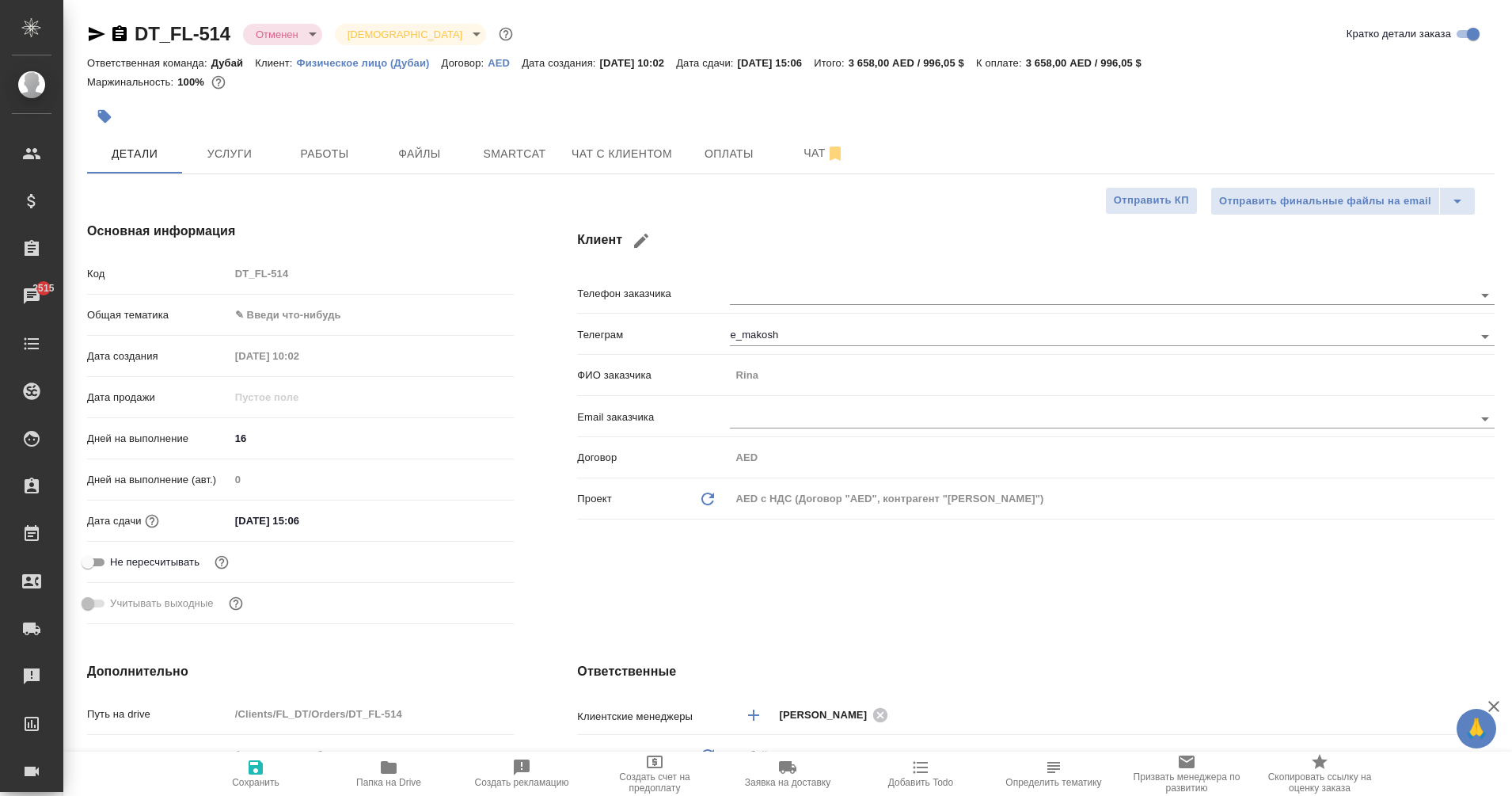
type textarea "x"
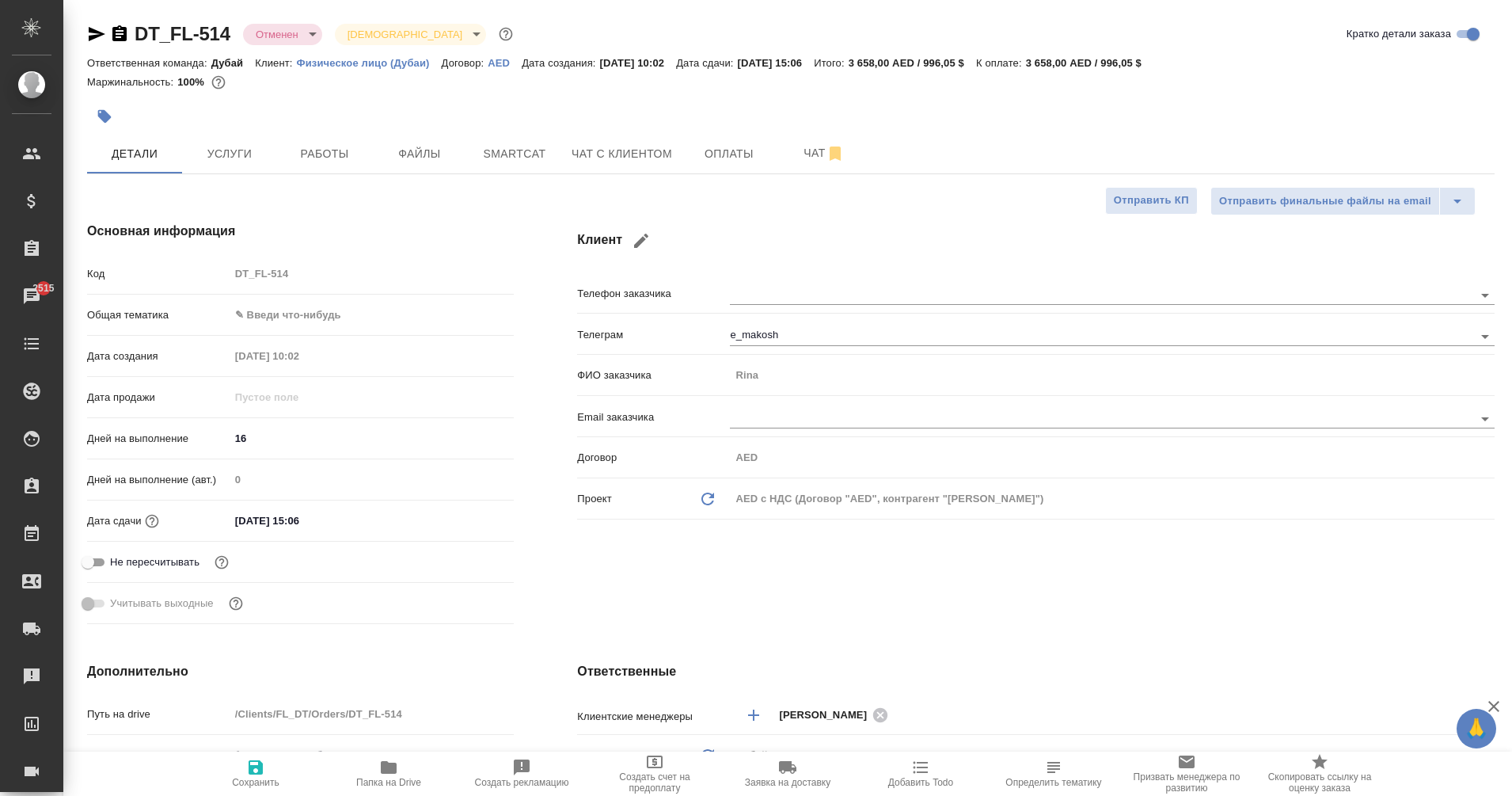
type textarea "x"
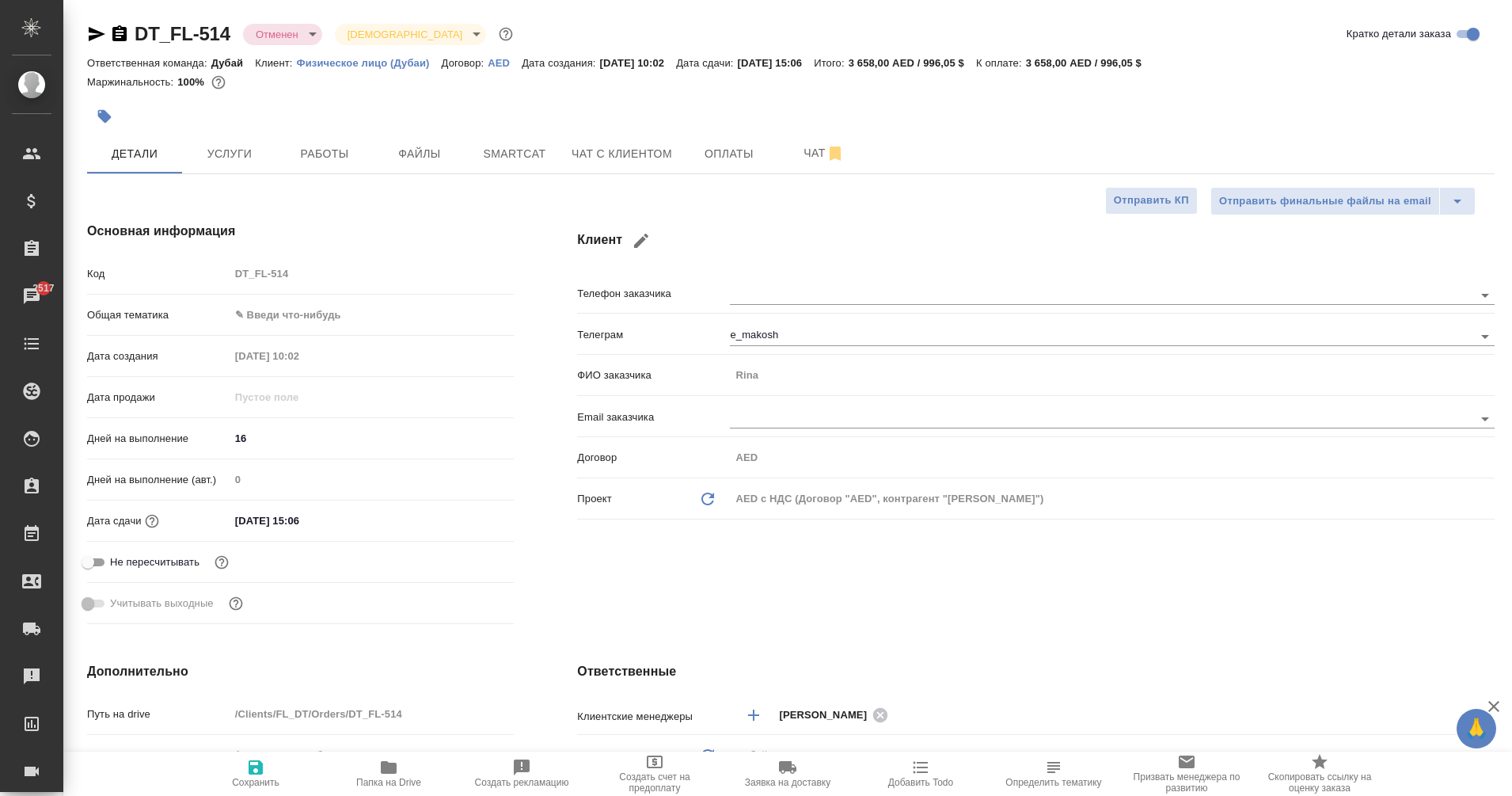
type textarea "x"
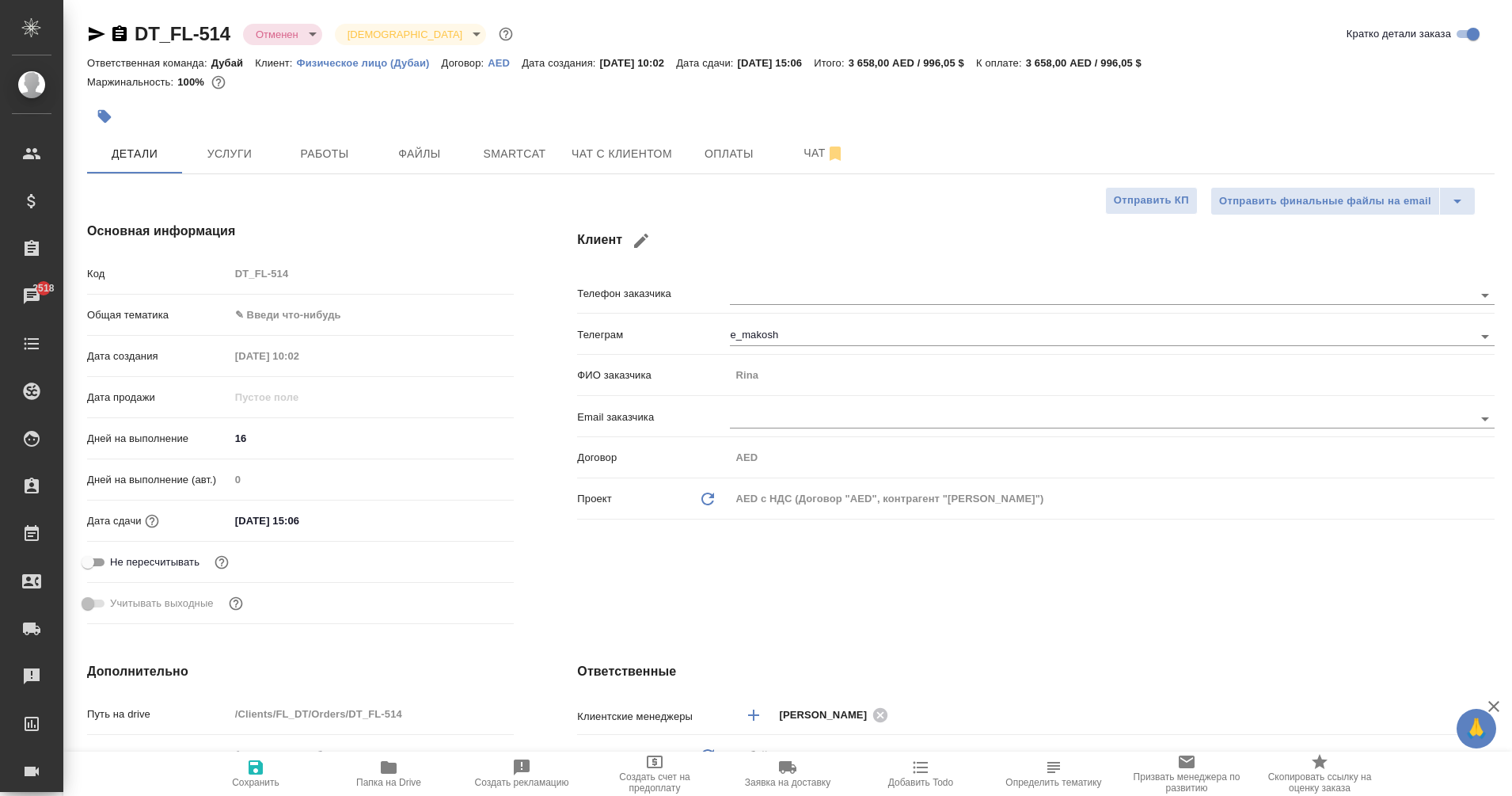
type textarea "x"
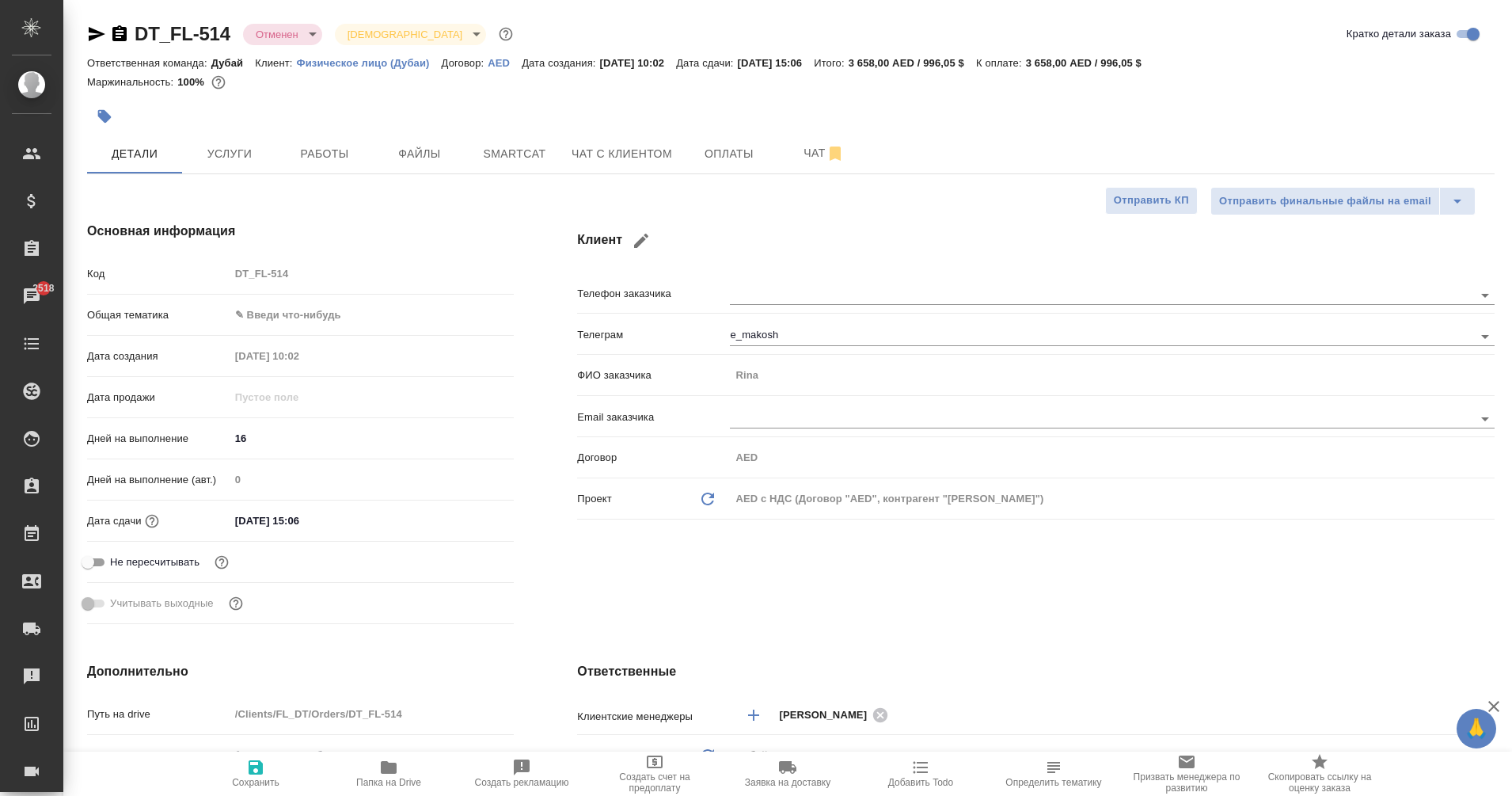
type textarea "x"
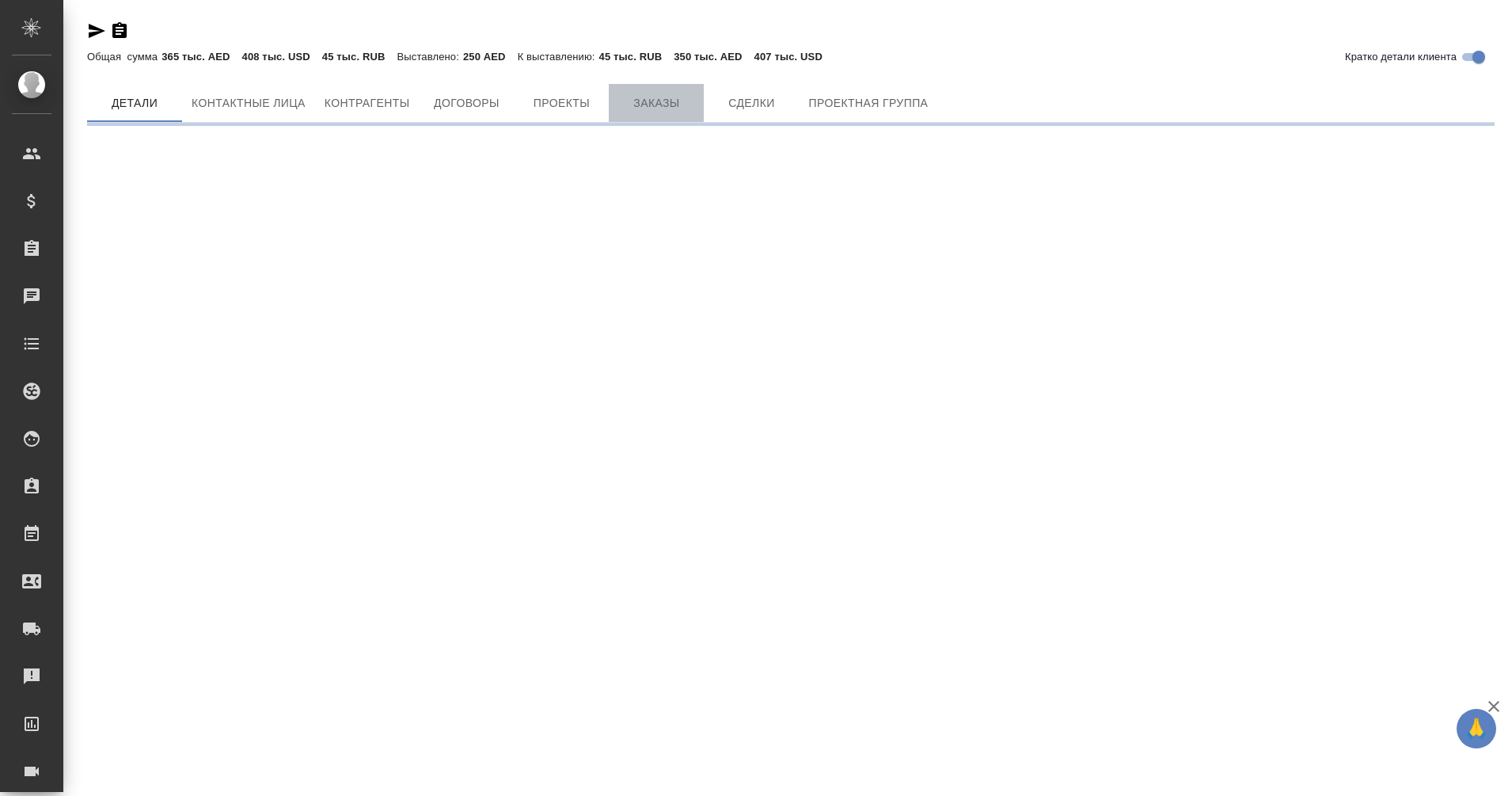
click at [661, 105] on span "Заказы" at bounding box center [656, 104] width 76 height 20
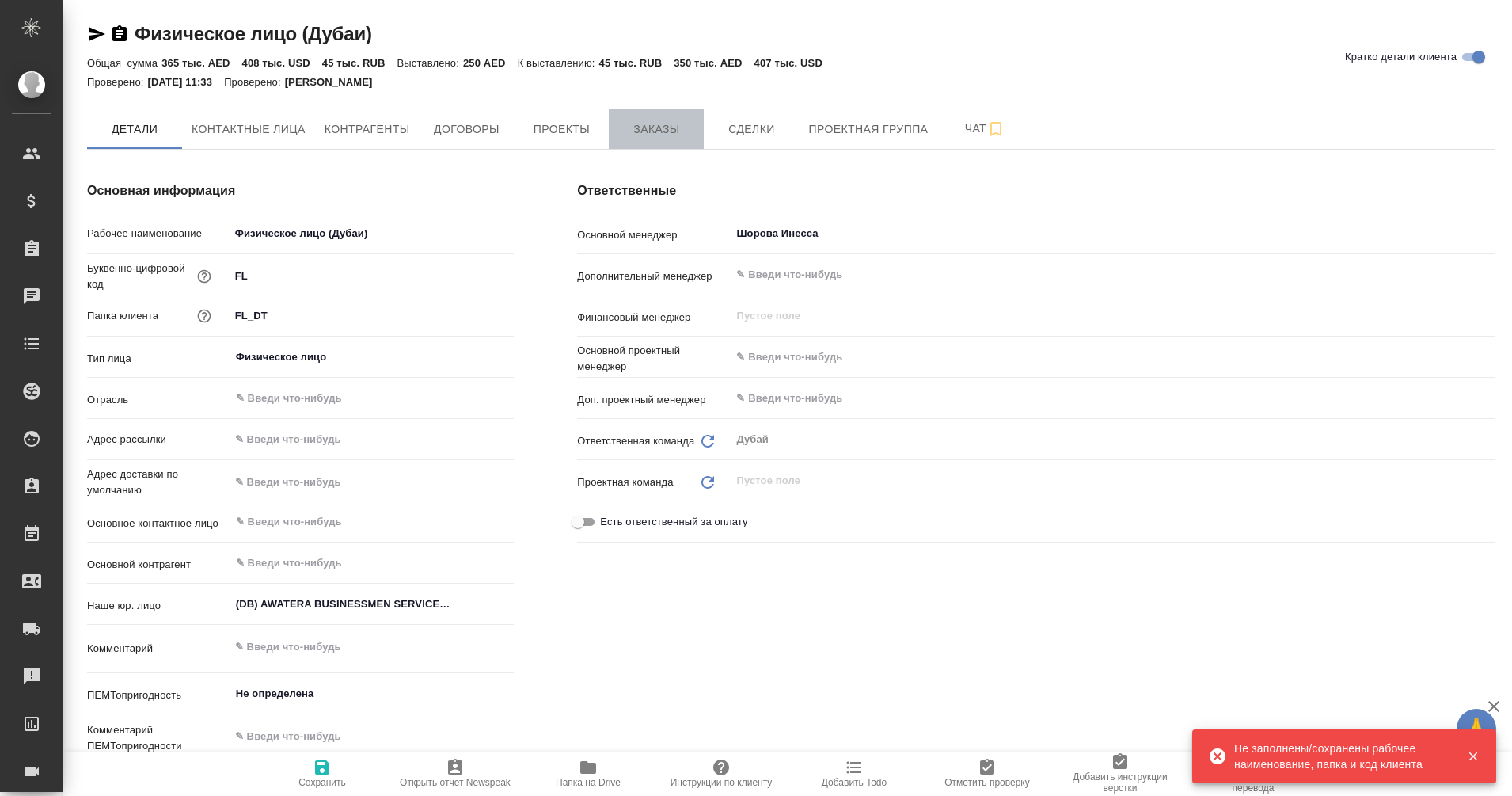
click at [666, 131] on span "Заказы" at bounding box center [656, 130] width 76 height 20
type textarea "x"
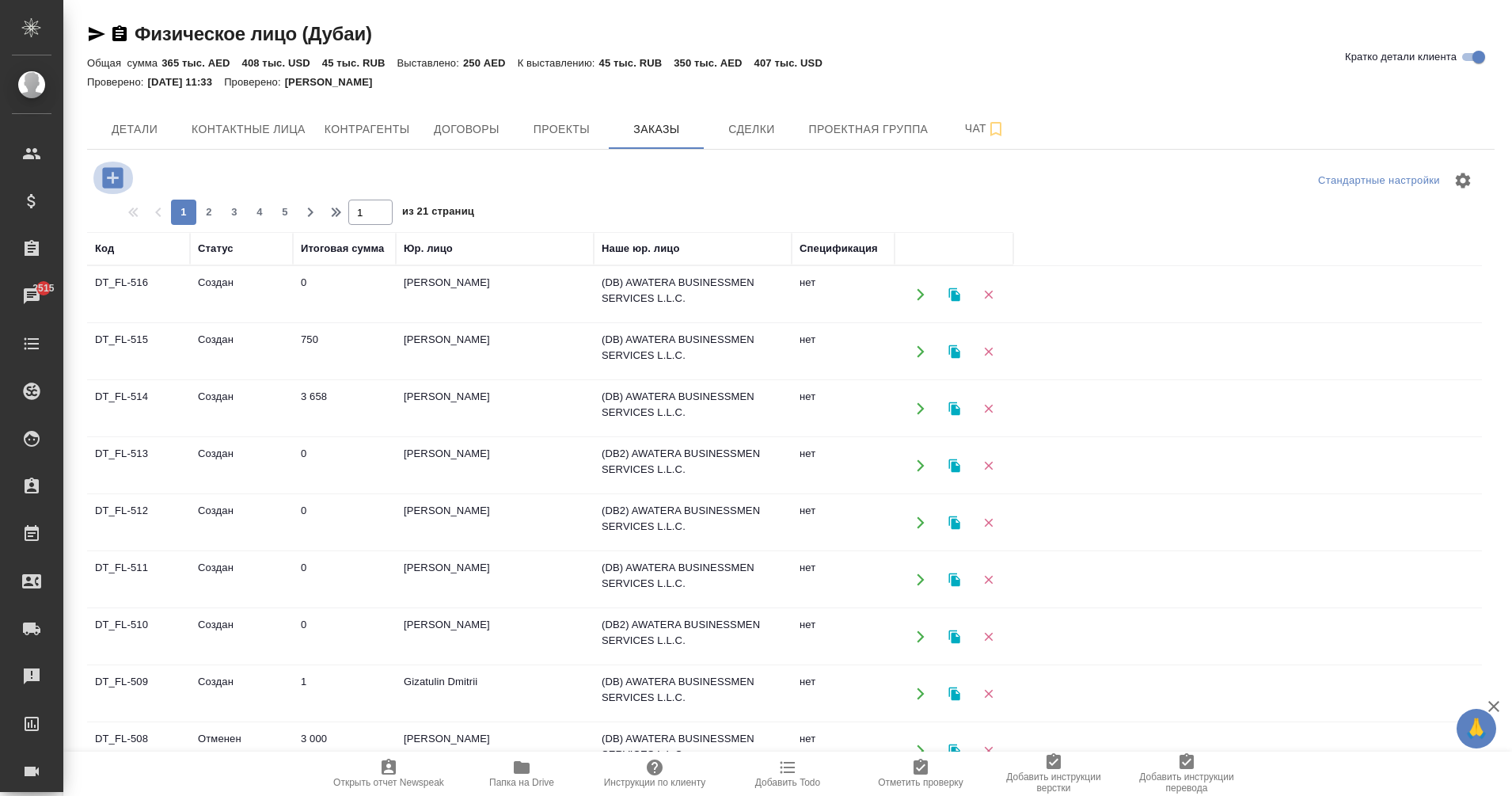
click at [108, 176] on icon "button" at bounding box center [112, 177] width 21 height 21
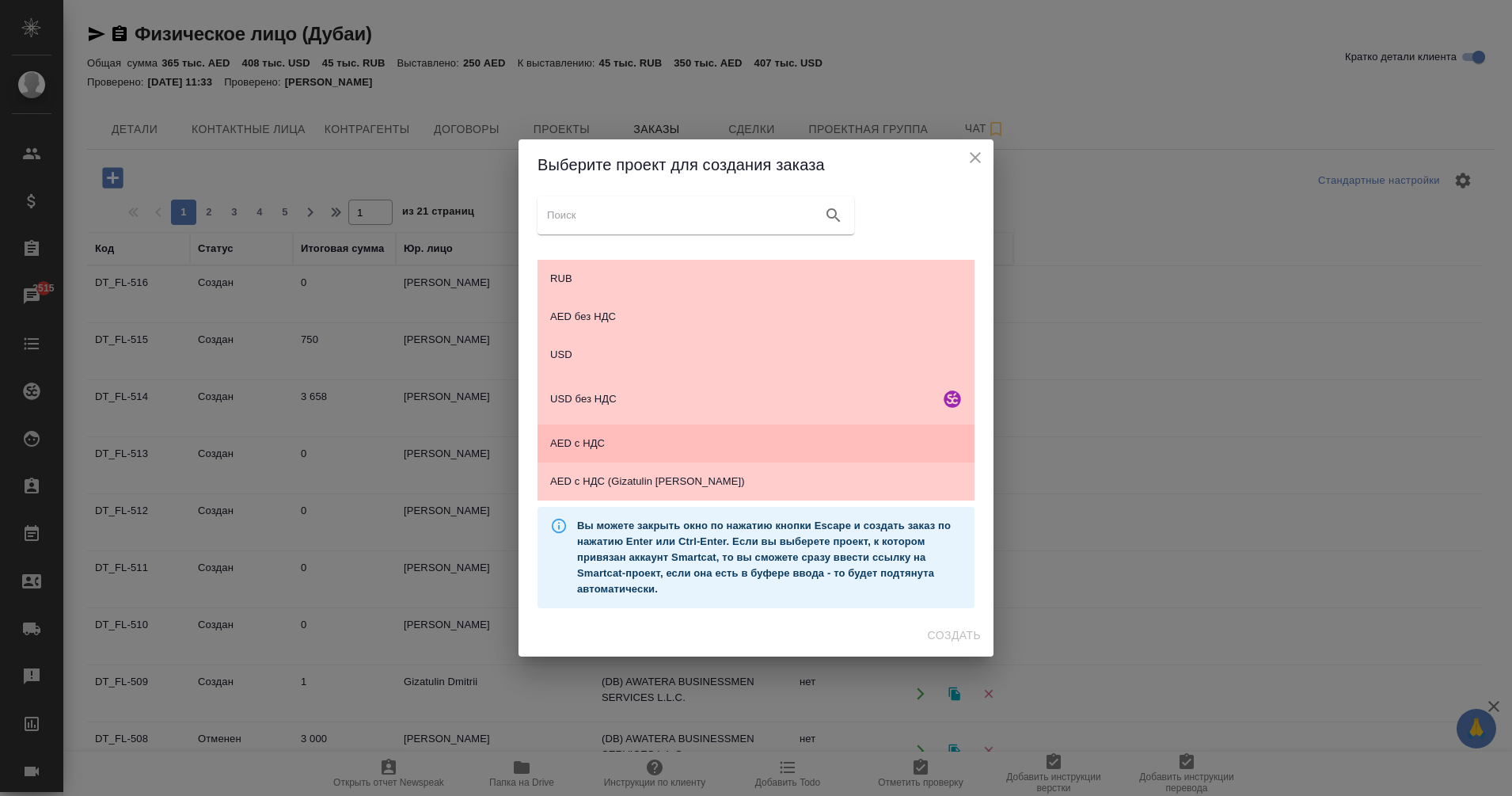
click at [603, 445] on span "AED с НДС" at bounding box center [756, 443] width 412 height 16
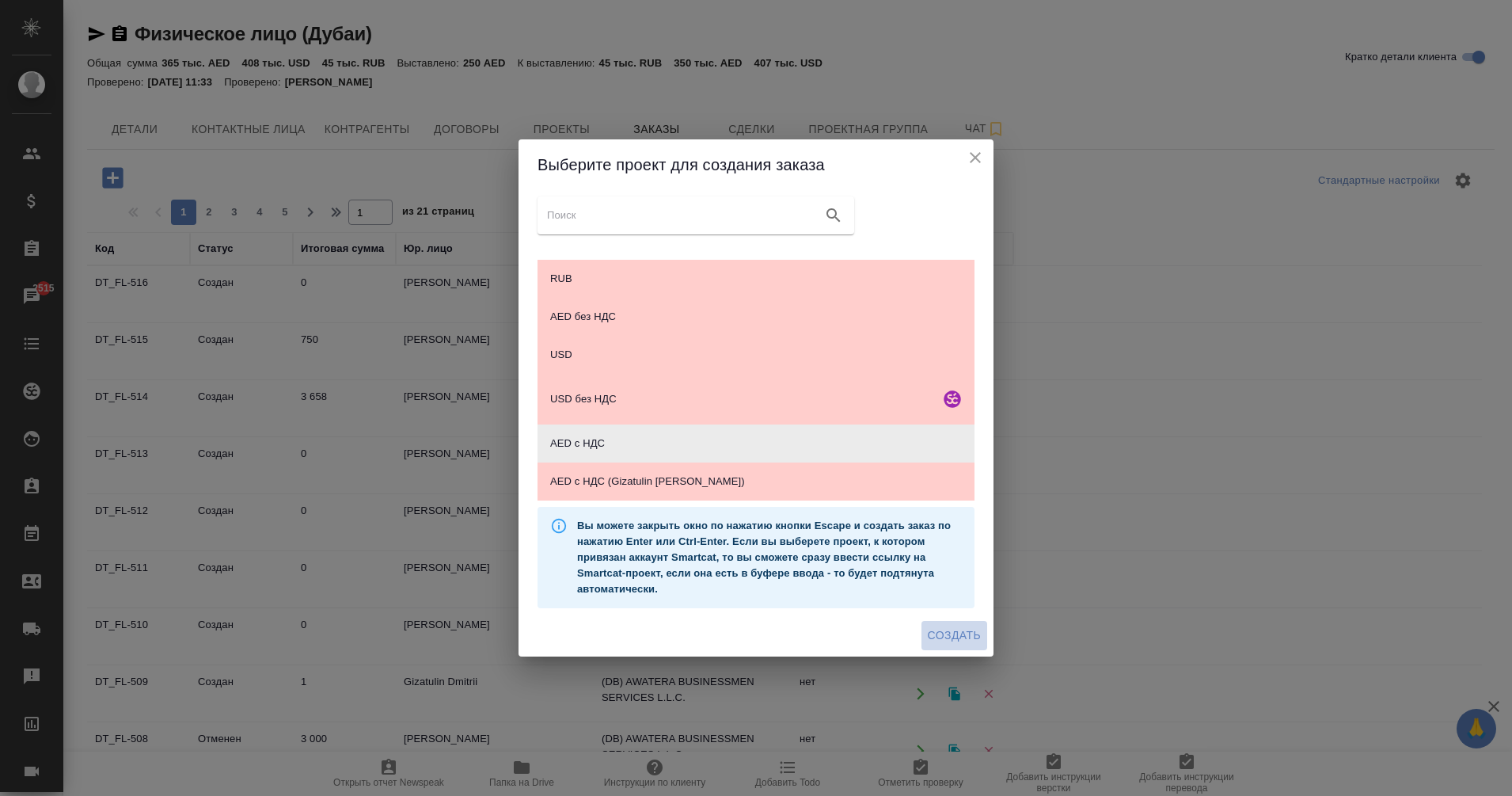
click at [957, 631] on span "Создать" at bounding box center [954, 635] width 53 height 20
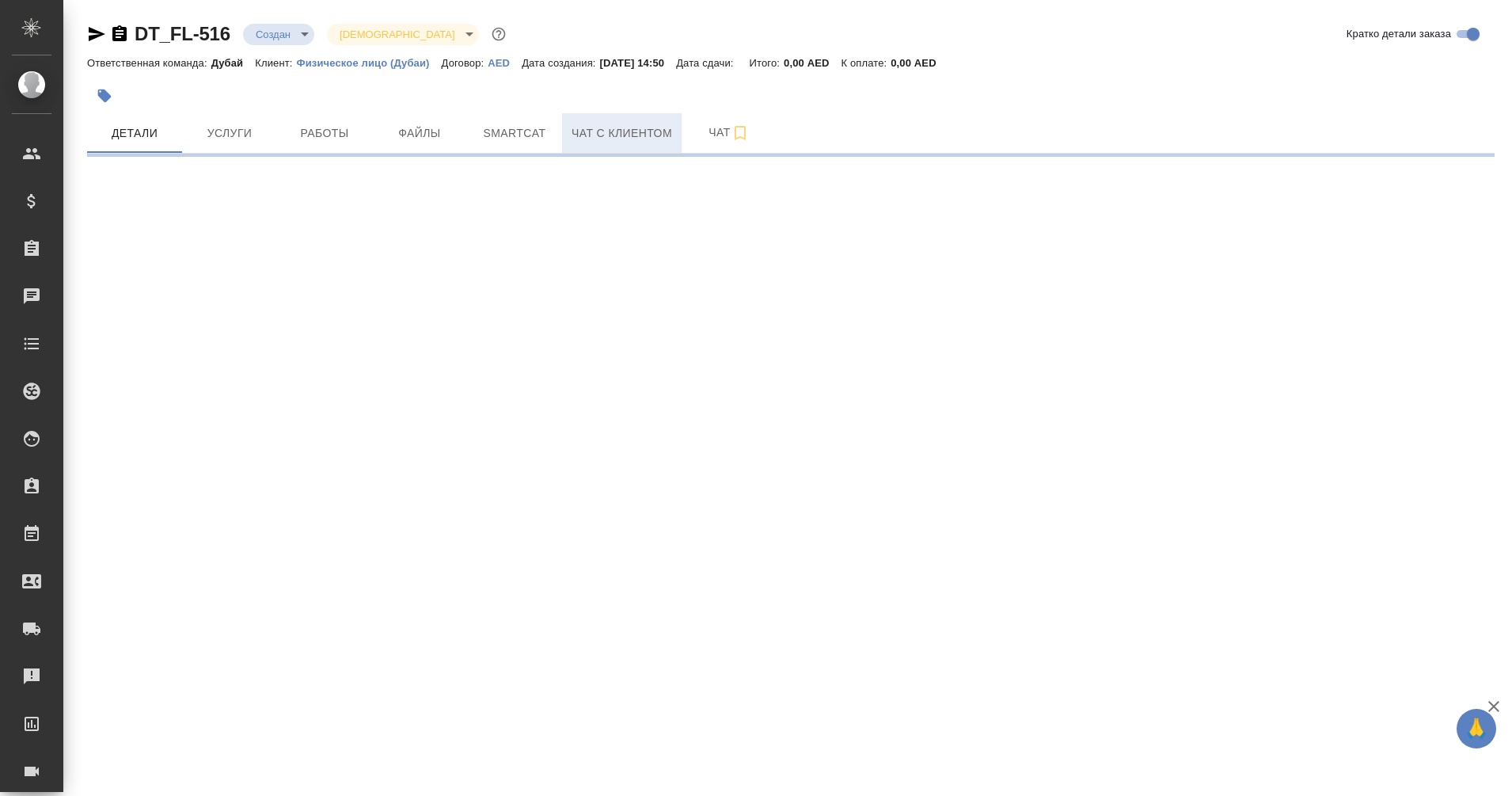
select select "RU"
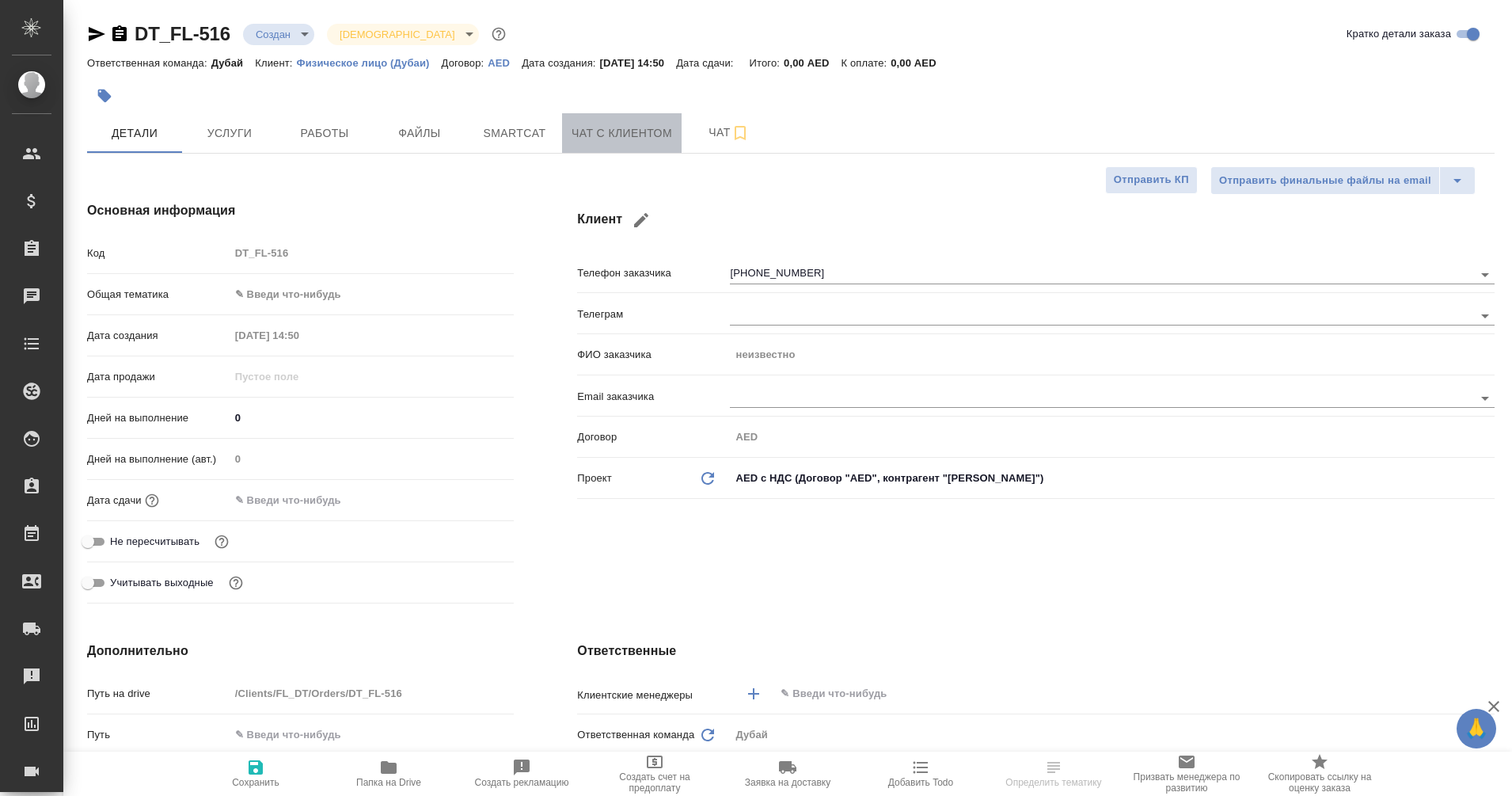
click at [608, 131] on span "Чат с клиентом" at bounding box center [622, 134] width 100 height 20
type textarea "x"
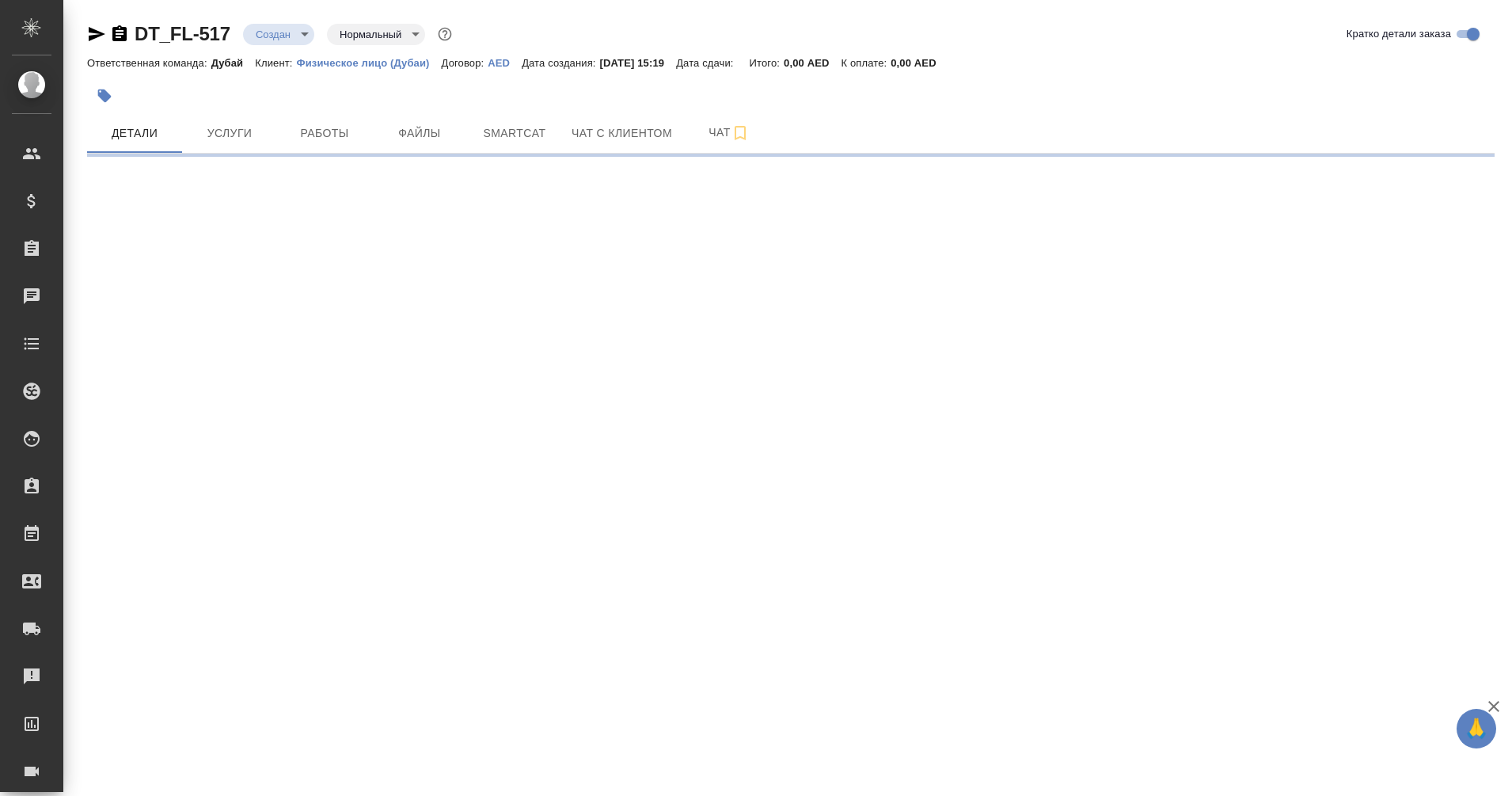
select select "RU"
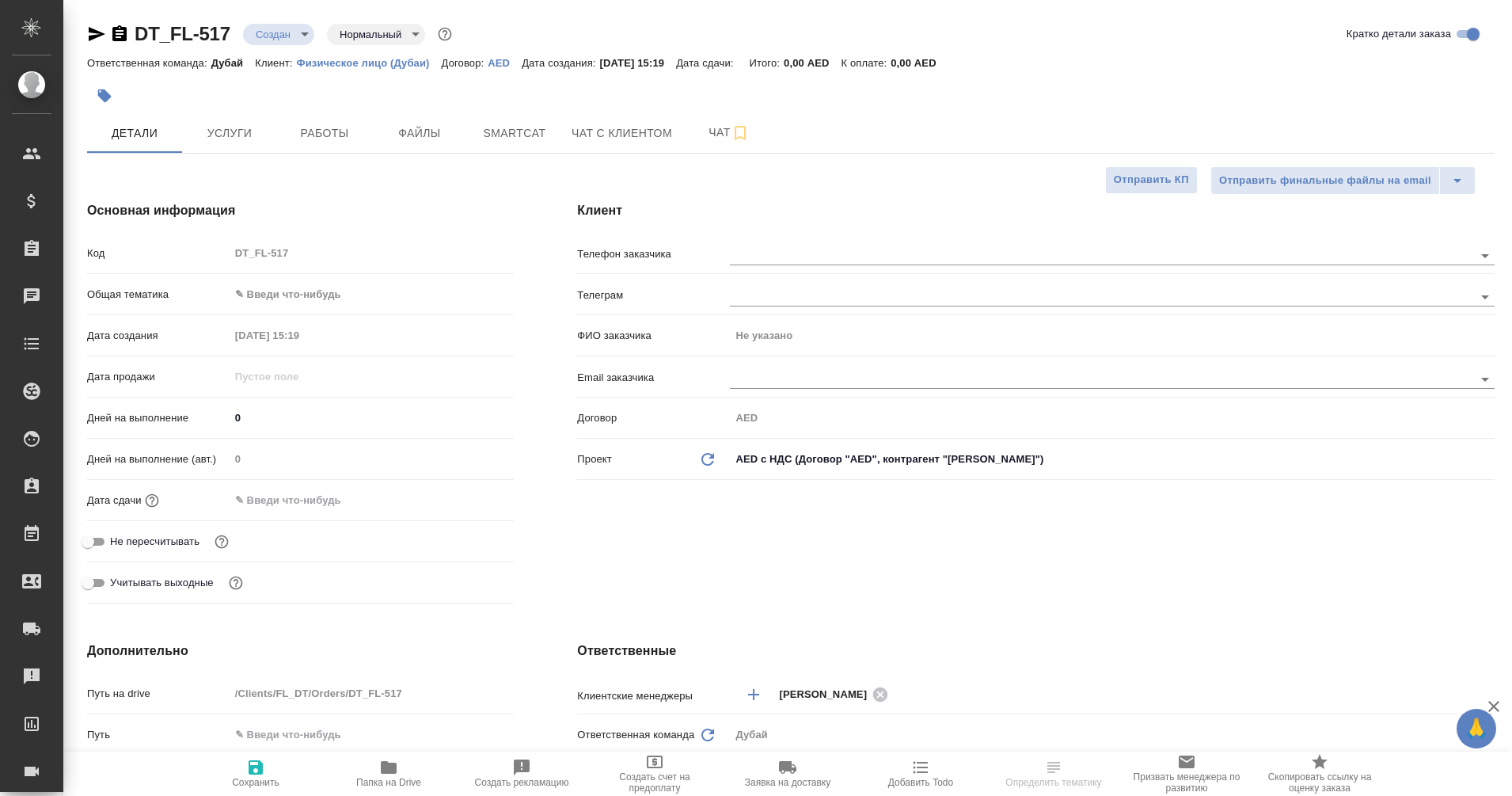
type textarea "x"
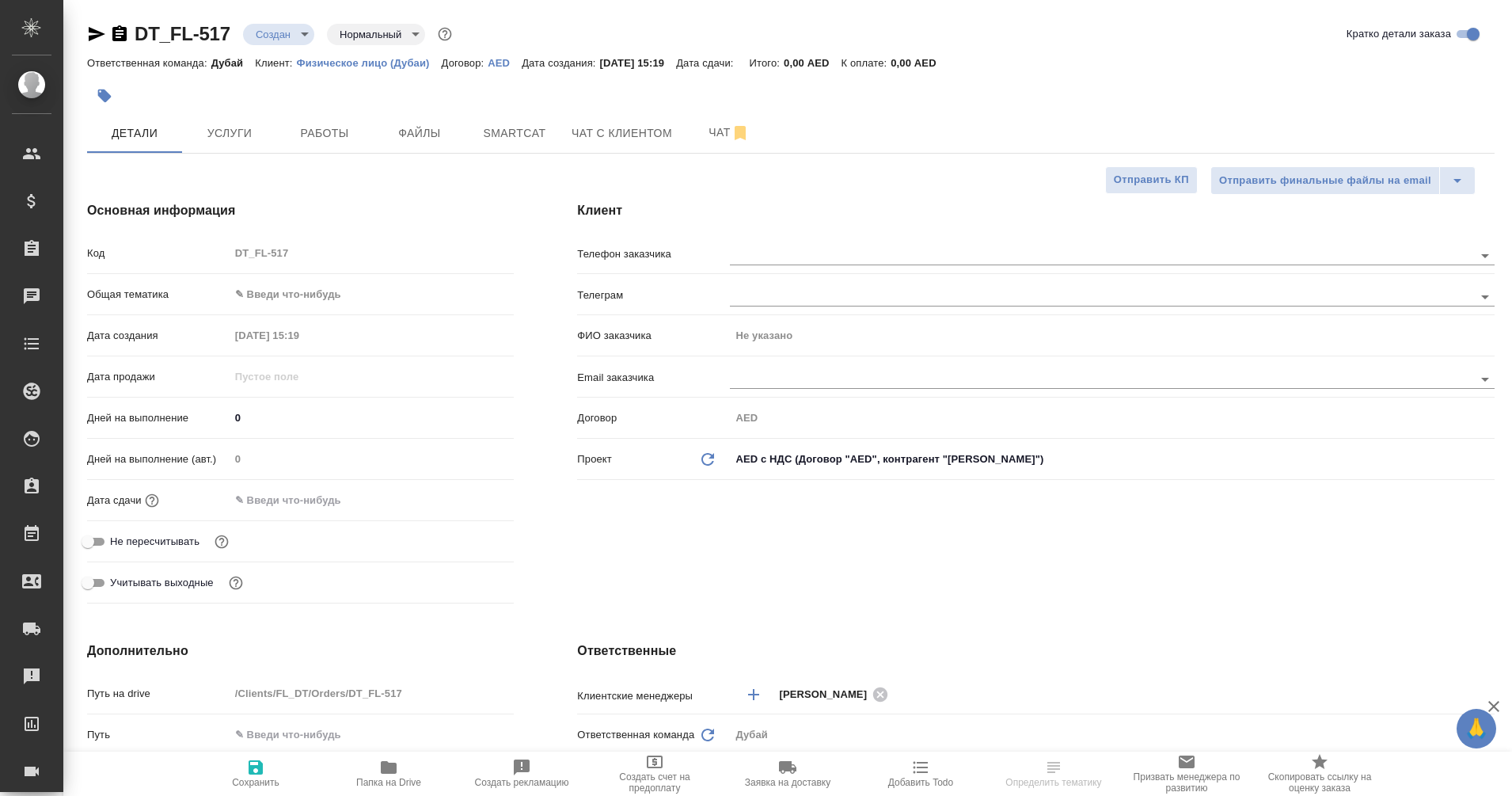
type textarea "x"
click at [247, 135] on span "Услуги" at bounding box center [229, 134] width 76 height 20
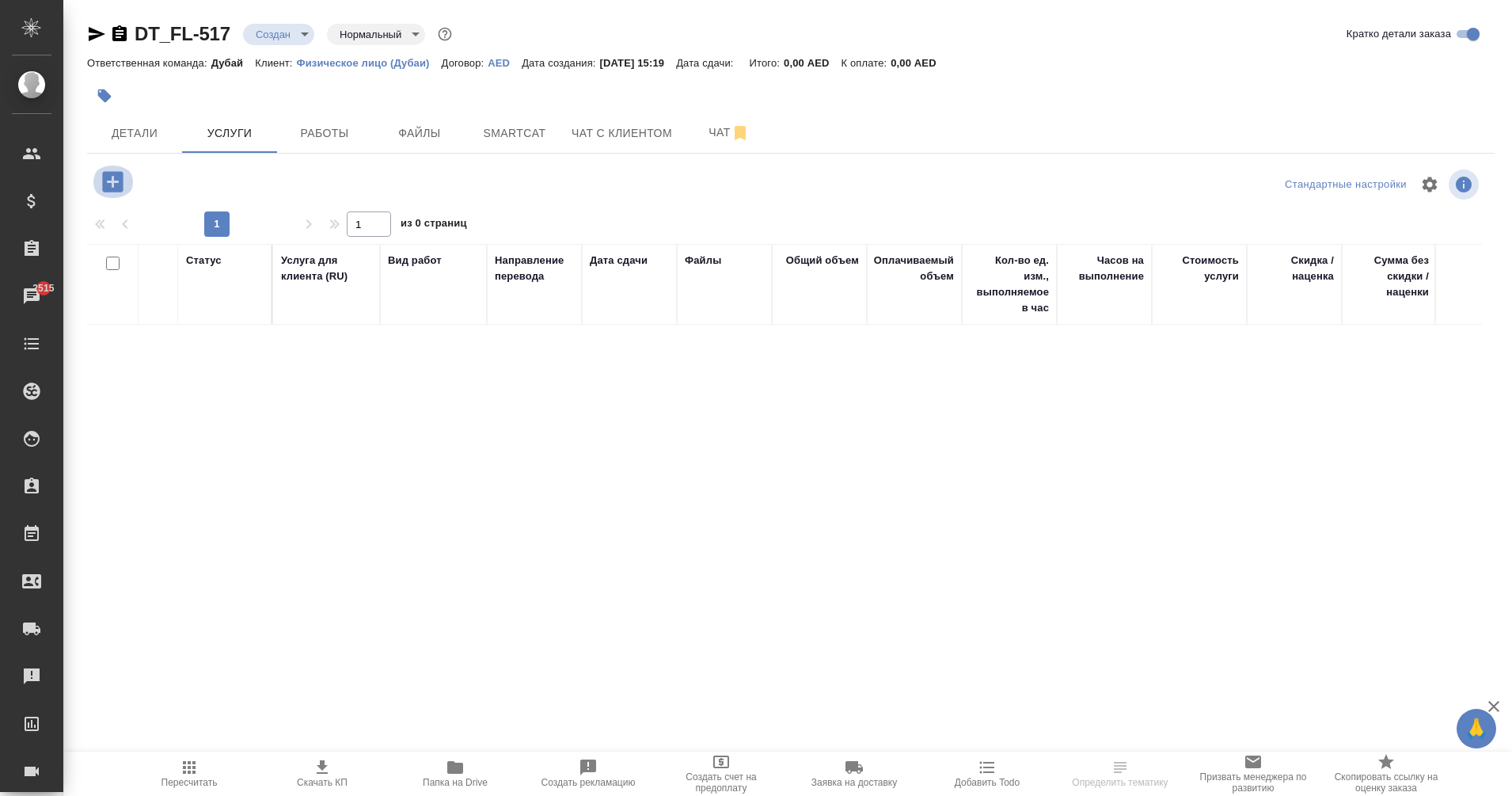
click at [103, 186] on icon "button" at bounding box center [112, 181] width 21 height 21
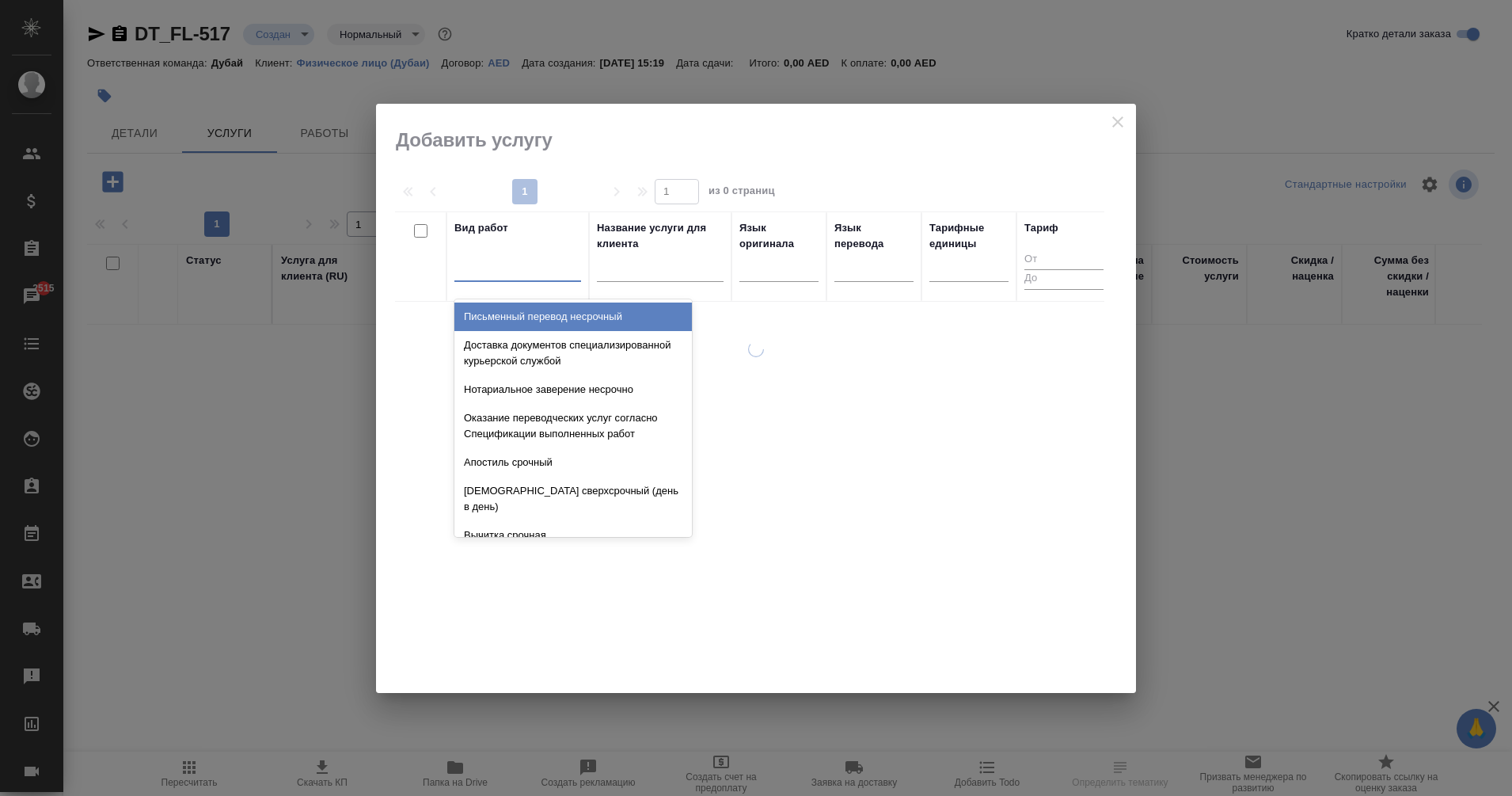
click at [518, 273] on div at bounding box center [518, 265] width 127 height 23
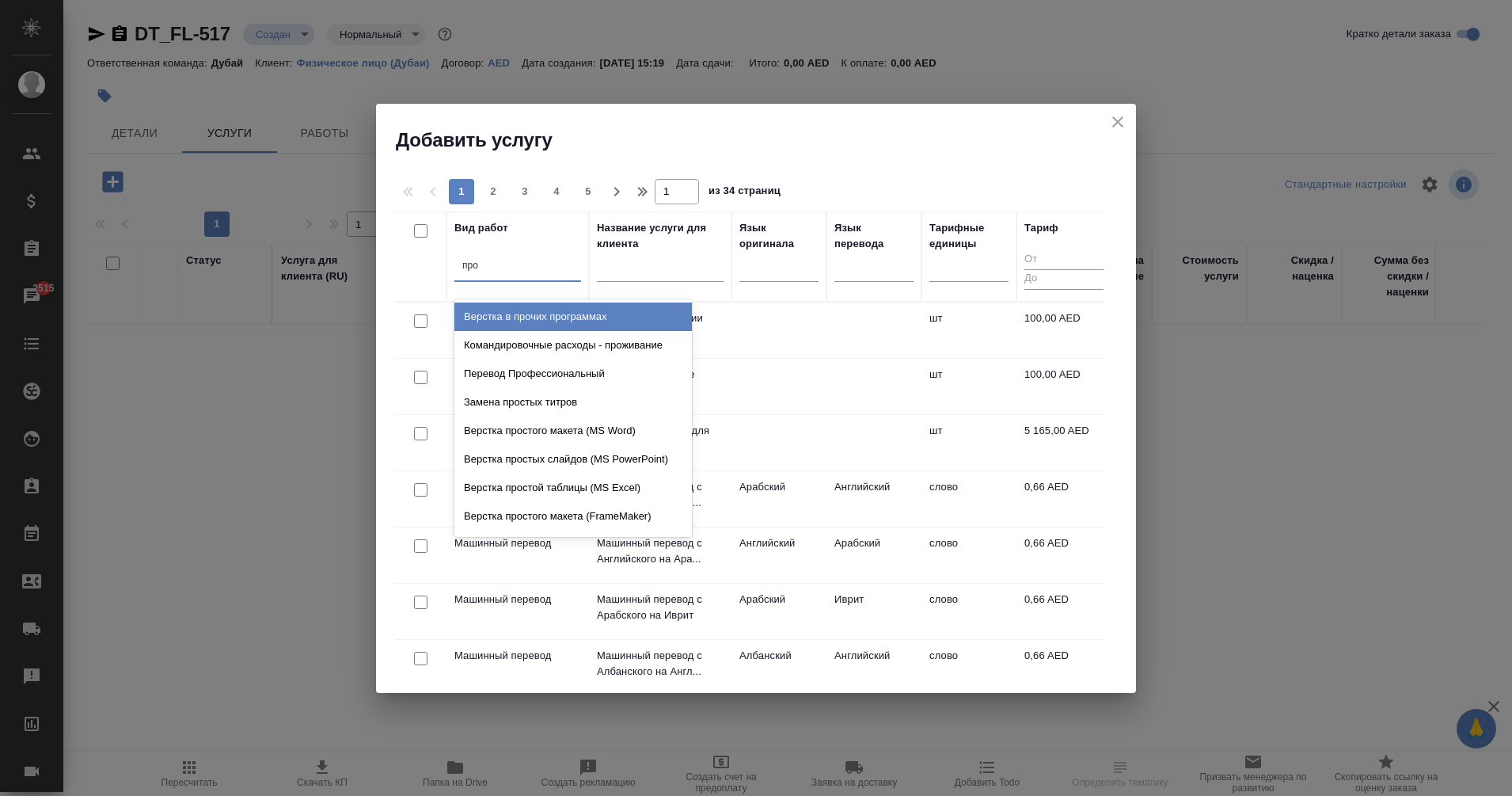
type input "проф"
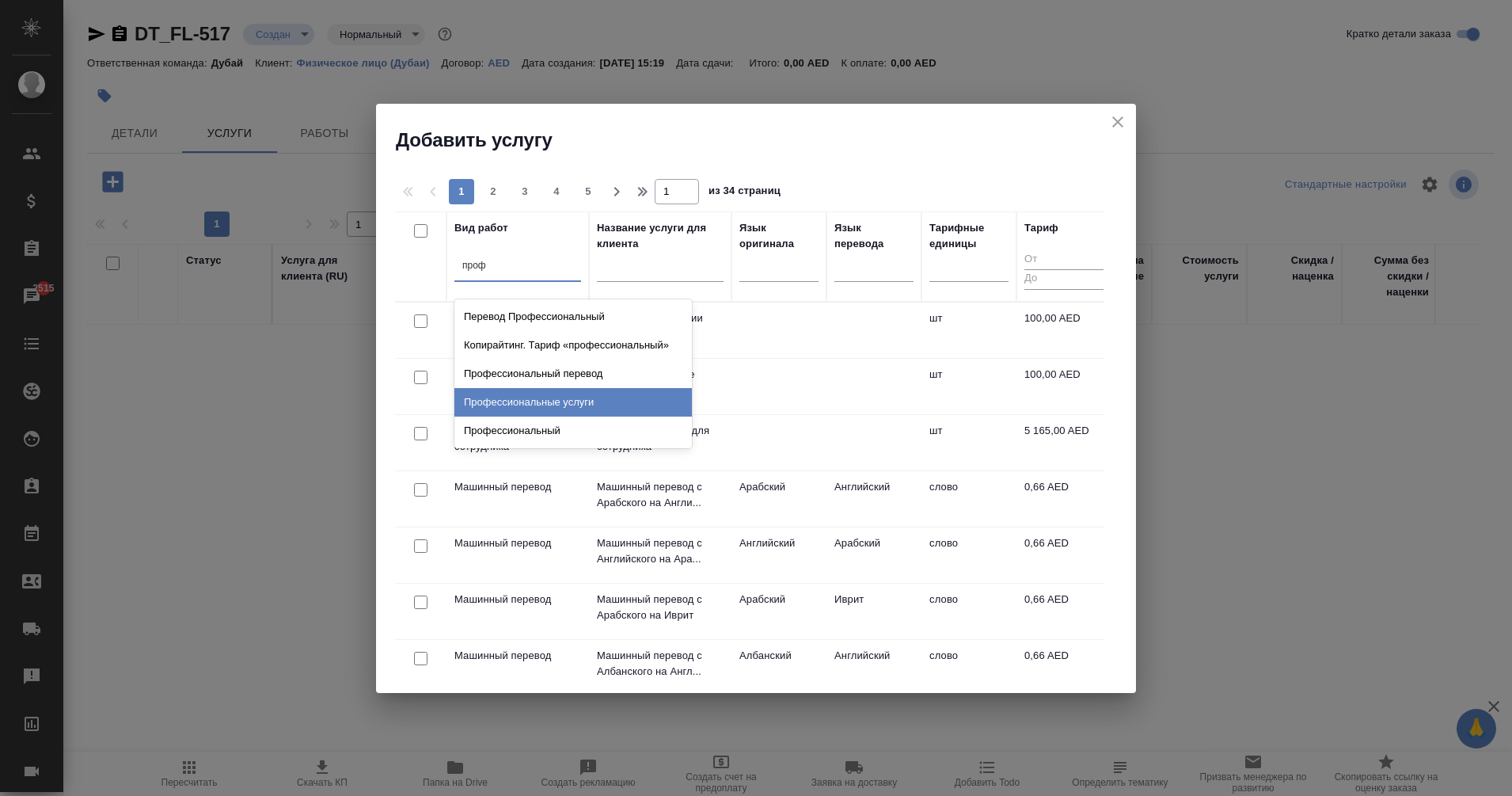
click at [605, 401] on div "Профессиональные услуги" at bounding box center [573, 402] width 237 height 28
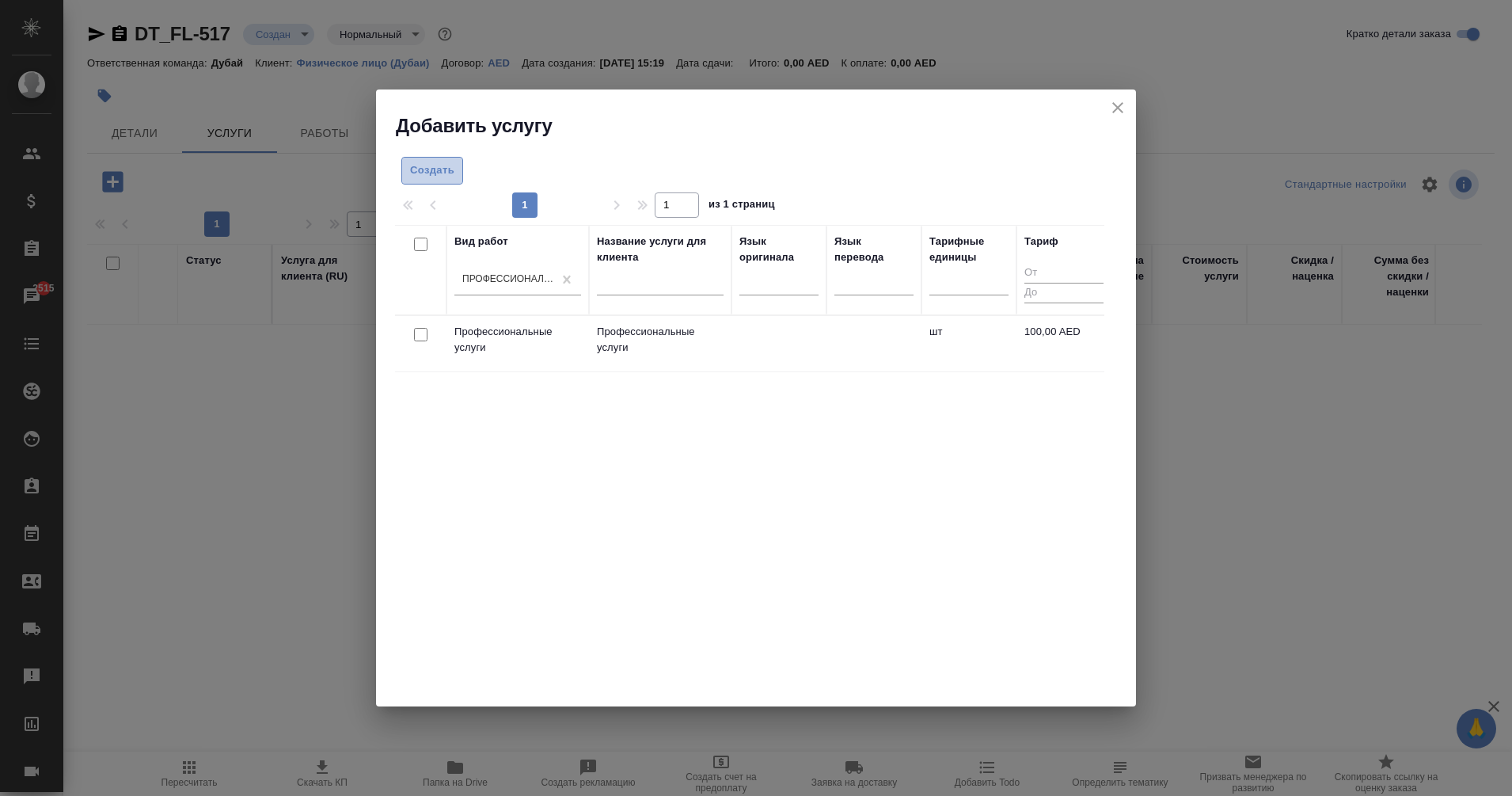
click at [430, 171] on span "Создать" at bounding box center [432, 171] width 44 height 18
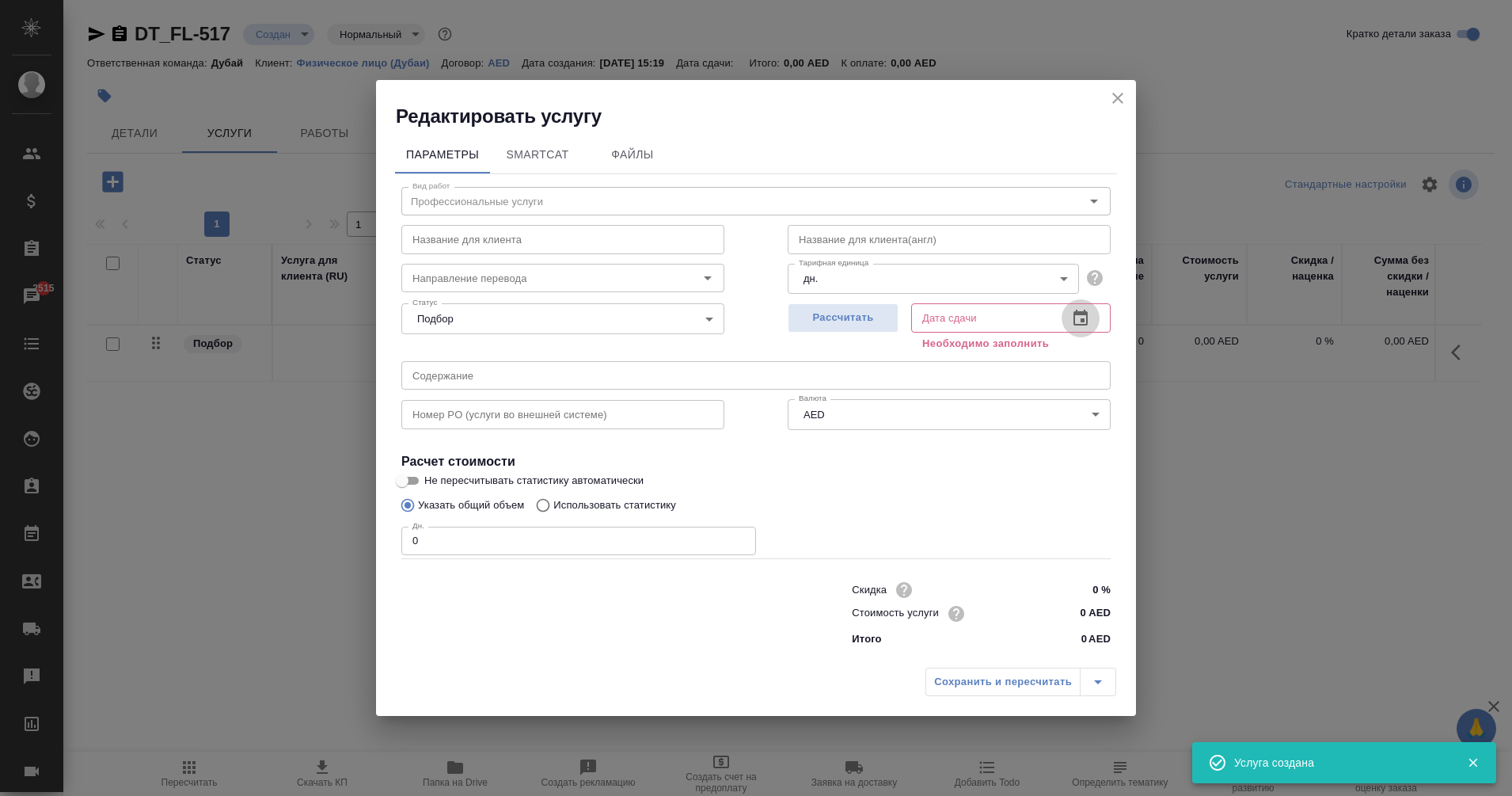
click at [1090, 320] on button "button" at bounding box center [1080, 318] width 38 height 38
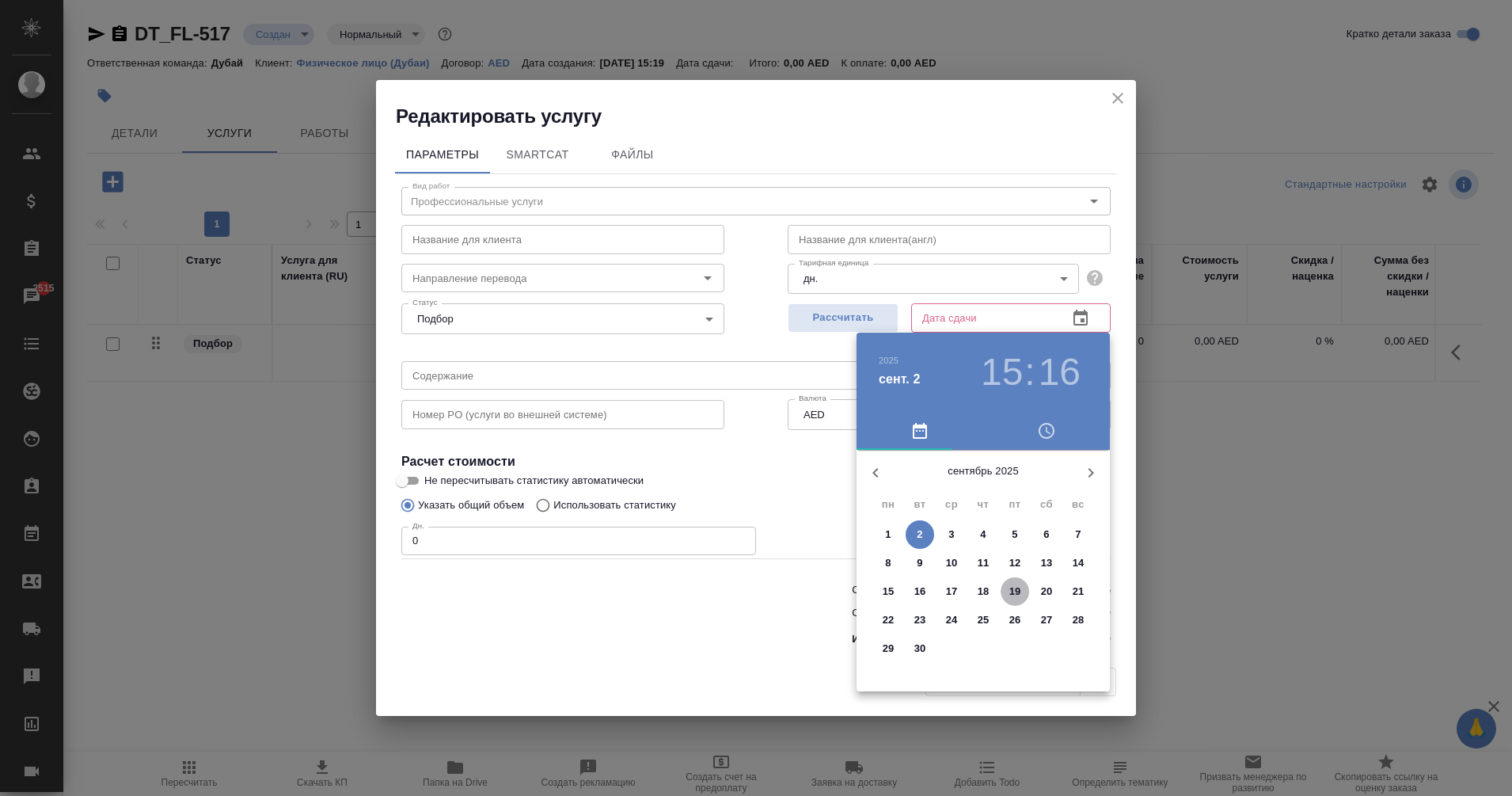
click at [1029, 589] on span "19" at bounding box center [1015, 591] width 28 height 16
type input "19.09.2025 15:16"
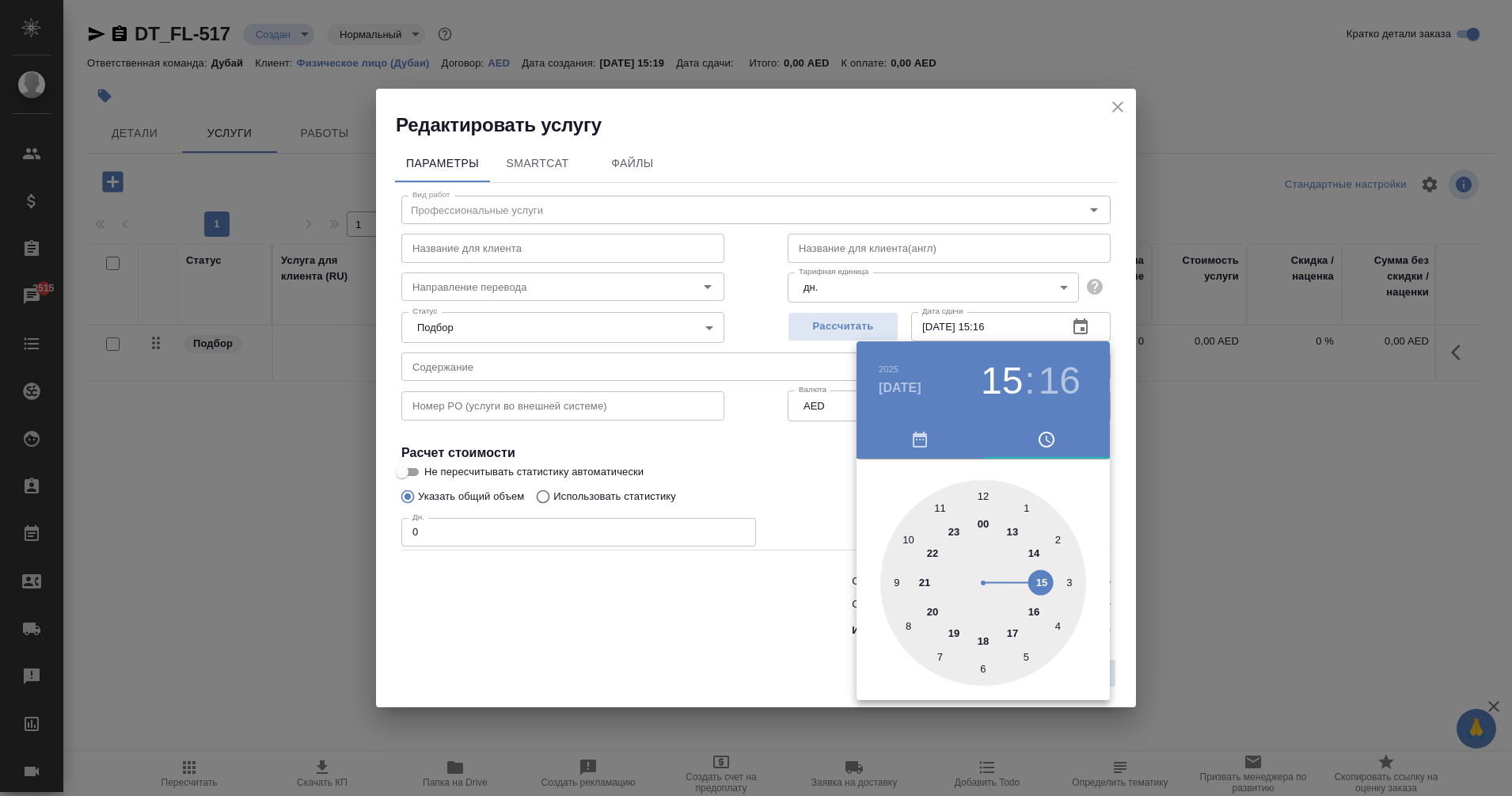
click at [1049, 586] on div at bounding box center [983, 583] width 206 height 206
click at [773, 620] on div at bounding box center [756, 398] width 1512 height 796
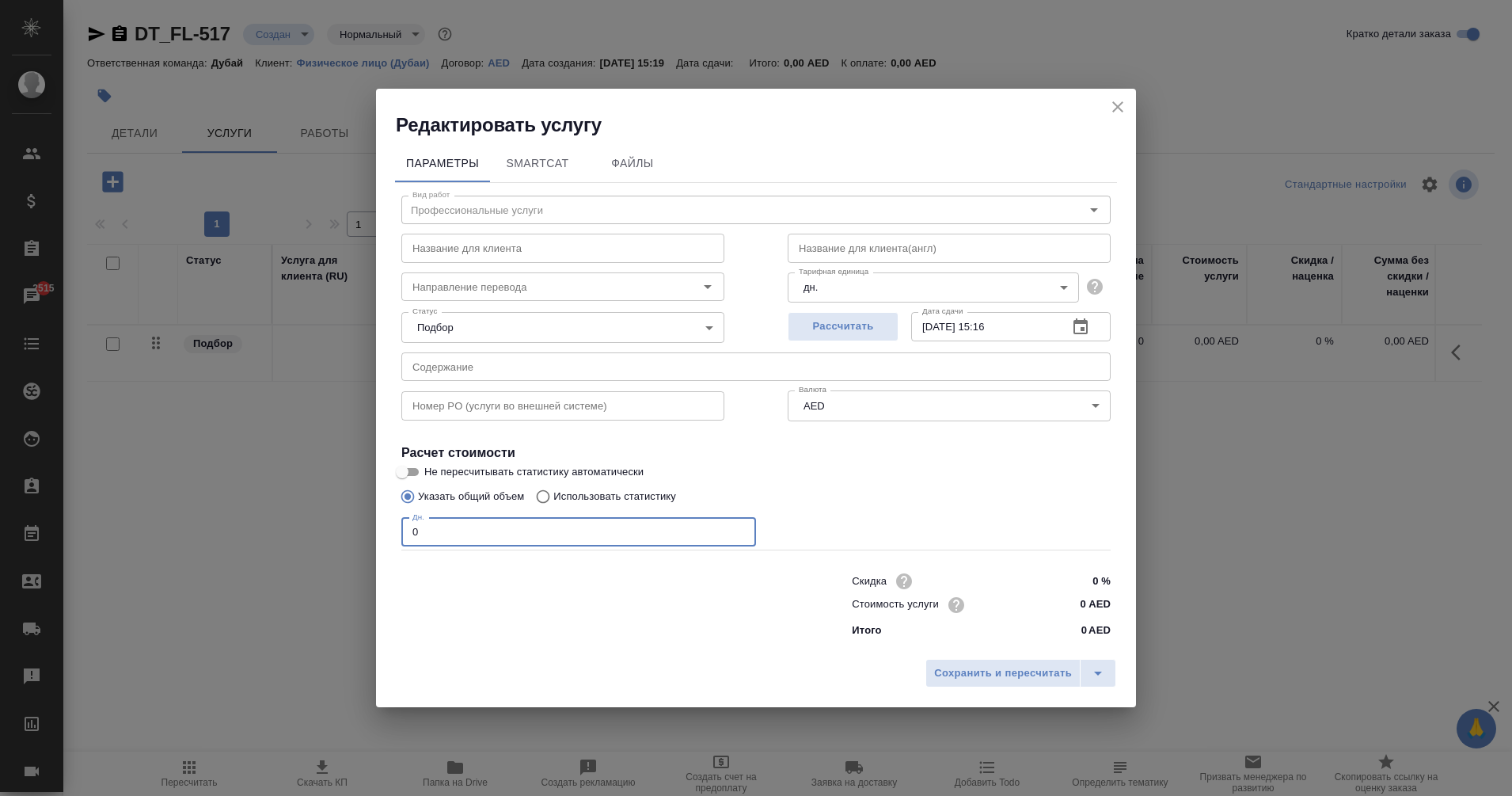
drag, startPoint x: 462, startPoint y: 539, endPoint x: 259, endPoint y: 540, distance: 203.0
click at [259, 540] on div "Редактировать услугу Параметры SmartCat Файлы Вид работ Профессиональные услуги…" at bounding box center [756, 398] width 1512 height 796
type input "1"
click at [1082, 606] on input "0 AED" at bounding box center [1081, 605] width 58 height 23
type input "10 AED"
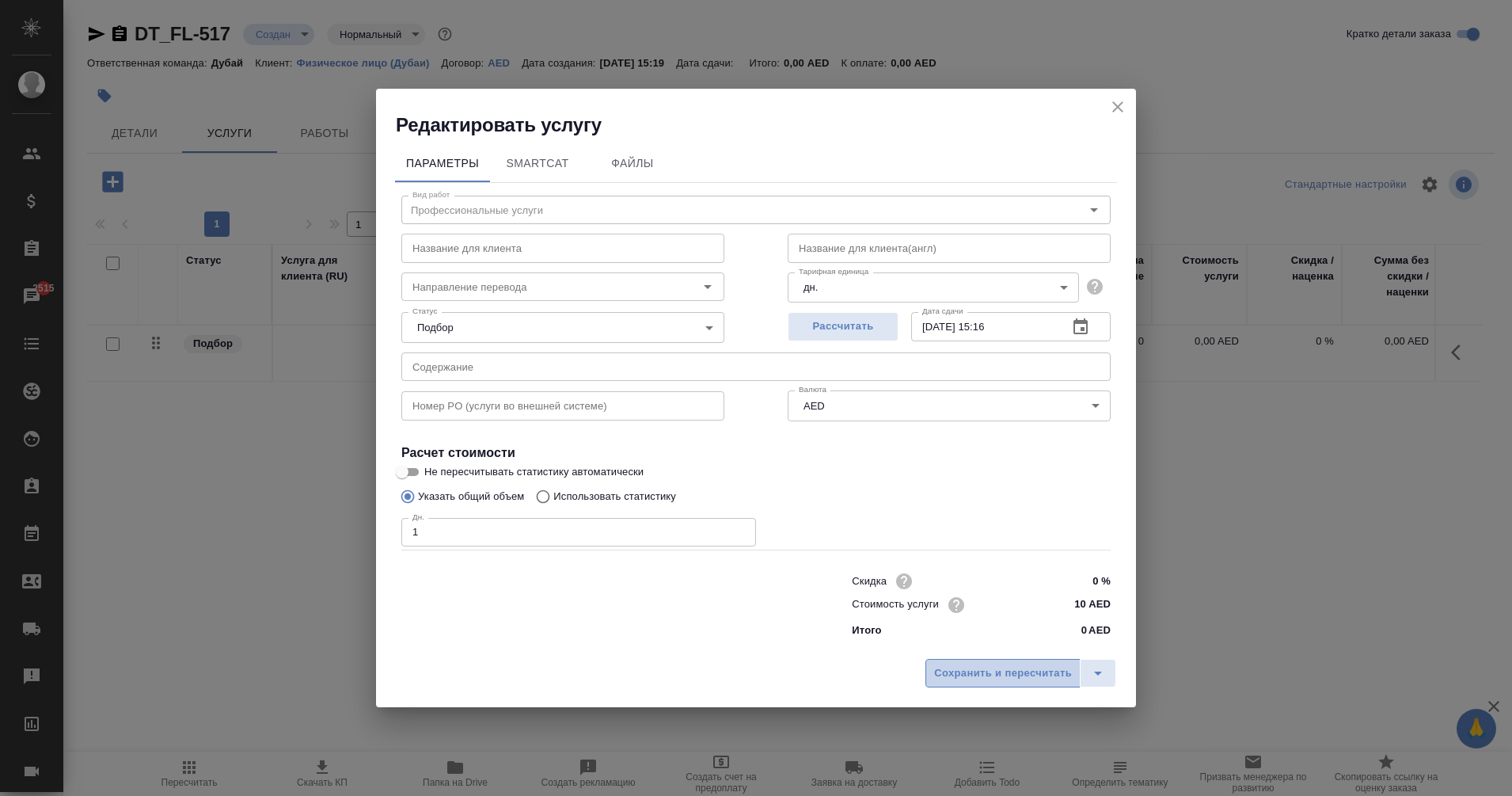
click at [1036, 678] on span "Сохранить и пересчитать" at bounding box center [1003, 674] width 138 height 18
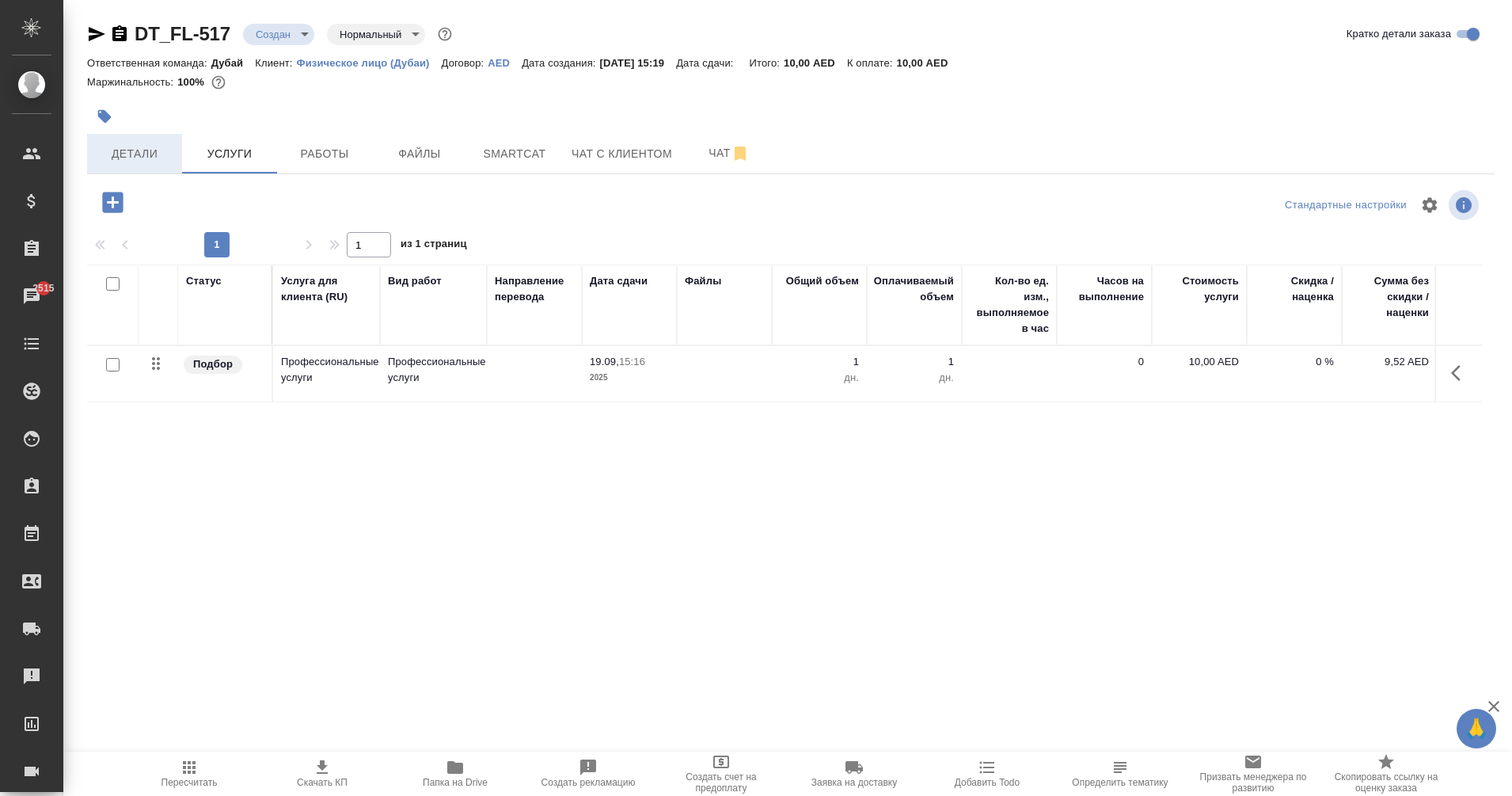
click at [131, 149] on span "Детали" at bounding box center [135, 154] width 76 height 20
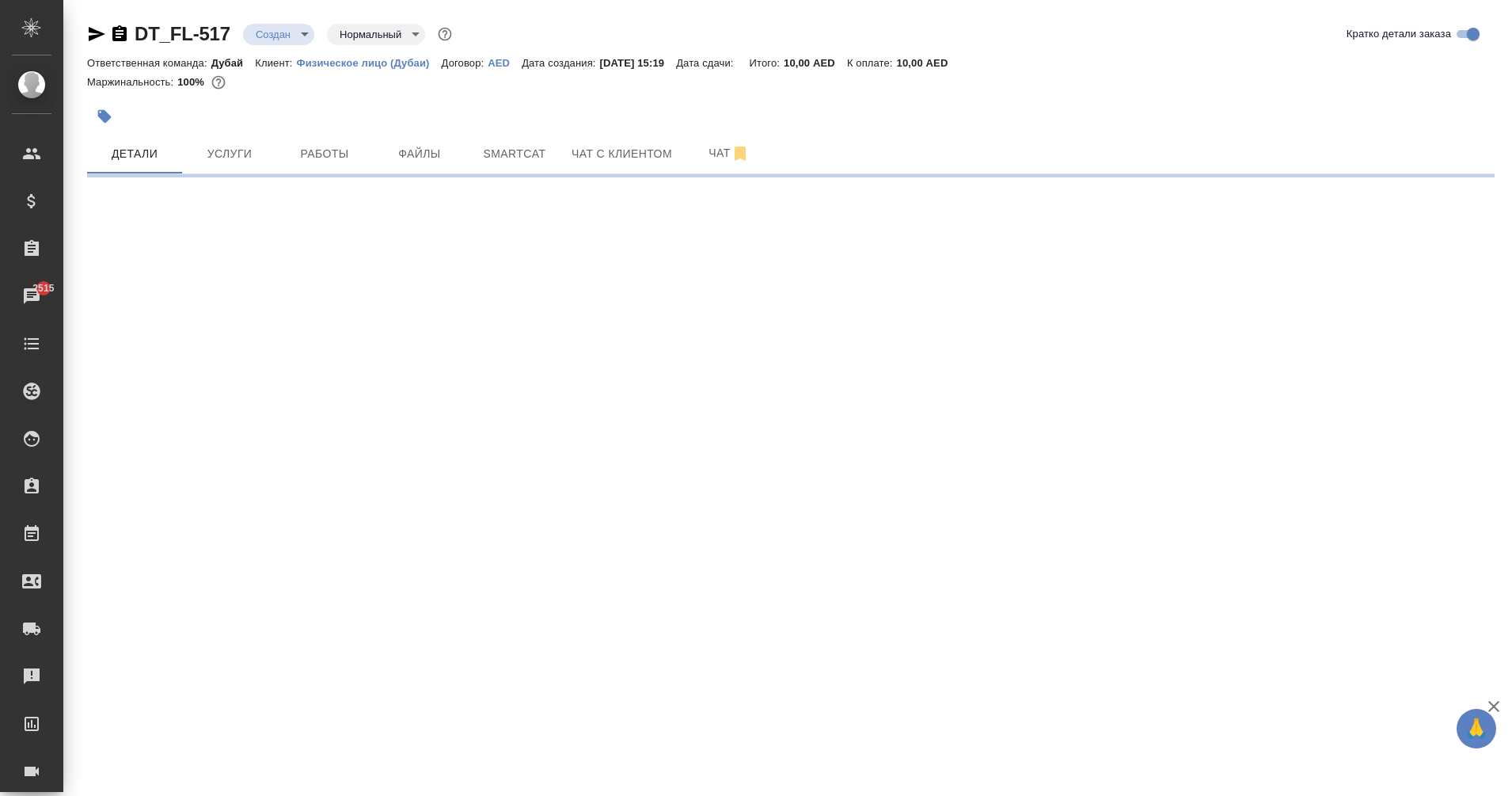
select select "RU"
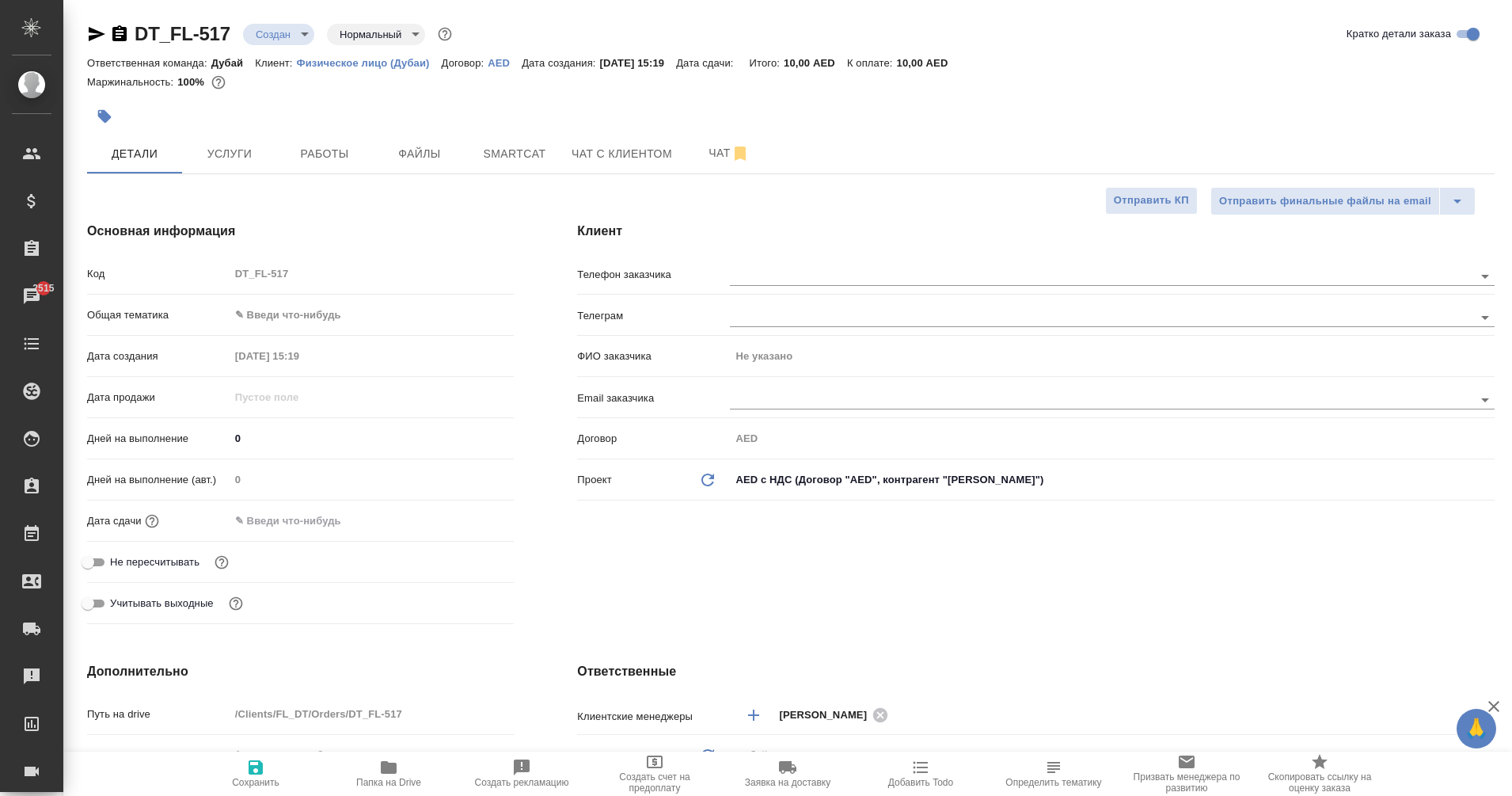
type textarea "x"
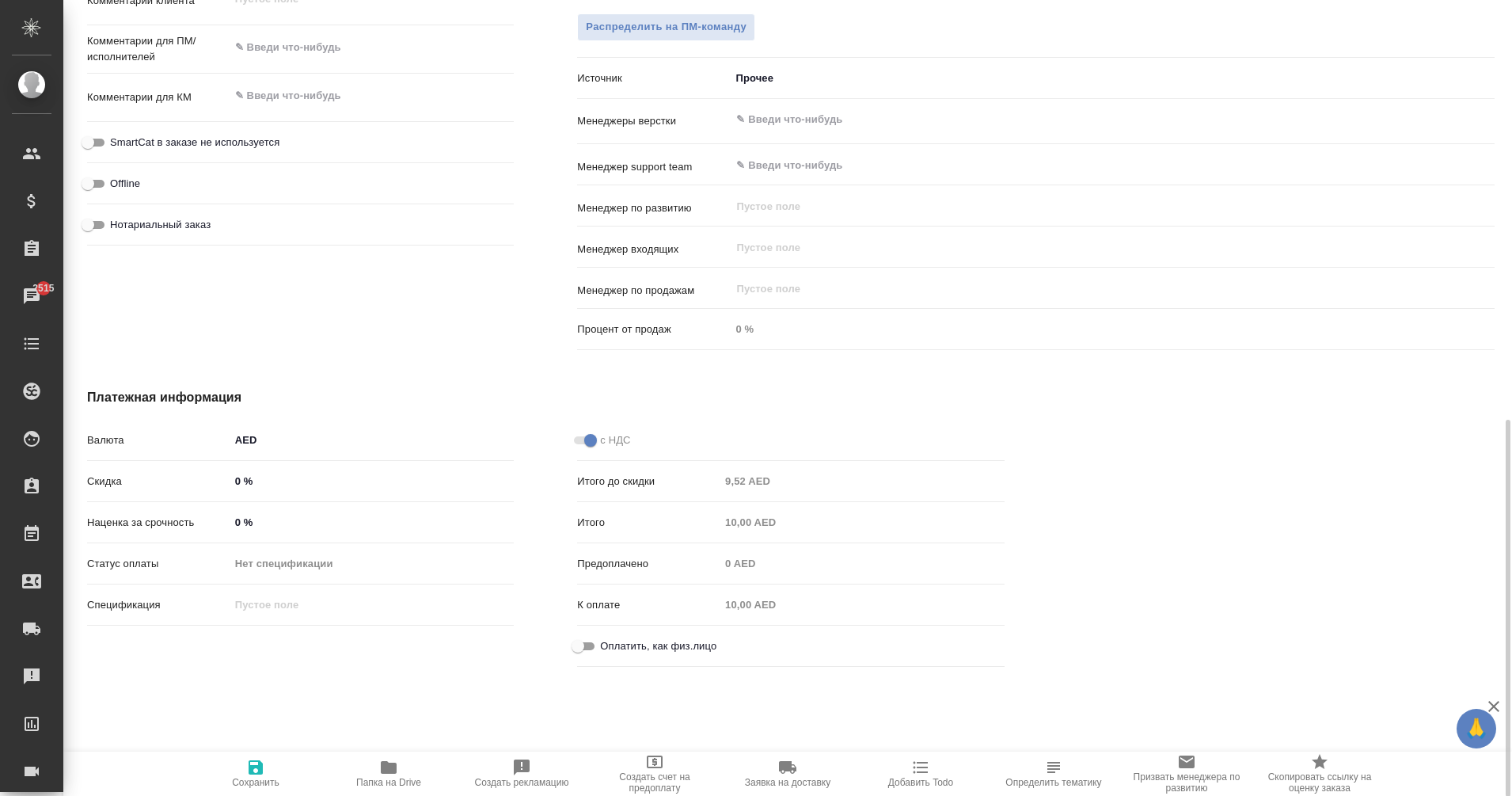
scroll to position [884, 0]
click at [587, 643] on input "Оплатить, как физ.лицо" at bounding box center [578, 644] width 57 height 19
checkbox input "true"
type textarea "x"
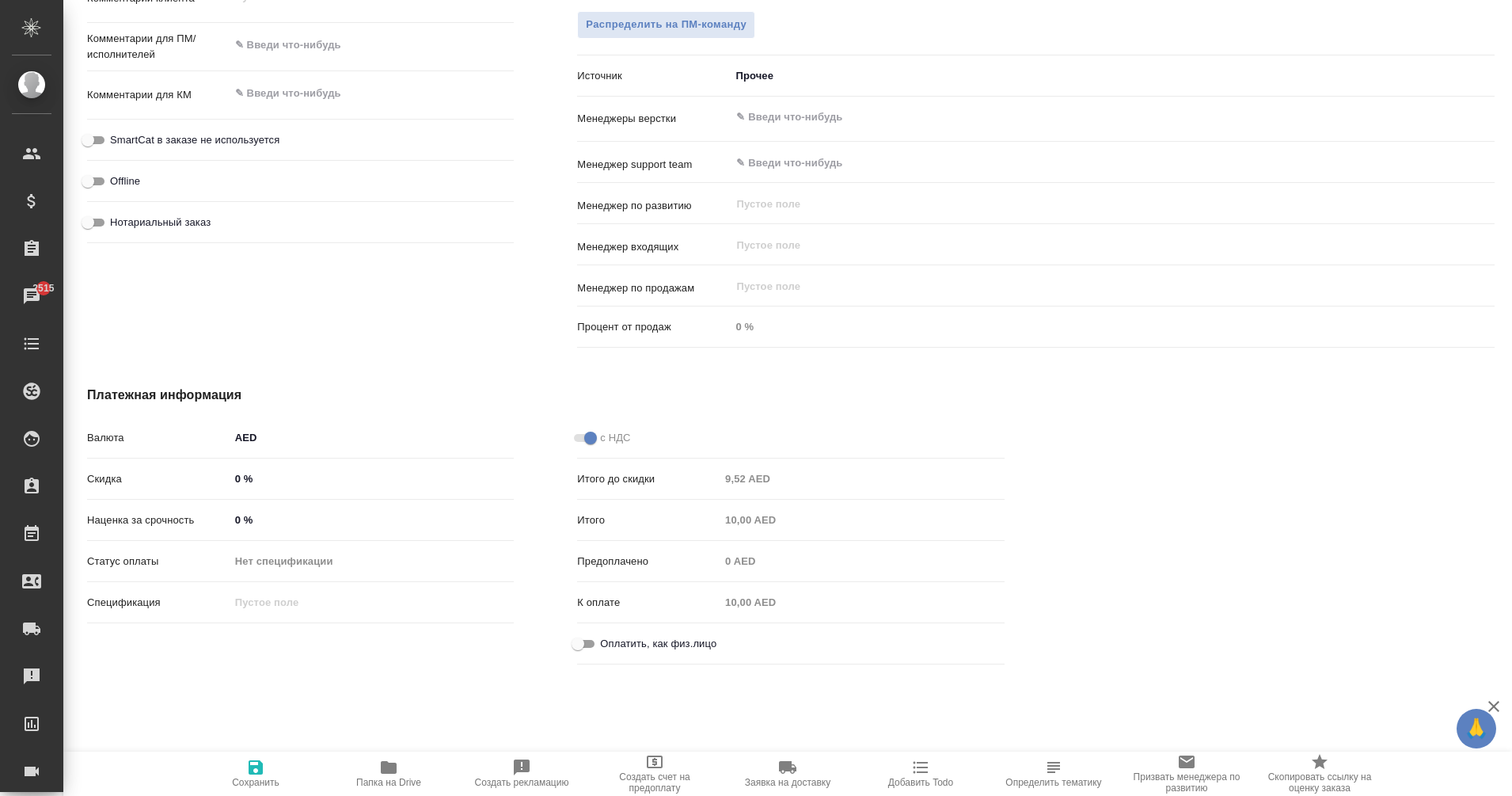
type textarea "x"
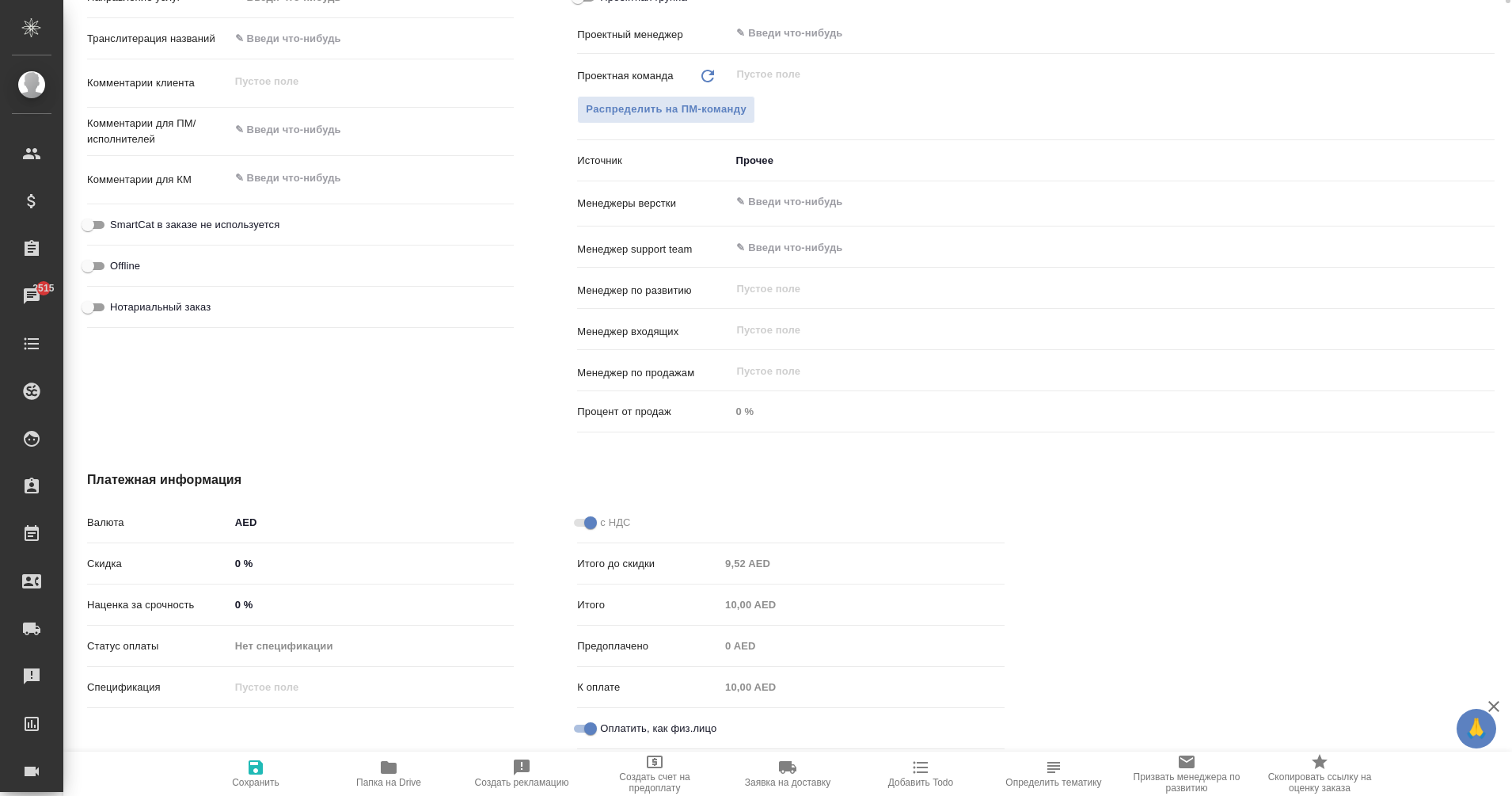
scroll to position [0, 0]
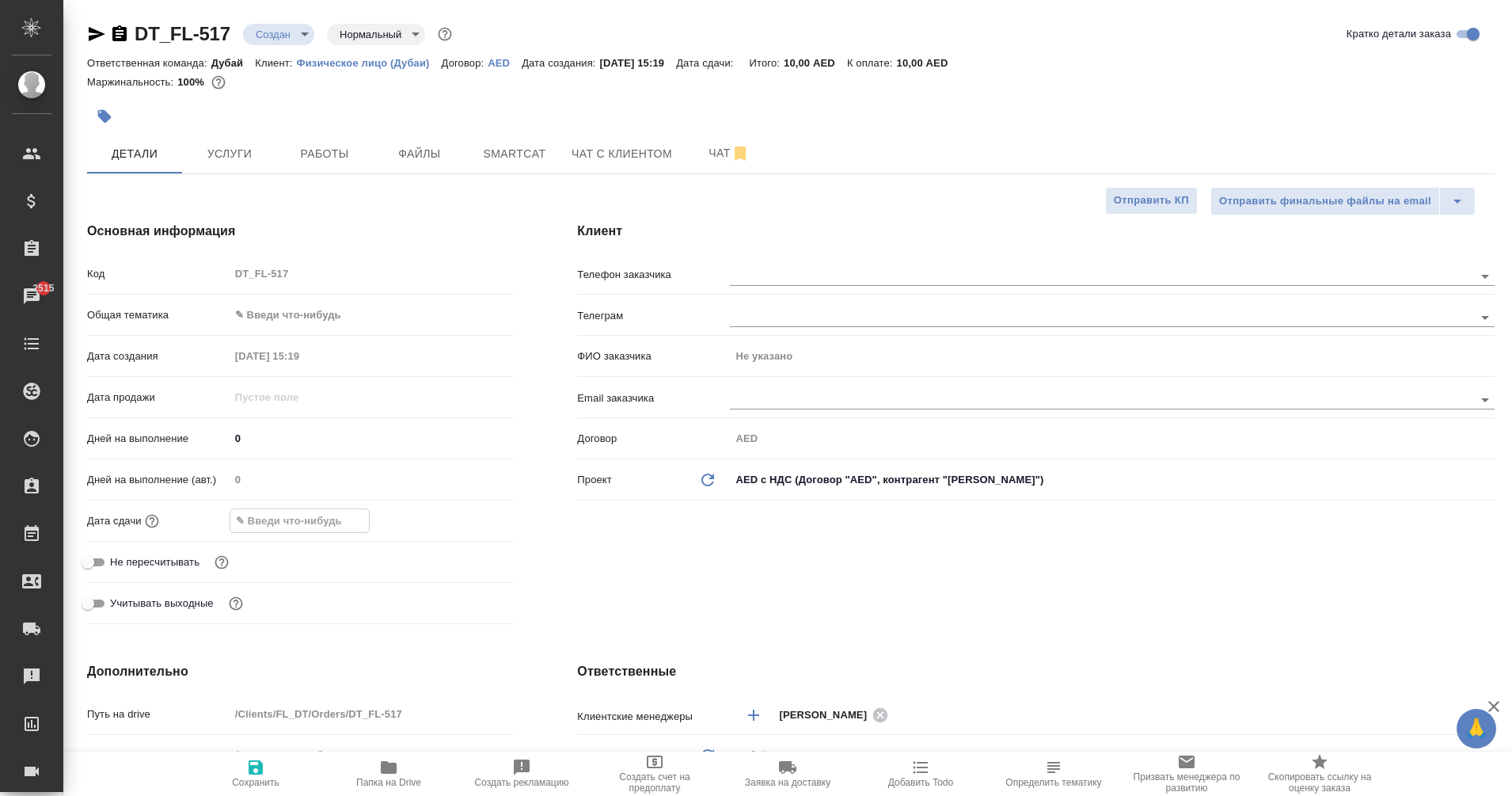
click at [258, 518] on input "text" at bounding box center [300, 520] width 139 height 23
click at [472, 518] on icon "button" at bounding box center [467, 520] width 19 height 19
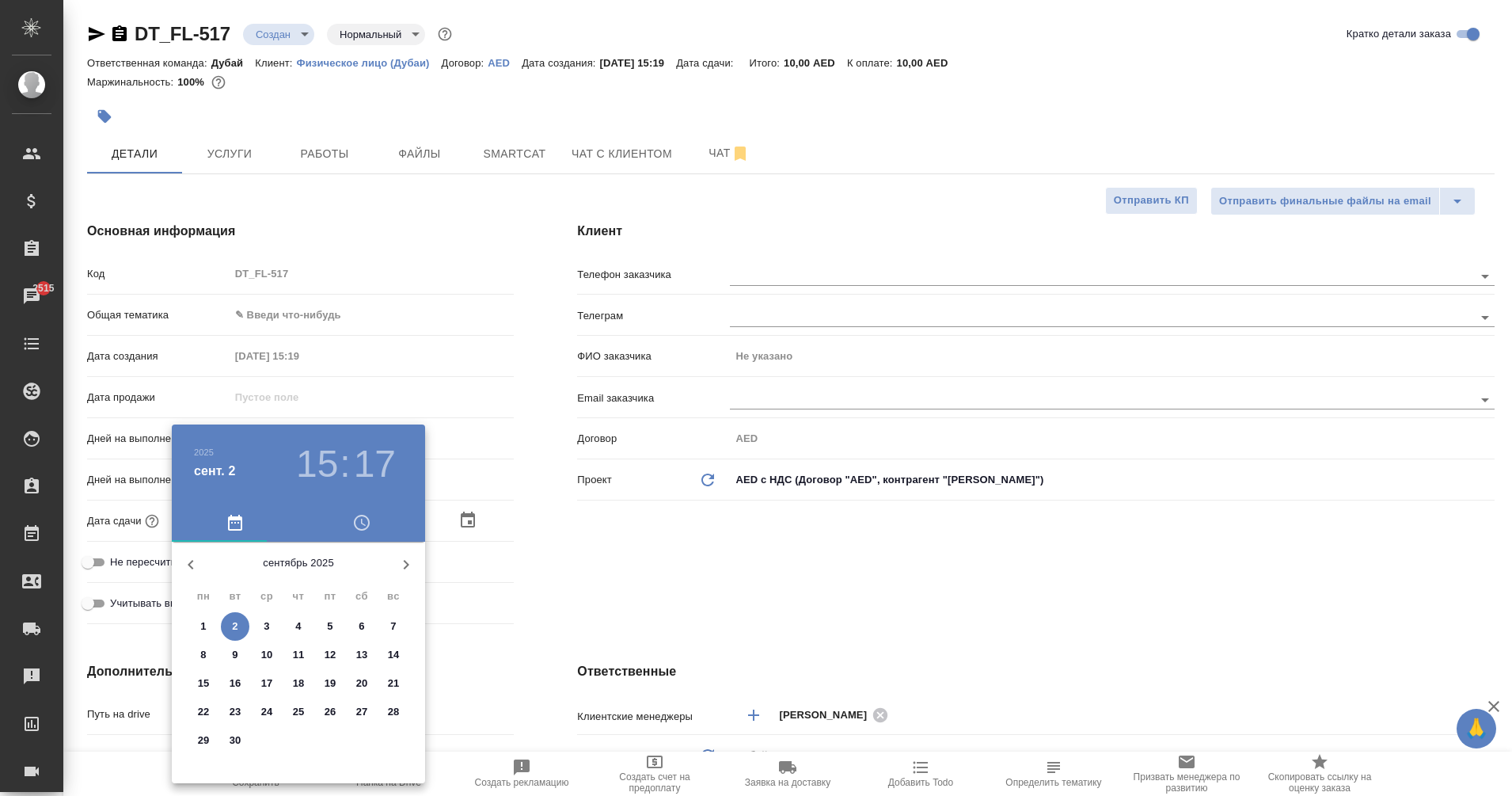
click at [244, 738] on span "30" at bounding box center [235, 740] width 28 height 16
type input "30.09.2025 15:17"
type textarea "x"
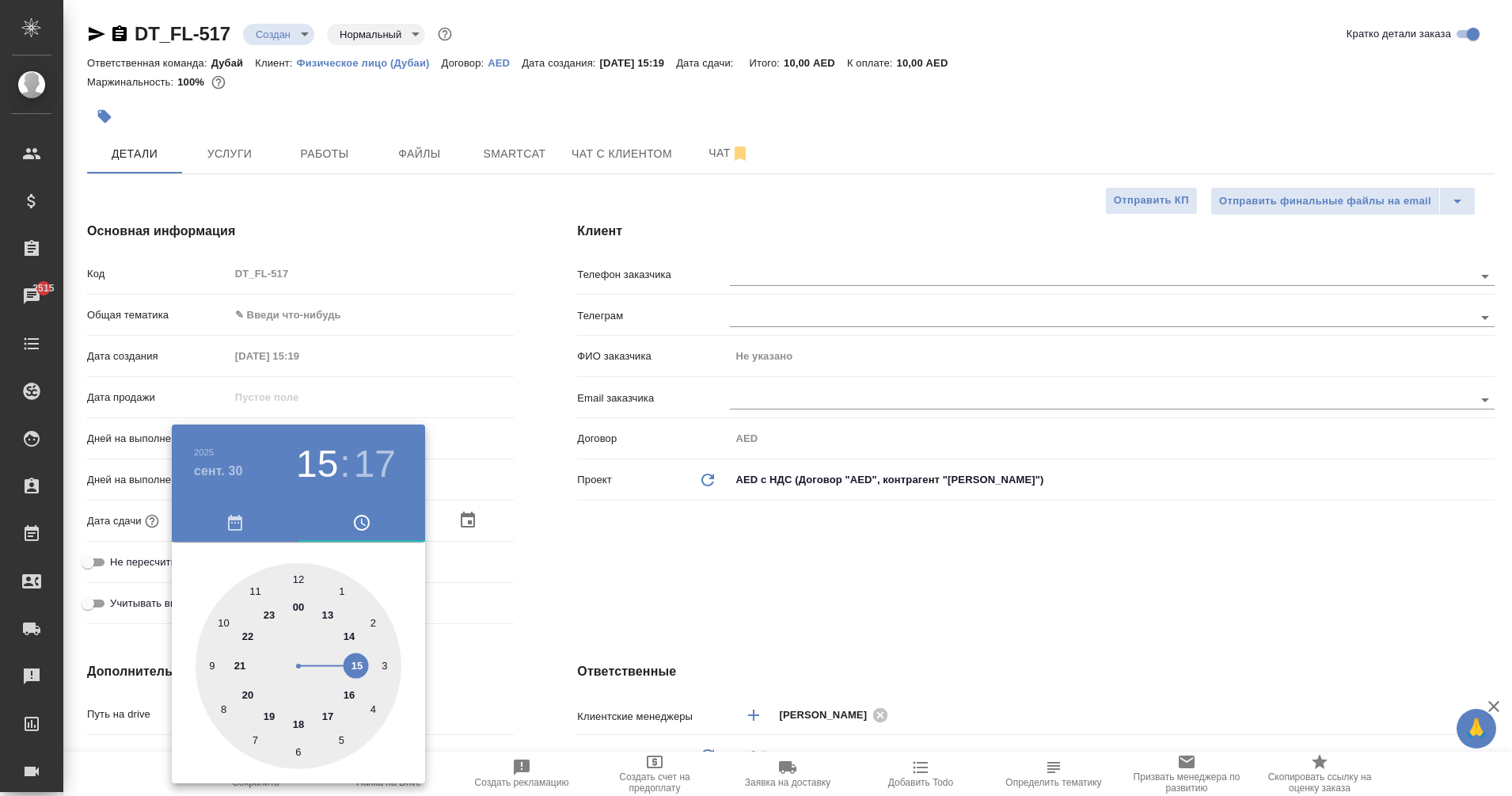
click at [508, 652] on div at bounding box center [756, 398] width 1512 height 796
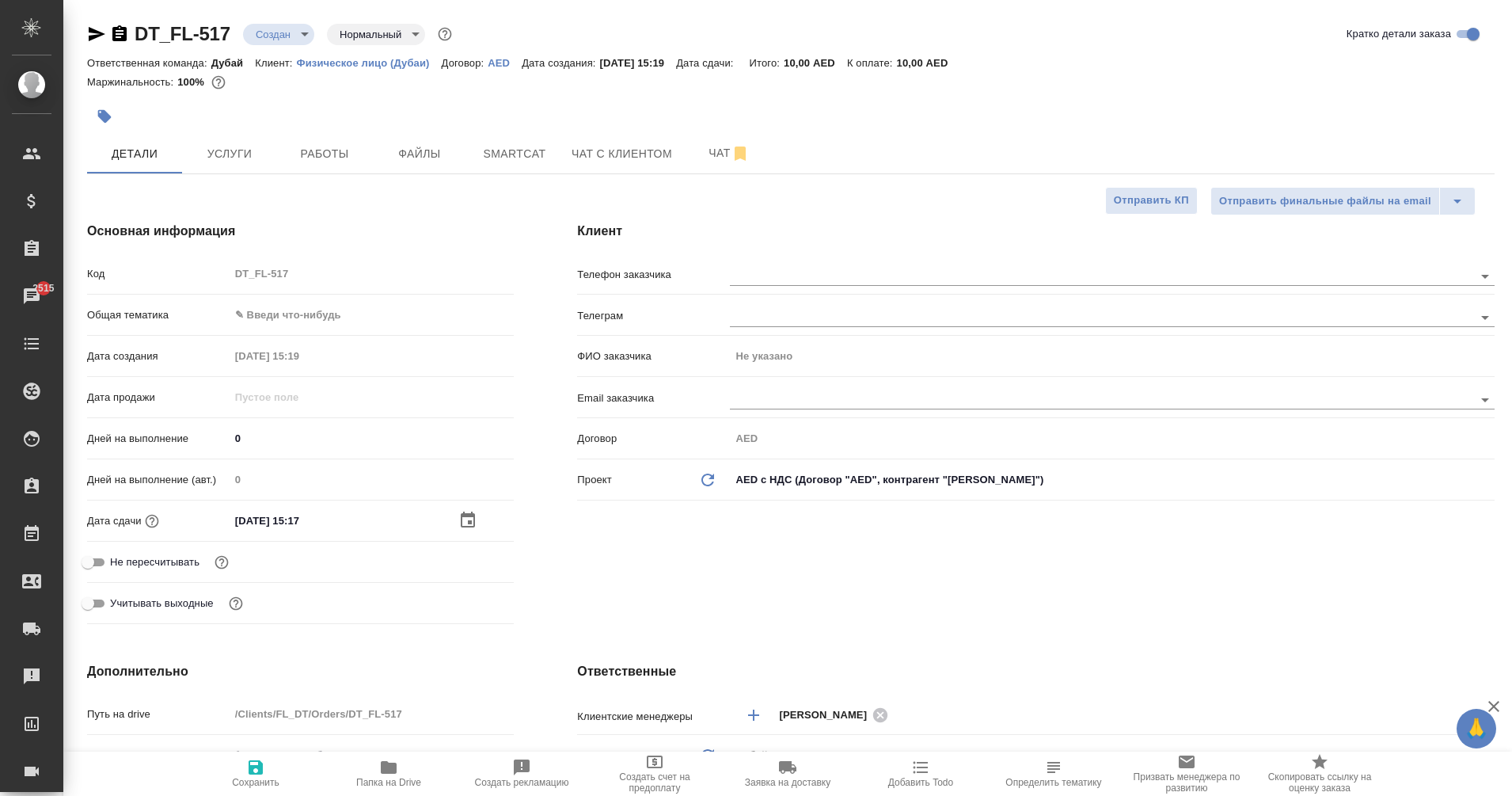
click at [256, 773] on icon "button" at bounding box center [256, 768] width 19 height 19
type textarea "x"
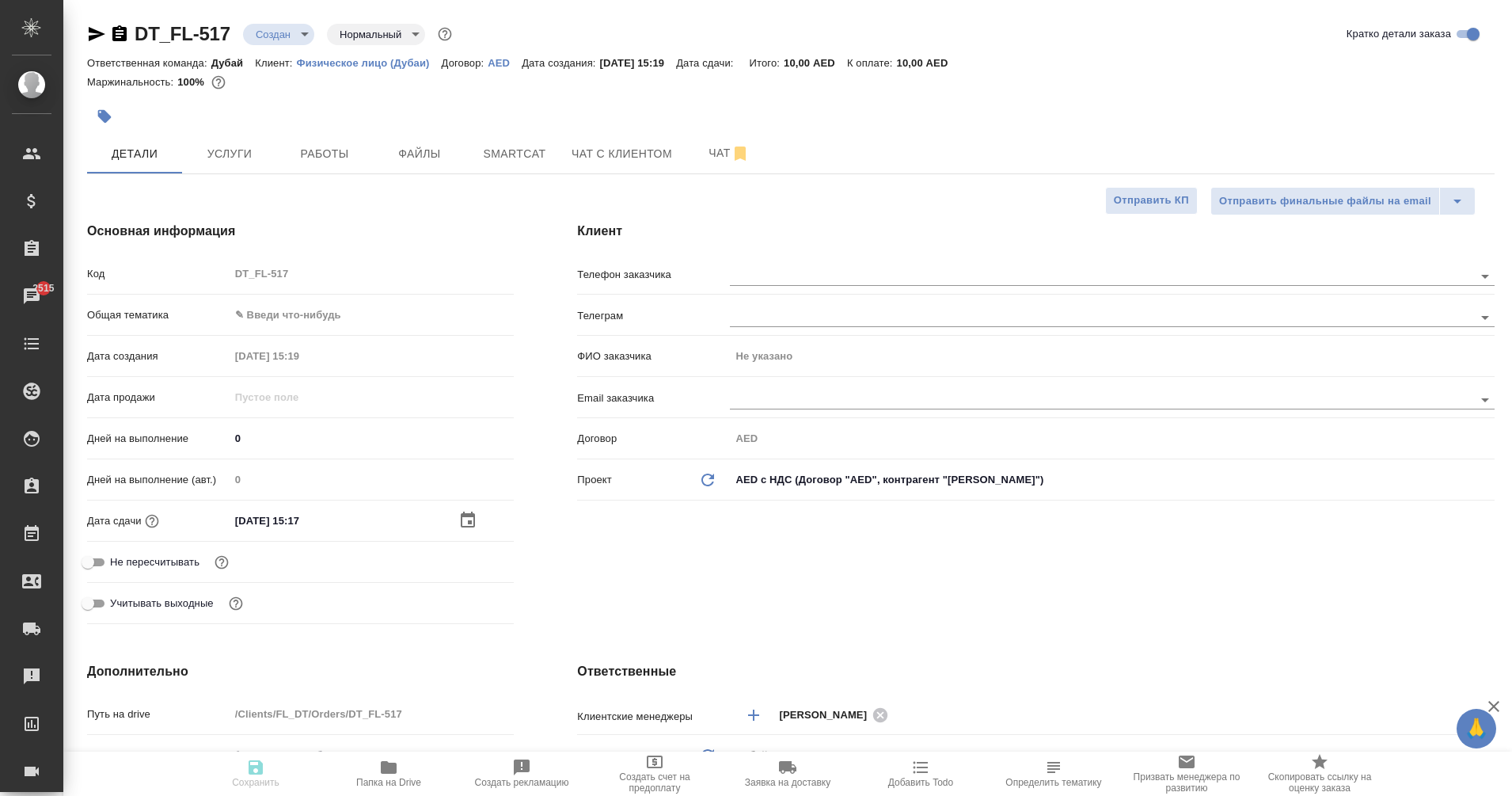
type textarea "x"
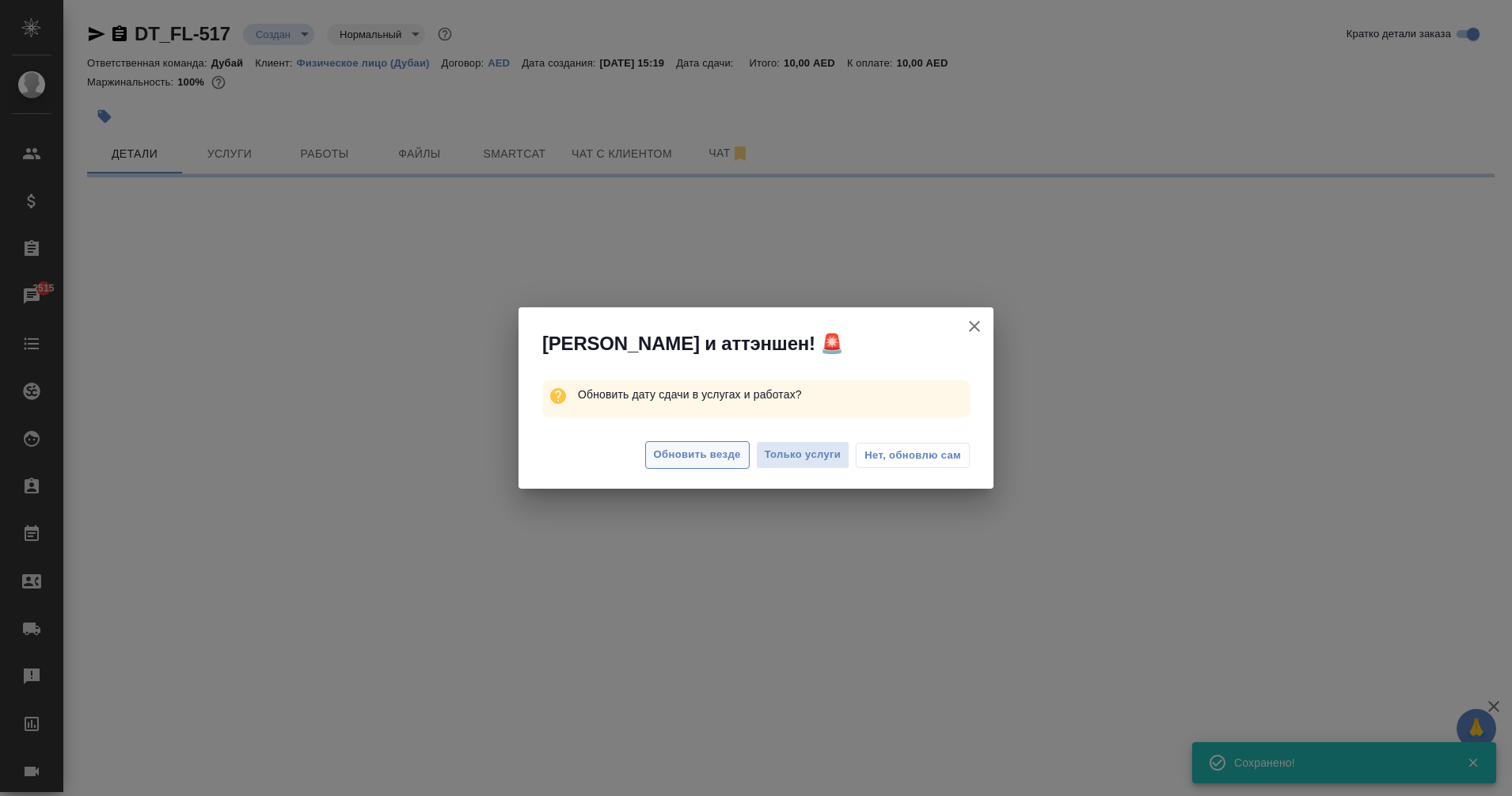
click at [722, 457] on span "Обновить везде" at bounding box center [697, 455] width 87 height 18
select select "RU"
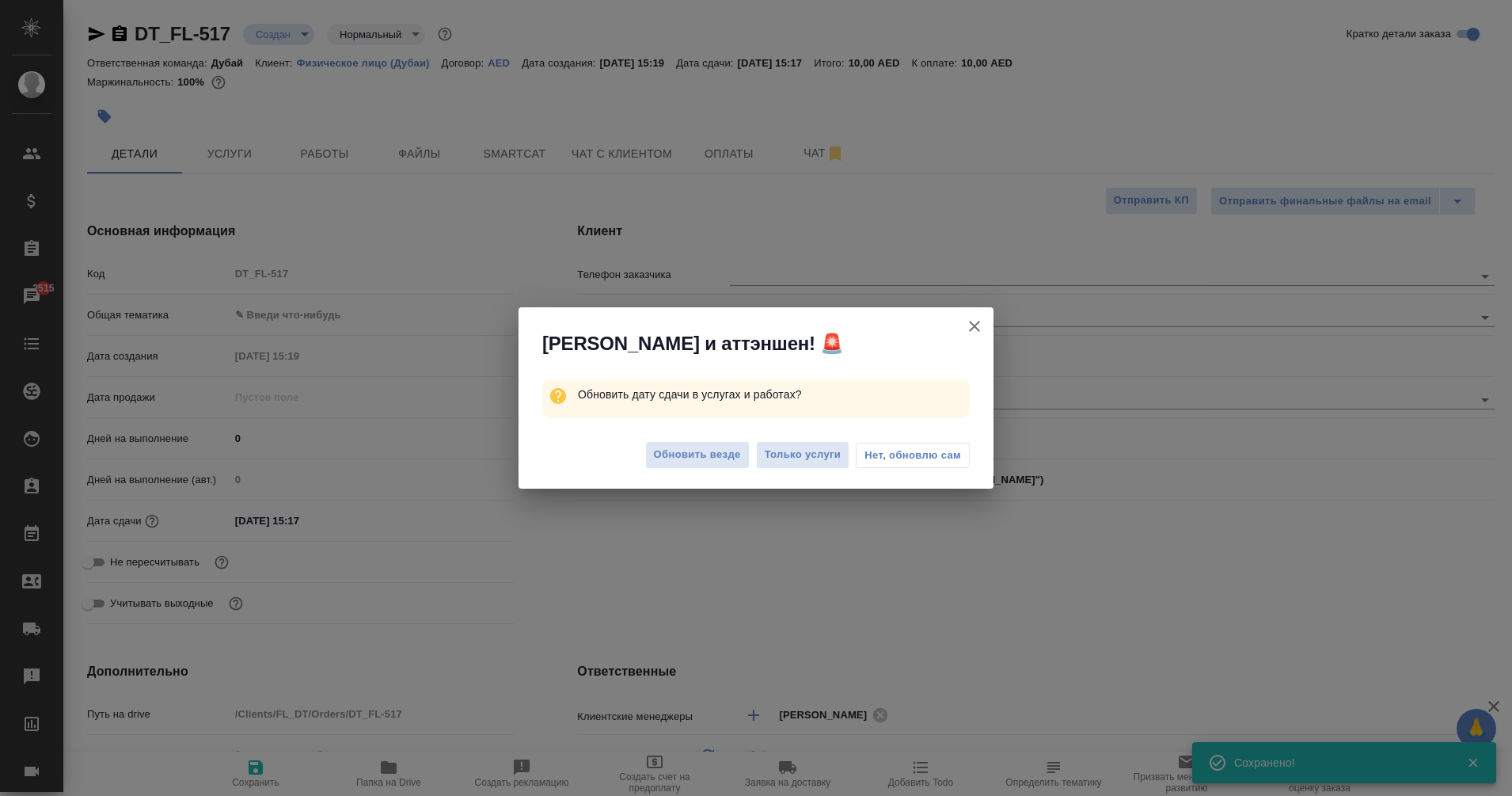
type textarea "x"
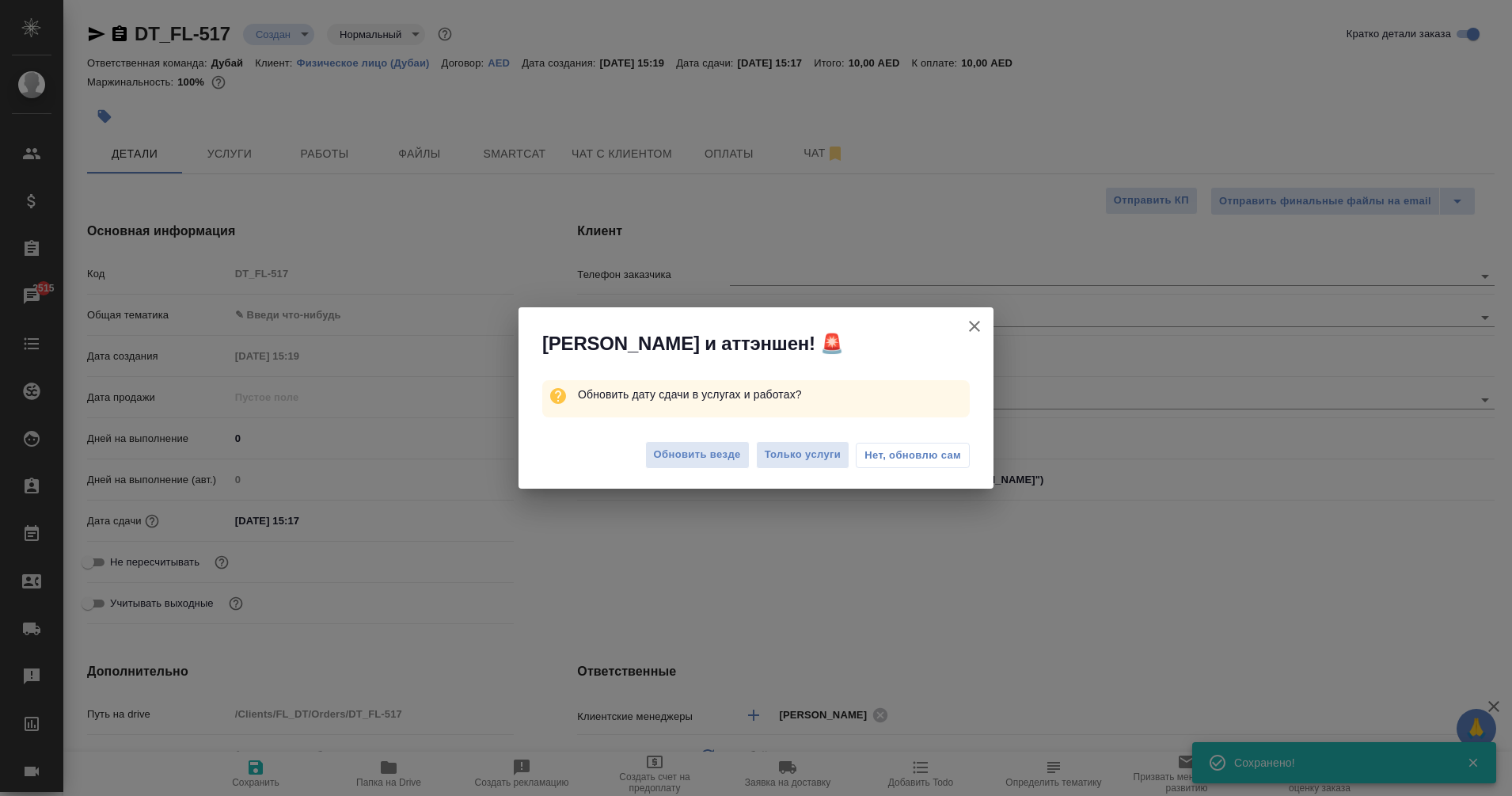
type textarea "x"
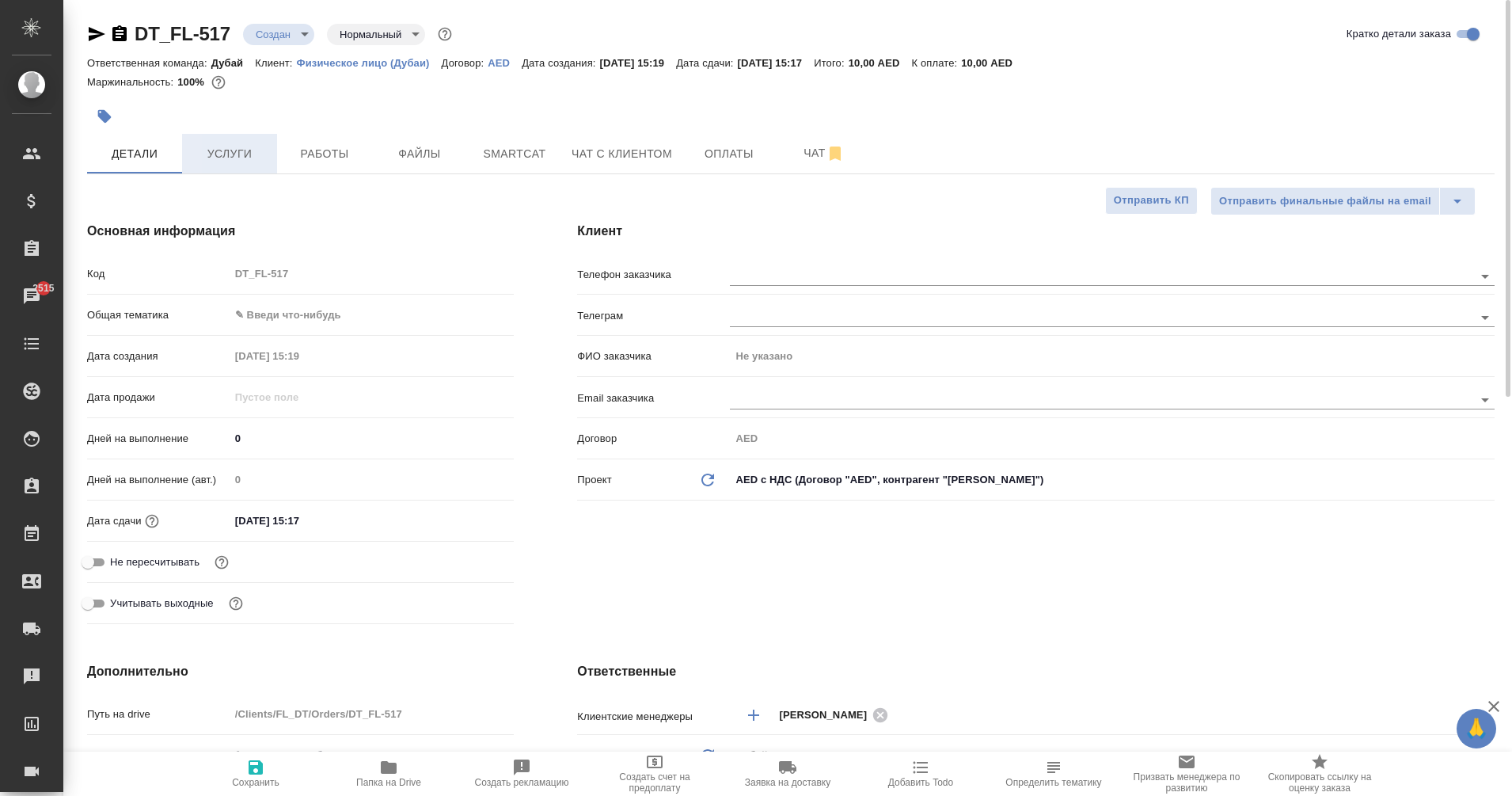
click at [229, 153] on span "Услуги" at bounding box center [229, 154] width 76 height 20
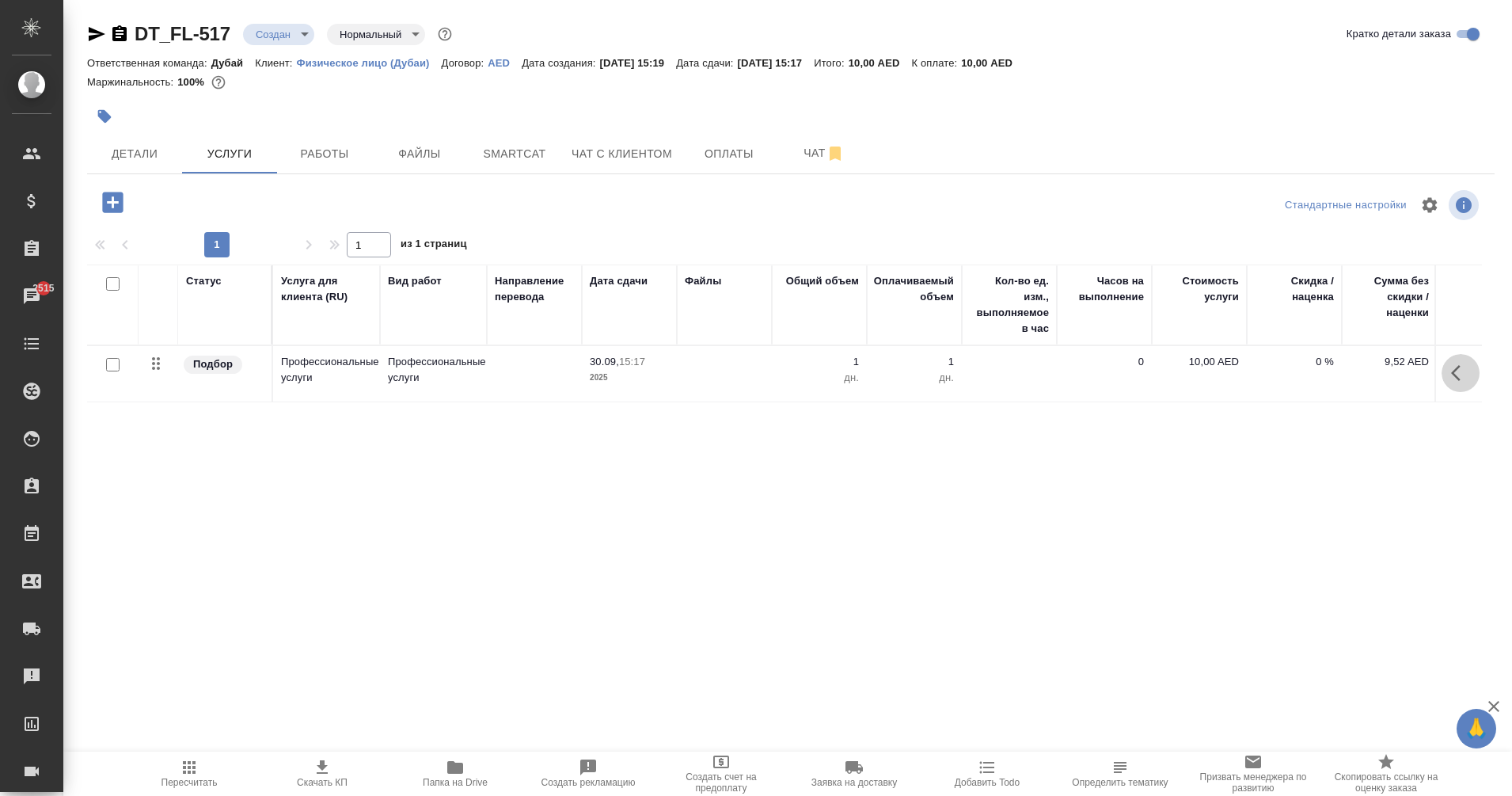
click at [1451, 377] on icon "button" at bounding box center [1455, 373] width 9 height 16
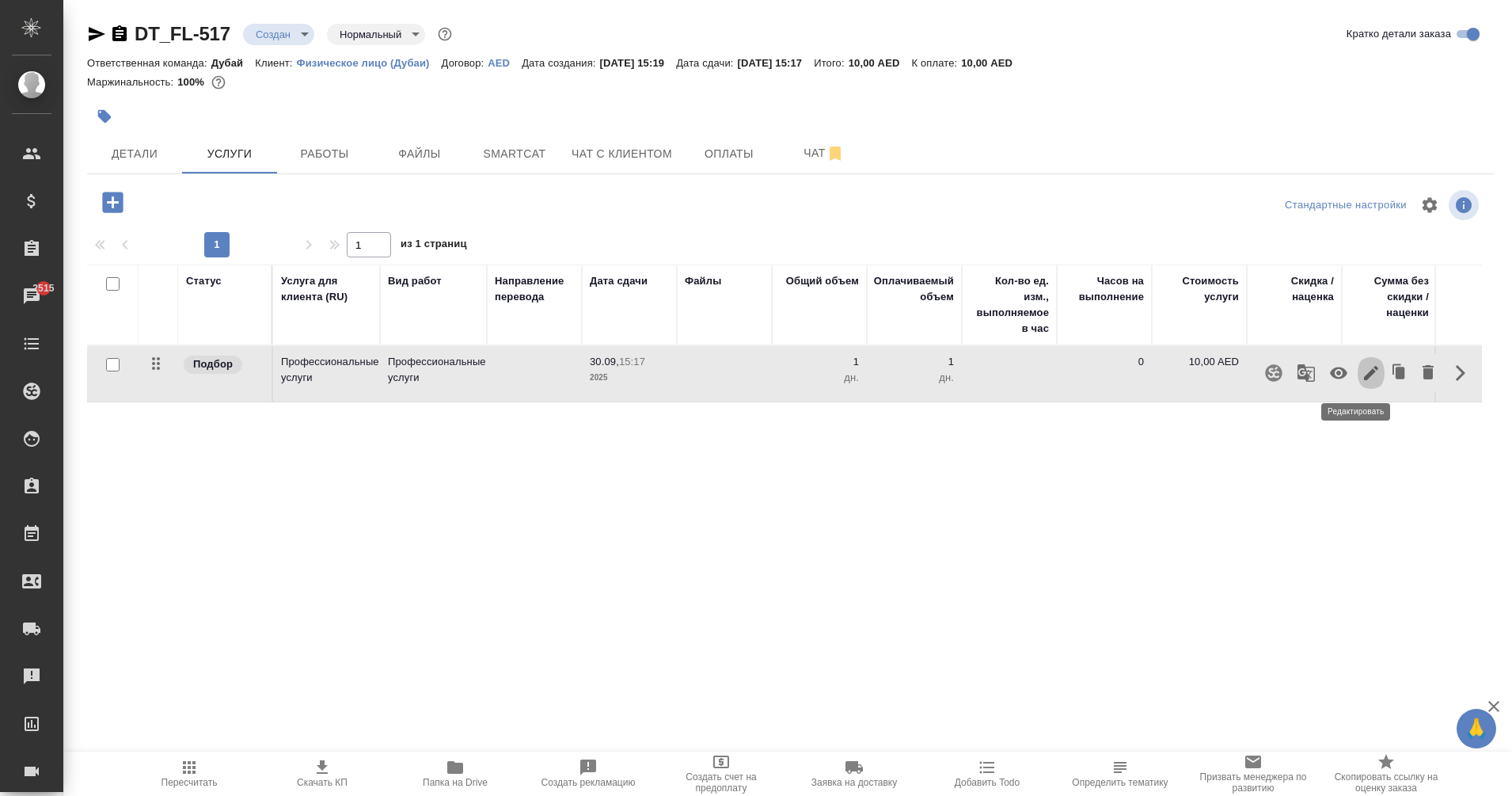
click at [1364, 374] on icon "button" at bounding box center [1371, 373] width 14 height 14
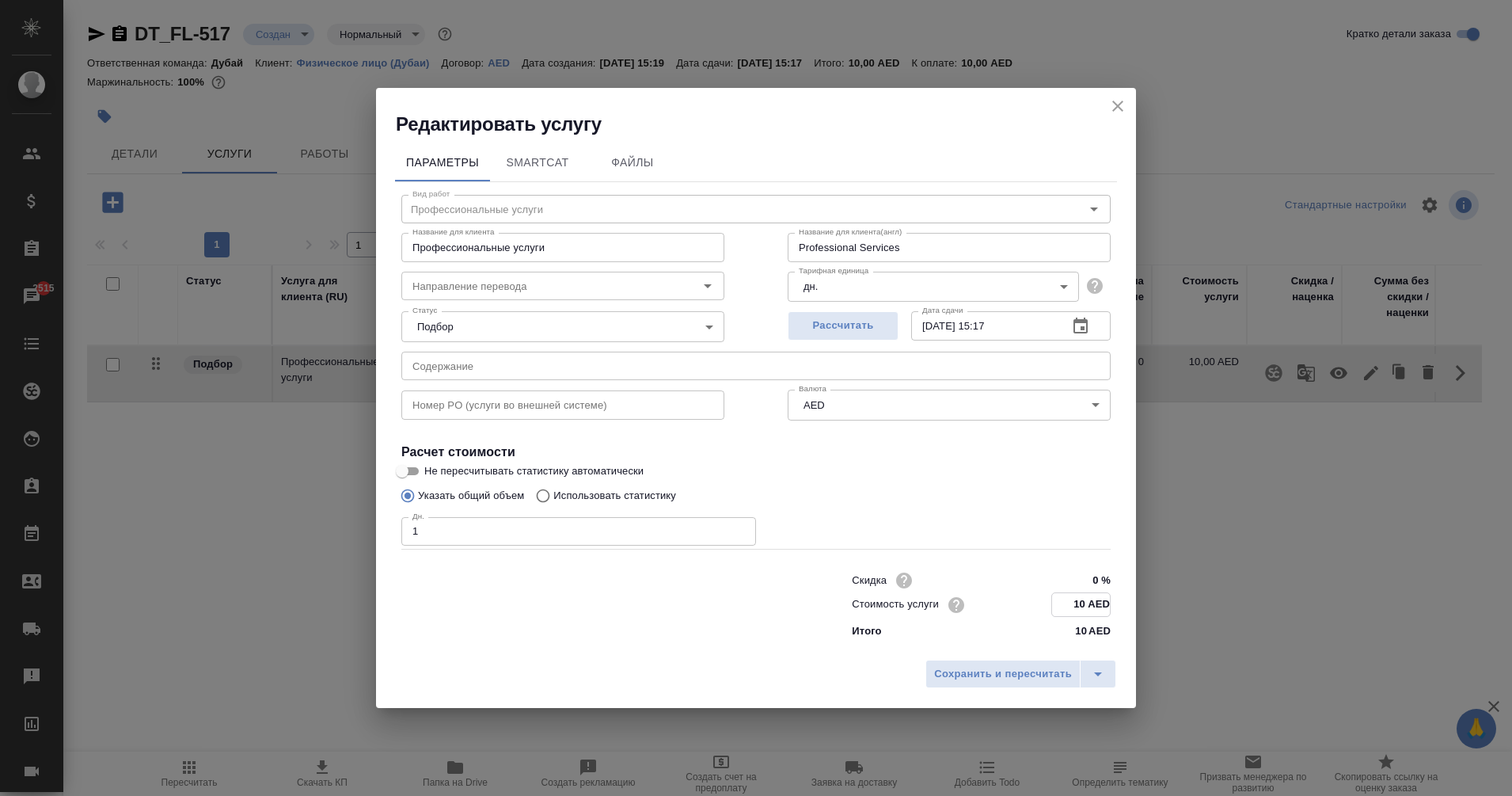
click at [1082, 602] on input "10 AED" at bounding box center [1081, 605] width 58 height 23
type input "1 AED"
type input "3658 AED"
click at [1011, 676] on span "Сохранить и пересчитать" at bounding box center [1003, 674] width 138 height 18
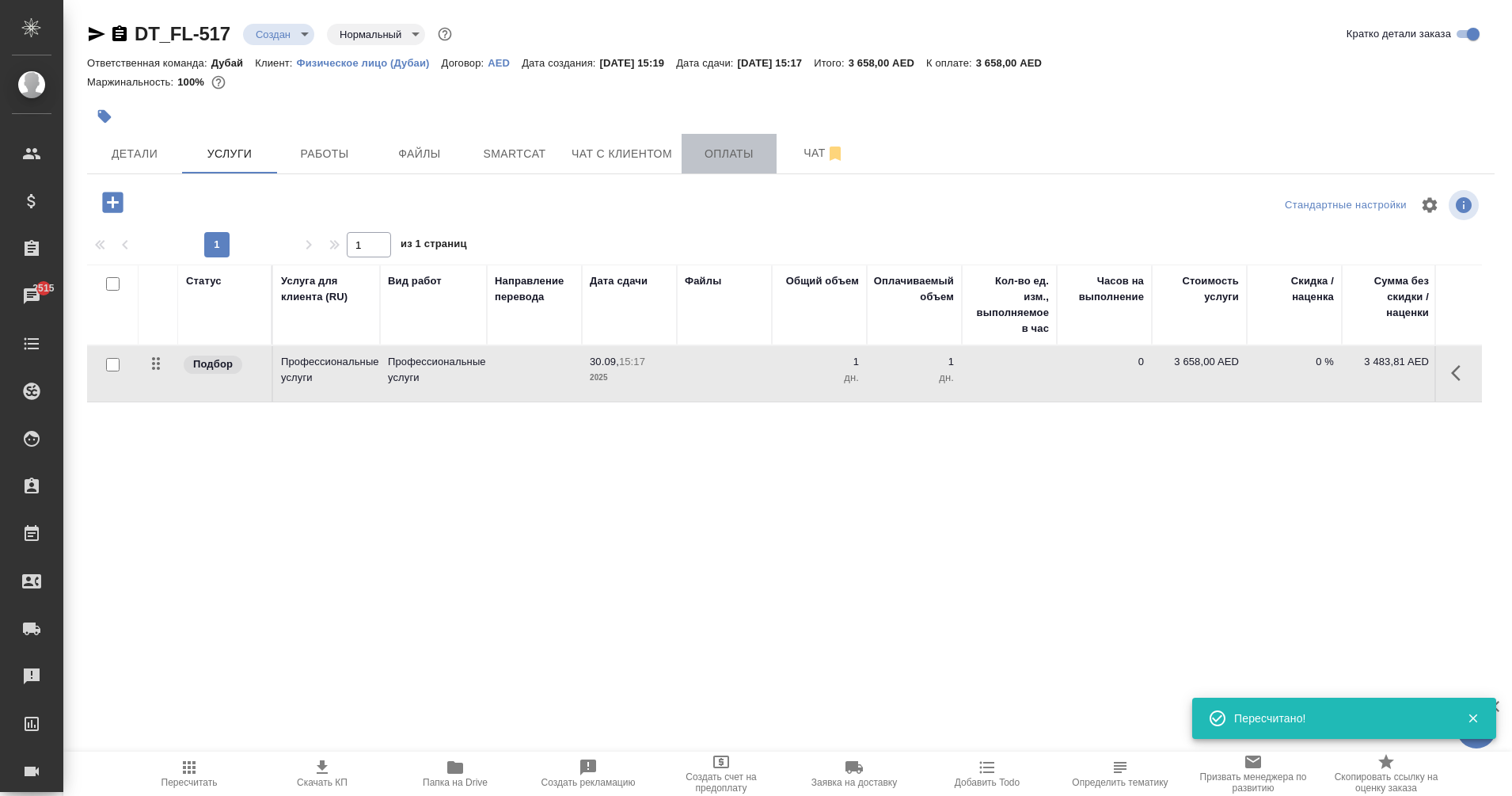
click at [738, 168] on button "Оплаты" at bounding box center [730, 153] width 95 height 39
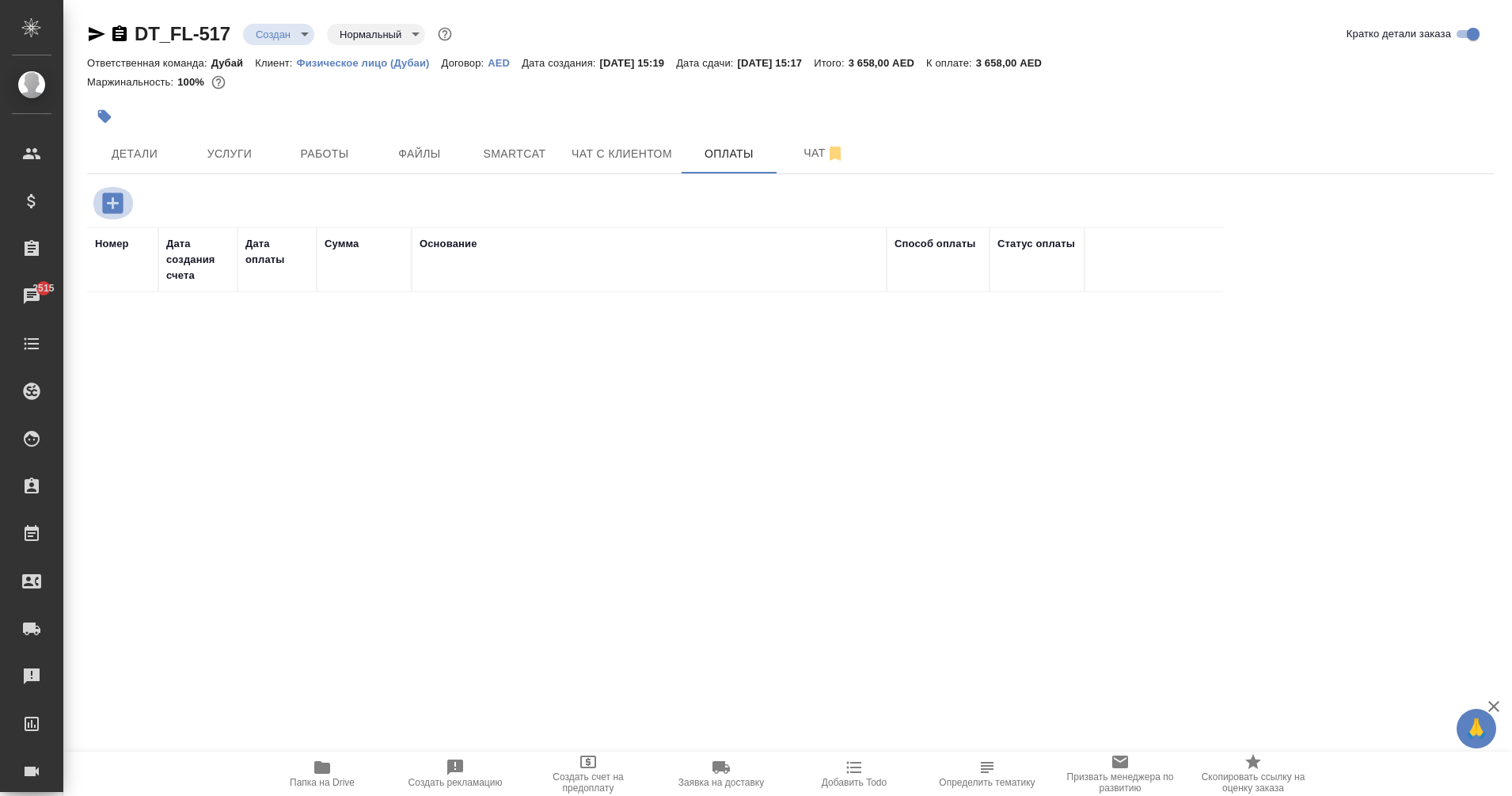
click at [111, 203] on icon "button" at bounding box center [112, 202] width 28 height 28
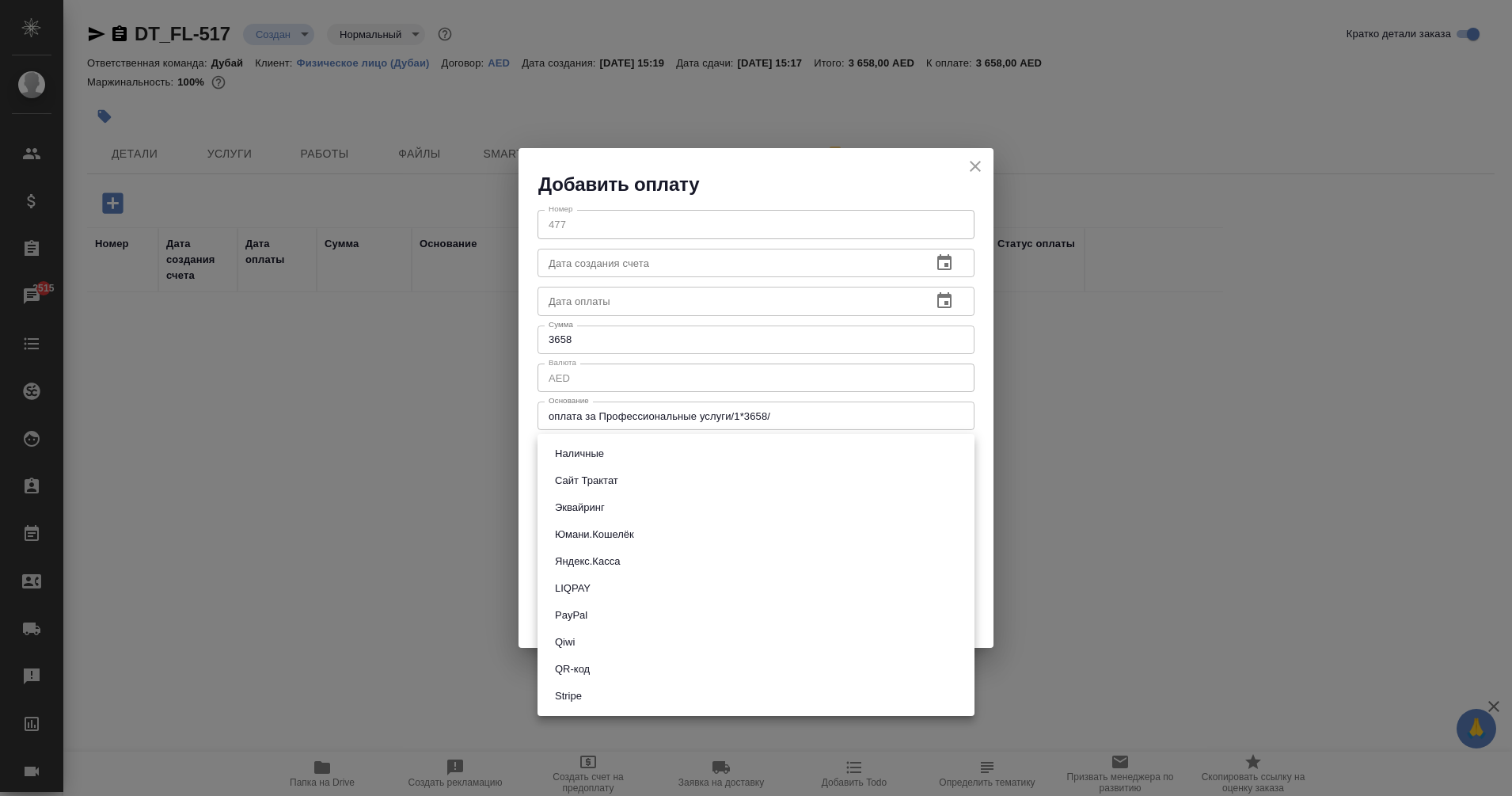
click at [639, 459] on body "🙏 .cls-1 fill:#fff; AWATERA Eganian Margarita Клиенты Спецификации Заказы 2515 …" at bounding box center [756, 398] width 1512 height 796
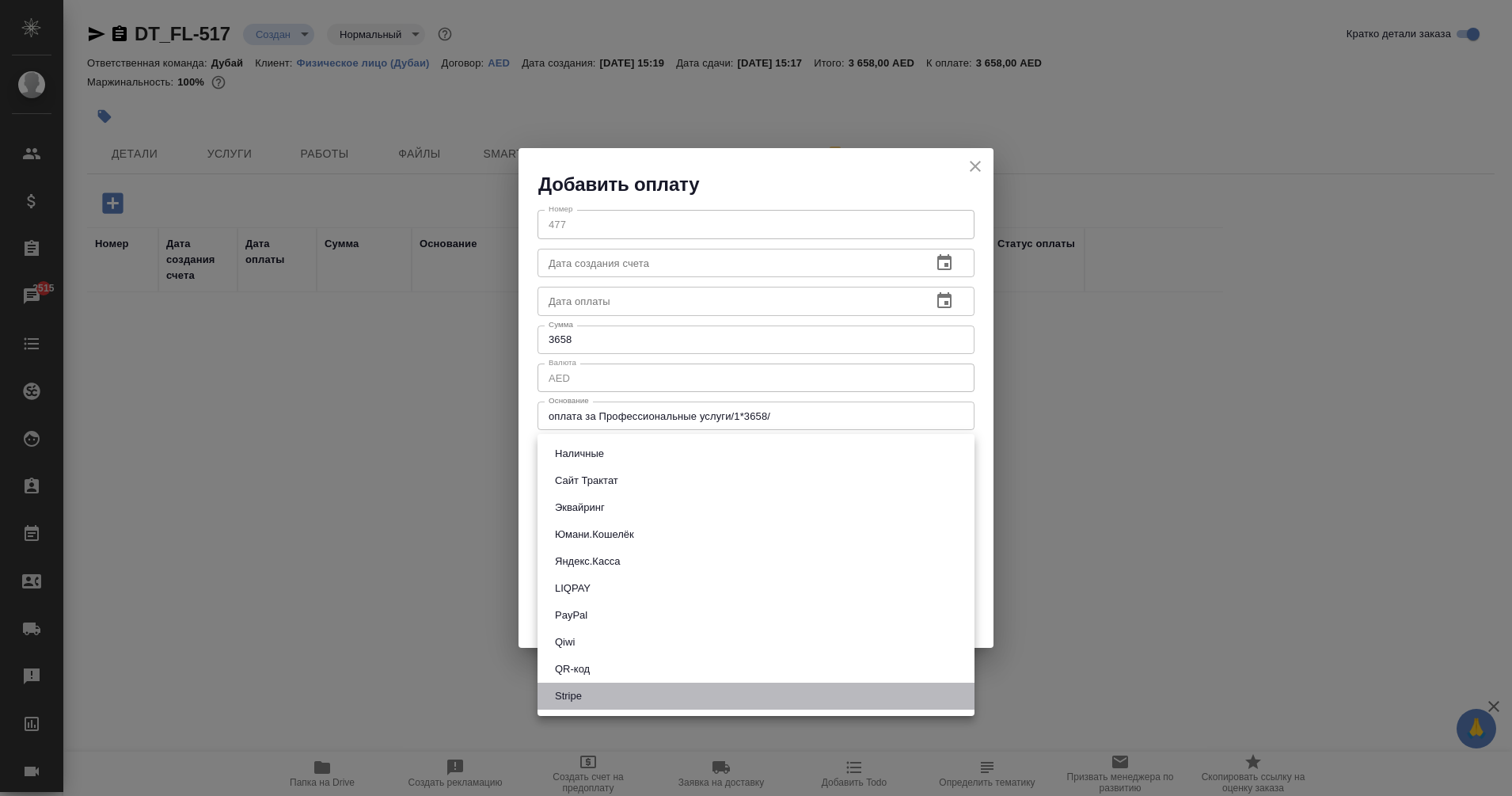
click at [605, 701] on li "Stripe" at bounding box center [756, 696] width 437 height 27
type input "stripe"
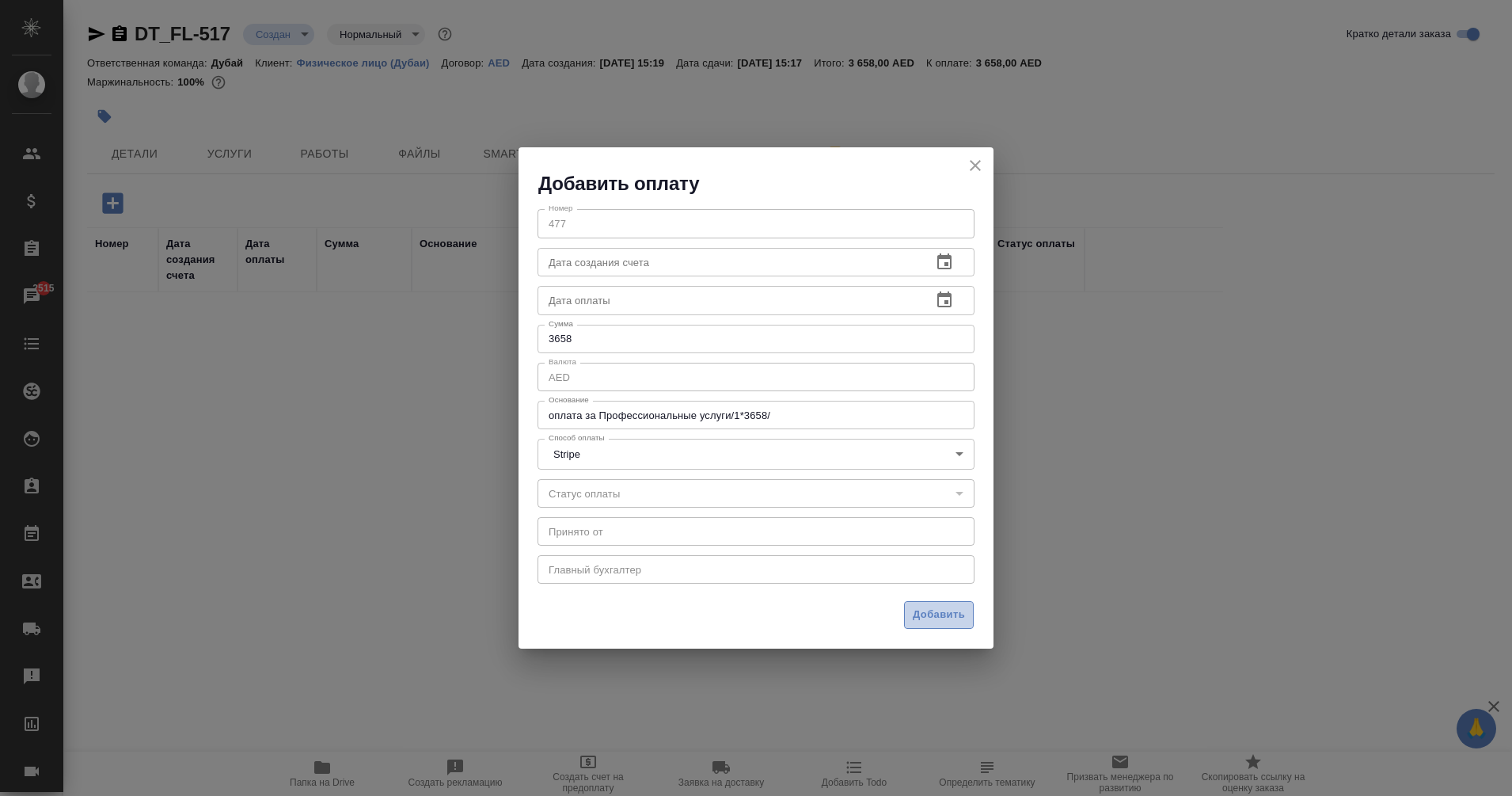
click at [932, 612] on span "Добавить" at bounding box center [939, 615] width 53 height 18
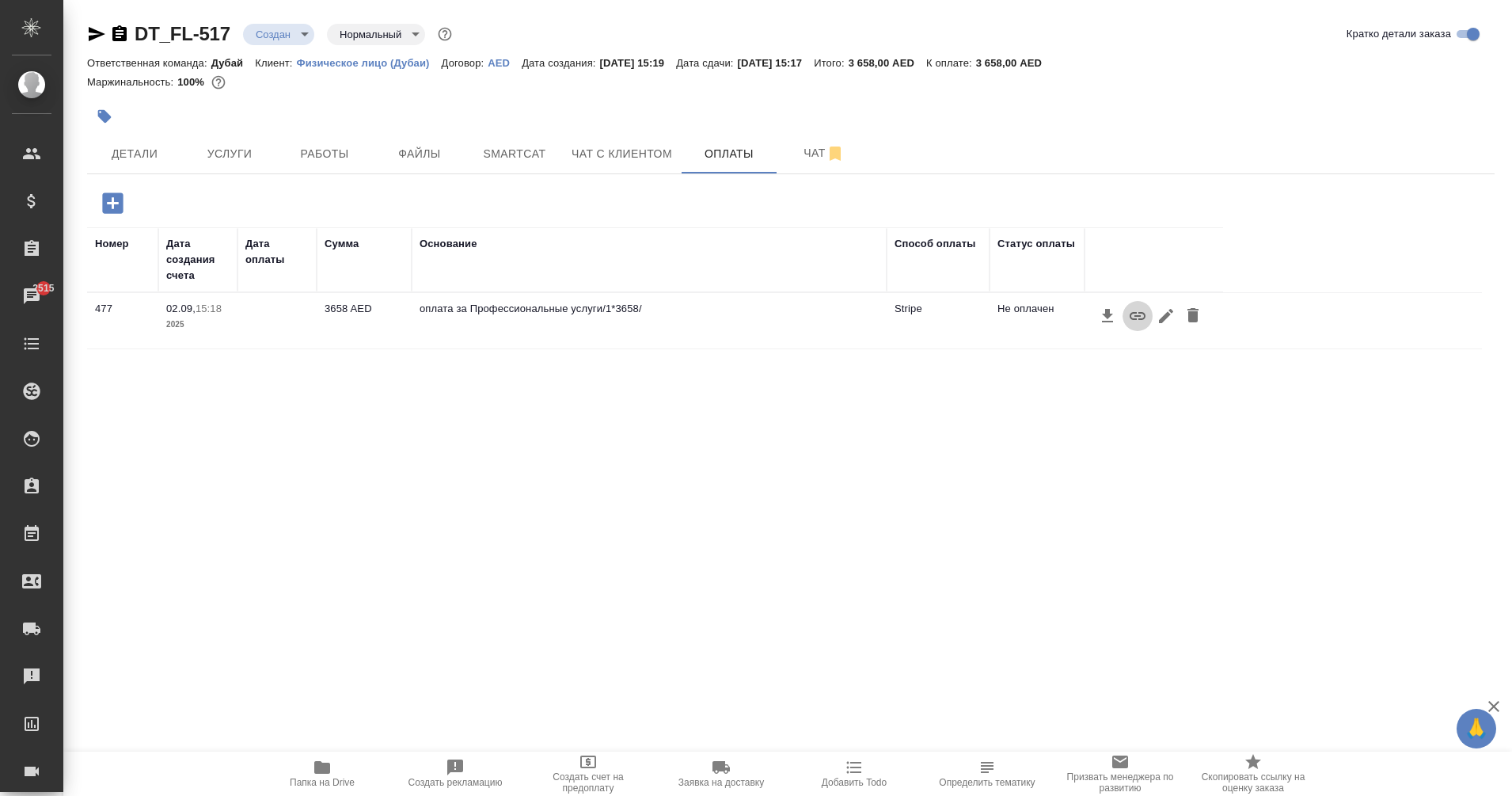
click at [1132, 324] on icon "button" at bounding box center [1138, 316] width 19 height 19
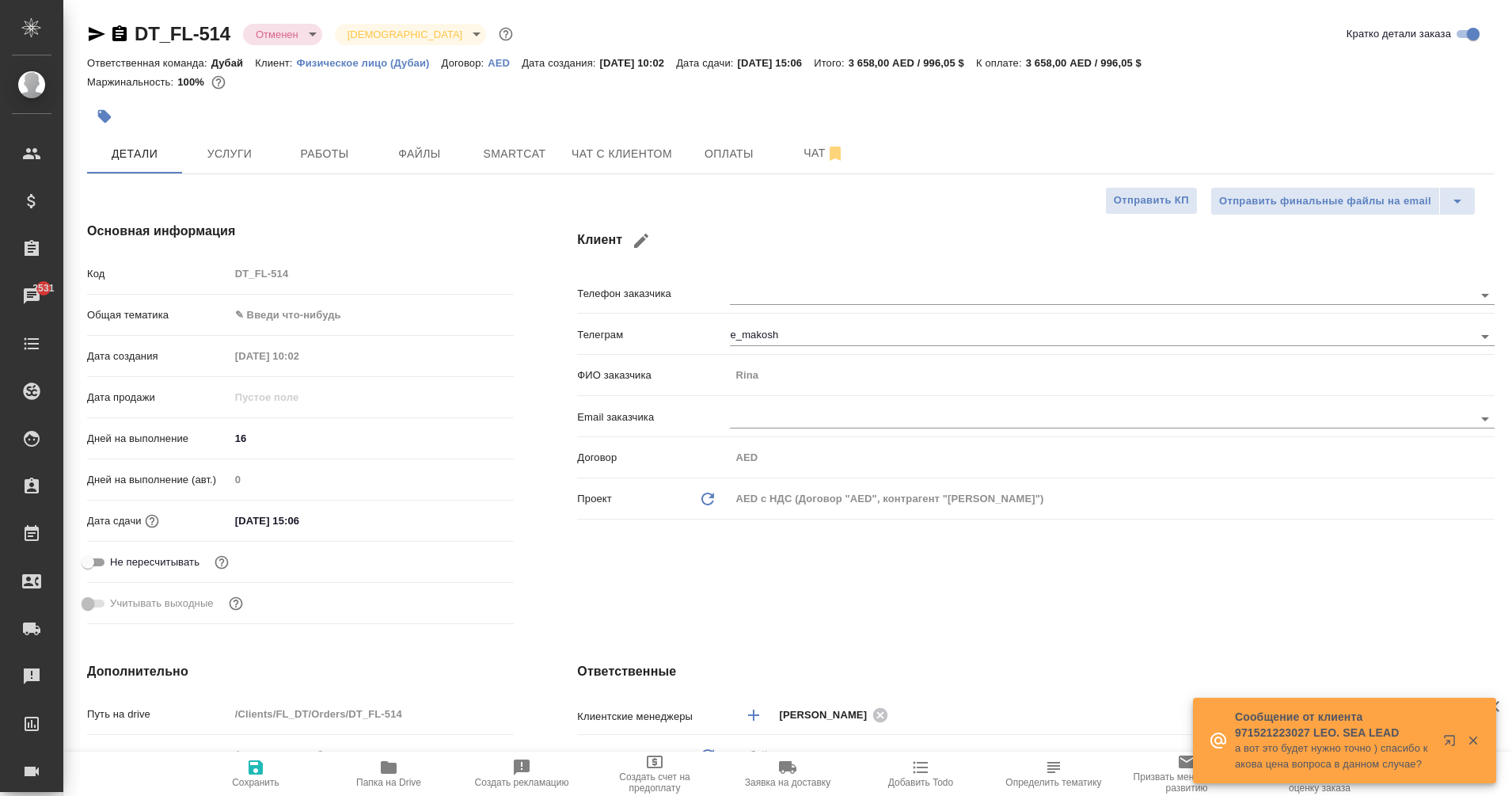
select select "RU"
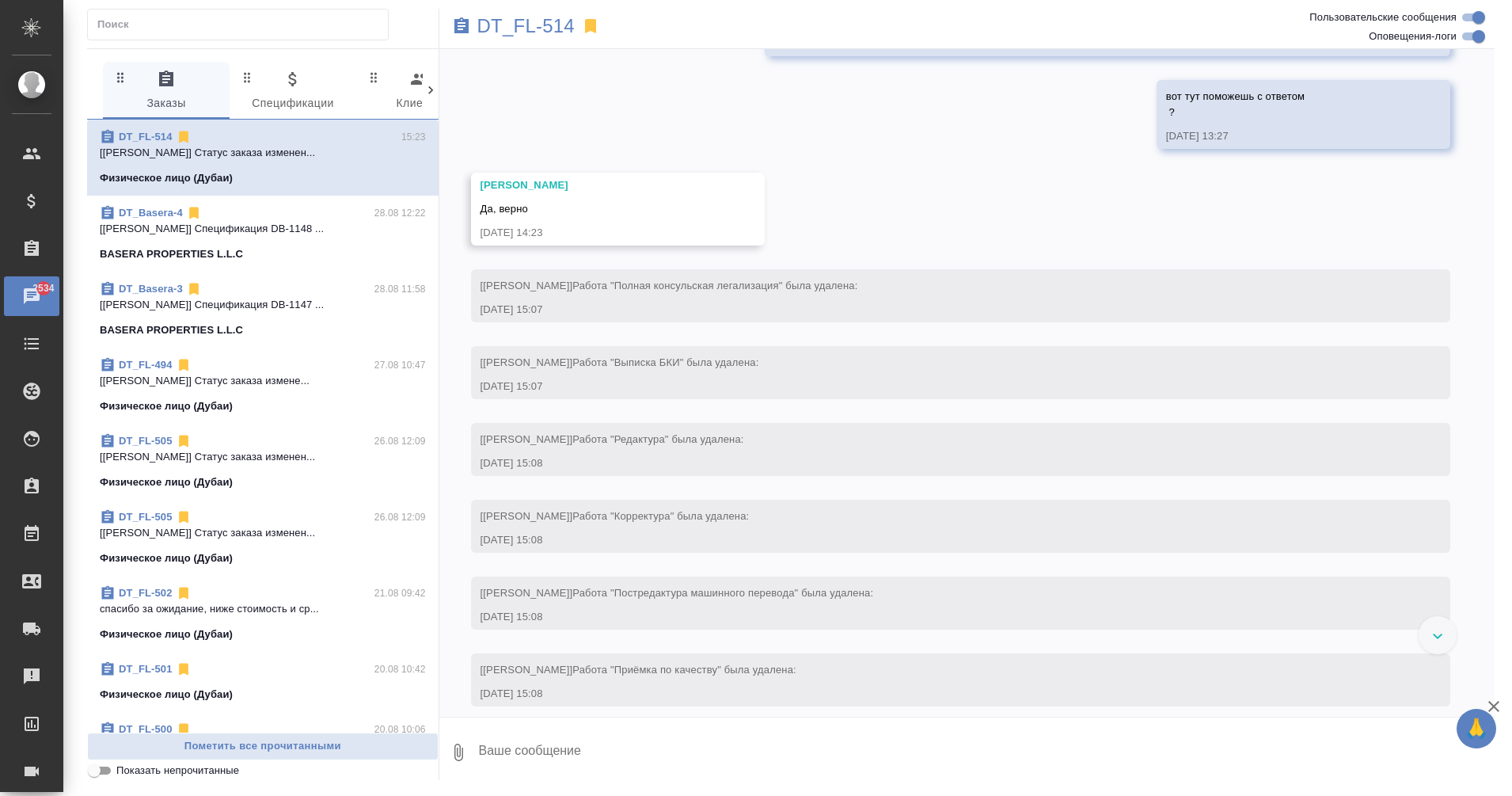
scroll to position [804, 0]
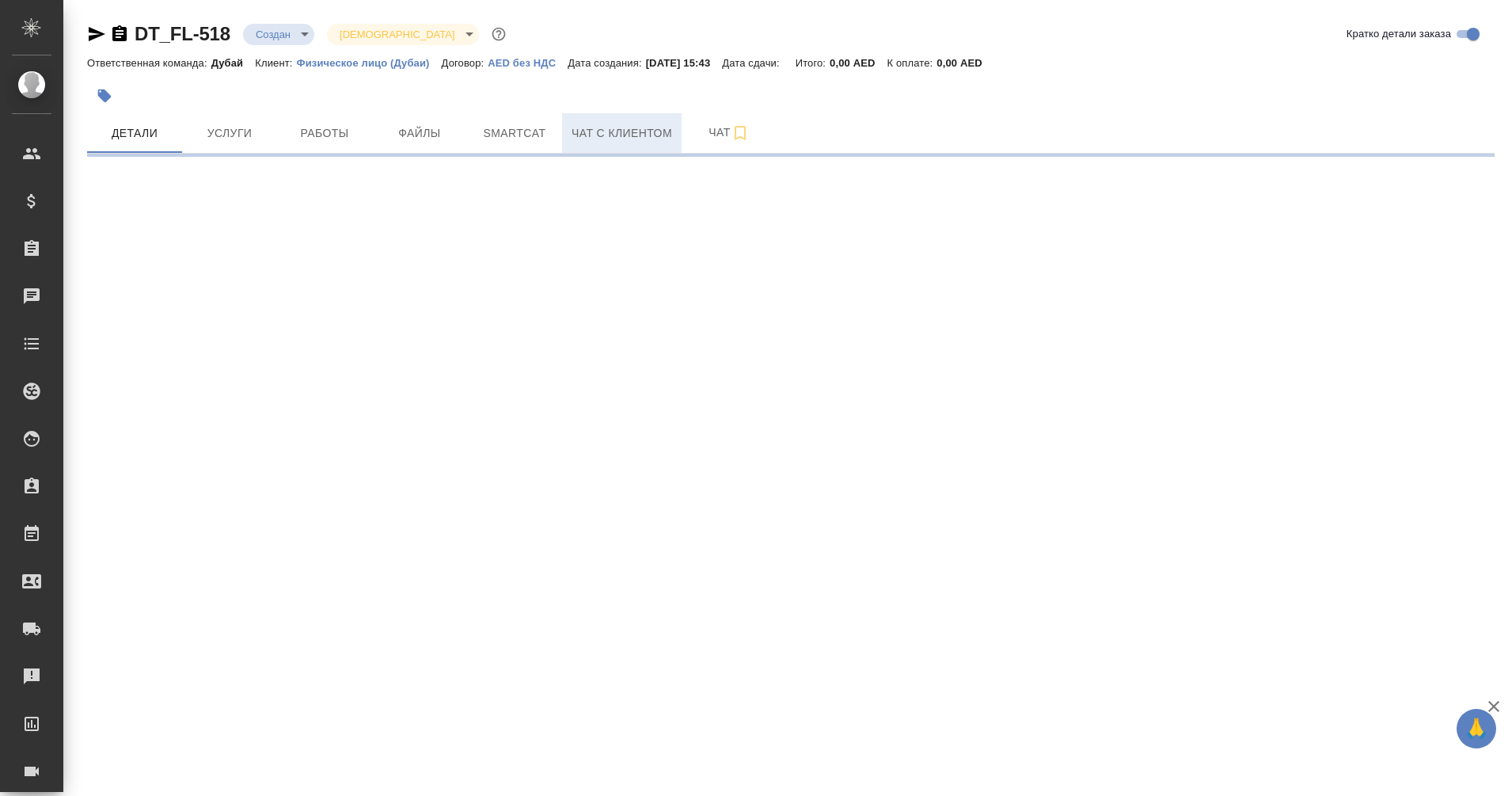
select select "RU"
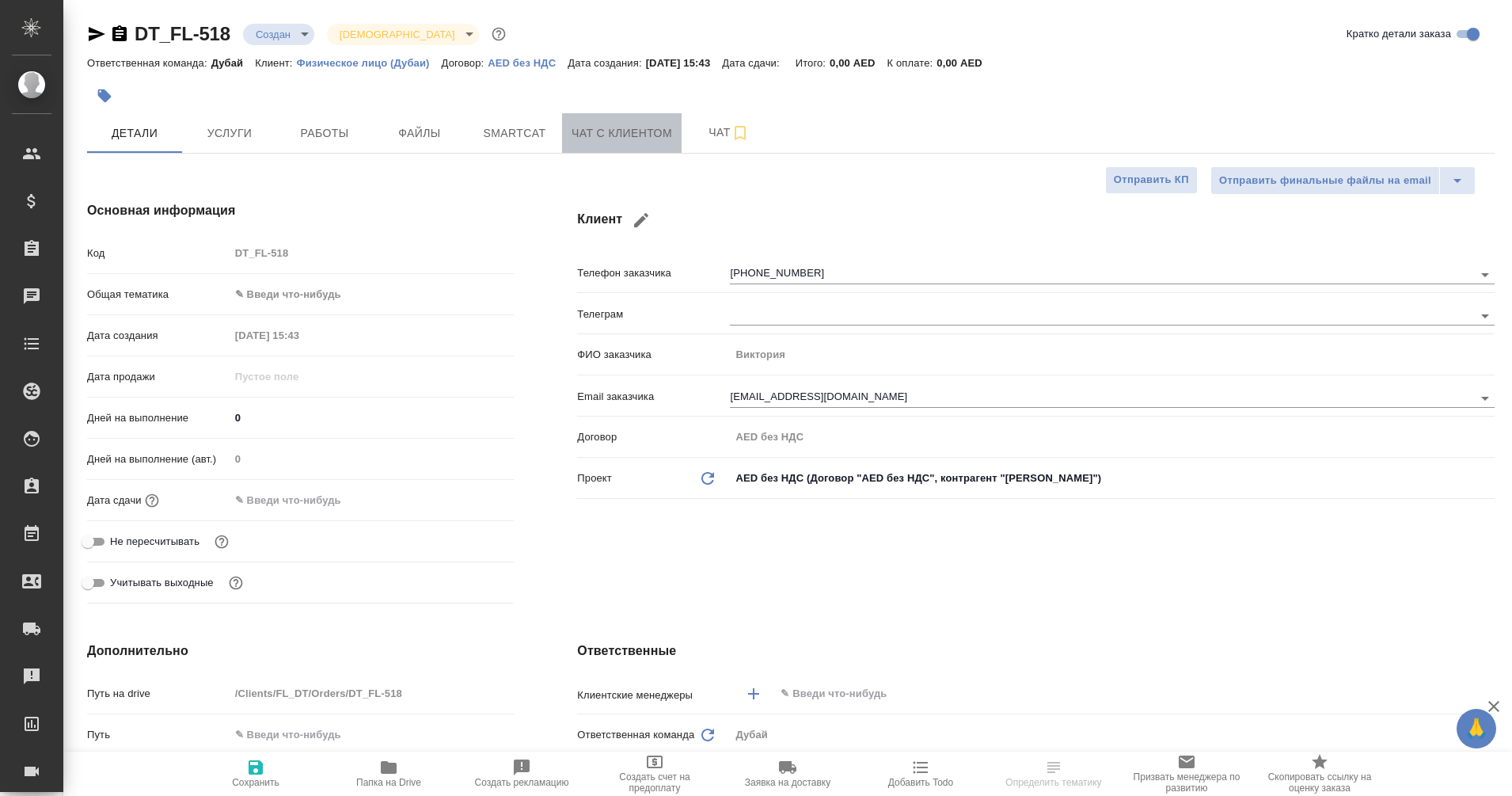
click at [632, 131] on span "Чат с клиентом" at bounding box center [622, 134] width 100 height 20
type textarea "x"
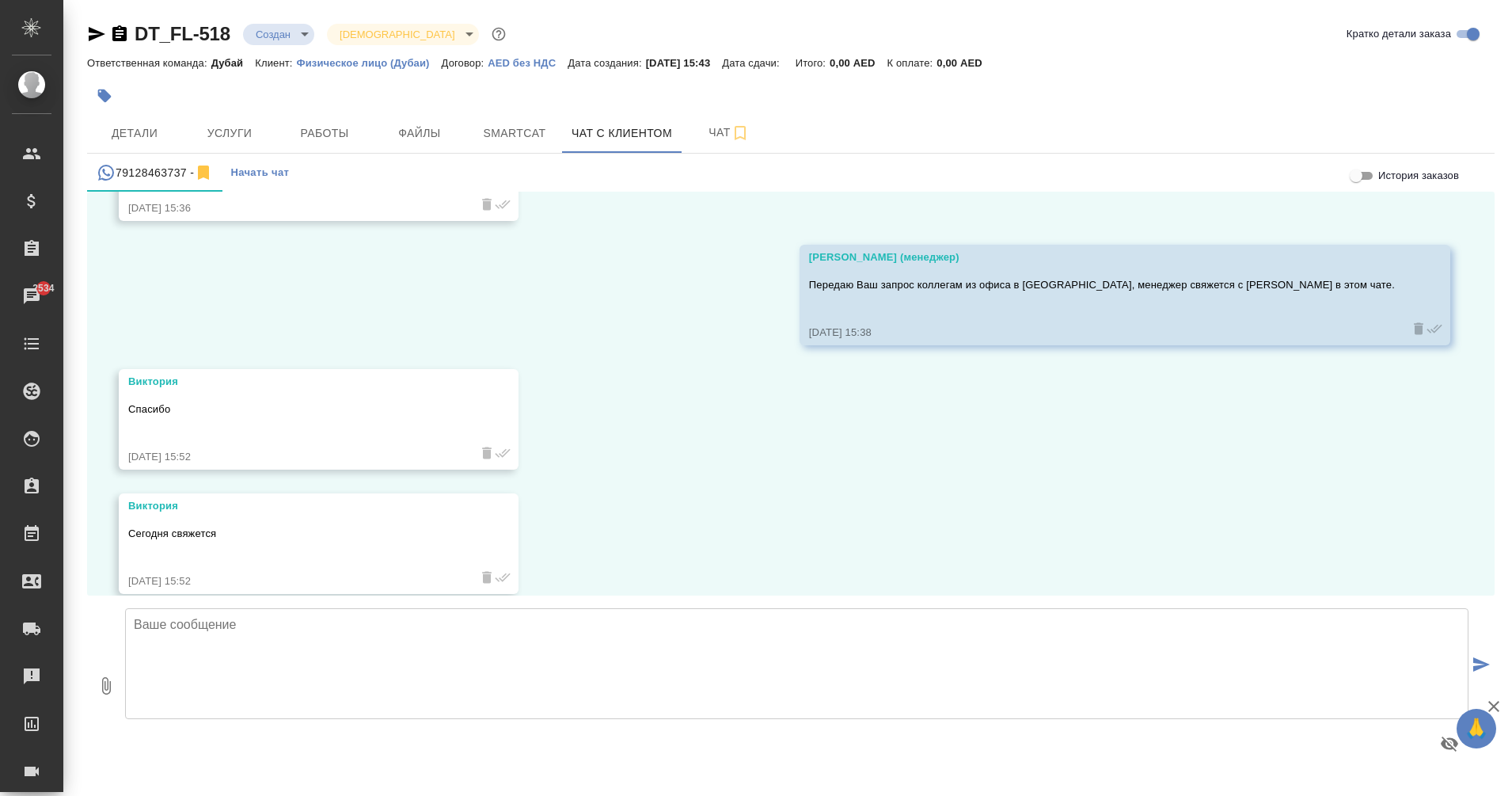
scroll to position [427, 0]
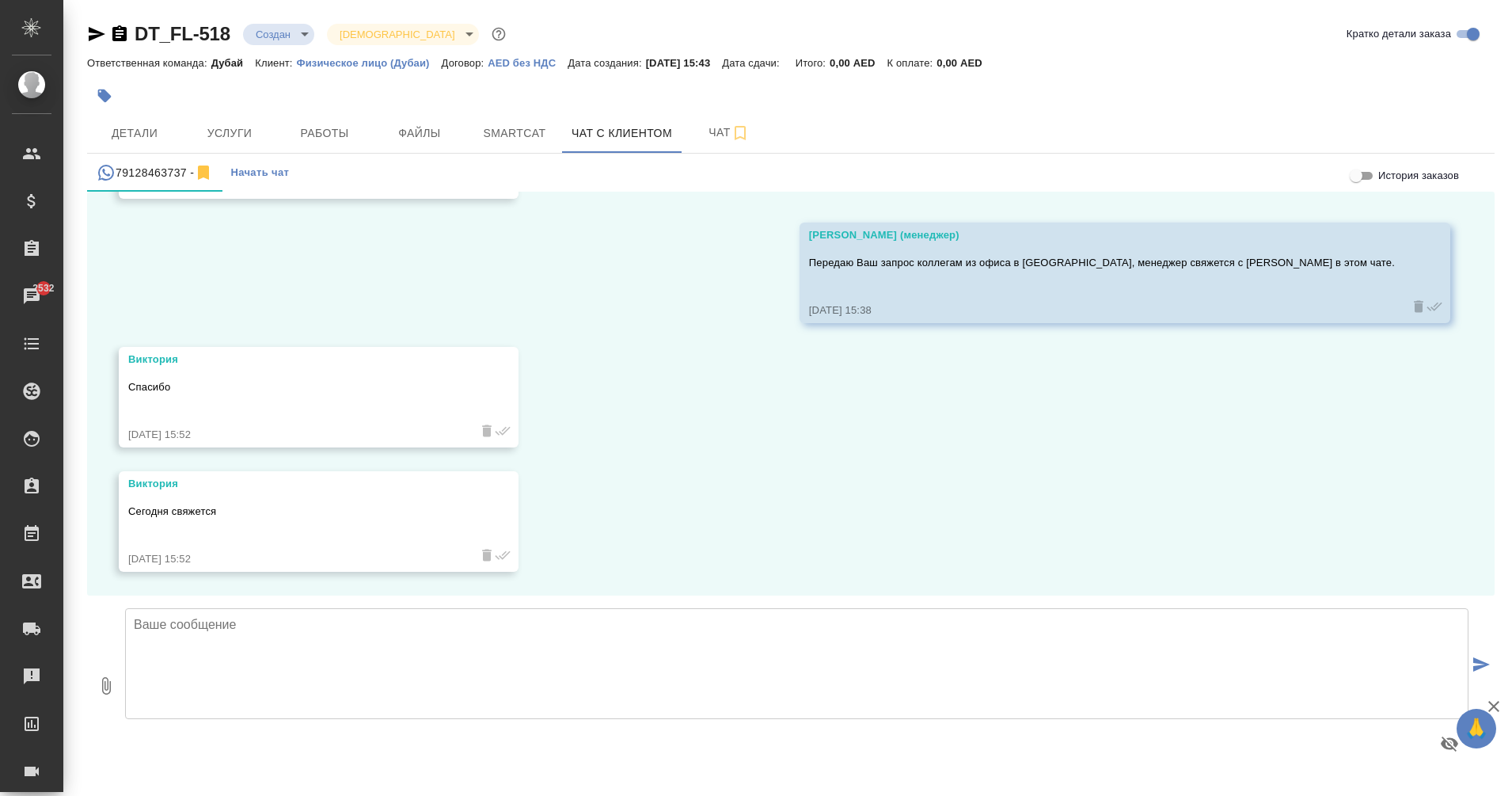
click at [126, 37] on icon "button" at bounding box center [120, 33] width 14 height 16
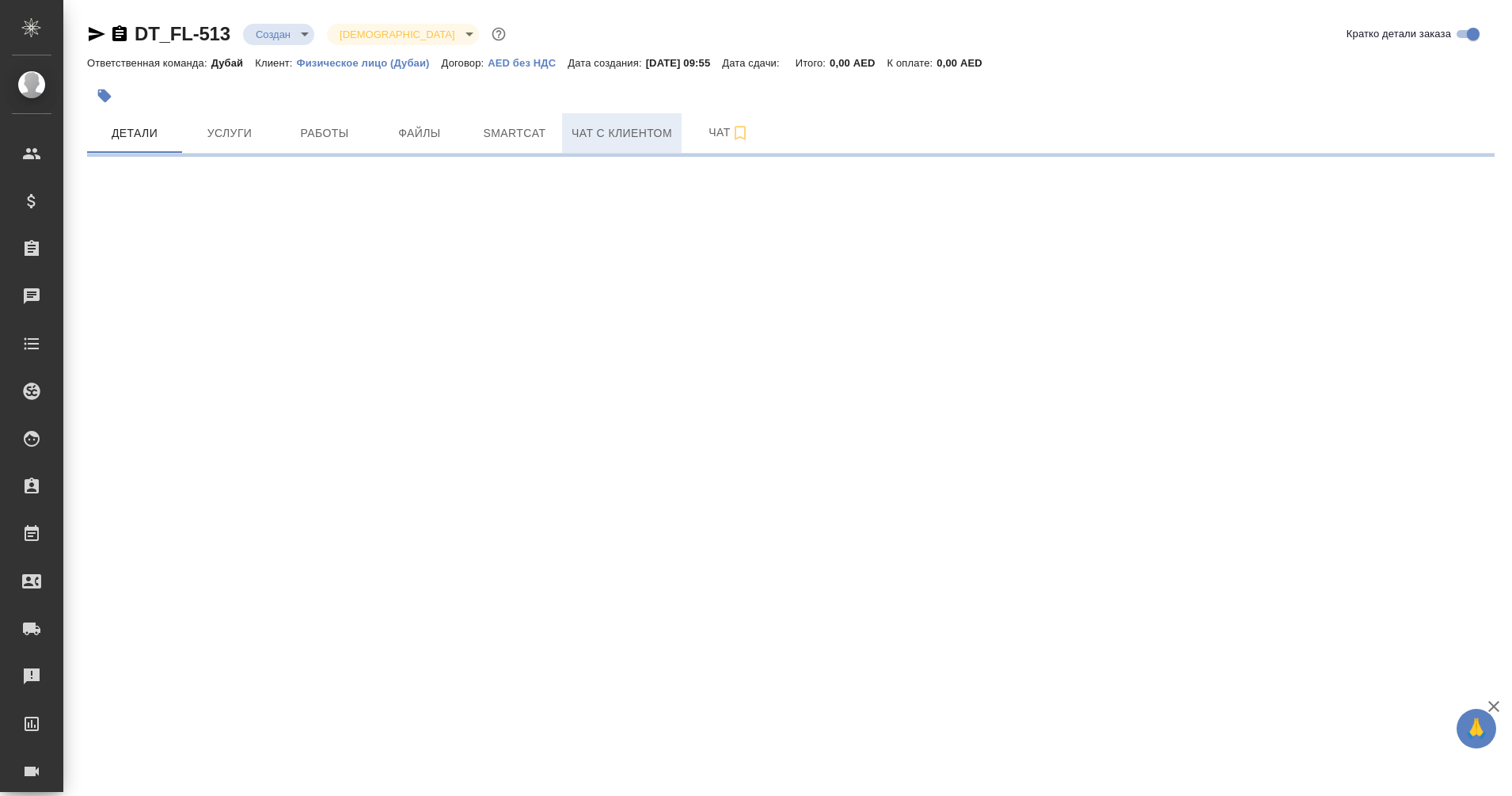
click at [603, 149] on button "Чат с клиентом" at bounding box center [622, 132] width 120 height 39
select select "RU"
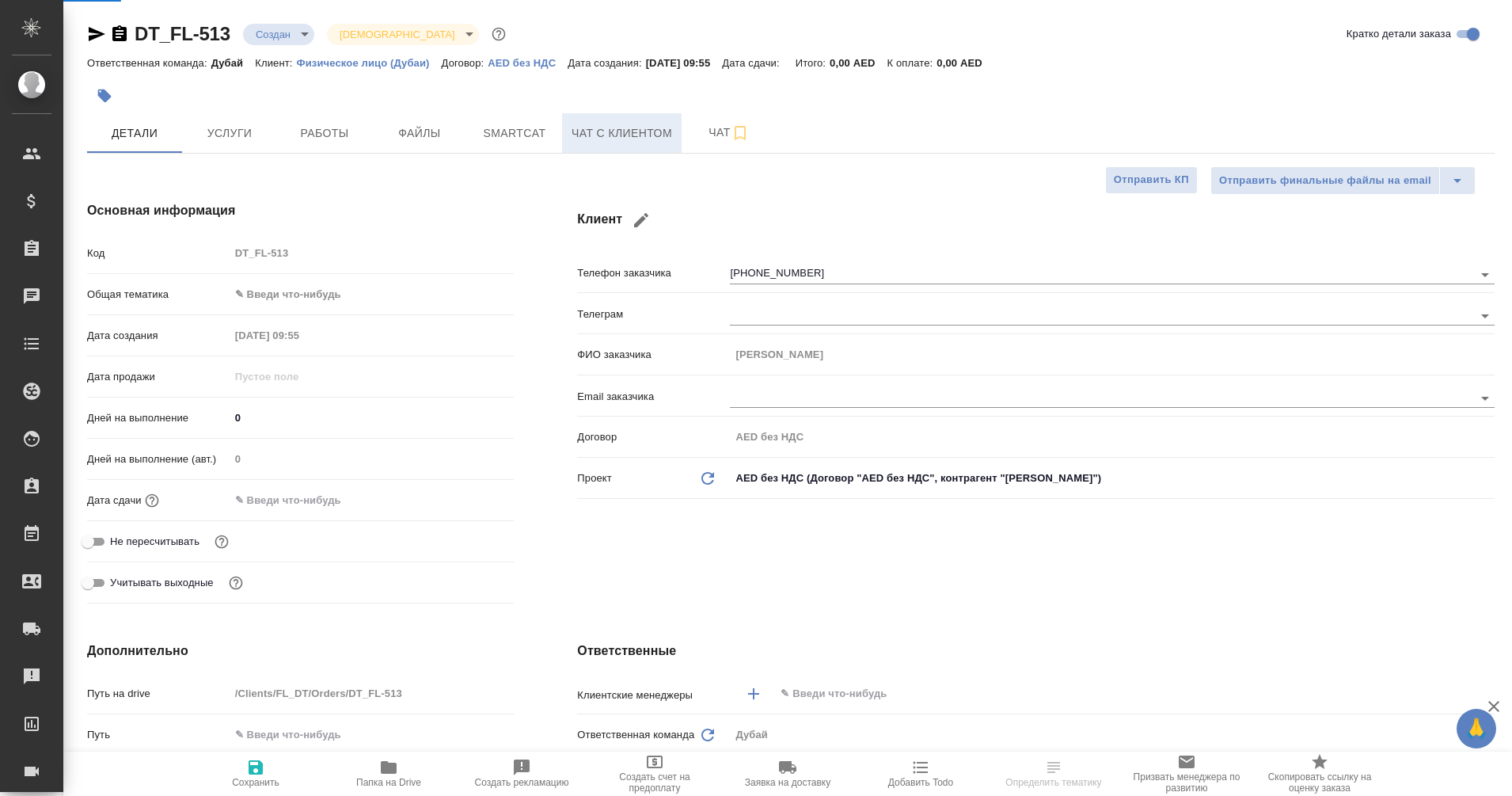
type textarea "x"
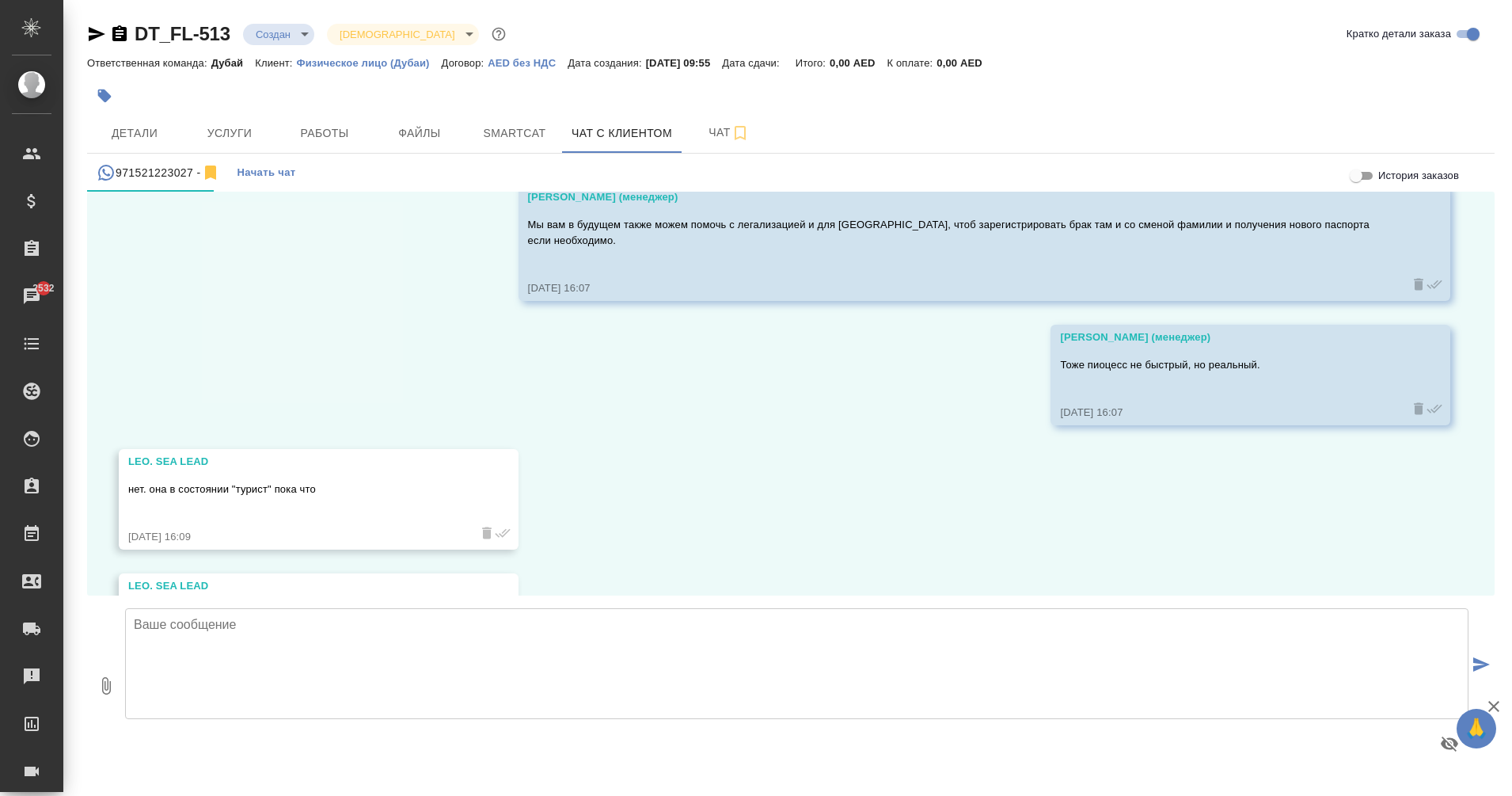
scroll to position [3430, 0]
click at [117, 34] on icon "button" at bounding box center [120, 33] width 14 height 16
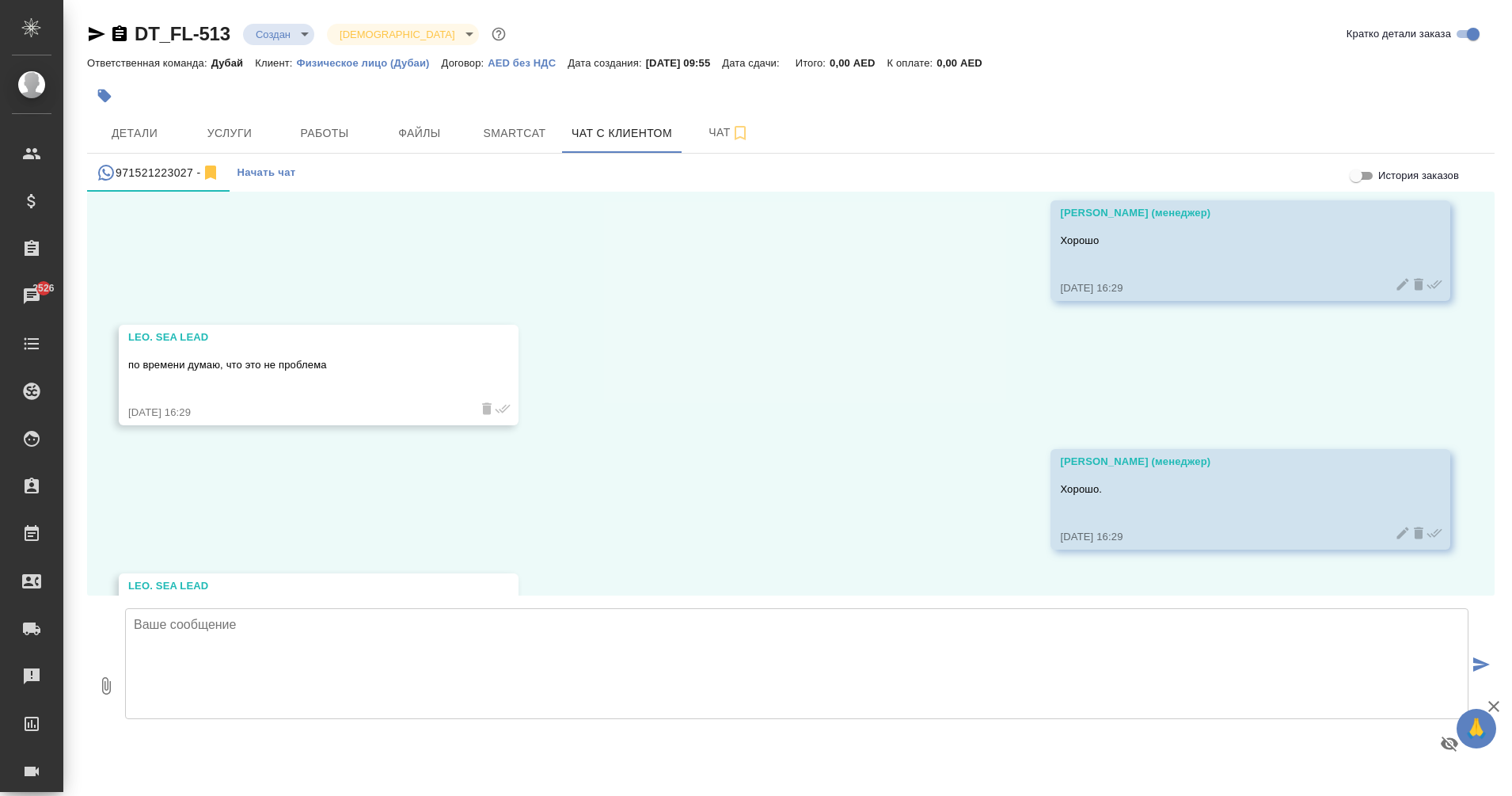
scroll to position [4375, 0]
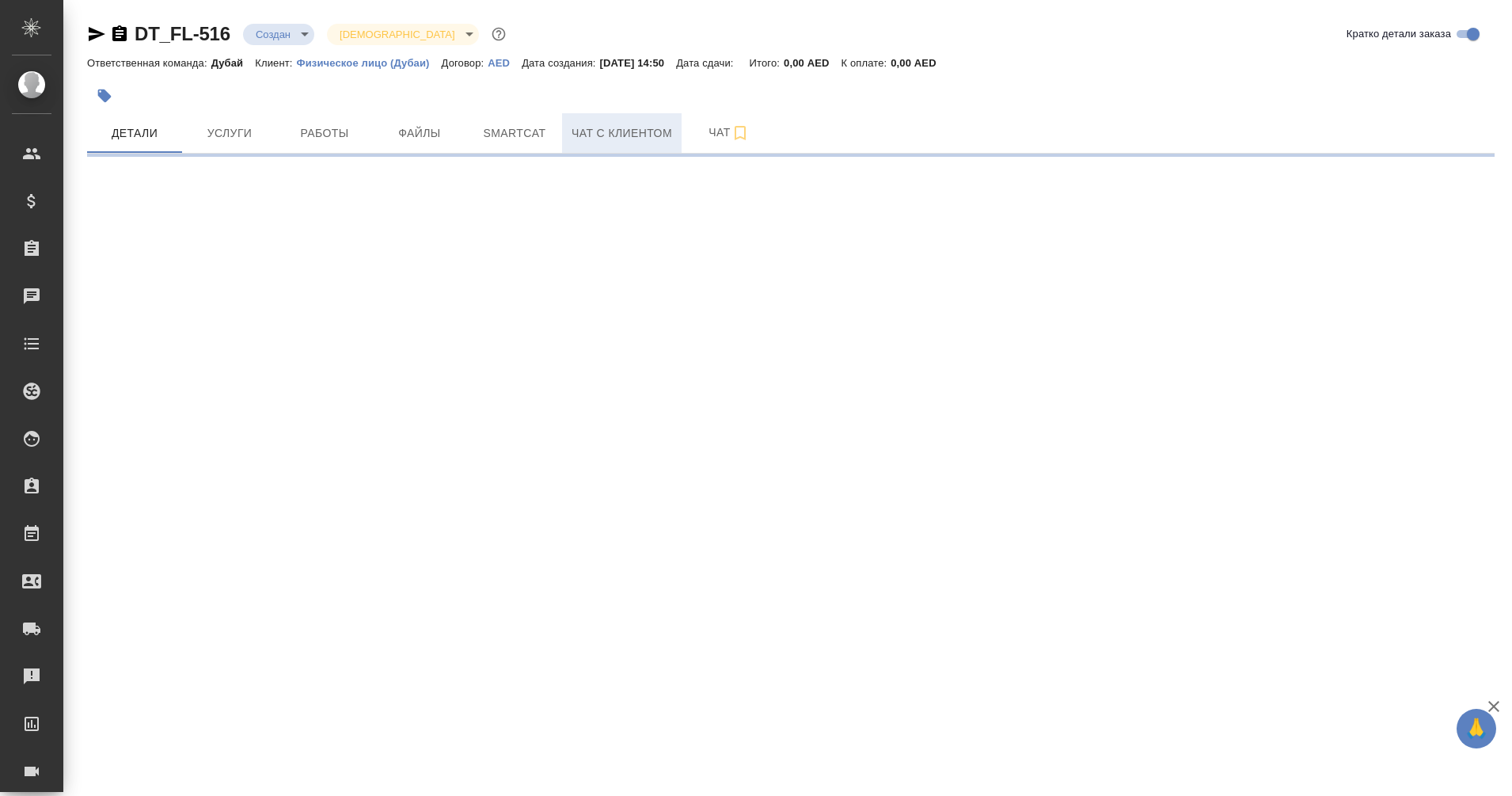
click at [631, 141] on span "Чат с клиентом" at bounding box center [622, 134] width 100 height 20
select select "RU"
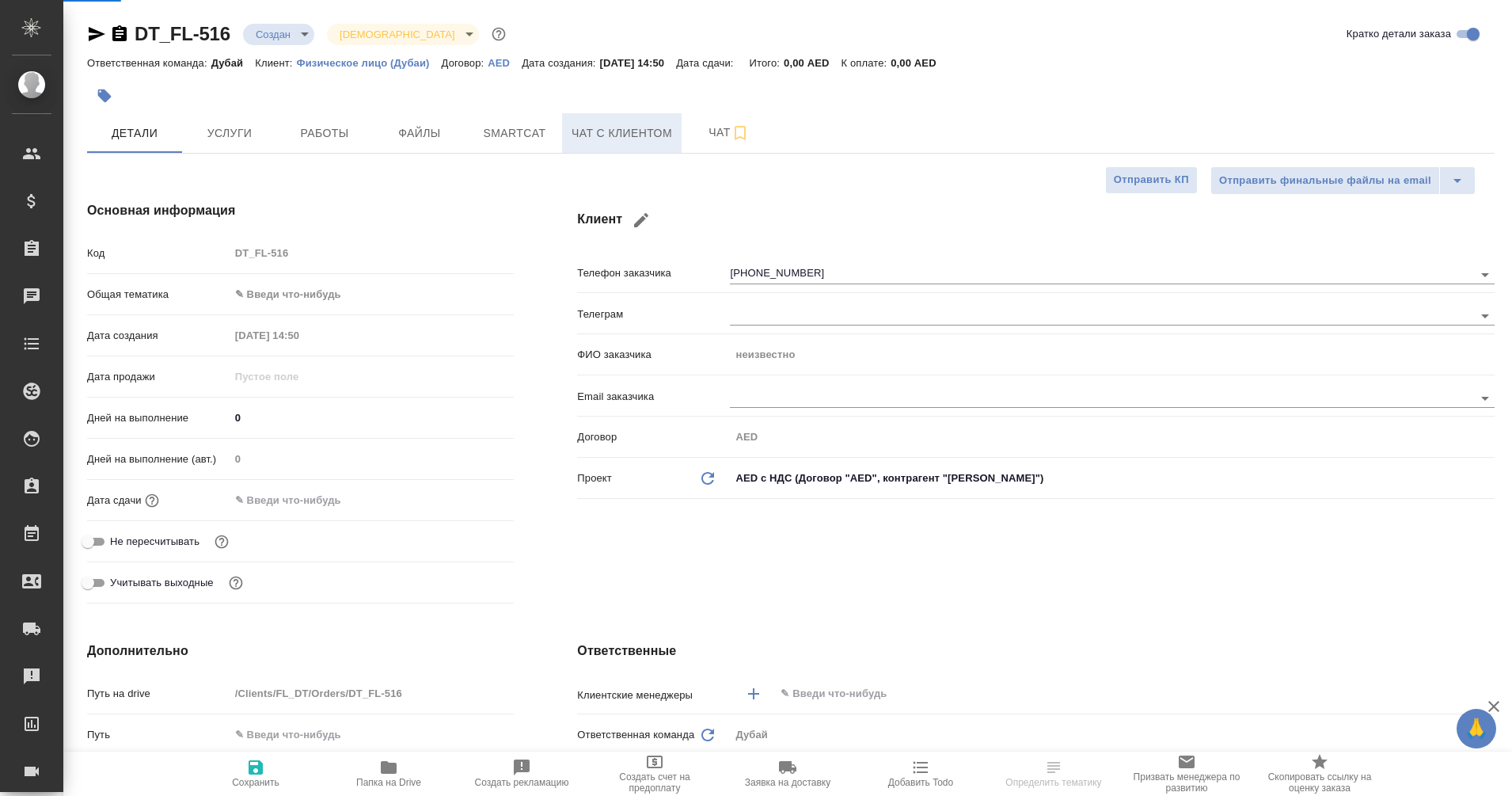
type textarea "x"
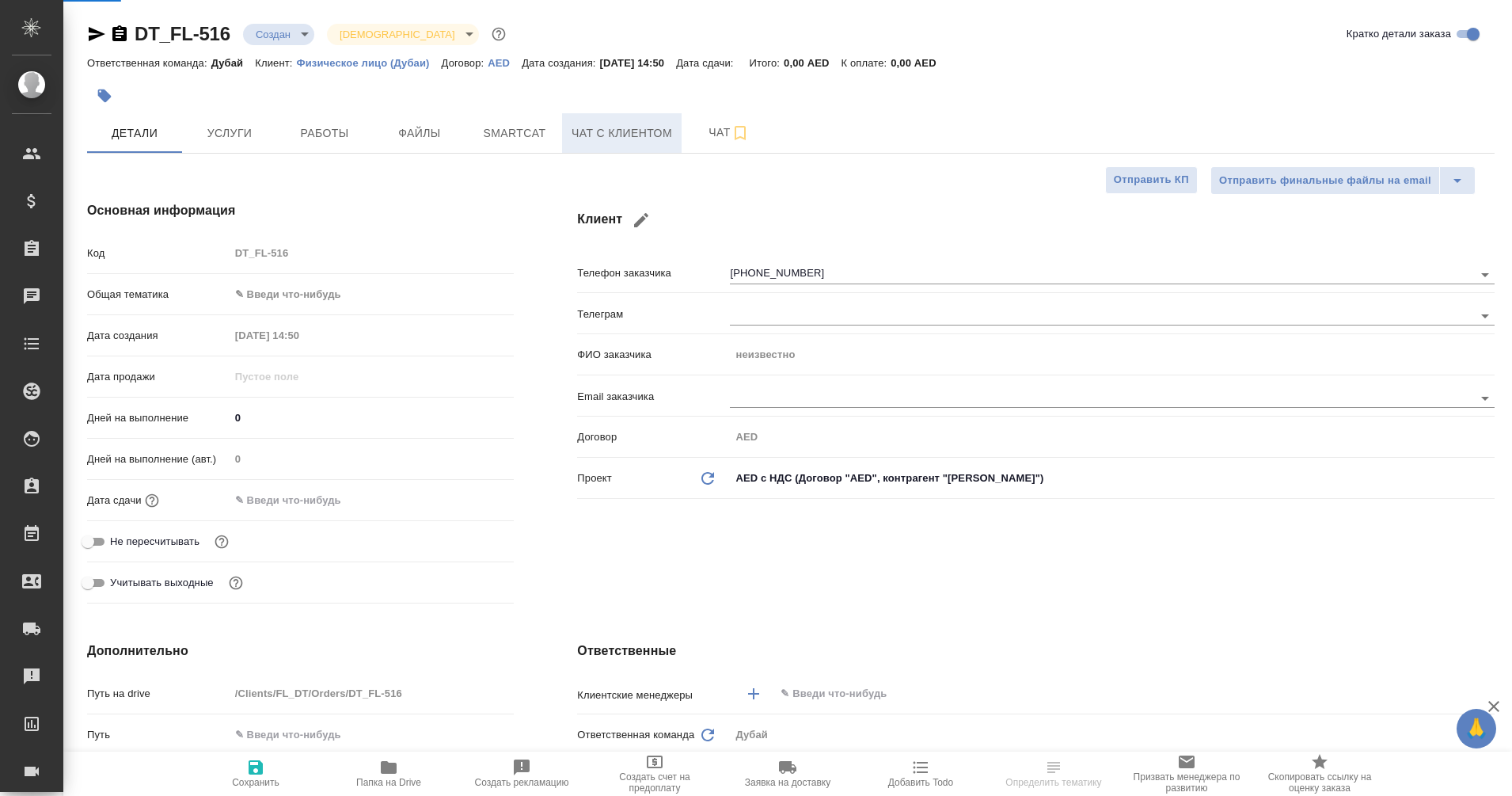
type textarea "x"
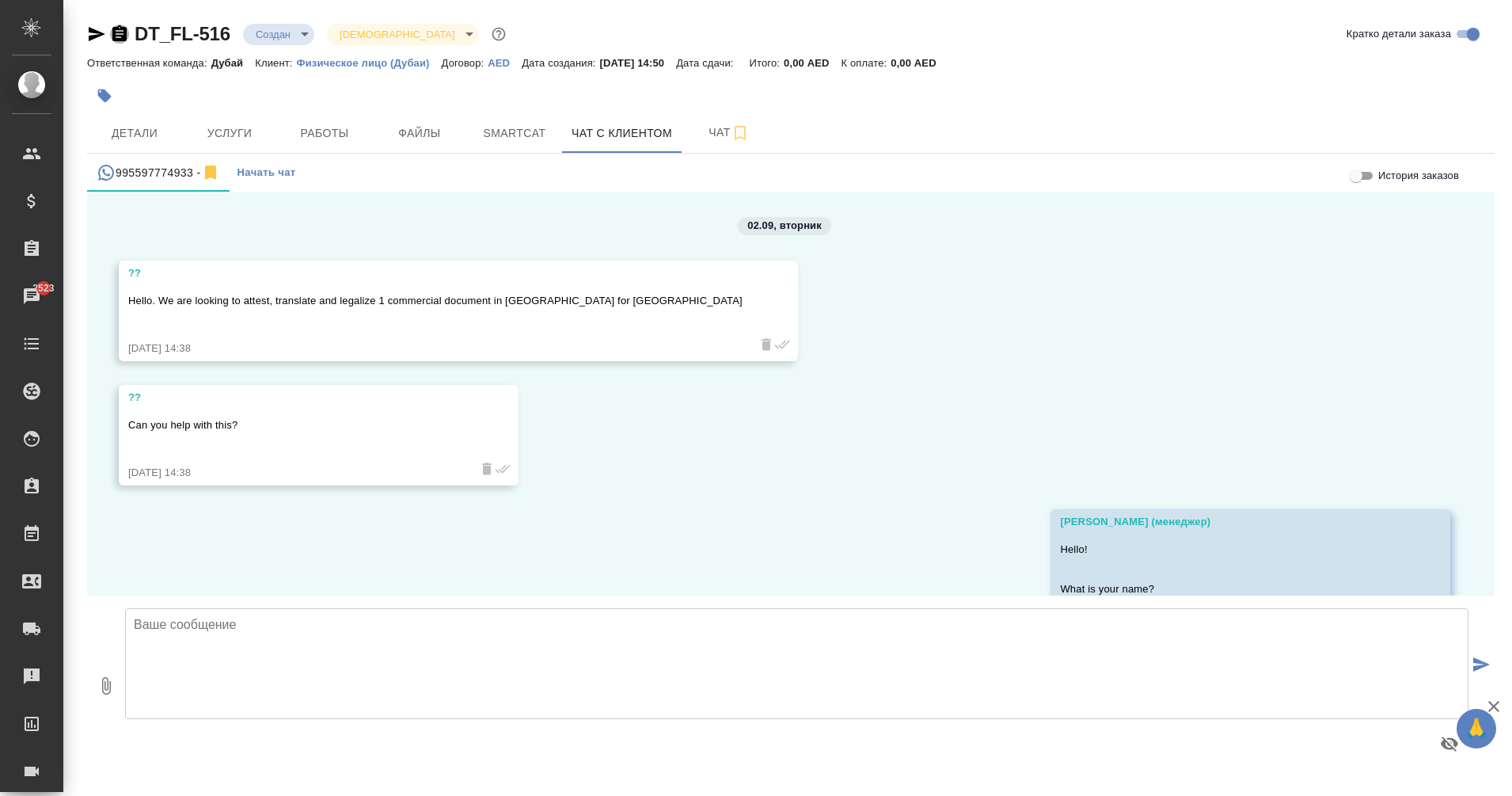
click at [119, 33] on icon "button" at bounding box center [120, 33] width 14 height 16
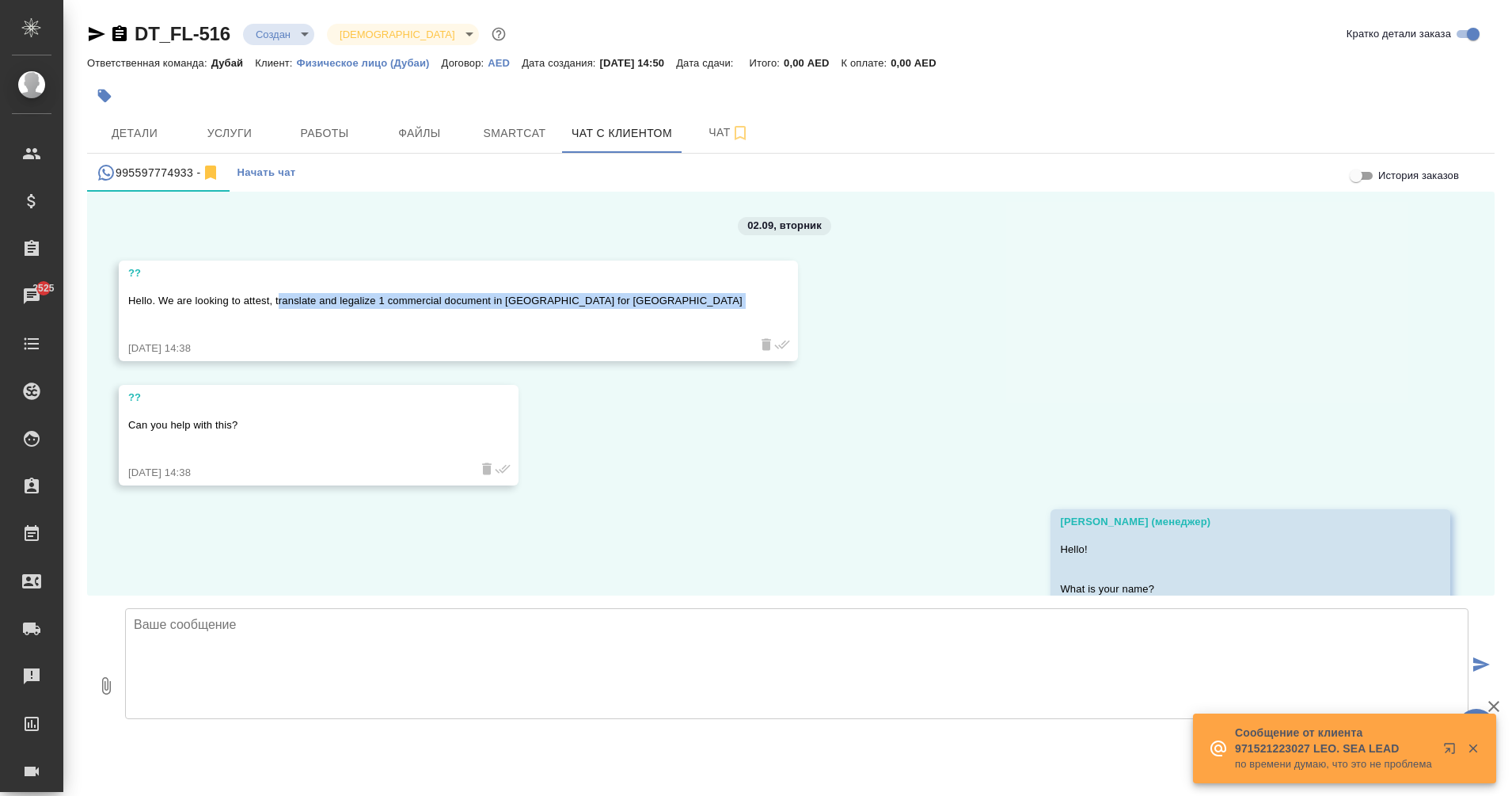
drag, startPoint x: 277, startPoint y: 295, endPoint x: 571, endPoint y: 310, distance: 294.4
click at [571, 310] on div "Hello. We are looking to attest, translate and legalize 1 commercial document i…" at bounding box center [435, 311] width 614 height 43
copy p "ranslate and legalize 1 commercial document in Dubai for Russia"
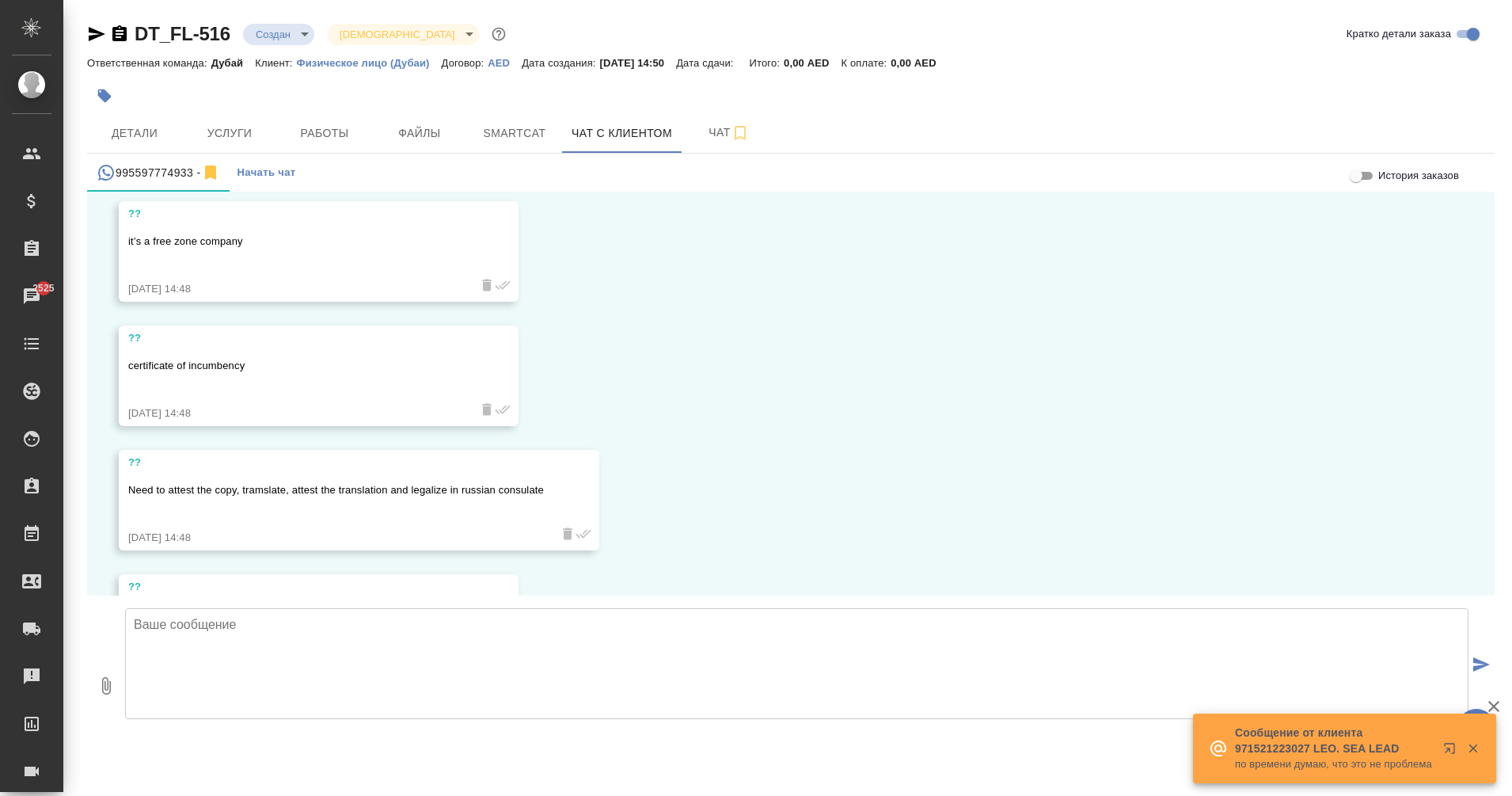
scroll to position [743, 0]
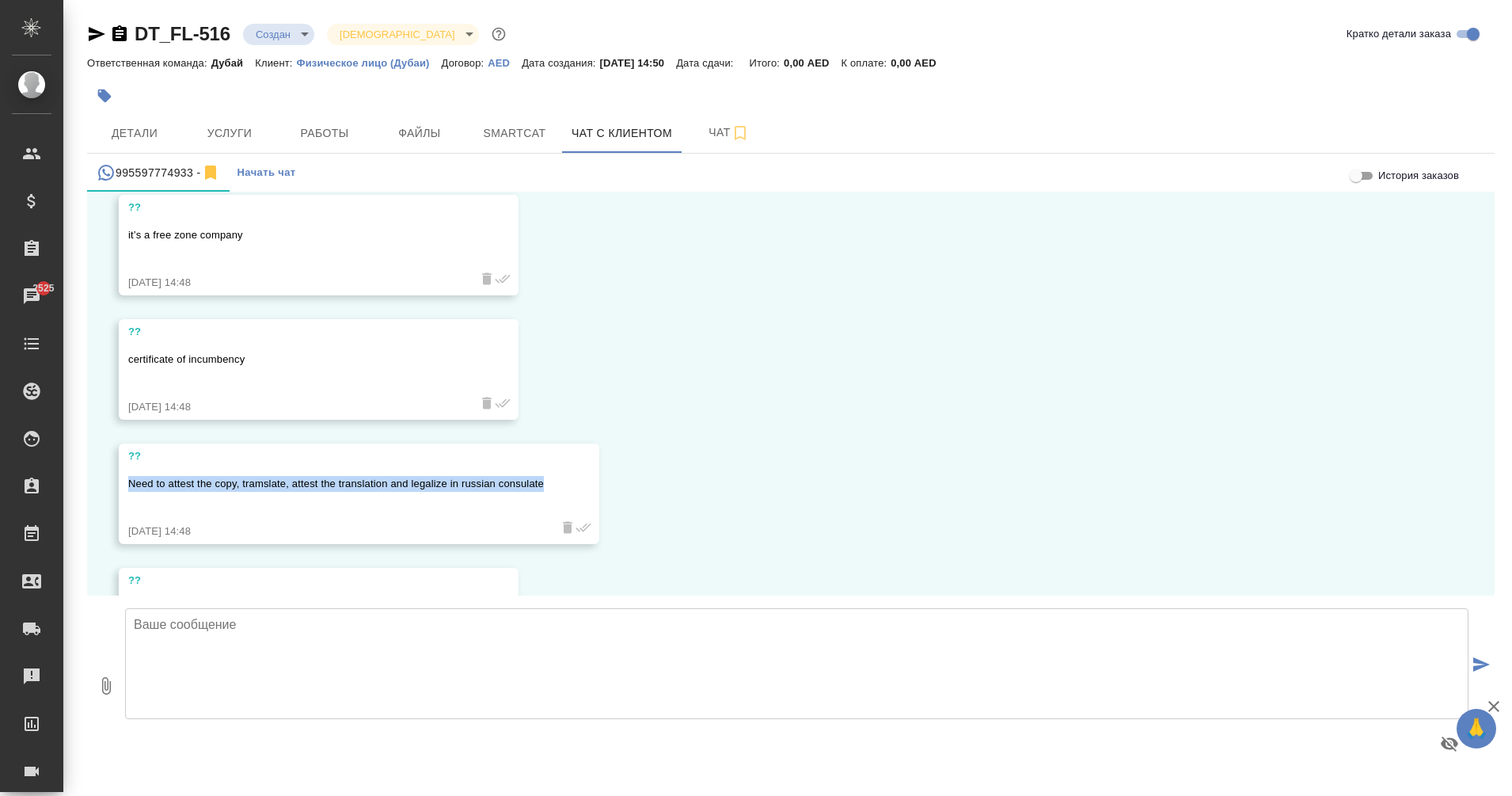
drag, startPoint x: 553, startPoint y: 484, endPoint x: 123, endPoint y: 484, distance: 430.0
click at [123, 484] on div "?? Need to attest the copy, tramslate, attest the translation and legalize in r…" at bounding box center [359, 493] width 481 height 100
copy p "Need to attest the copy, tramslate, attest the translation and legalize in russ…"
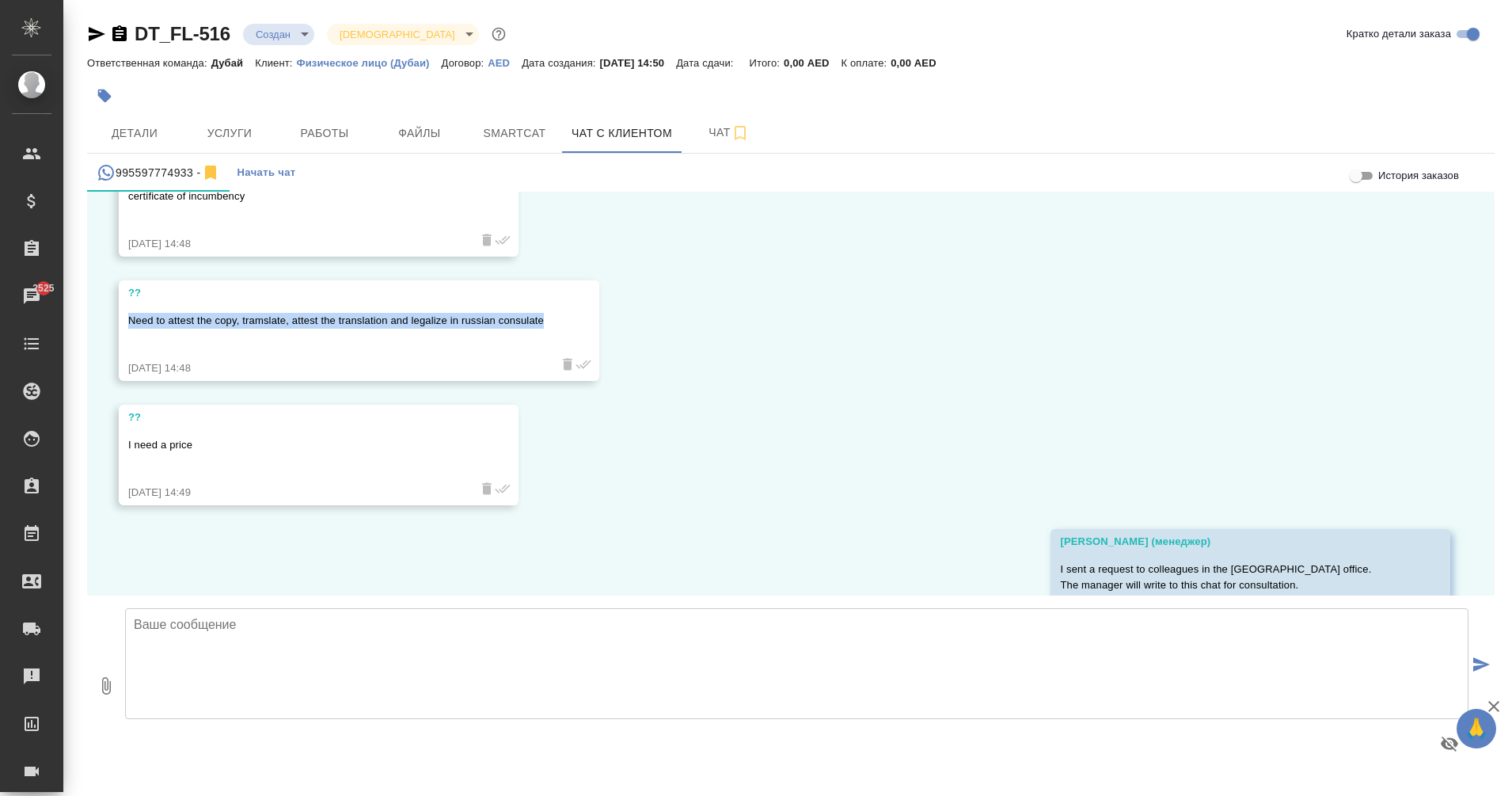
scroll to position [1104, 0]
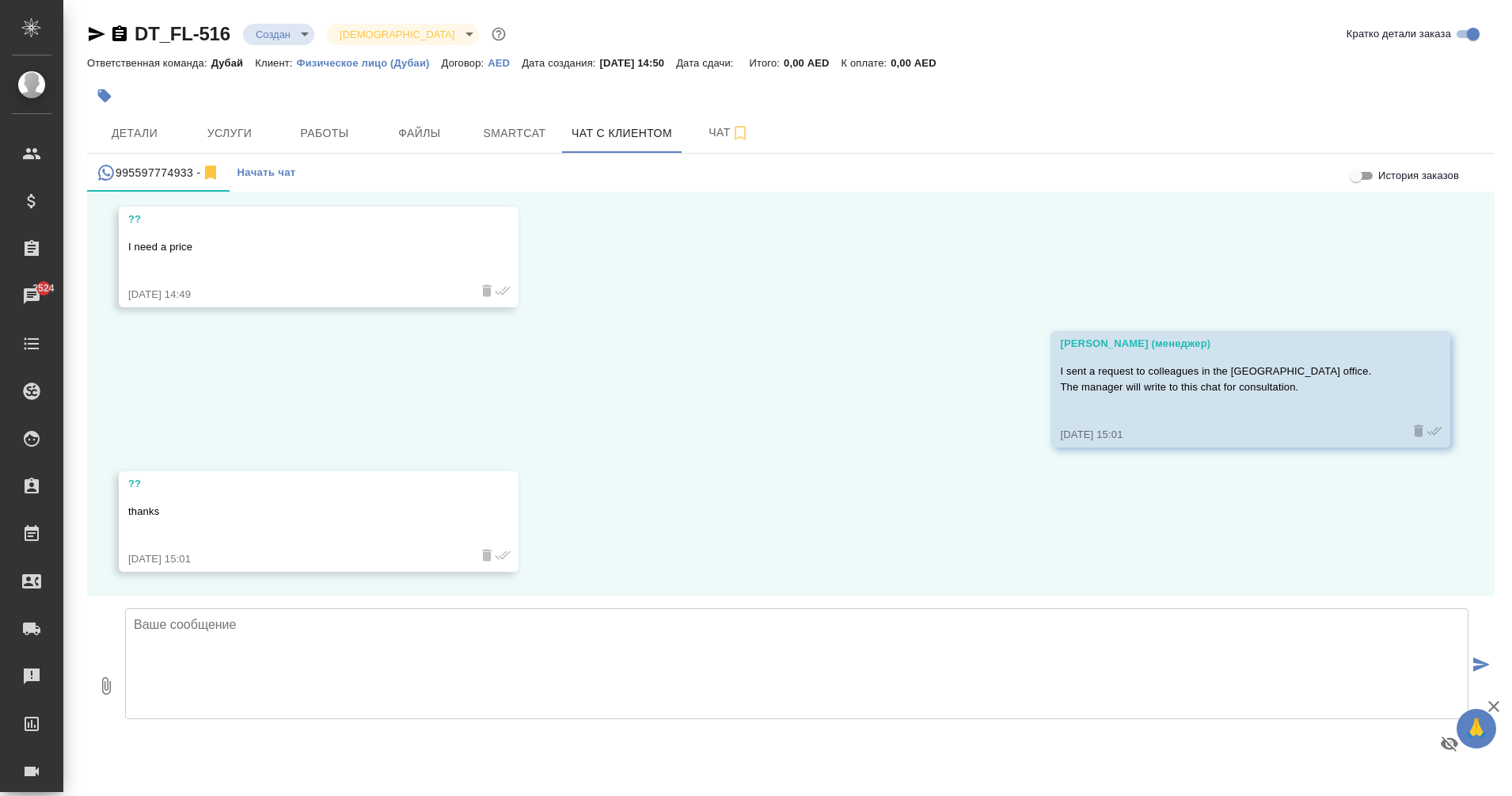
click at [573, 634] on textarea at bounding box center [797, 664] width 1344 height 111
paste textarea "MOFA + Russian consulate - AED 3300+ VAT per document Russian Legal Translation…"
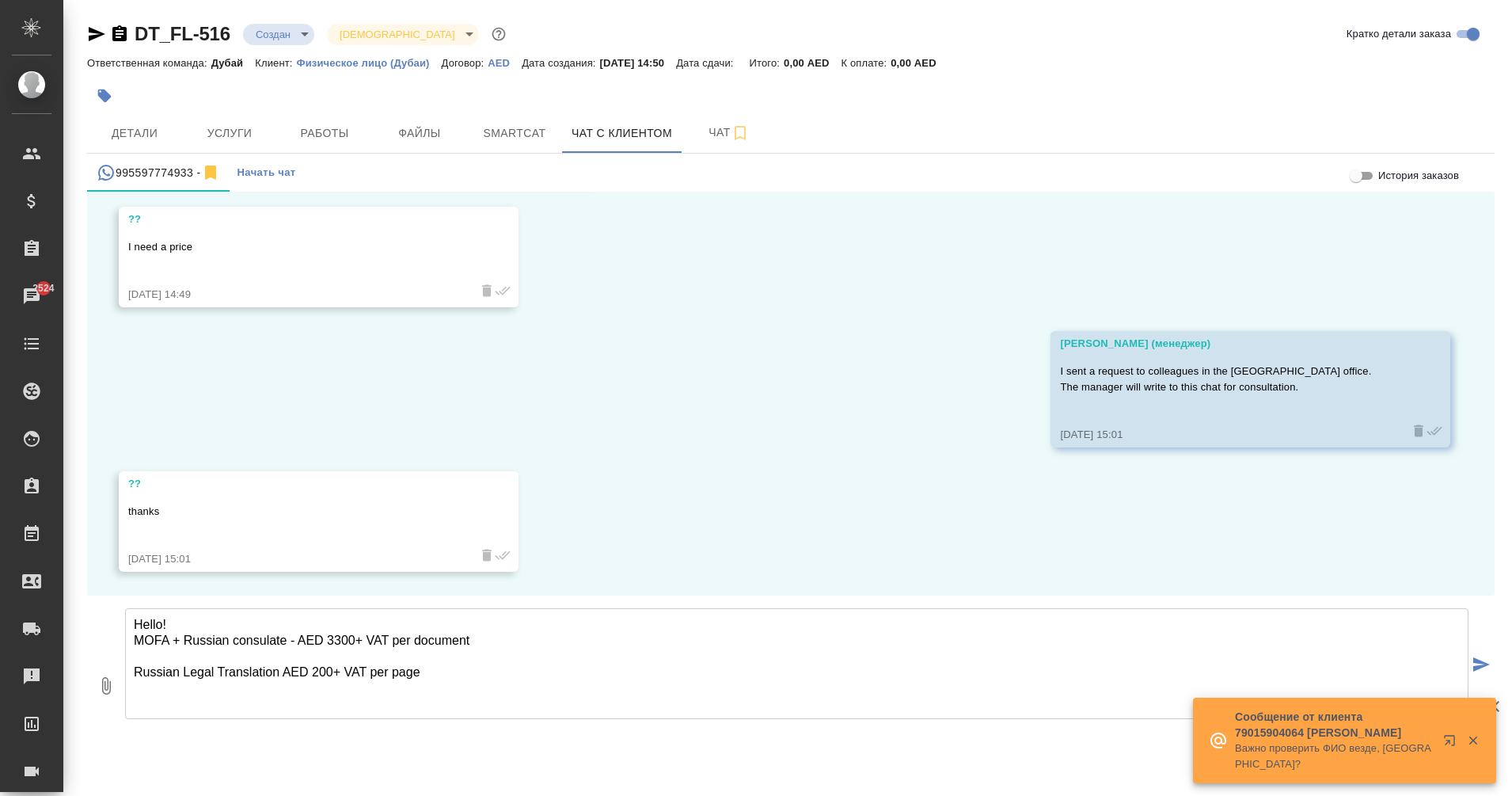
click at [344, 640] on textarea "Hello! MOFA + Russian consulate - AED 3300+ VAT per document Russian Legal Tran…" at bounding box center [797, 664] width 1344 height 111
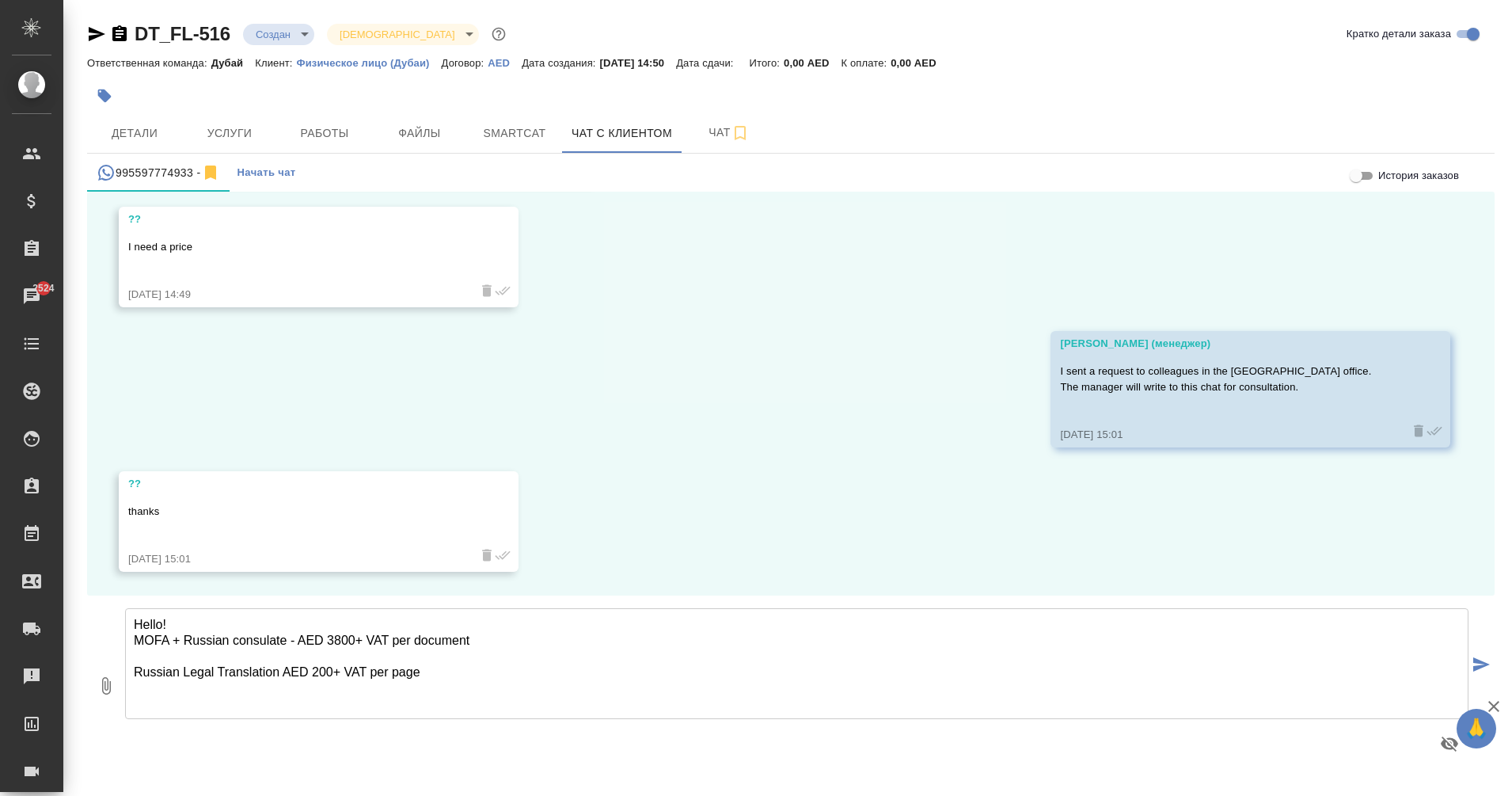
click at [319, 673] on textarea "Hello! MOFA + Russian consulate - AED 3800+ VAT per document Russian Legal Tran…" at bounding box center [797, 664] width 1344 height 111
click at [462, 678] on textarea "Hello! MOFA + Russian consulate - AED 3800+ VAT per document Russian Legal Tran…" at bounding box center [797, 664] width 1344 height 111
type textarea "Hello! MOFA + Russian consulate - AED 3800+ VAT per document Russian Legal Tran…"
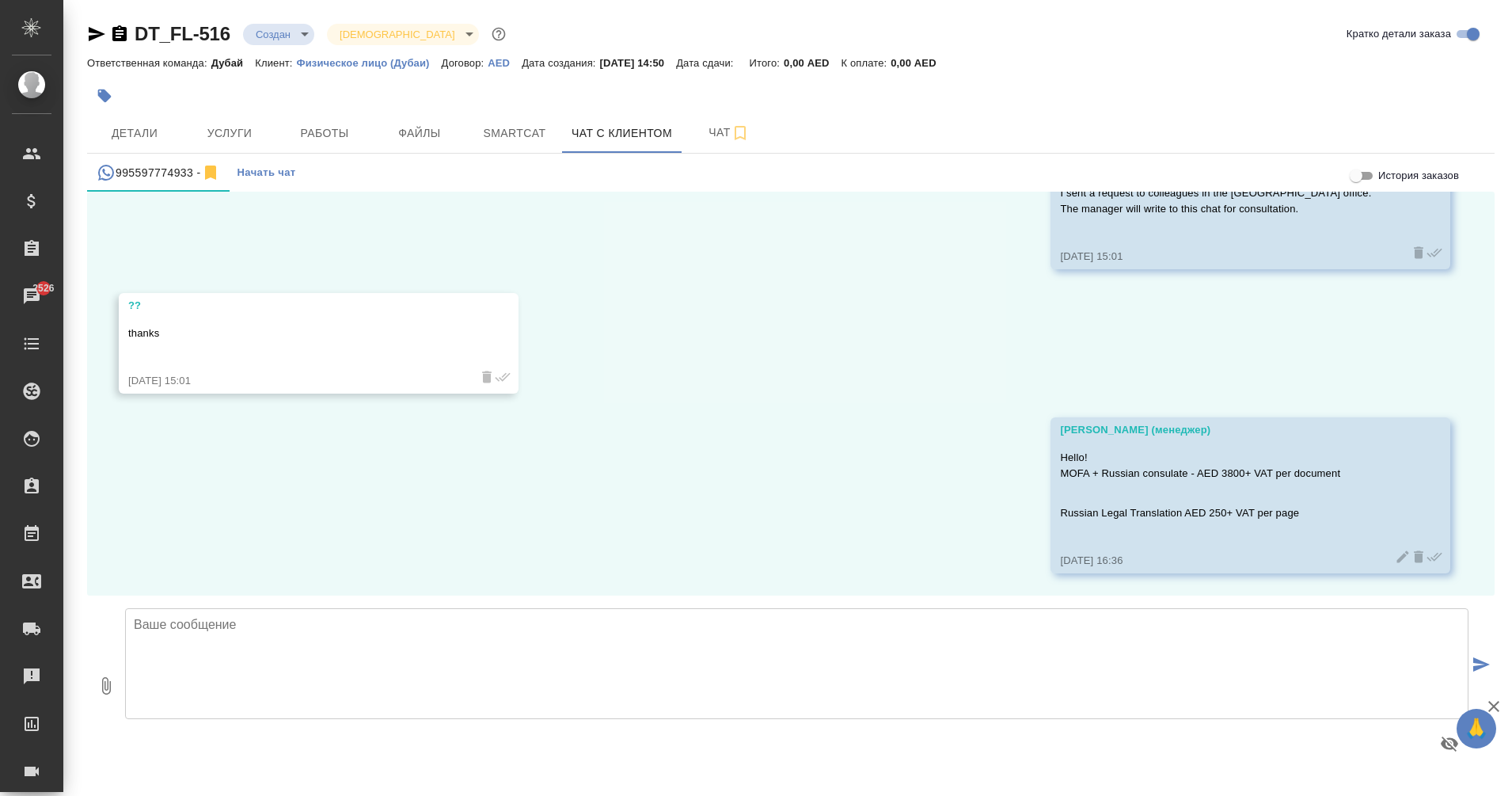
scroll to position [1284, 0]
click at [140, 624] on textarea "6 working" at bounding box center [797, 664] width 1344 height 111
click at [217, 630] on textarea "5 working" at bounding box center [797, 664] width 1344 height 111
type textarea "5 working days"
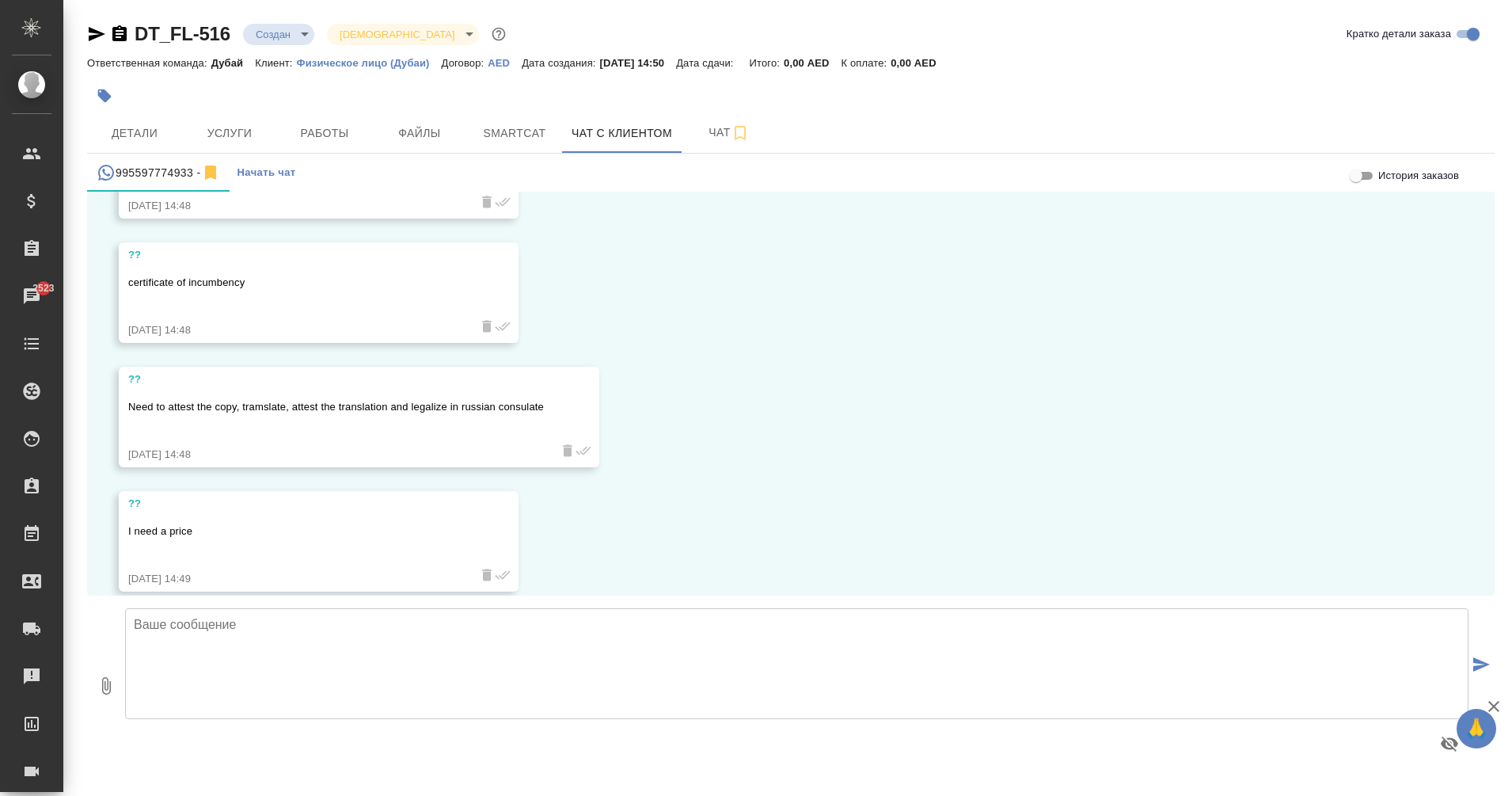
scroll to position [820, 0]
drag, startPoint x: 262, startPoint y: 281, endPoint x: 124, endPoint y: 286, distance: 138.1
click at [124, 286] on div "?? certificate of incumbency [DATE] 14:48" at bounding box center [318, 292] width 400 height 100
copy p "certificate of incumbency"
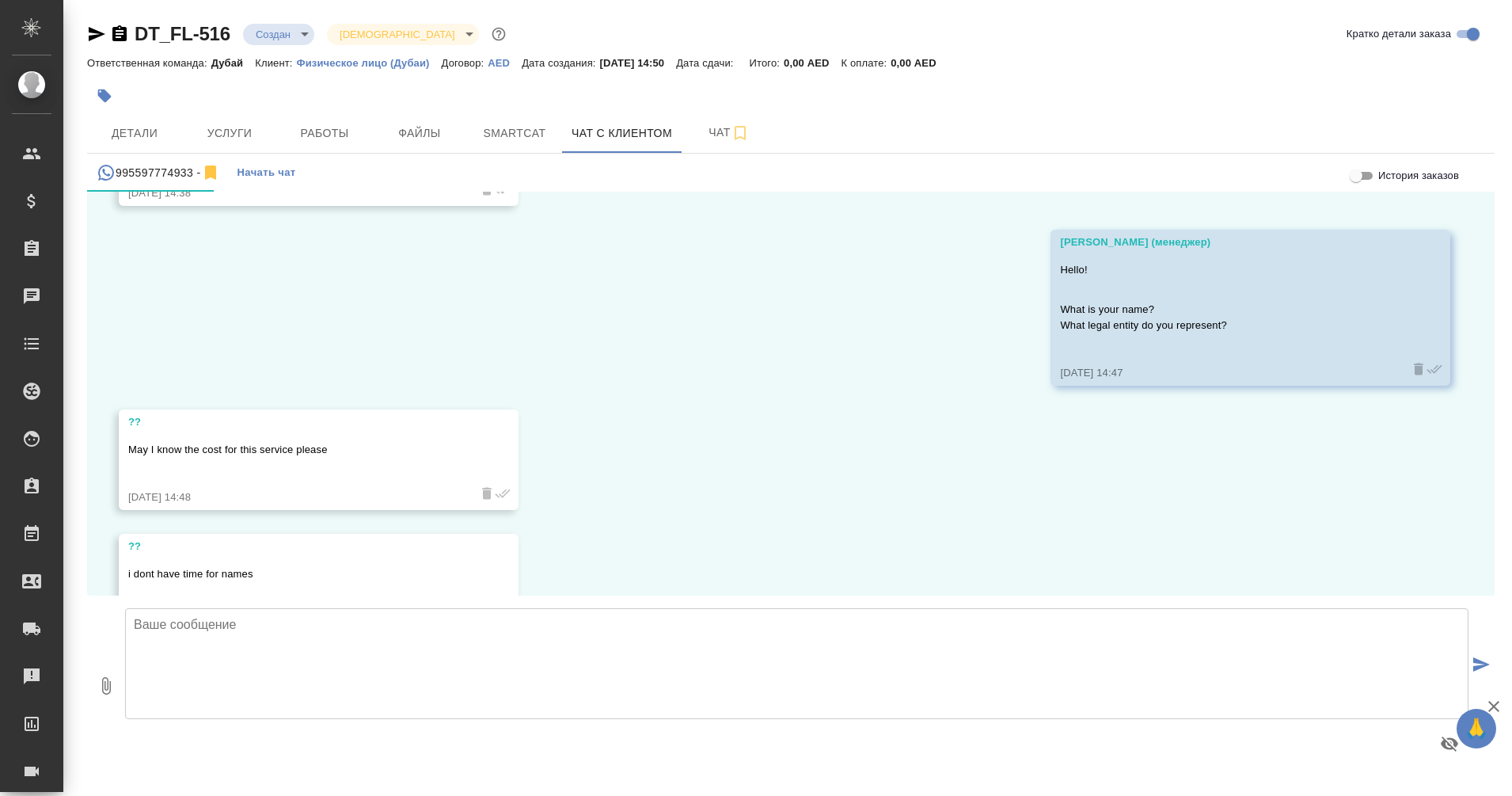
scroll to position [620, 0]
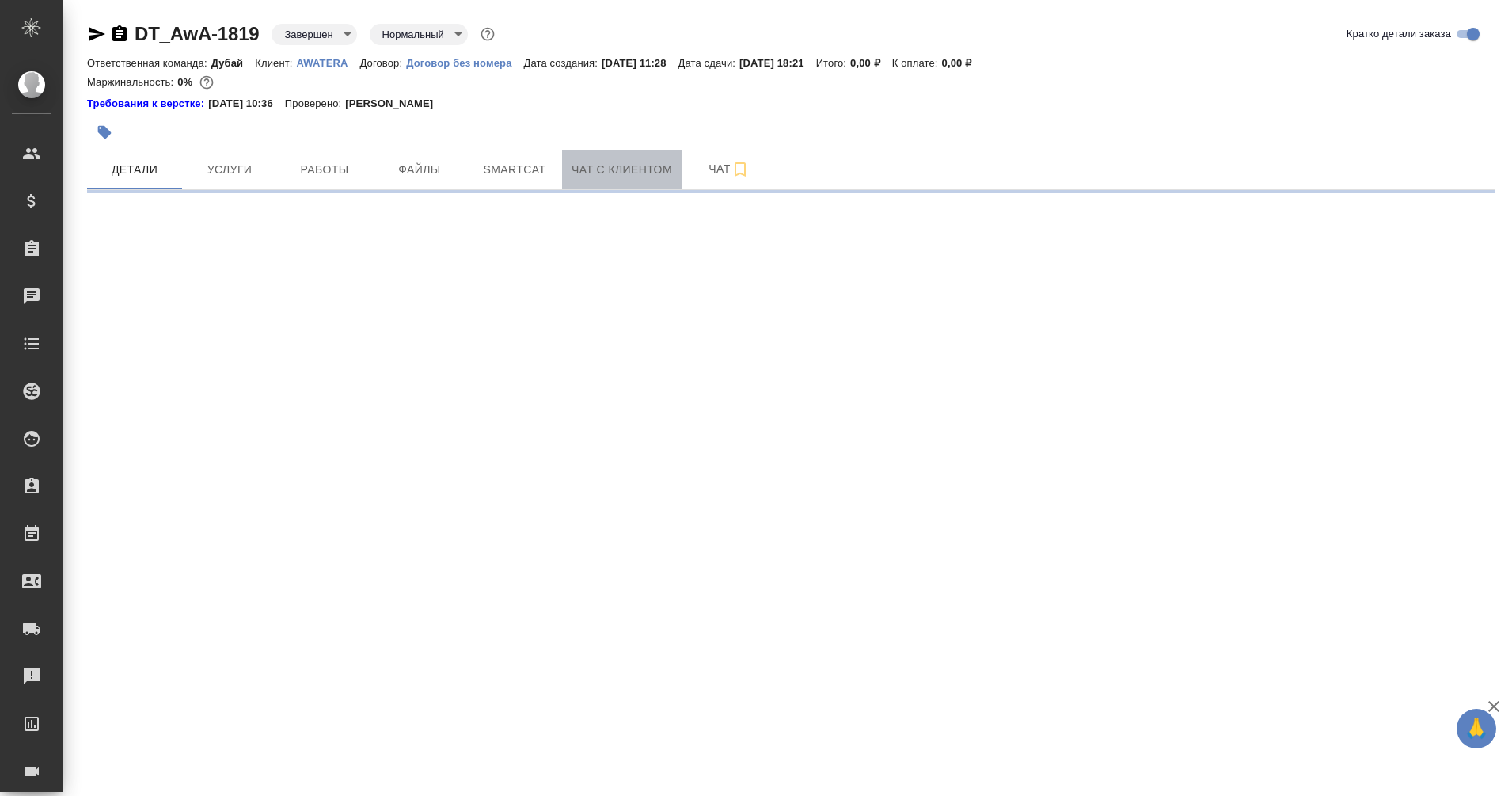
click at [624, 169] on span "Чат с клиентом" at bounding box center [622, 170] width 100 height 20
